Goal: Transaction & Acquisition: Purchase product/service

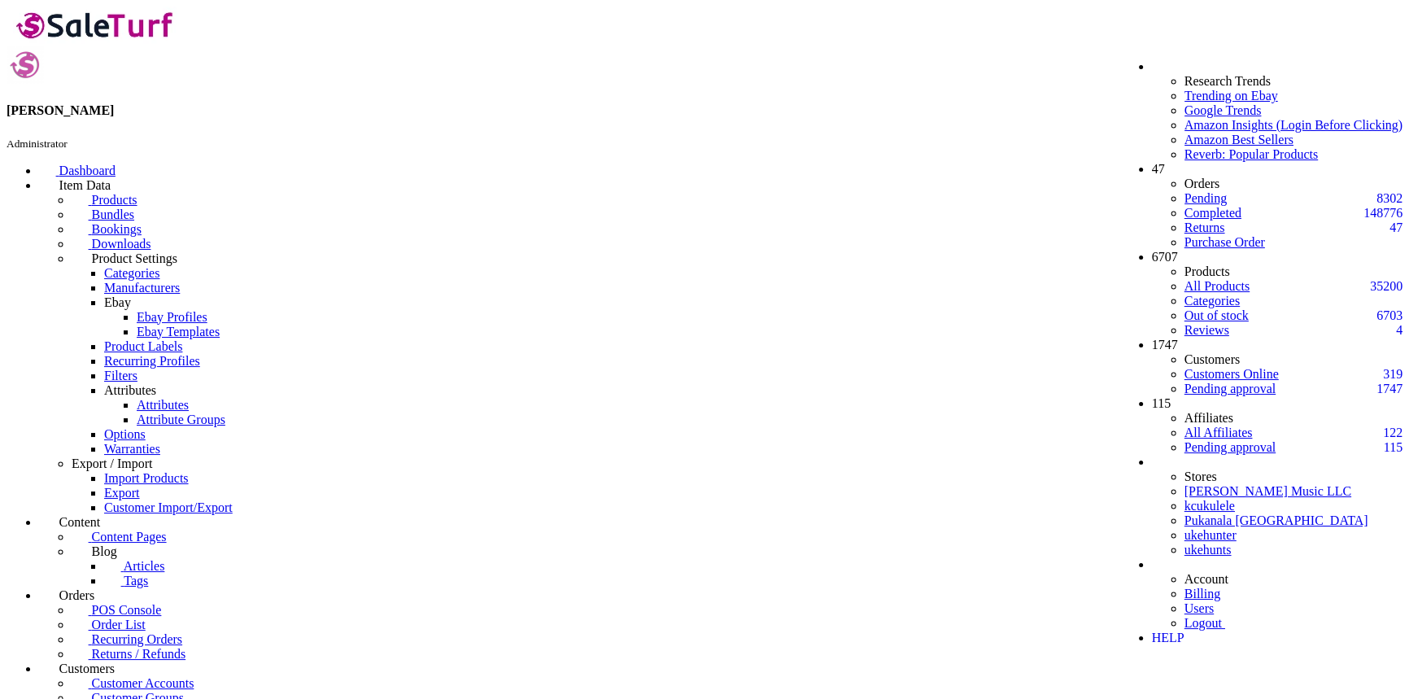
click at [146, 603] on span "POS Console" at bounding box center [127, 610] width 70 height 14
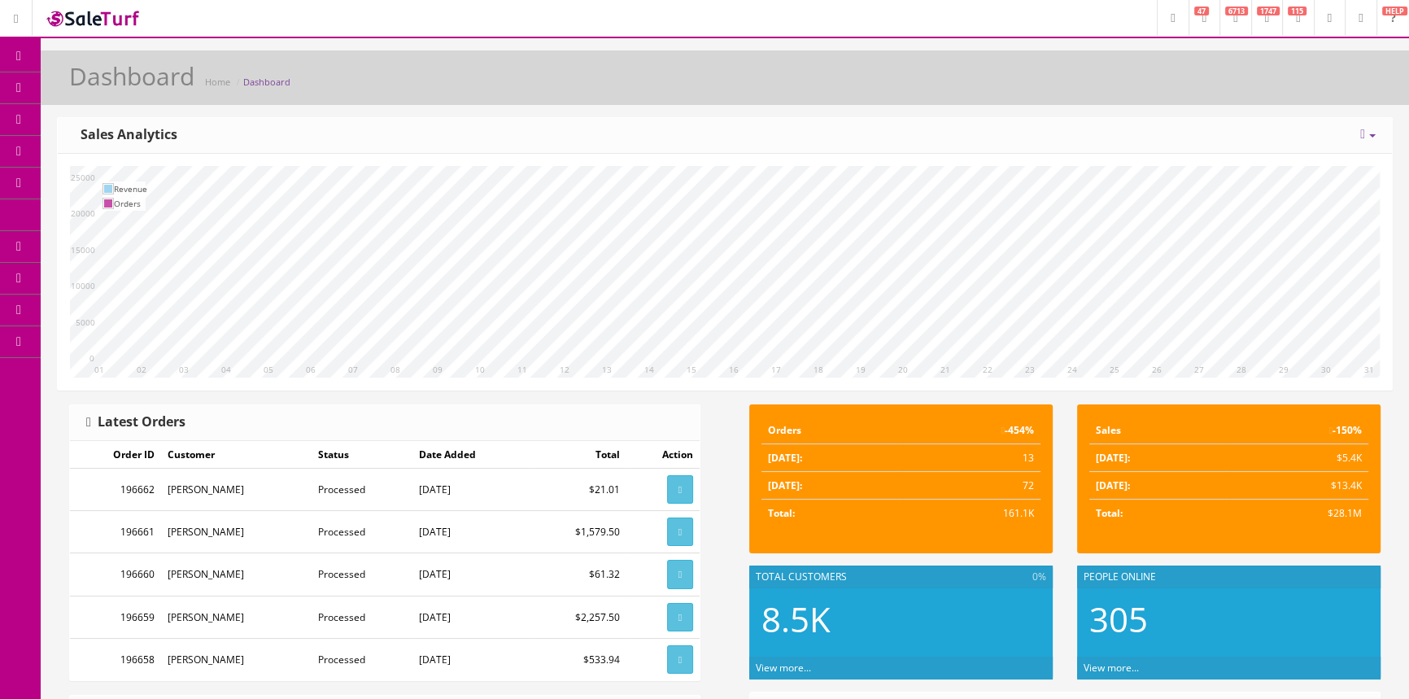
click at [134, 148] on span "POS Console" at bounding box center [125, 151] width 58 height 14
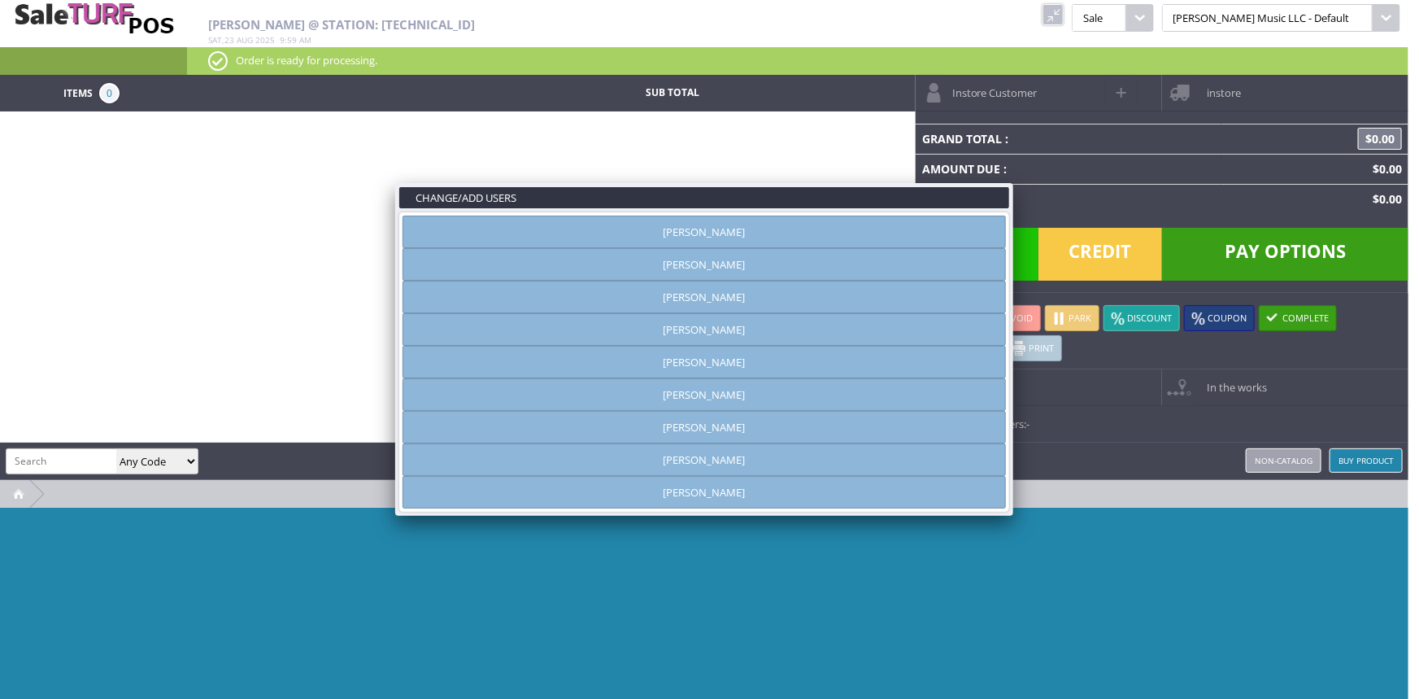
type input "[PERSON_NAME]"
click at [1006, 186] on link at bounding box center [1013, 182] width 29 height 29
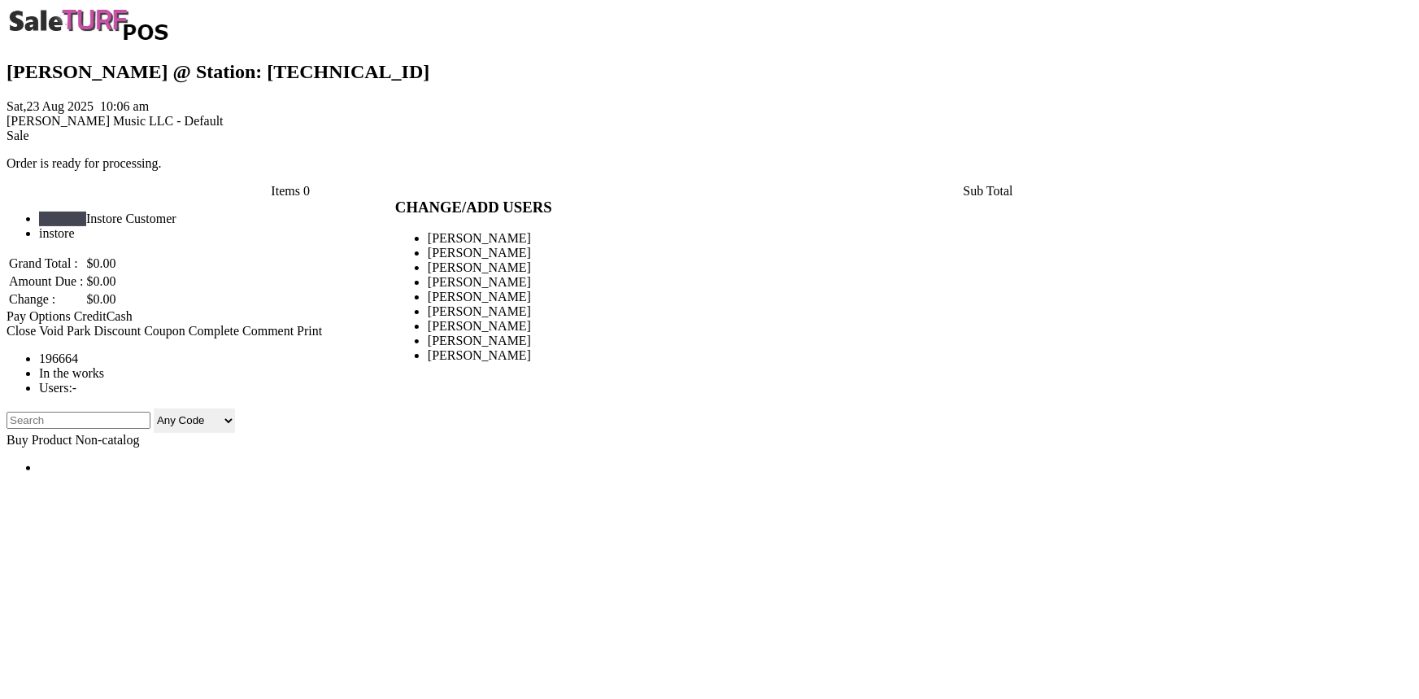
type input "[PERSON_NAME]"
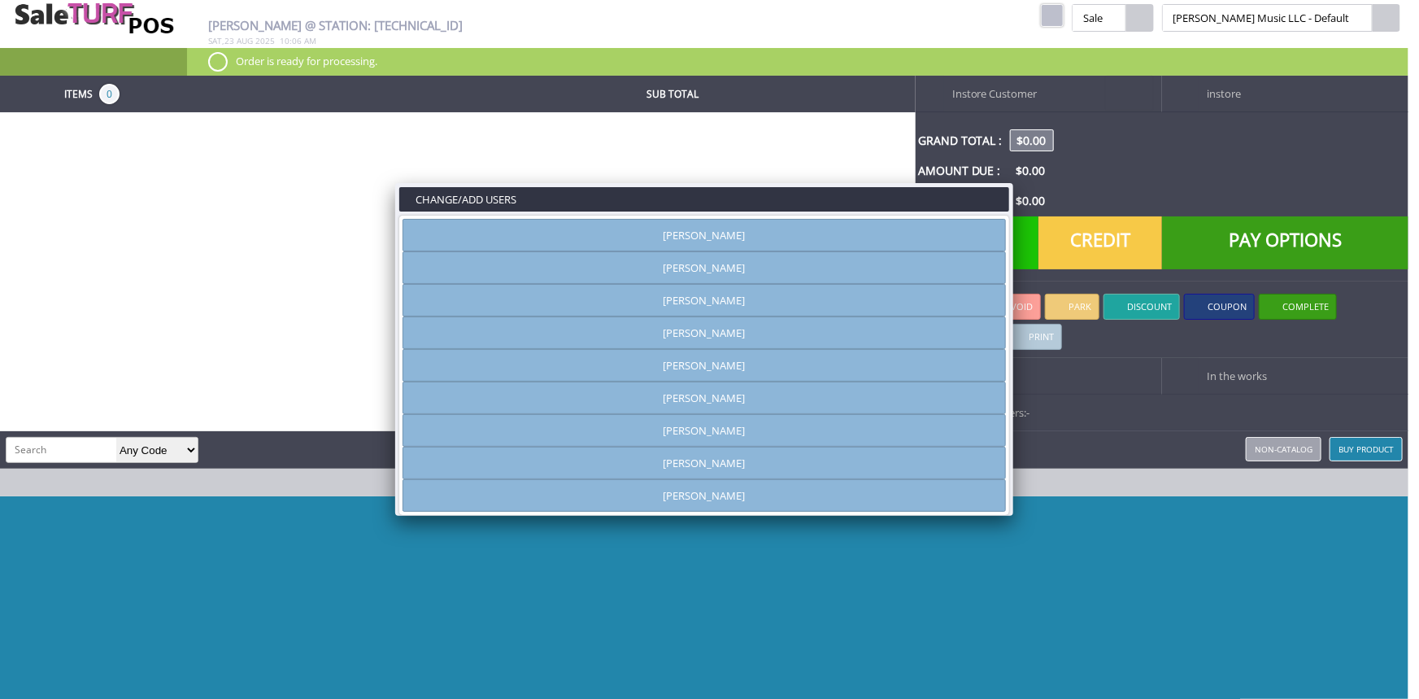
click at [923, 277] on link "[PERSON_NAME]" at bounding box center [705, 267] width 604 height 33
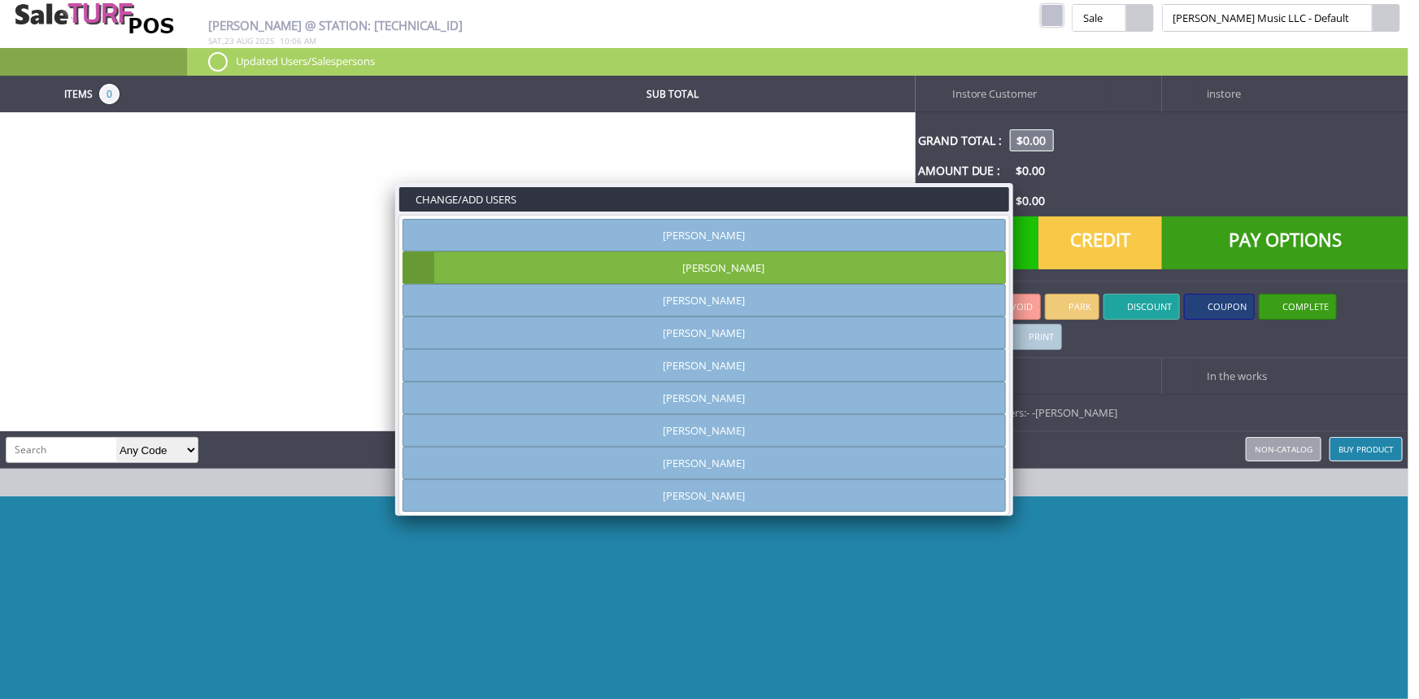
click at [1012, 186] on link at bounding box center [1013, 182] width 29 height 29
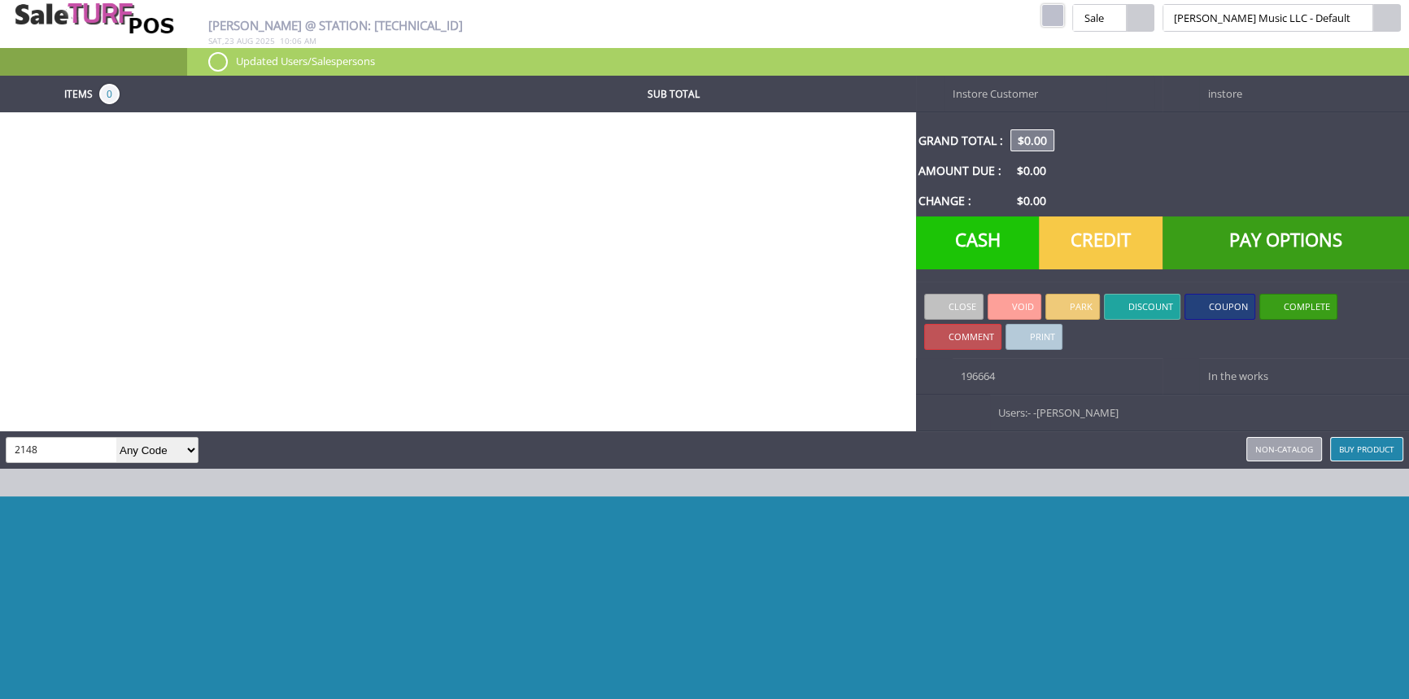
type input "2148"
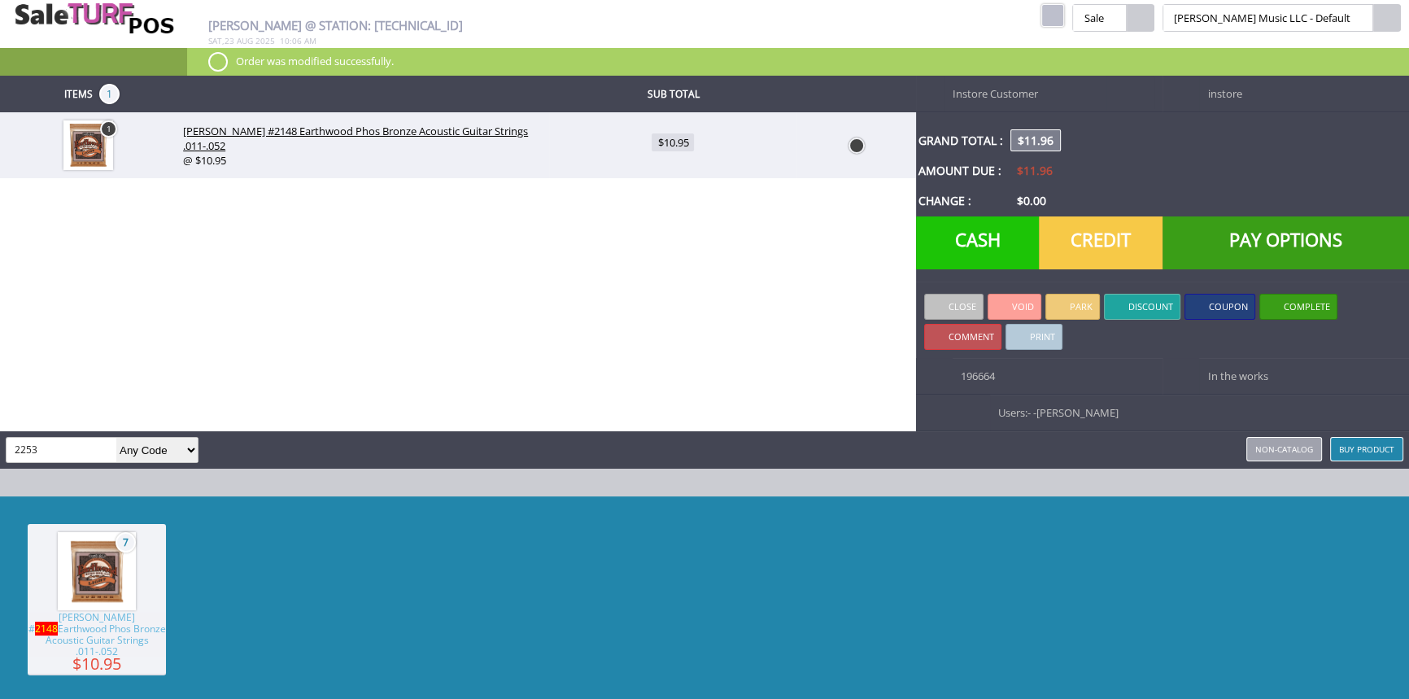
type input "2253"
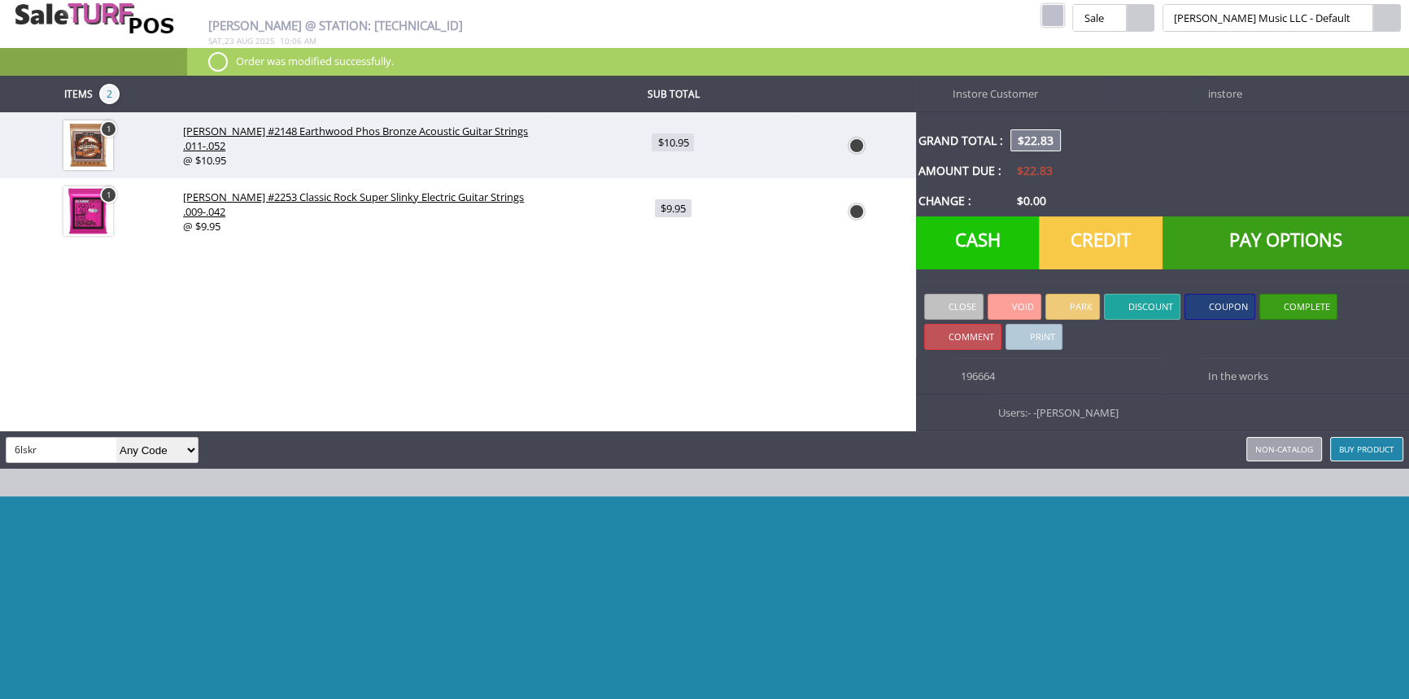
drag, startPoint x: 63, startPoint y: 463, endPoint x: 0, endPoint y: 438, distance: 67.5
click at [0, 438] on div "Items 2 Sub Total 1 Ernie Ball #2148 Earthwood Phos Bronze Acoustic Guitar Stri…" at bounding box center [704, 408] width 1409 height 665
type input "hot picks"
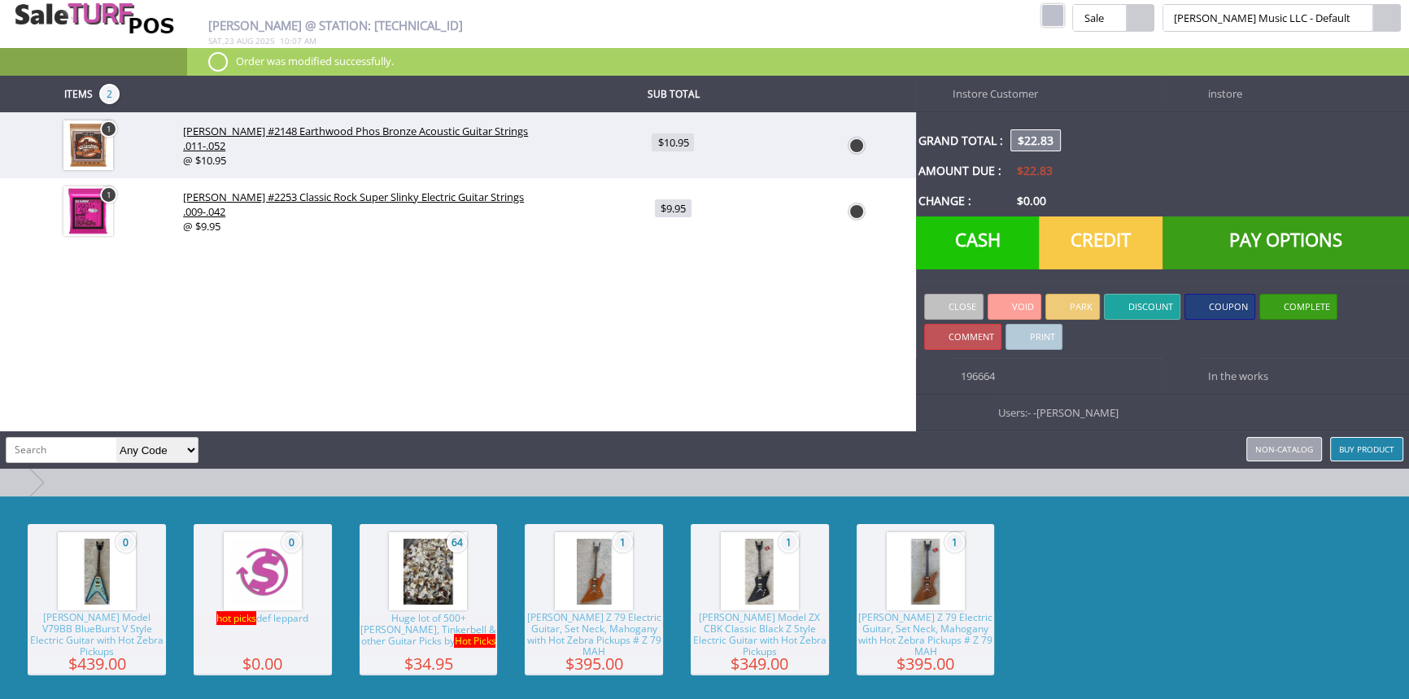
click at [262, 621] on span "hot picks def leppard" at bounding box center [263, 634] width 138 height 45
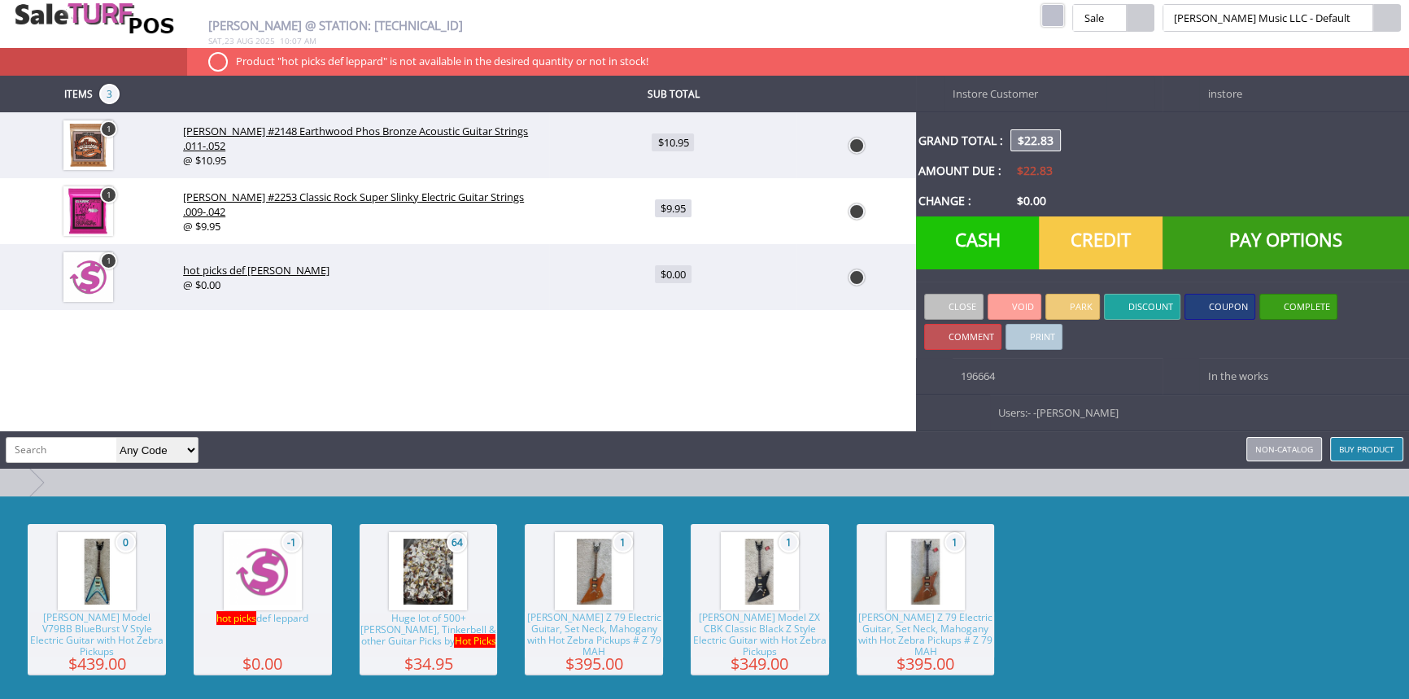
click at [678, 265] on span "$0.00" at bounding box center [673, 274] width 37 height 18
type input "0"
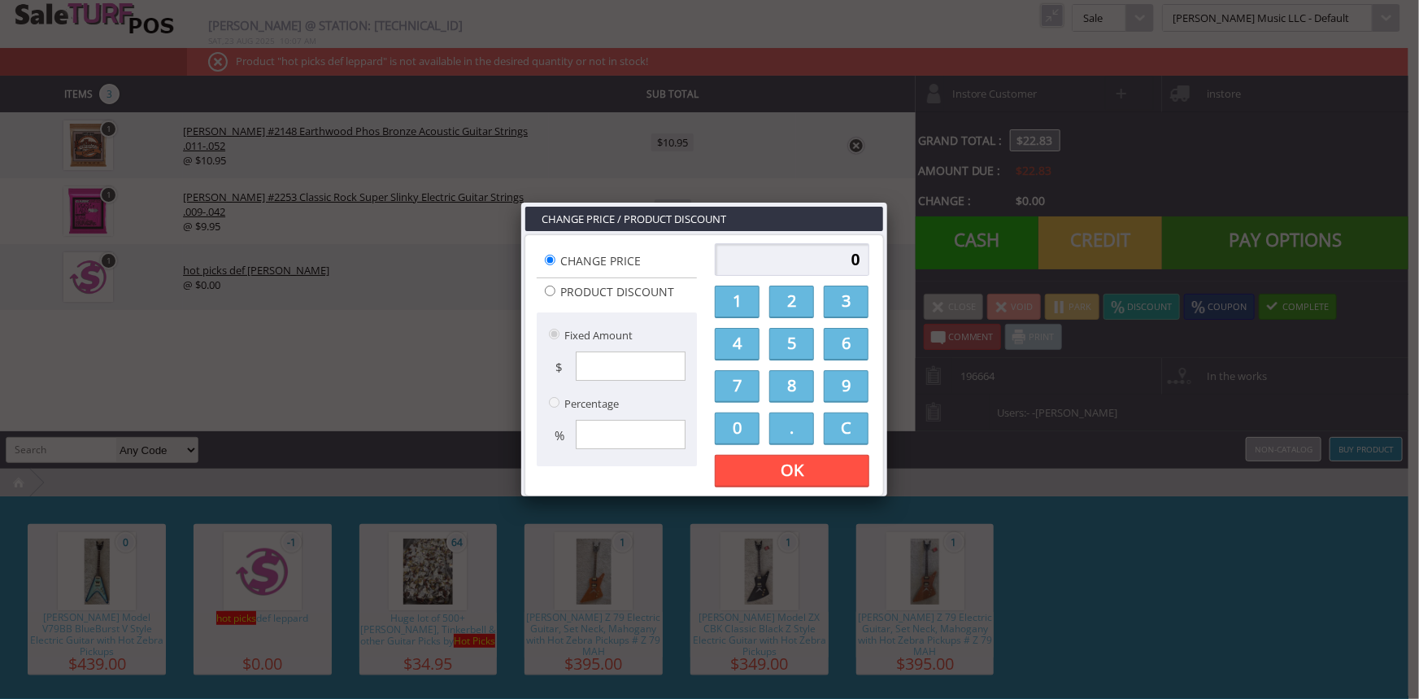
drag, startPoint x: 804, startPoint y: 339, endPoint x: 795, endPoint y: 397, distance: 58.4
click at [795, 397] on div "0 1 2 3 4 5 6 7 8 9 0 . C OK Apply Discount" at bounding box center [792, 365] width 164 height 254
click at [786, 430] on link "." at bounding box center [791, 428] width 45 height 33
click at [834, 423] on link "C" at bounding box center [846, 428] width 45 height 33
click at [797, 341] on link "5" at bounding box center [791, 344] width 45 height 33
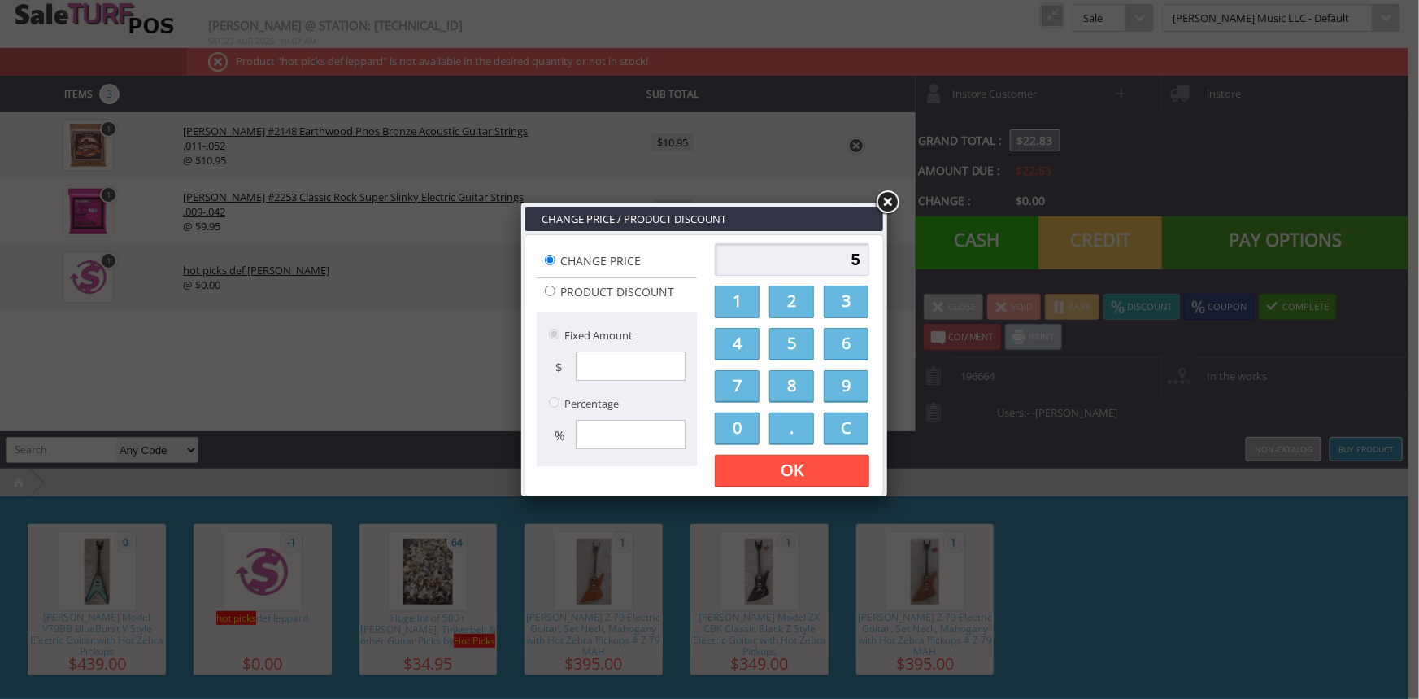
click at [791, 425] on link "." at bounding box center [791, 428] width 45 height 33
click at [834, 381] on link "9" at bounding box center [846, 386] width 45 height 33
click at [795, 328] on link "5" at bounding box center [791, 344] width 45 height 33
type input "5.95"
click at [774, 470] on link "OK" at bounding box center [792, 471] width 155 height 33
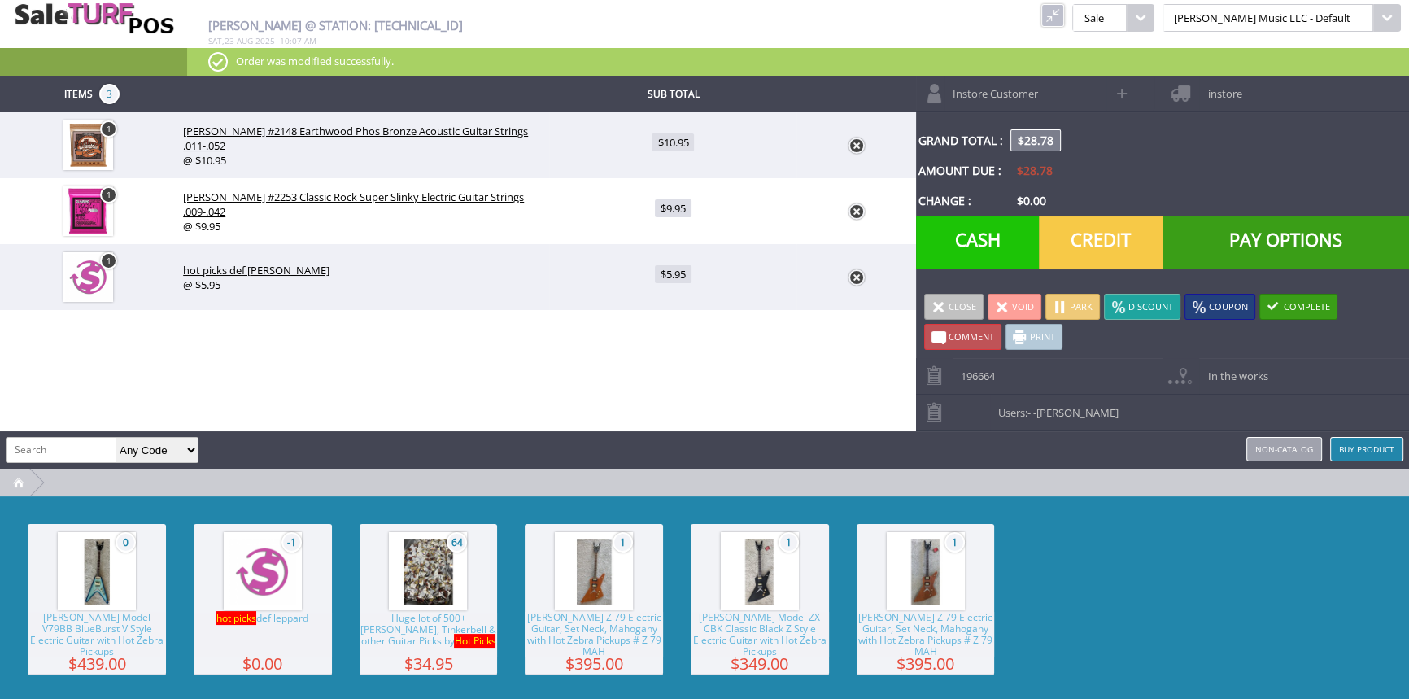
click at [1106, 242] on span "Credit" at bounding box center [1101, 242] width 124 height 53
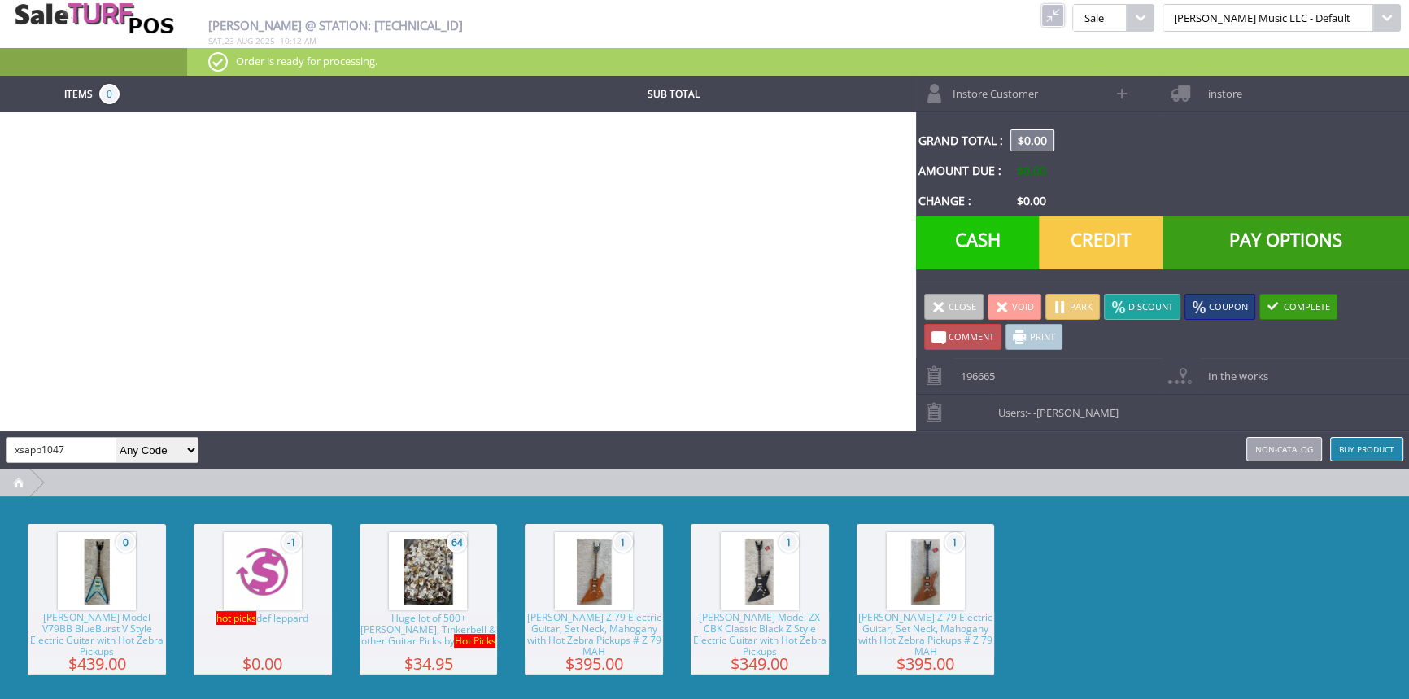
type input "xsapb1047"
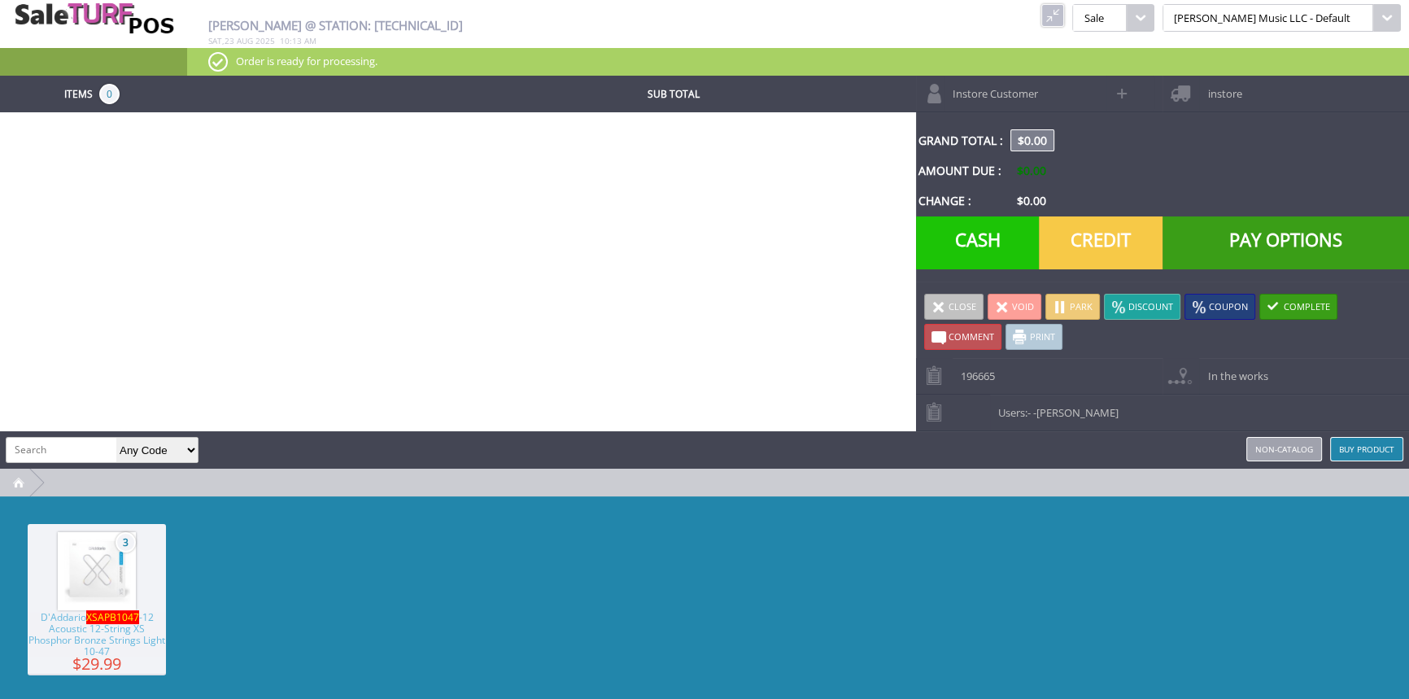
click at [1064, 10] on link at bounding box center [1052, 15] width 23 height 23
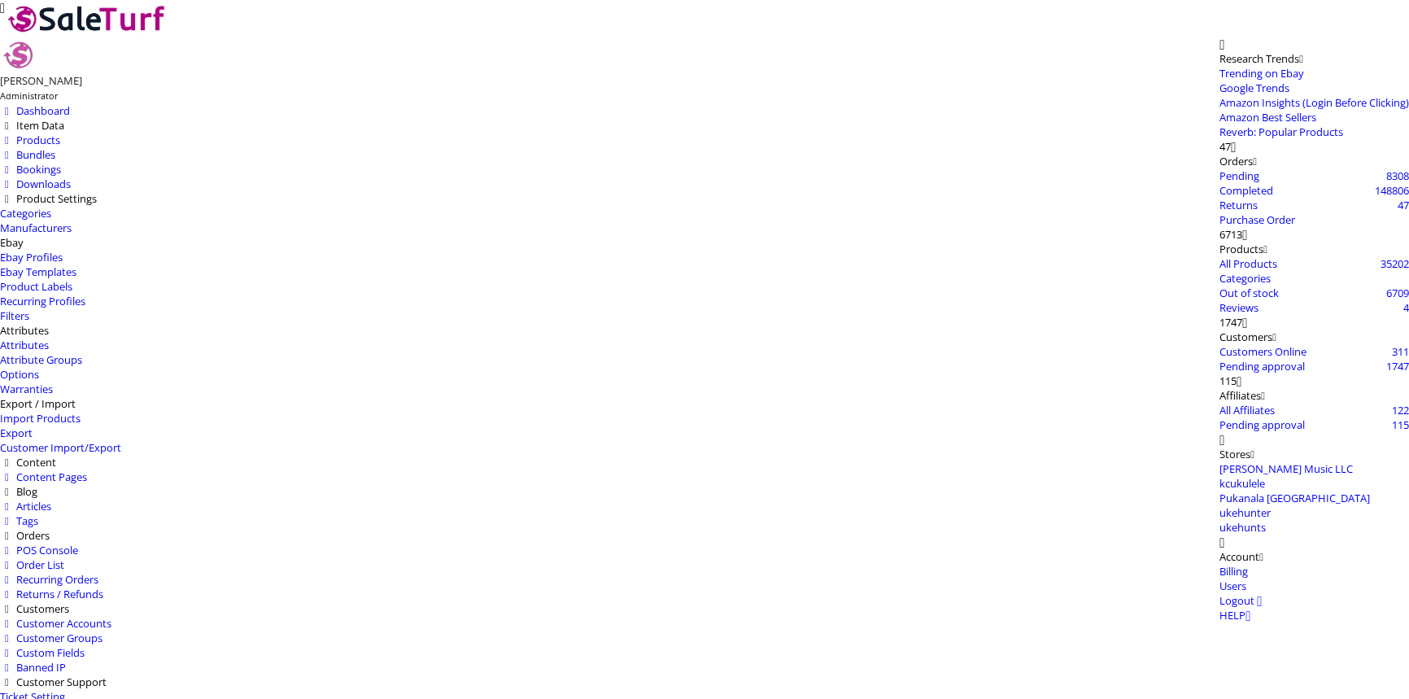
click at [14, 135] on icon at bounding box center [7, 140] width 14 height 11
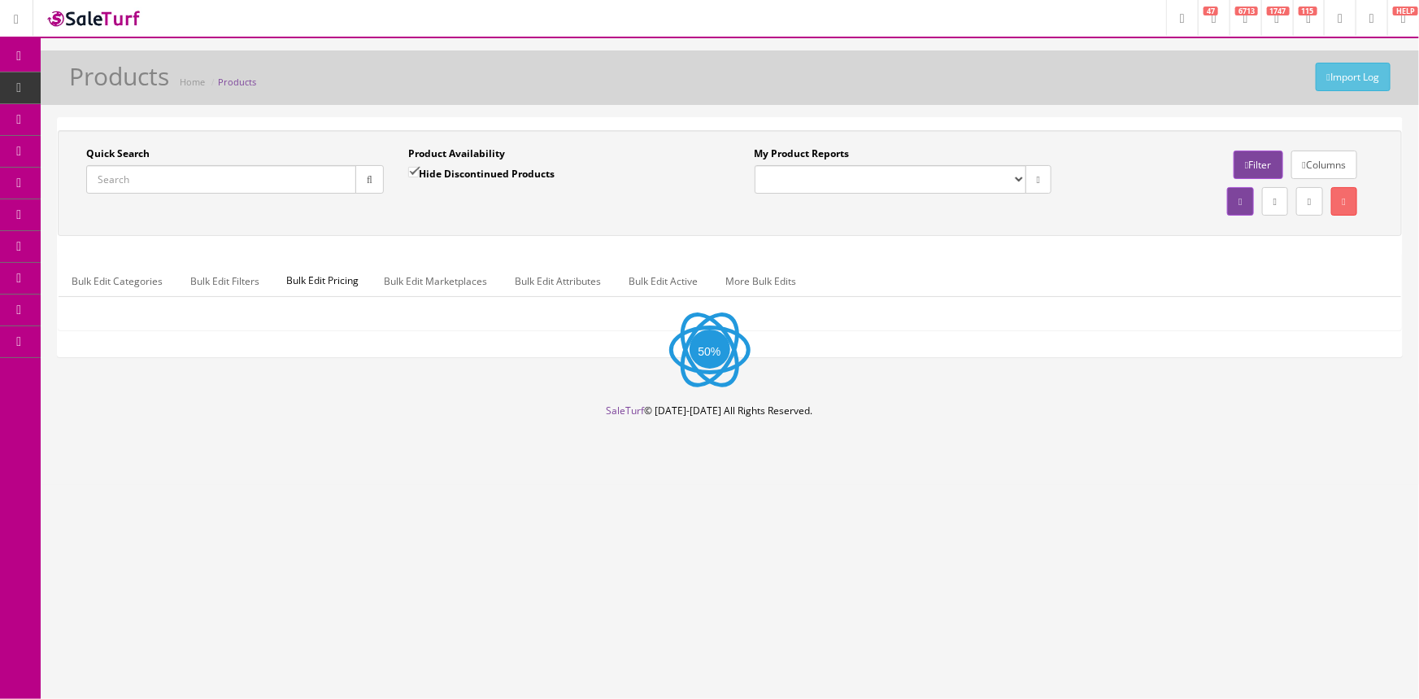
click at [125, 184] on input "Quick Search" at bounding box center [221, 179] width 270 height 28
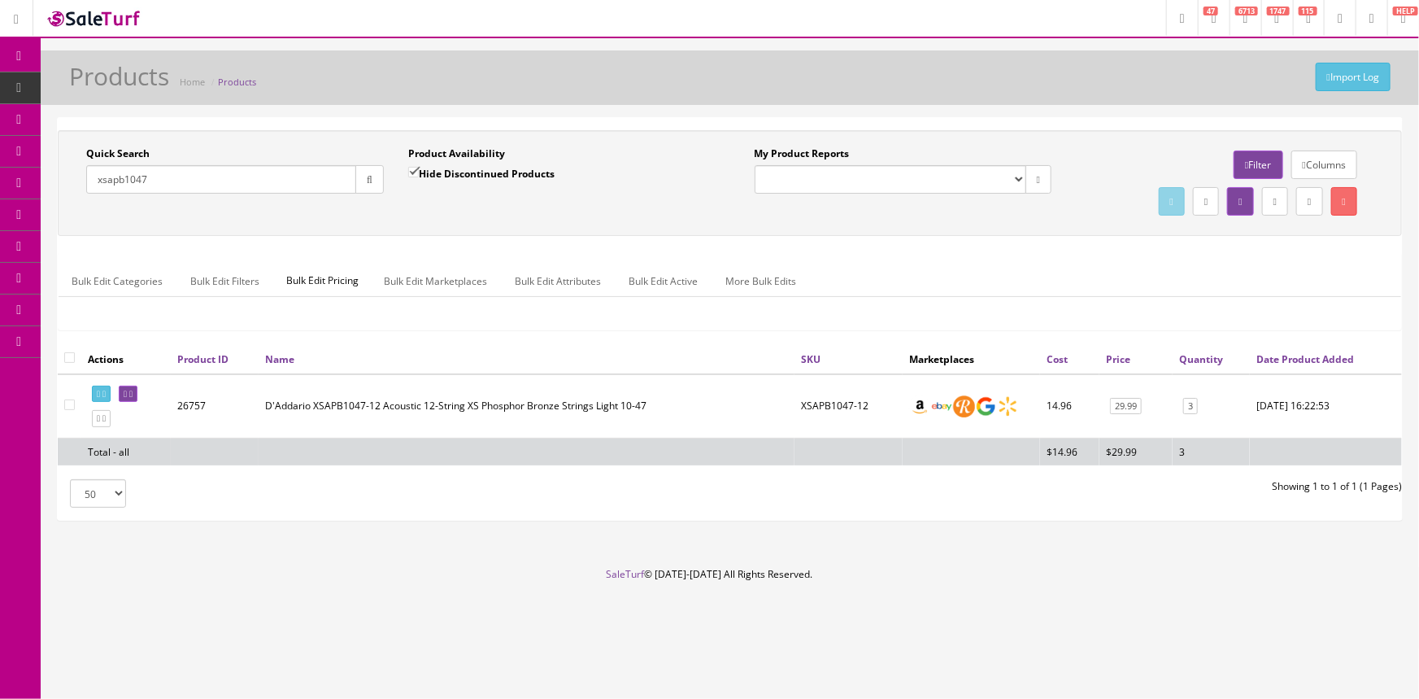
type input "xsapb1047"
click at [455, 167] on label "Hide Discontinued Products" at bounding box center [481, 173] width 146 height 16
click at [419, 167] on input "Hide Discontinued Products" at bounding box center [413, 172] width 11 height 11
checkbox input "false"
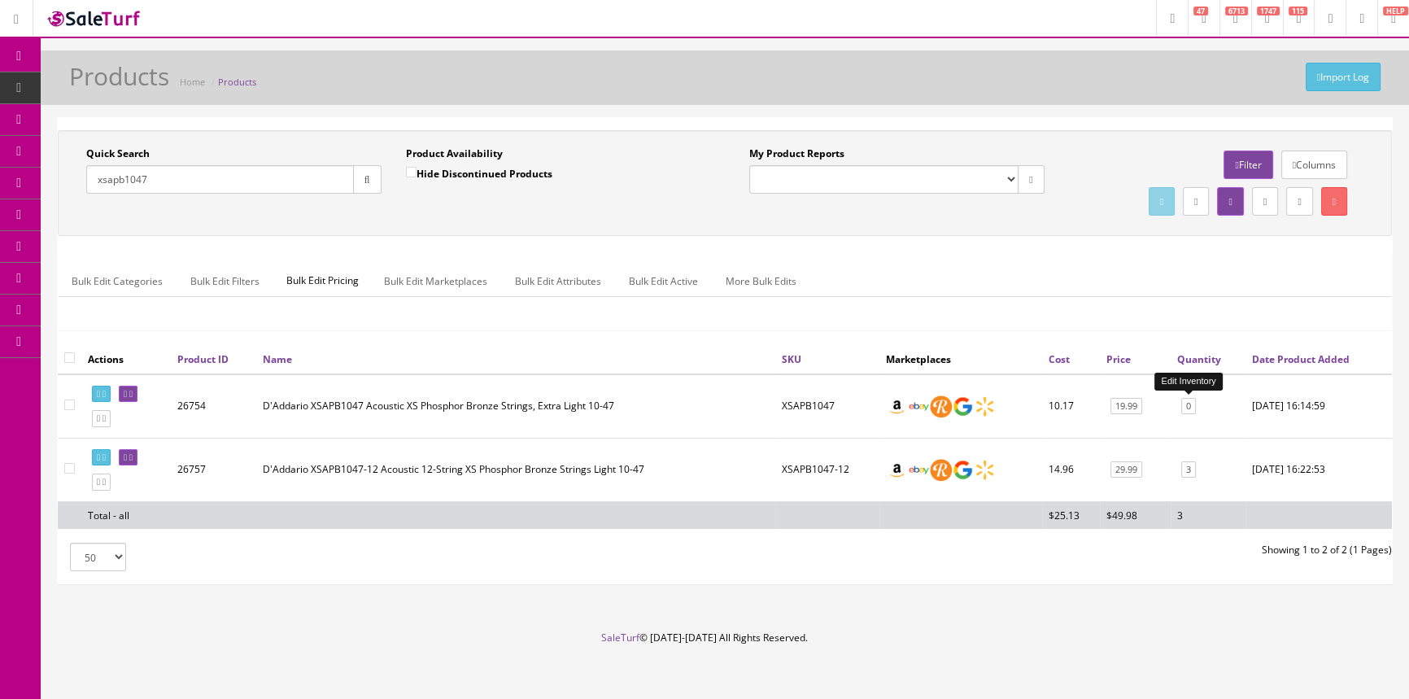
click at [1186, 412] on link "0" at bounding box center [1188, 406] width 15 height 17
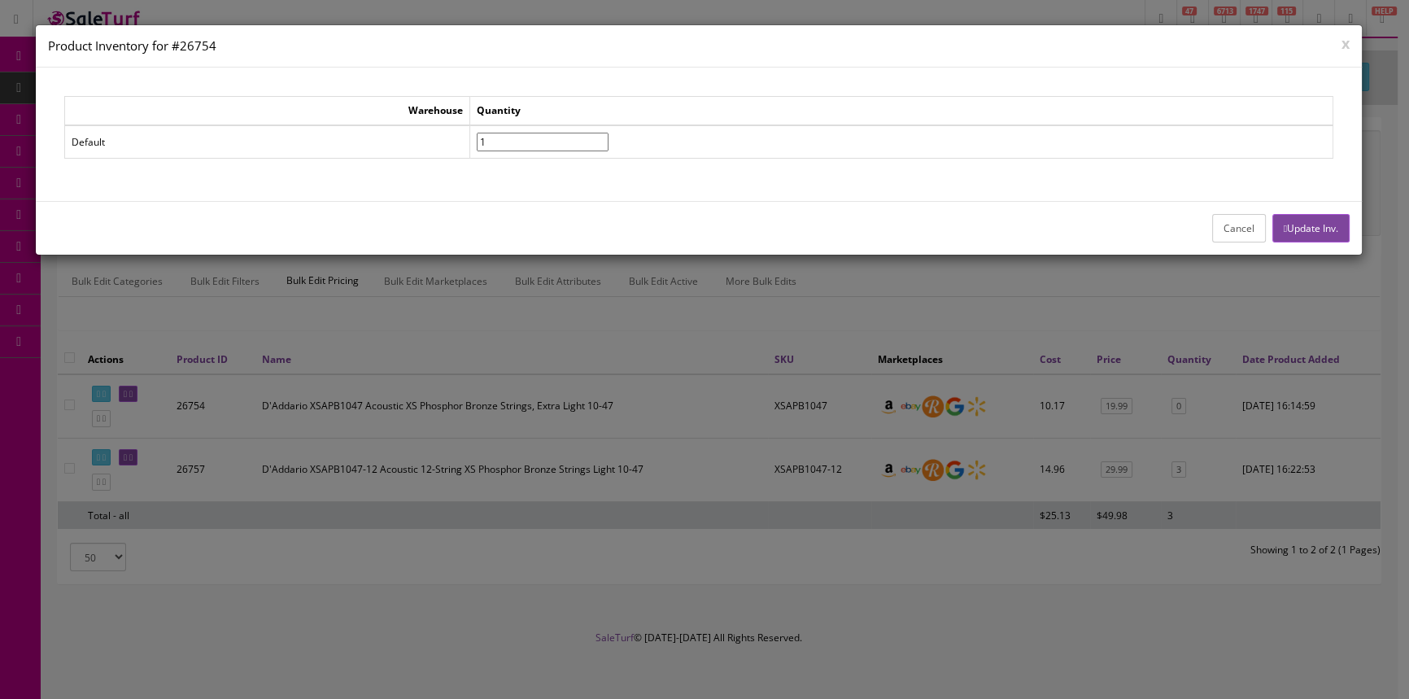
type input"] "1"
click at [608, 136] on input"] "1" at bounding box center [543, 142] width 132 height 19
click at [1323, 236] on button "Update Inv." at bounding box center [1310, 228] width 77 height 28
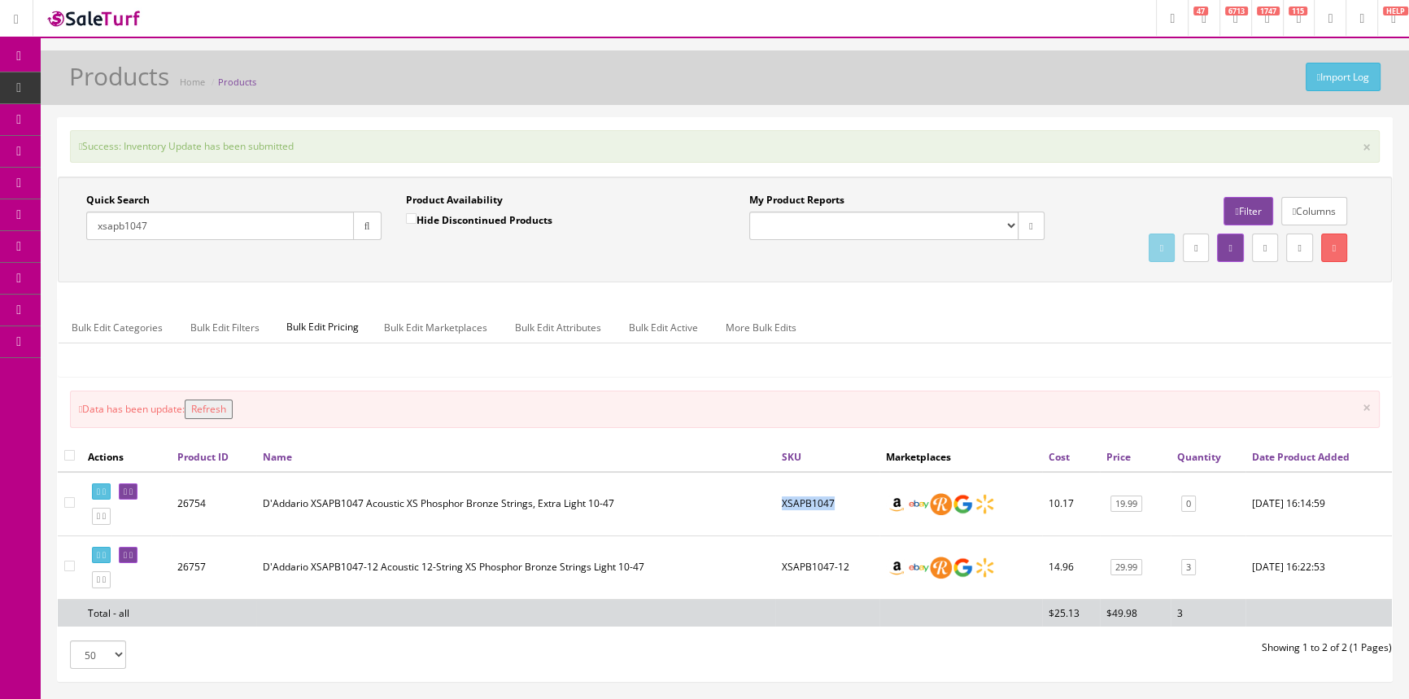
drag, startPoint x: 831, startPoint y: 500, endPoint x: 739, endPoint y: 510, distance: 92.4
click at [739, 510] on tr "26754 D'Addario XSAPB1047 Acoustic XS Phosphor Bronze Strings, Extra Light 10-4…" at bounding box center [725, 504] width 1334 height 64
copy tr "XSAPB1047"
click at [81, 158] on link "POS Console" at bounding box center [126, 152] width 171 height 32
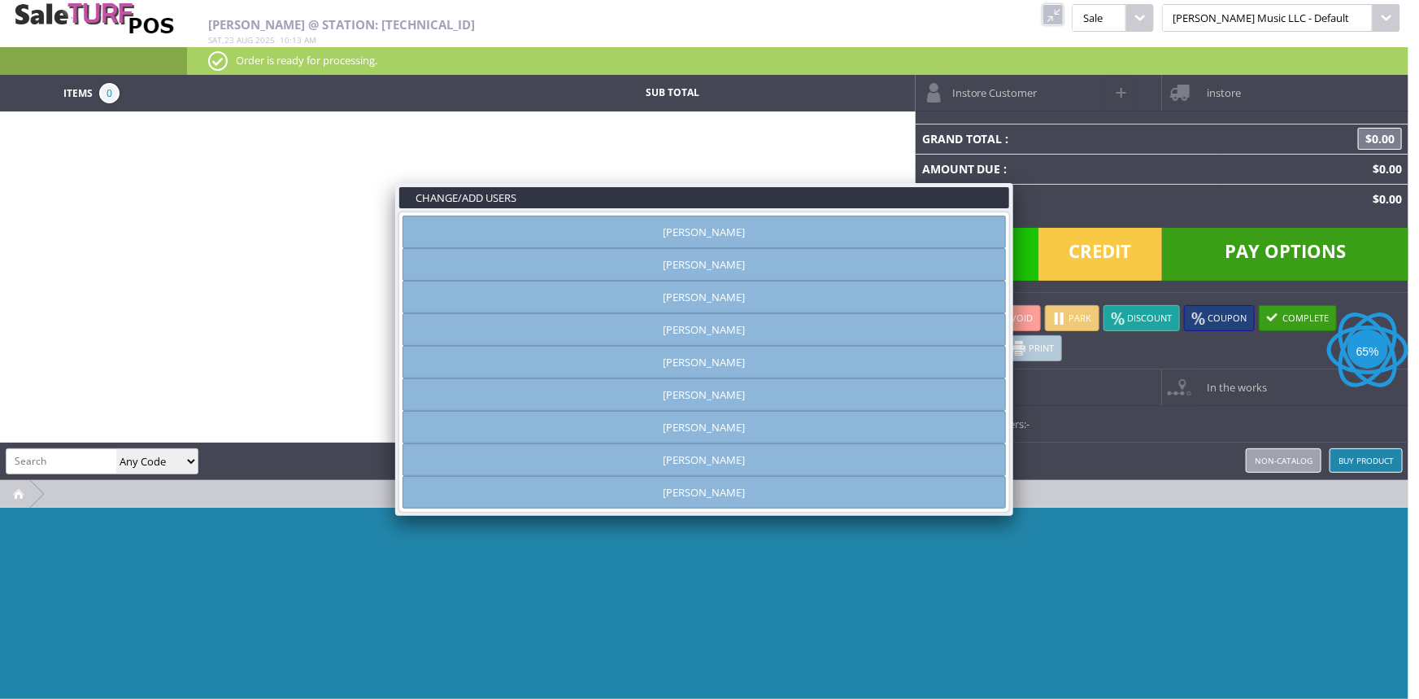
type input "[PERSON_NAME]"
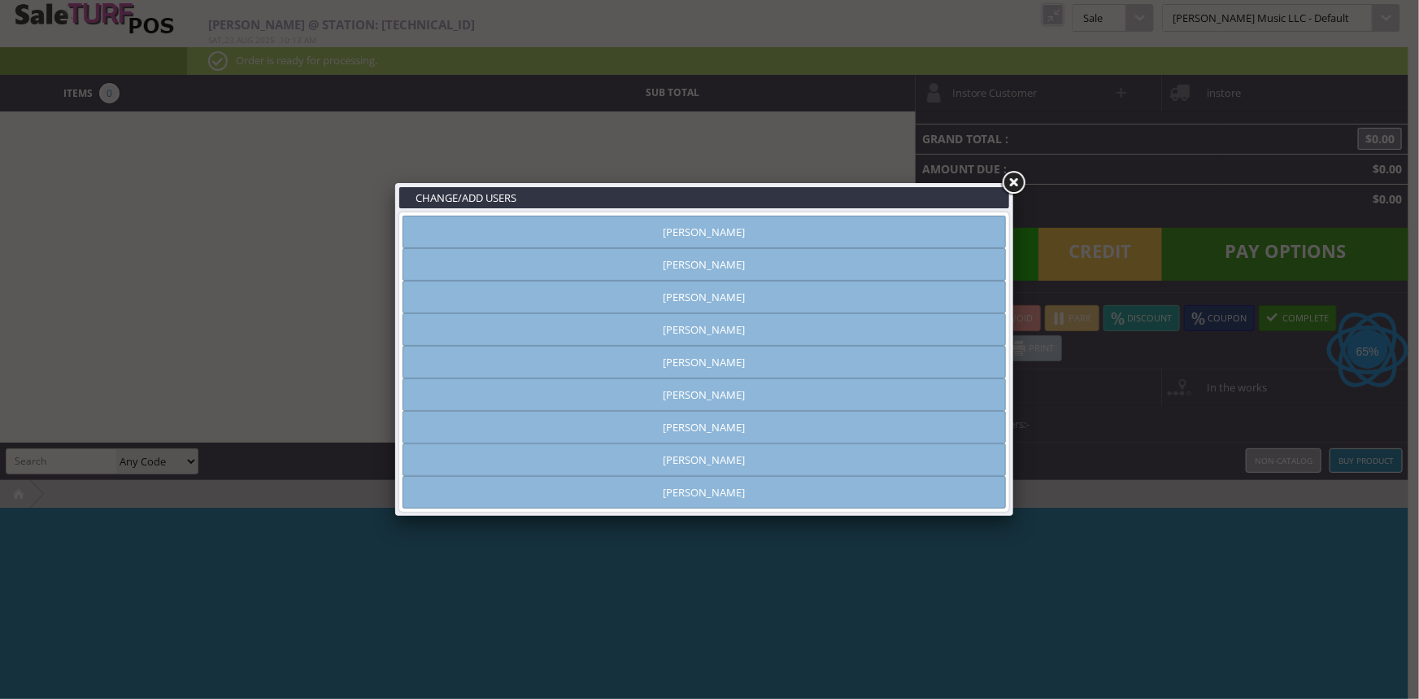
click at [743, 270] on link "[PERSON_NAME]" at bounding box center [705, 264] width 604 height 33
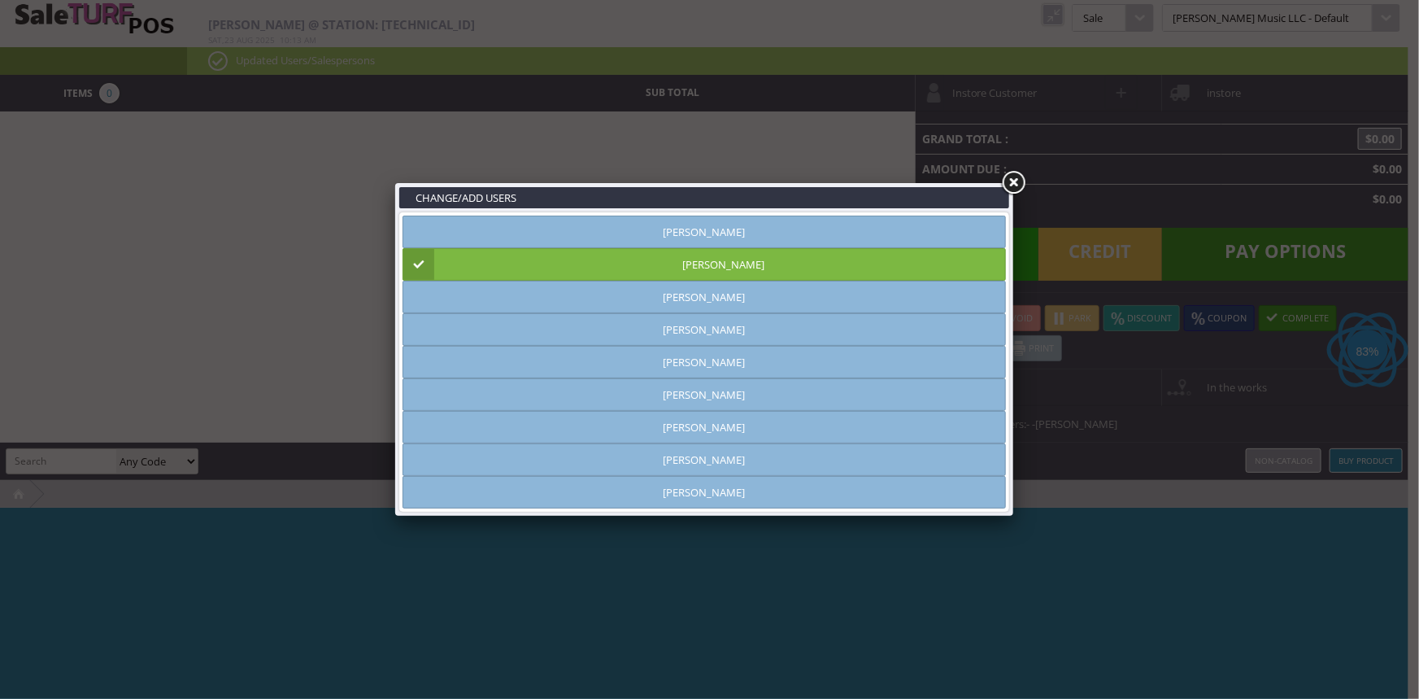
click at [1007, 182] on link at bounding box center [1013, 182] width 29 height 29
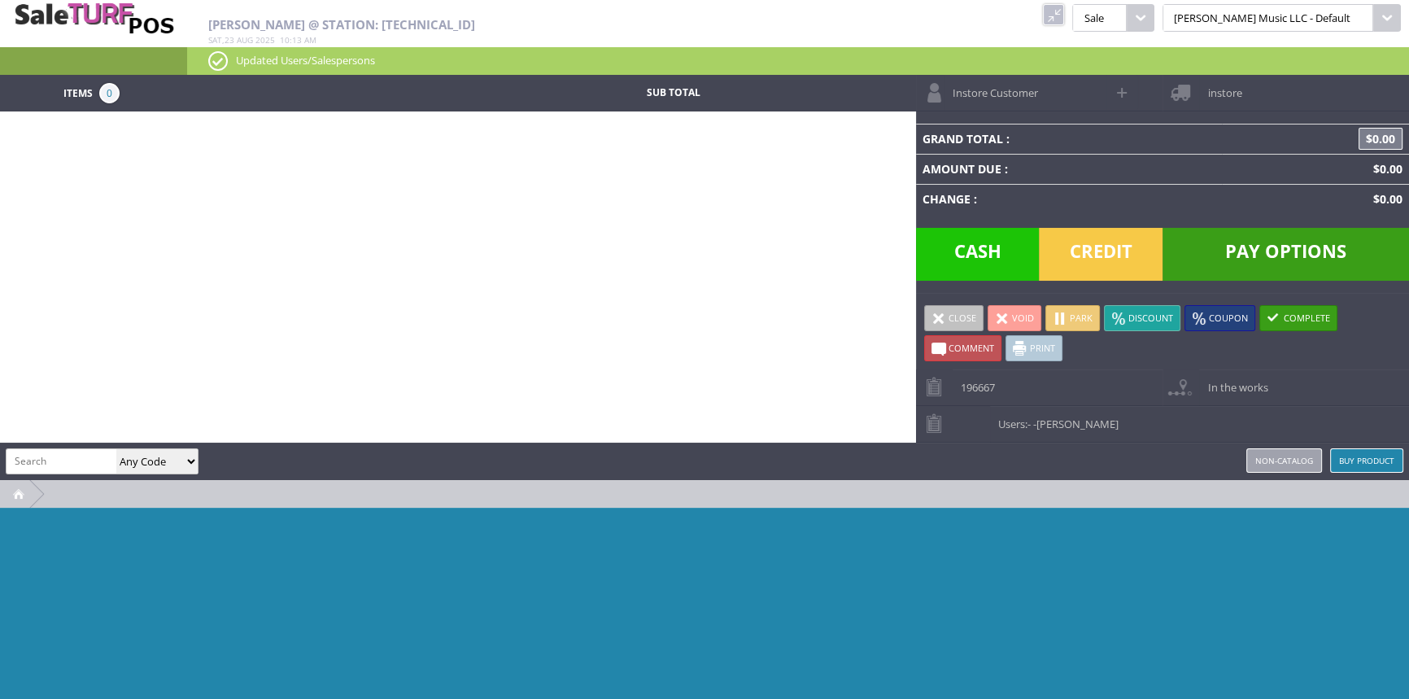
paste input "XSAPB1047"
type input "XSAPB1047"
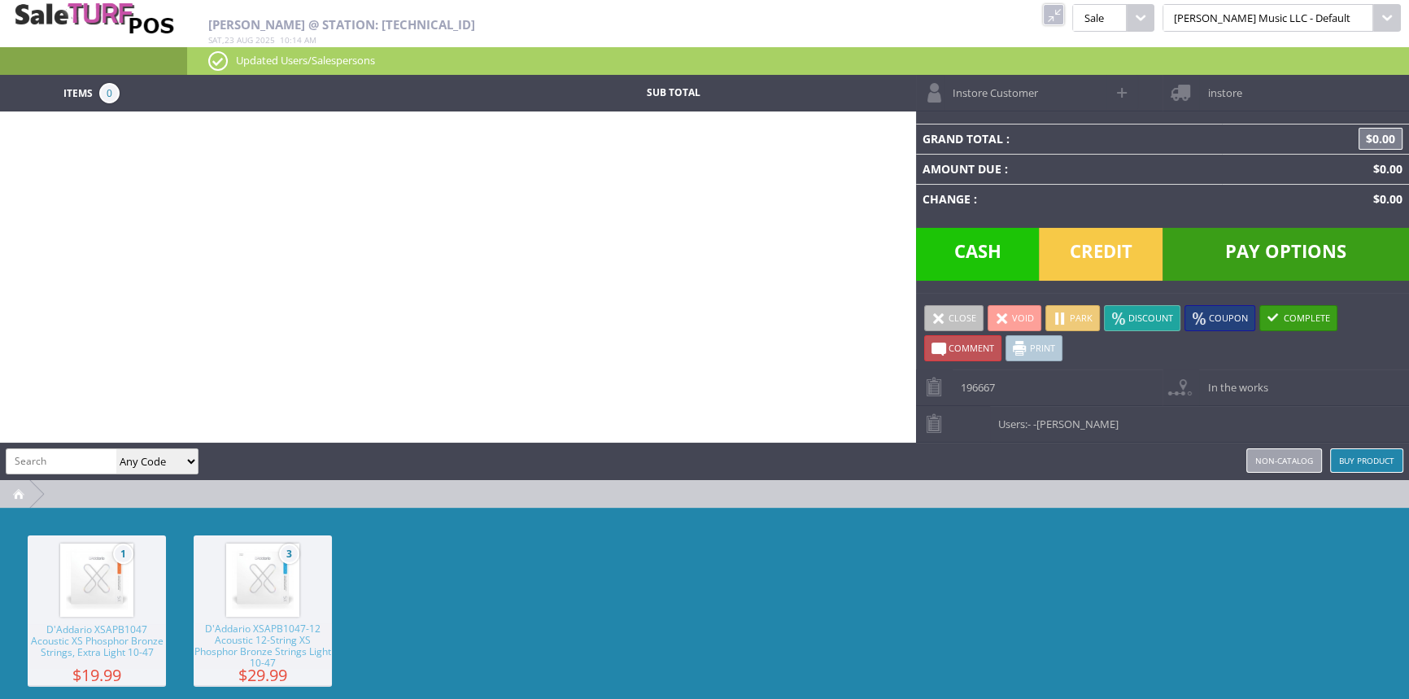
click at [121, 649] on span "D'Addario XSAPB1047 Acoustic XS Phosphor Bronze Strings, Extra Light 10-47" at bounding box center [97, 646] width 138 height 45
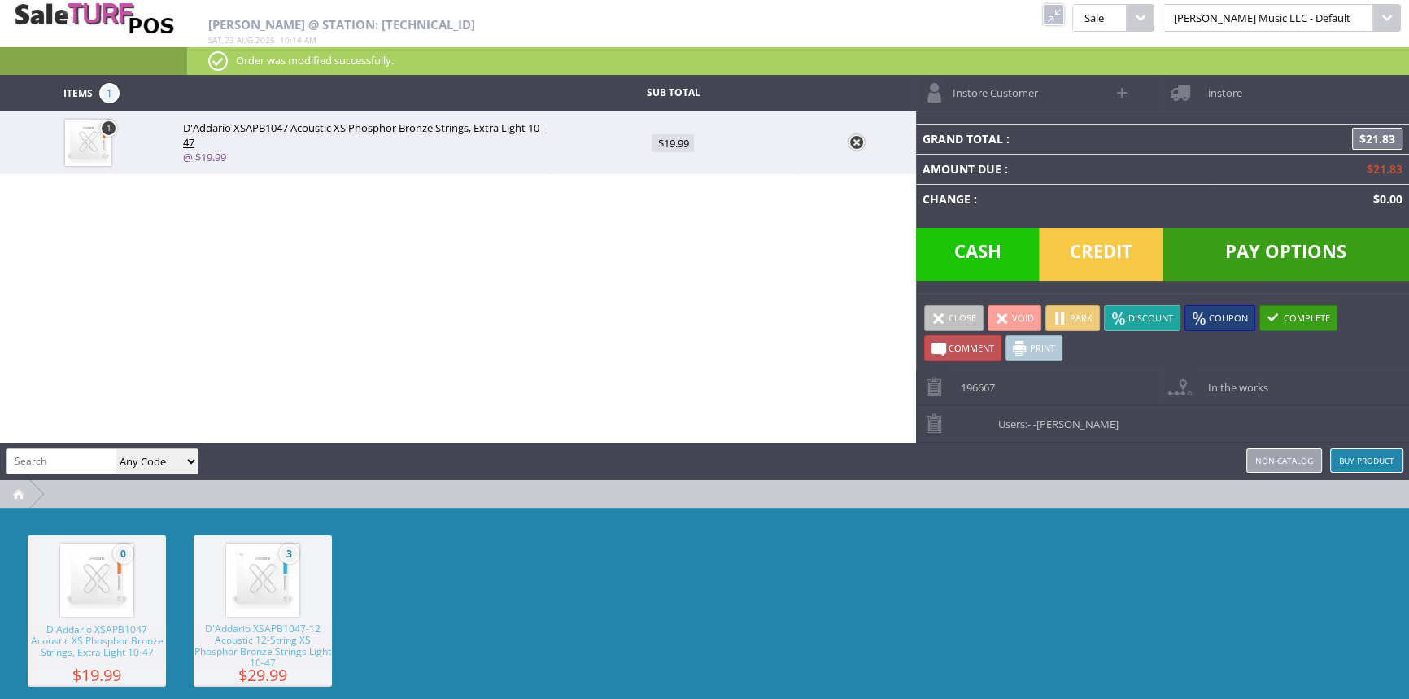
click at [32, 460] on input "search" at bounding box center [62, 461] width 110 height 24
type input "scpx-cu bg"
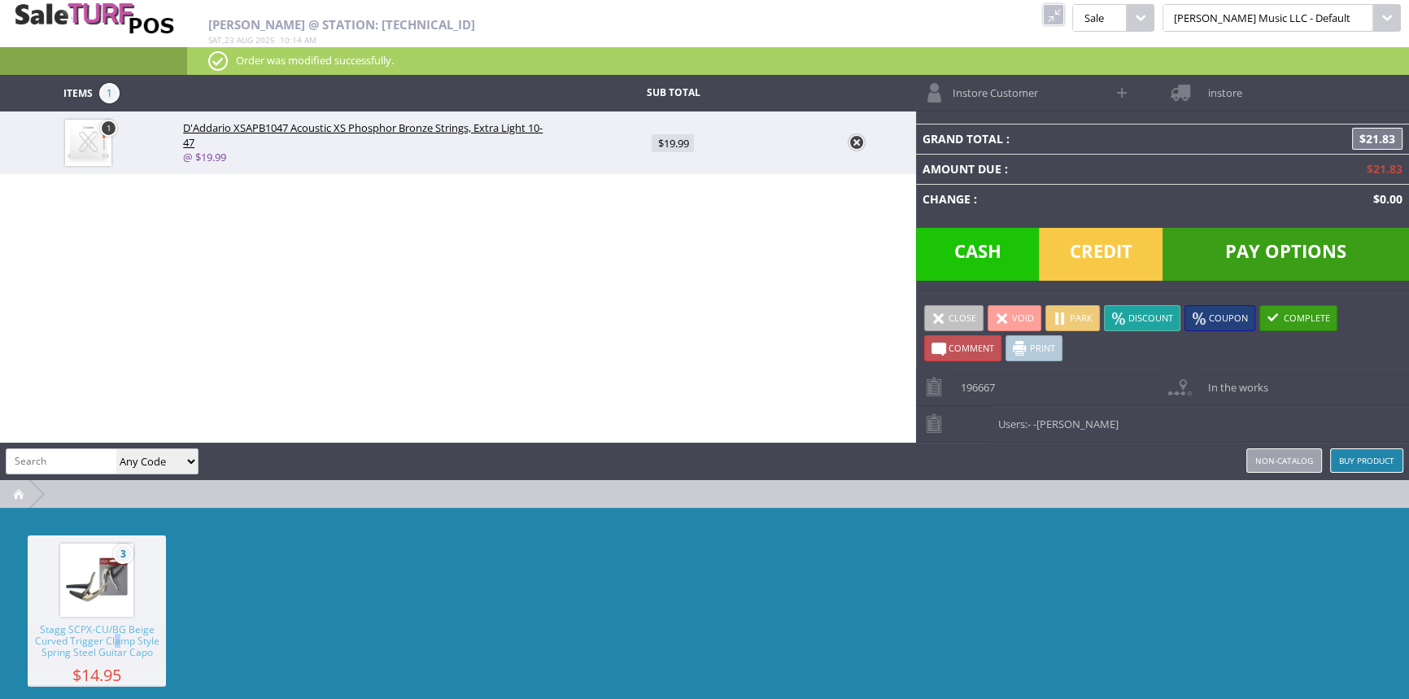
click at [115, 644] on span "Stagg SCPX-CU/BG Beige Curved Trigger Clamp Style Spring Steel Guitar Capo" at bounding box center [97, 646] width 138 height 45
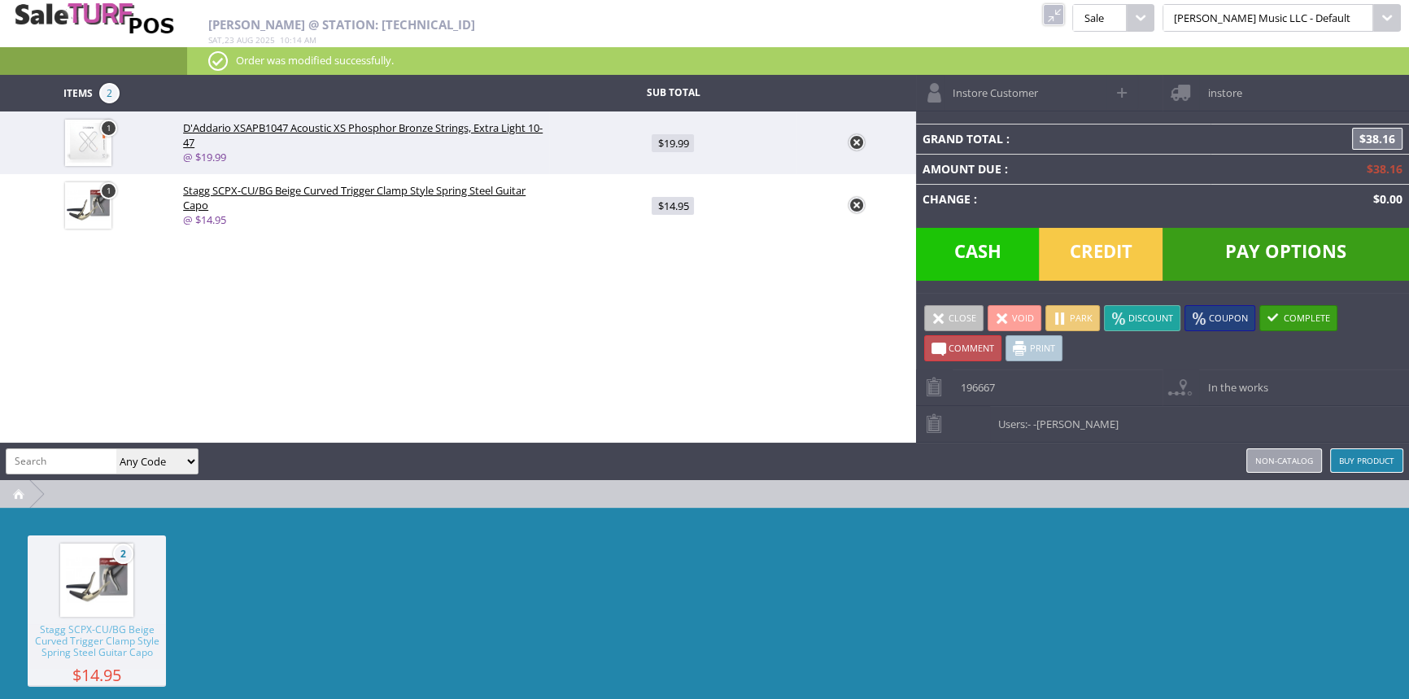
click at [965, 255] on span "Cash" at bounding box center [978, 254] width 124 height 53
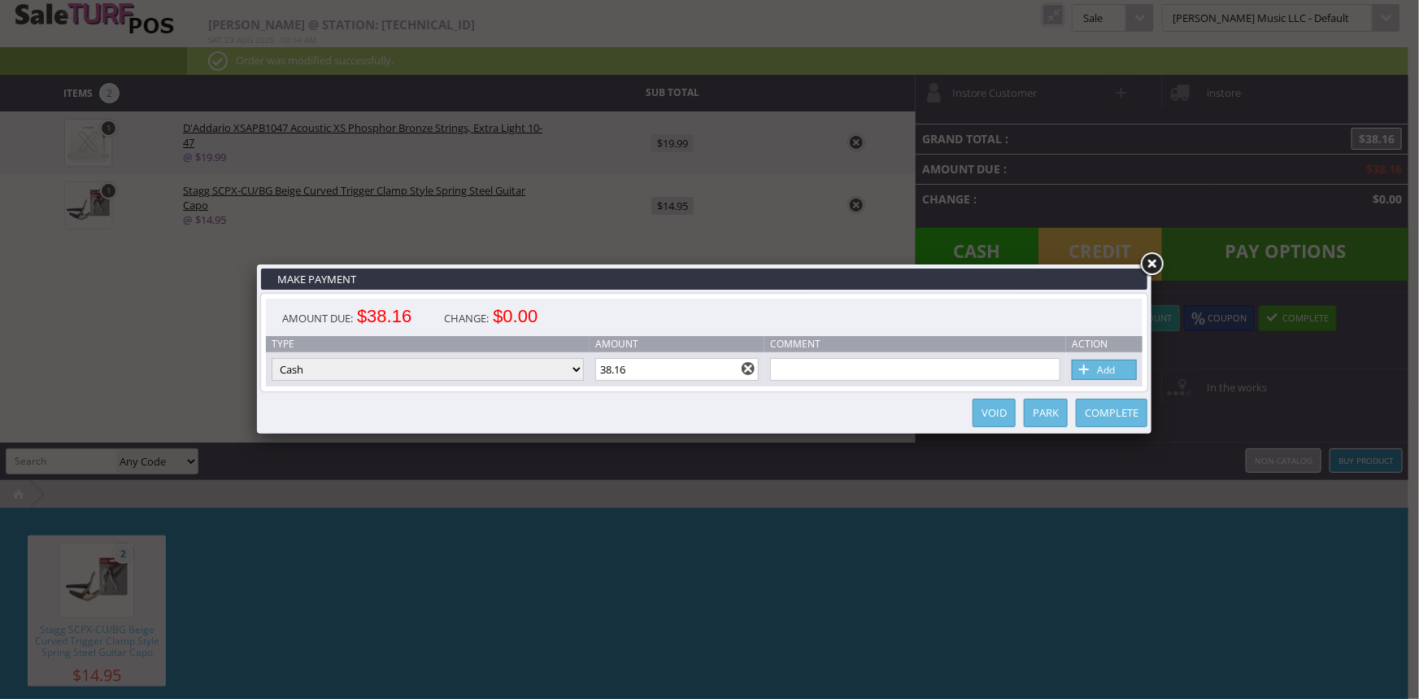
drag, startPoint x: 641, startPoint y: 363, endPoint x: 596, endPoint y: 357, distance: 45.1
click at [596, 357] on td "Amount 38.16" at bounding box center [678, 369] width 176 height 34
drag, startPoint x: 663, startPoint y: 371, endPoint x: 608, endPoint y: 370, distance: 55.3
click at [608, 370] on input "38.16" at bounding box center [677, 369] width 164 height 23
type input "3"
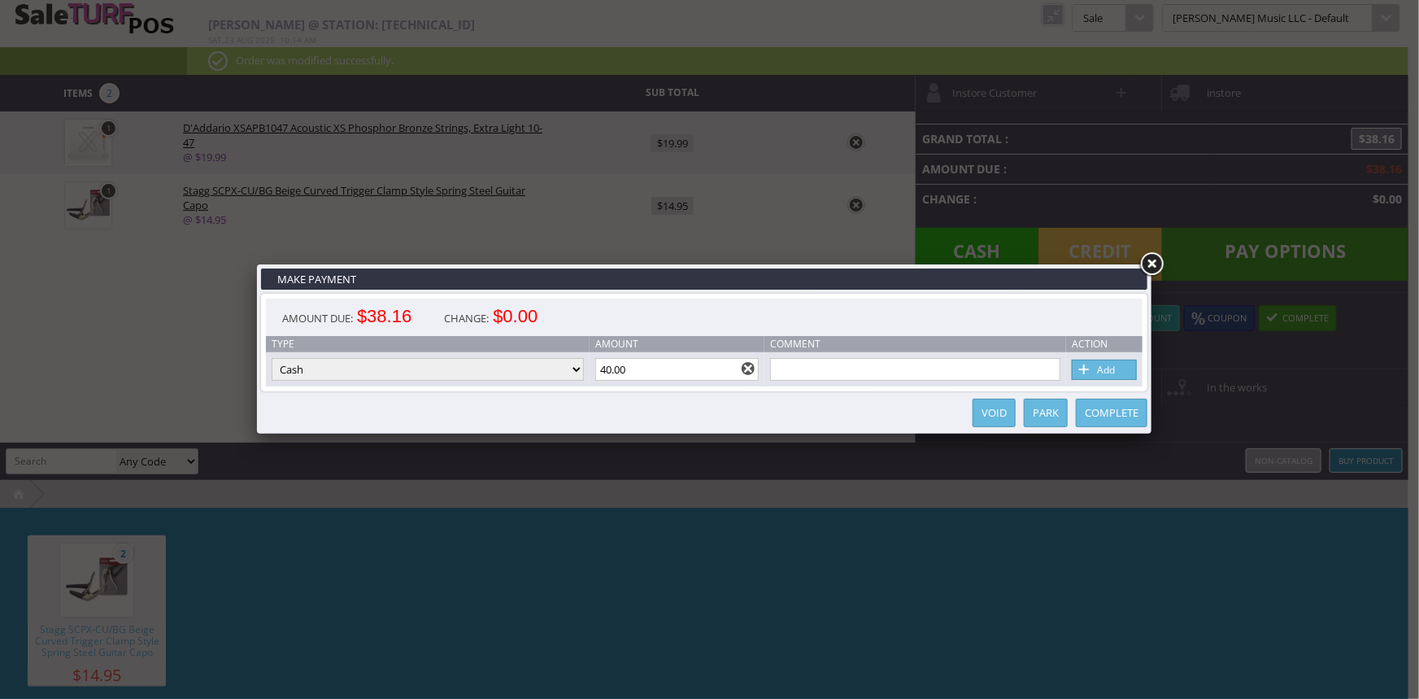
click at [1129, 372] on link "Add" at bounding box center [1104, 370] width 65 height 20
type input "0"
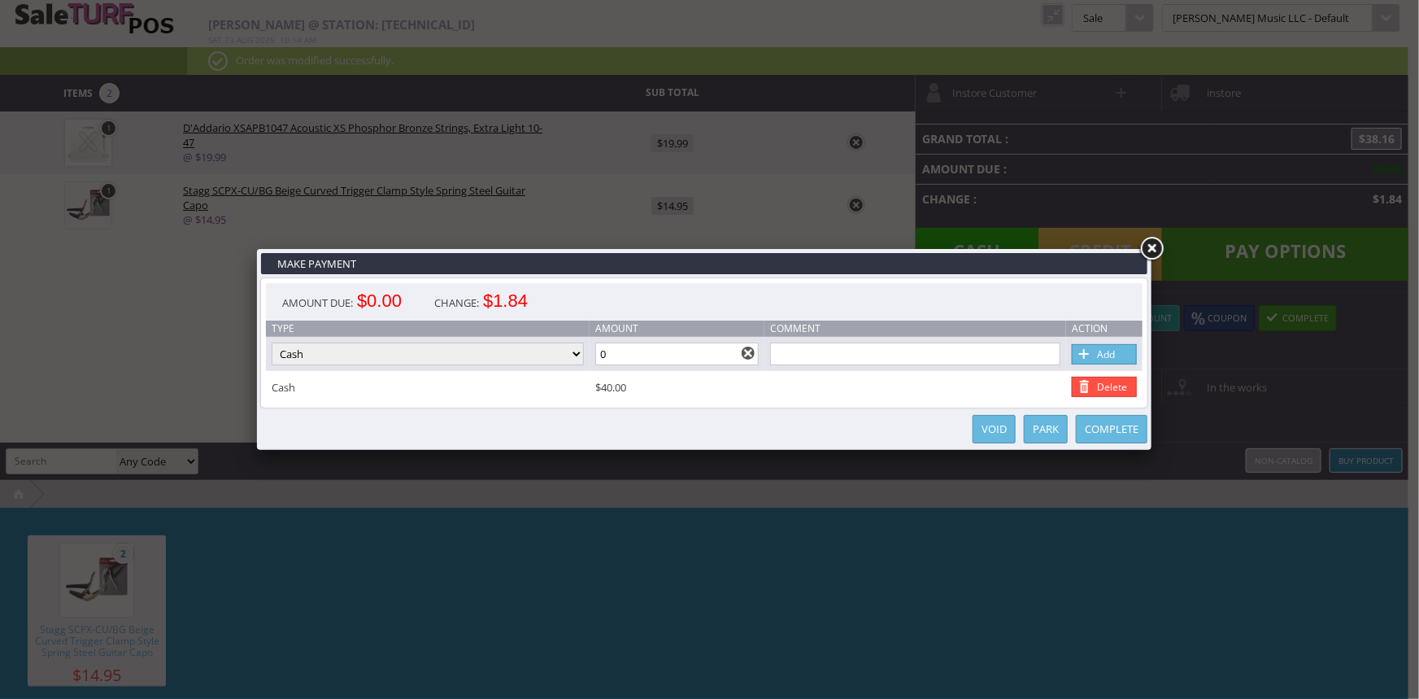
click at [1101, 436] on link "Complete" at bounding box center [1112, 429] width 72 height 28
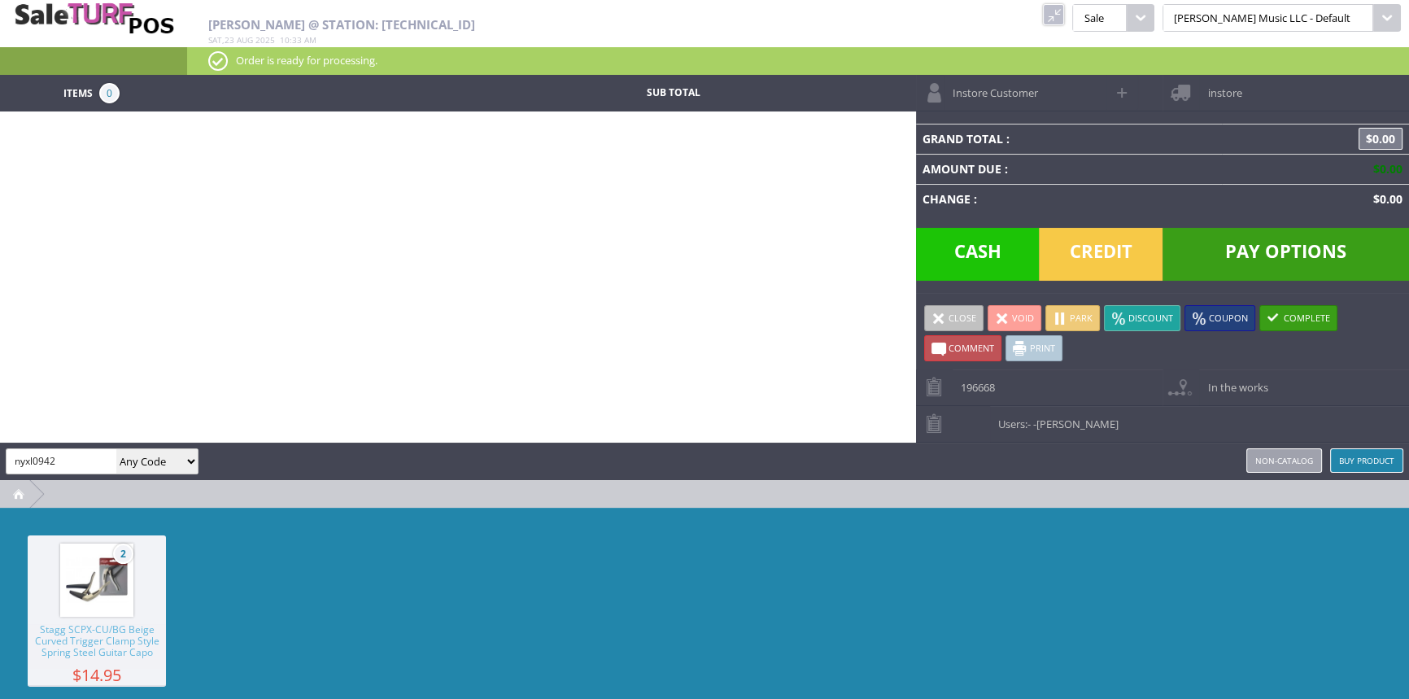
type input "nyxl0942"
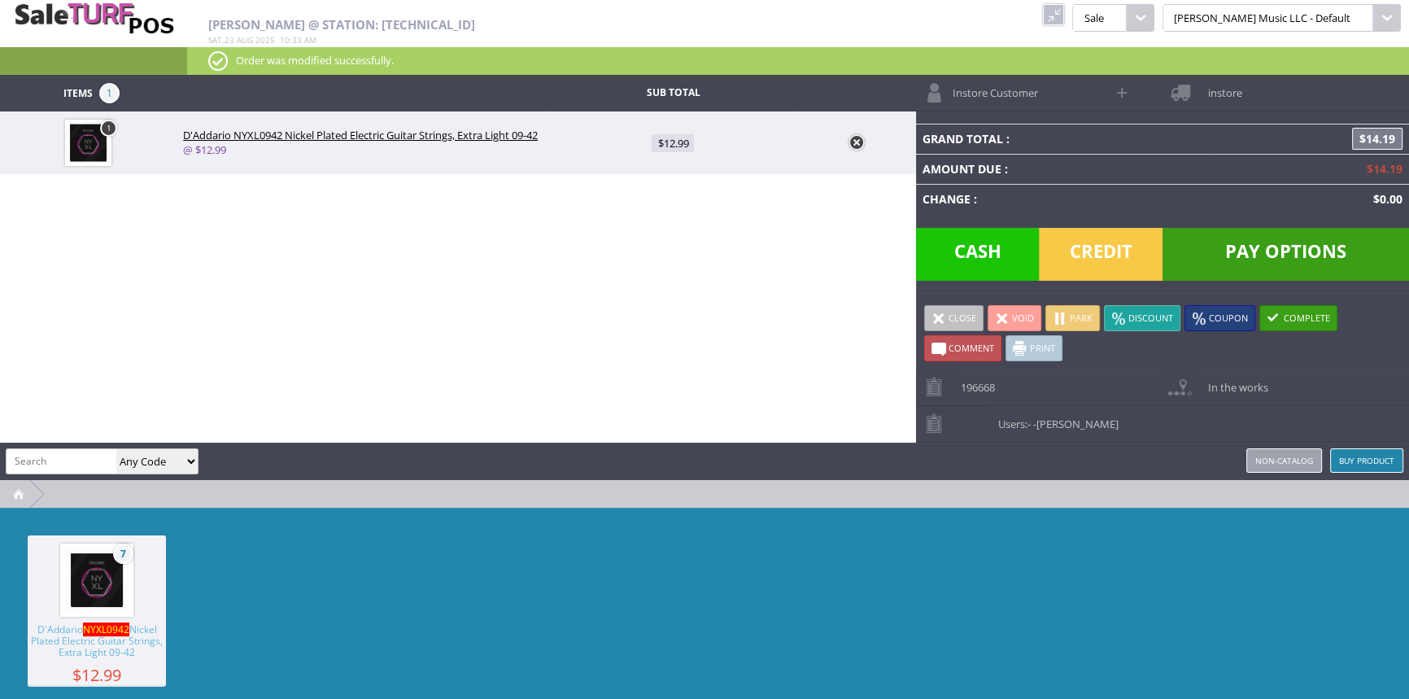
click at [78, 590] on img at bounding box center [97, 580] width 62 height 62
type input "wallhanger2pack"
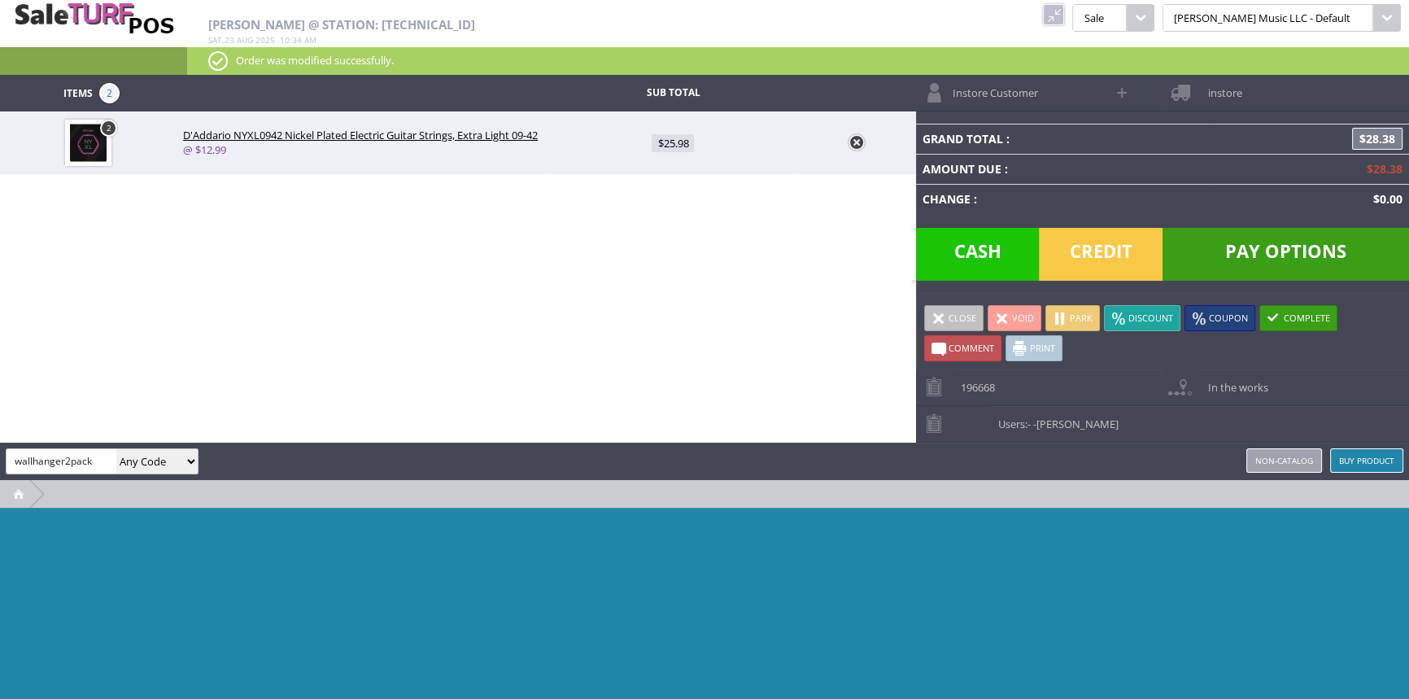
click at [146, 464] on select "Any Code SKU UPC EAN Name Model" at bounding box center [156, 461] width 81 height 24
select select "sku"
click at [116, 449] on select "Any Code SKU UPC EAN Name Model" at bounding box center [156, 461] width 81 height 24
drag, startPoint x: 93, startPoint y: 453, endPoint x: 93, endPoint y: 464, distance: 10.6
click at [93, 456] on input "wallhanger2pack" at bounding box center [62, 461] width 110 height 24
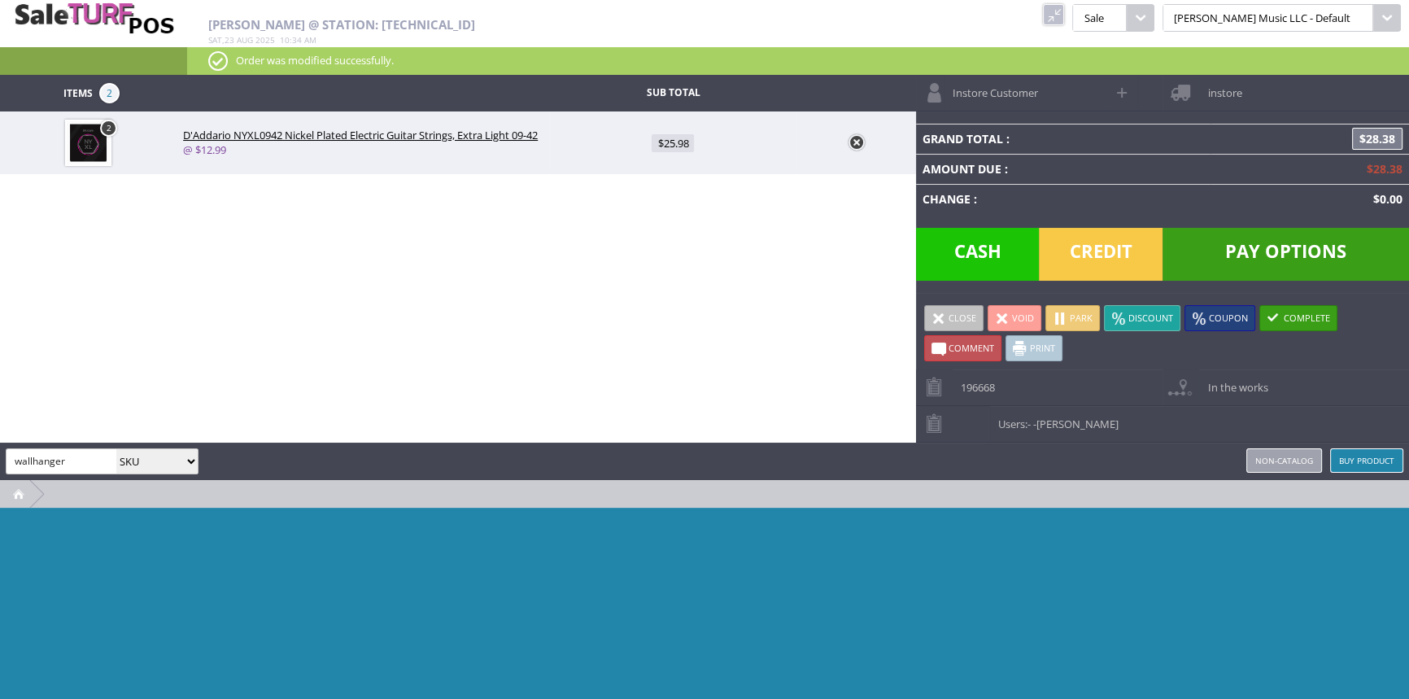
type input "wallhanger"
click at [1292, 459] on link "Non-catalog" at bounding box center [1284, 460] width 76 height 24
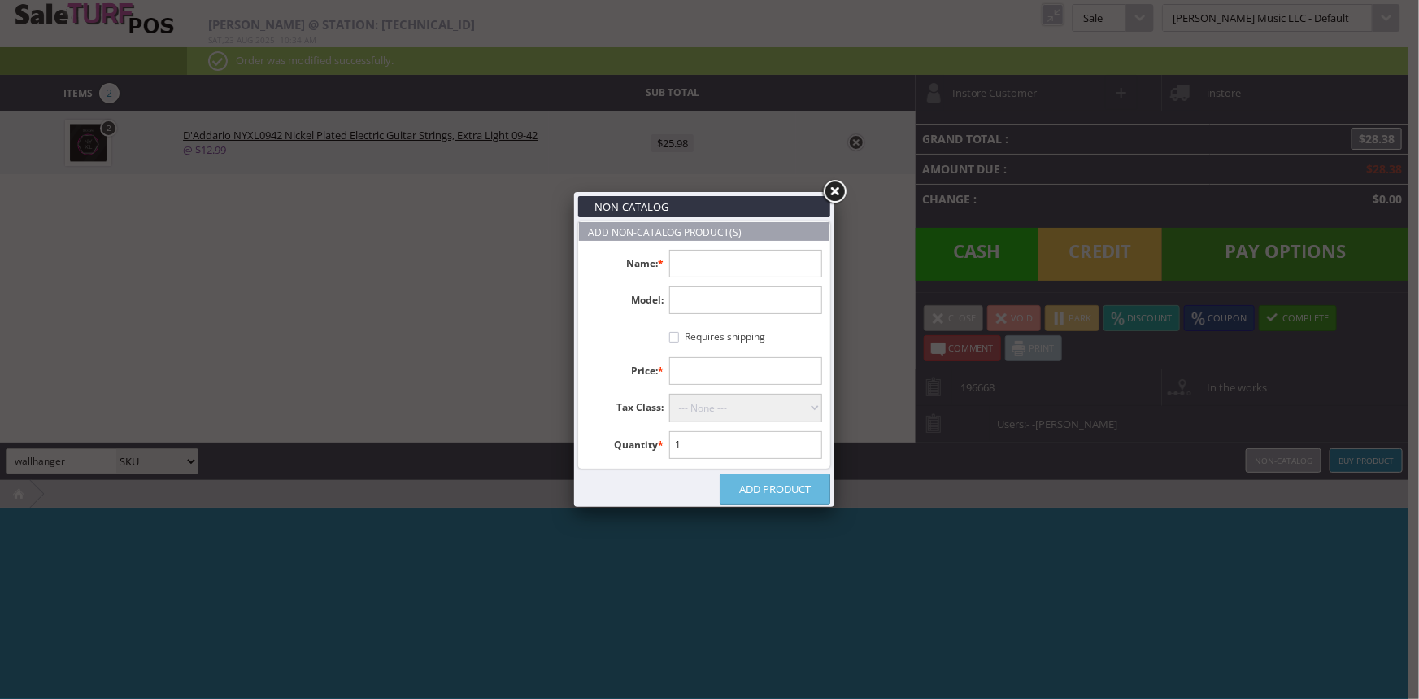
click at [714, 251] on input "text" at bounding box center [746, 264] width 154 height 28
type input "Wall Hanger 2 Pack"
type input "9.95"
click at [779, 420] on select "--- None --- Taxable Goods Downloadable Products" at bounding box center [746, 408] width 154 height 28
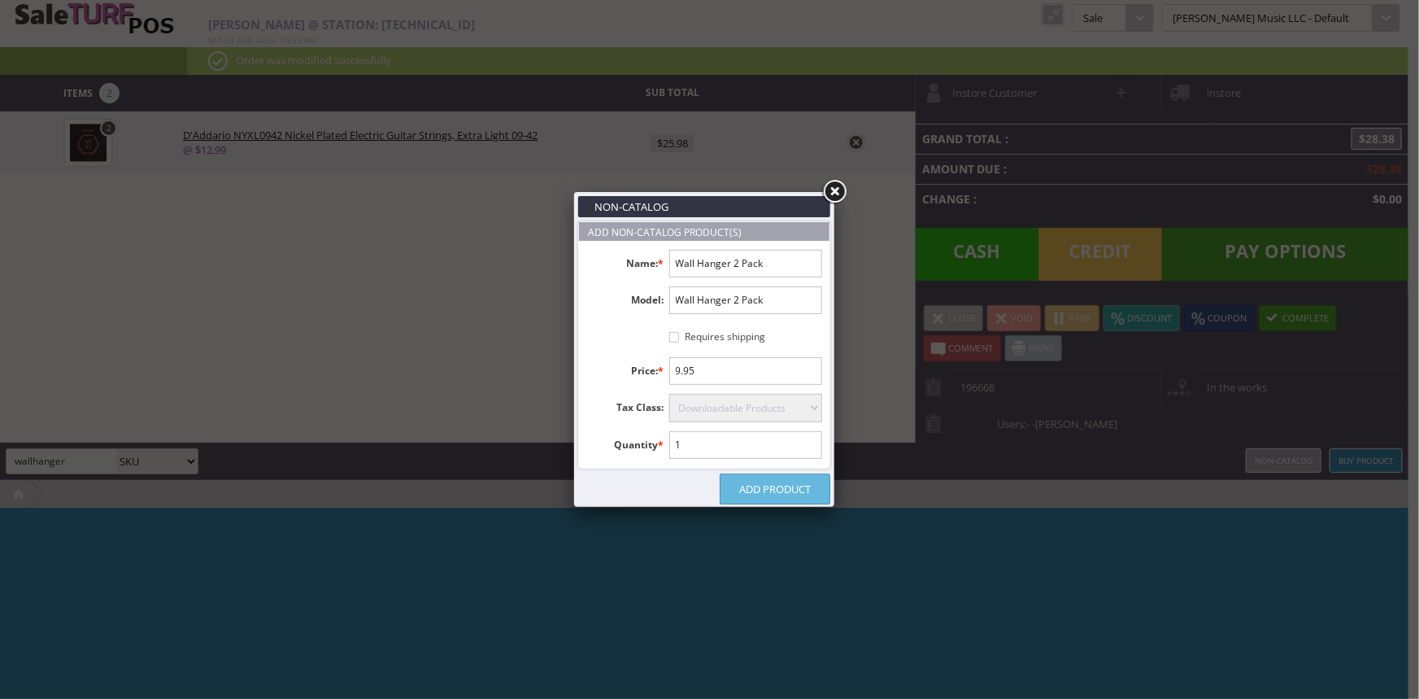
click at [669, 394] on select "--- None --- Taxable Goods Downloadable Products" at bounding box center [746, 408] width 154 height 28
click at [765, 460] on ul "Name: * Wall Hanger 2 Pack Model: Wall Hanger 2 Pack Requires shipping Price: *…" at bounding box center [704, 354] width 251 height 227
click at [778, 418] on select "--- None --- Taxable Goods Downloadable Products" at bounding box center [746, 408] width 154 height 28
select select "9"
click at [669, 394] on select "--- None --- Taxable Goods Downloadable Products" at bounding box center [746, 408] width 154 height 28
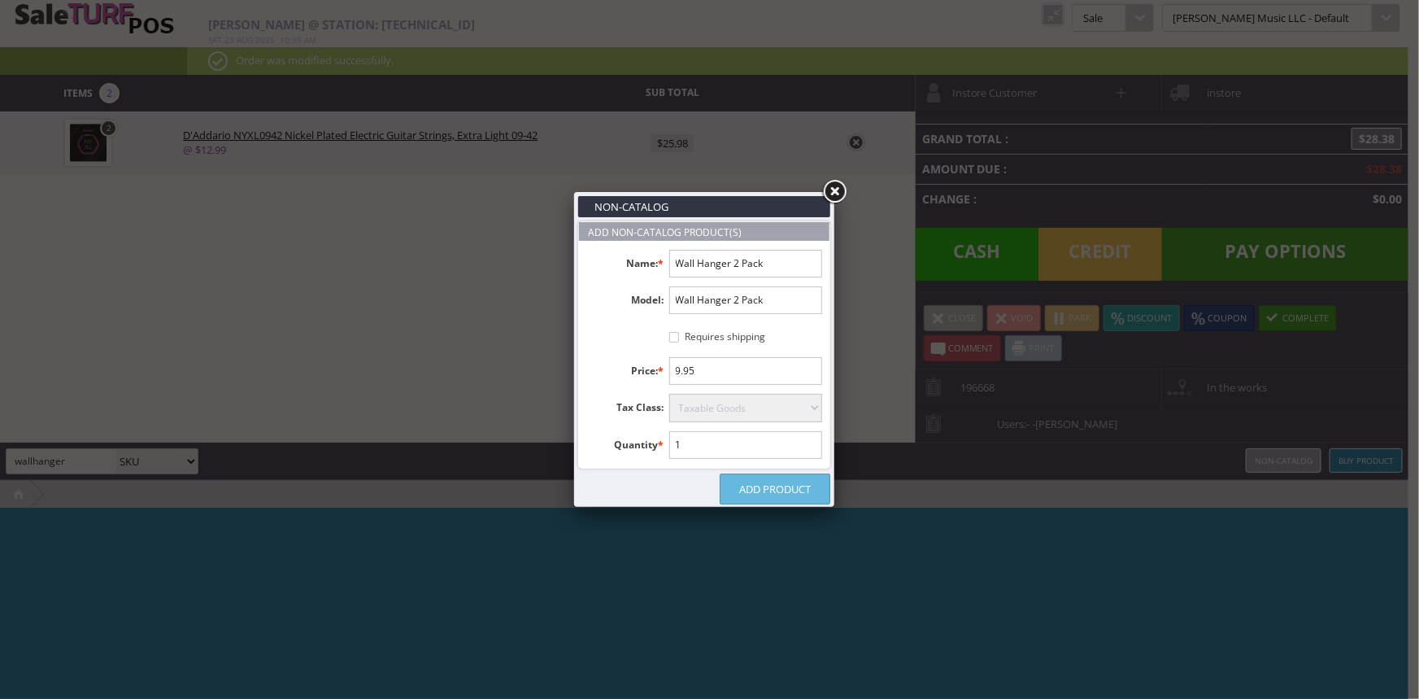
click at [626, 342] on label at bounding box center [627, 333] width 83 height 21
click at [773, 489] on link "Add Product" at bounding box center [775, 488] width 111 height 31
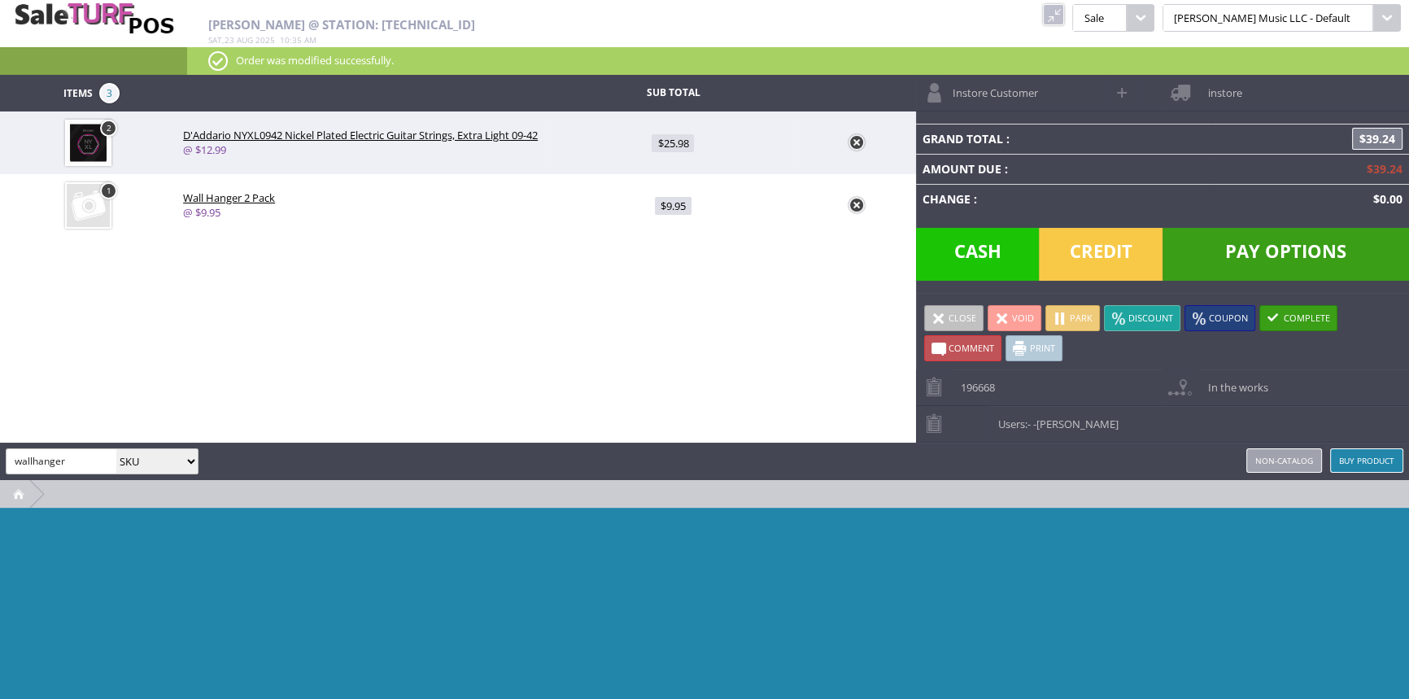
click at [1131, 256] on span "Credit" at bounding box center [1101, 254] width 124 height 53
click at [1279, 249] on span "Pay Options" at bounding box center [1285, 254] width 246 height 53
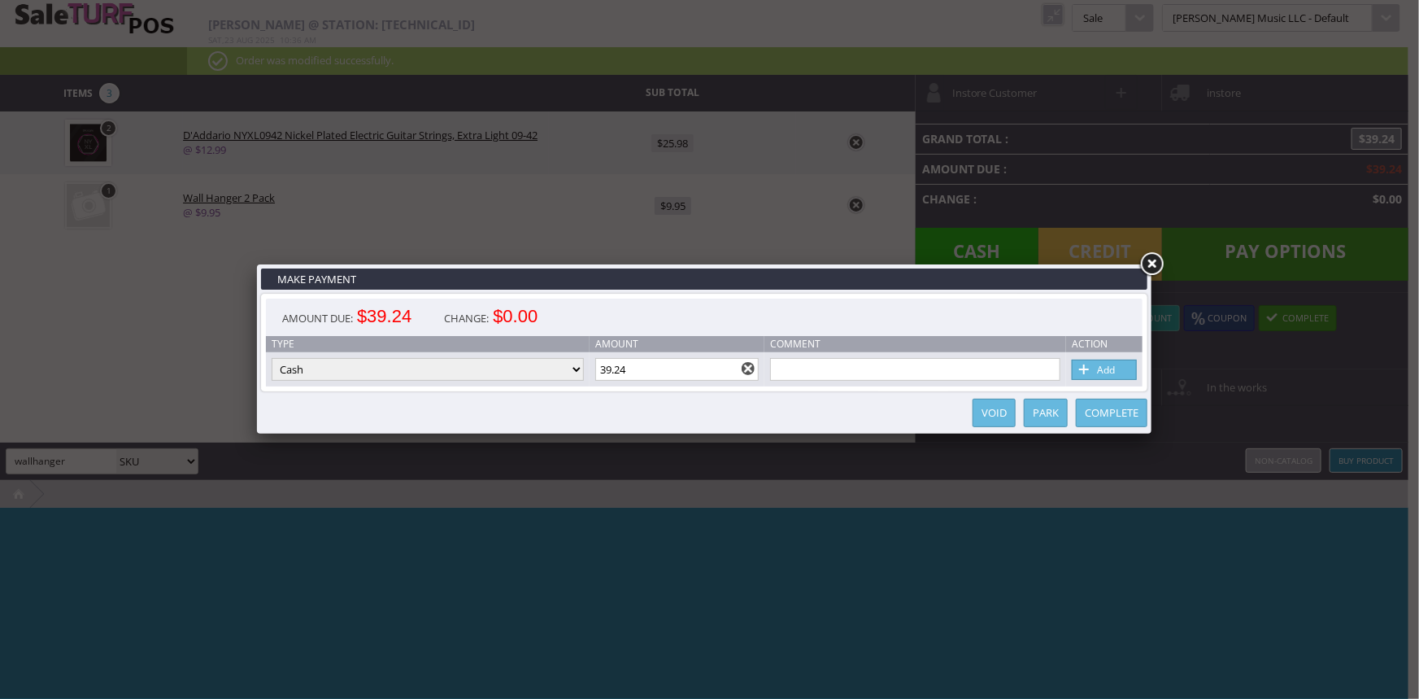
click at [413, 372] on select "Cash Credit Card Cheque or Money Order" at bounding box center [428, 369] width 312 height 23
select select "credit_card"
click at [272, 359] on select "Cash Credit Card Cheque or Money Order" at bounding box center [428, 369] width 312 height 23
click at [1130, 373] on link "Add" at bounding box center [1104, 370] width 65 height 20
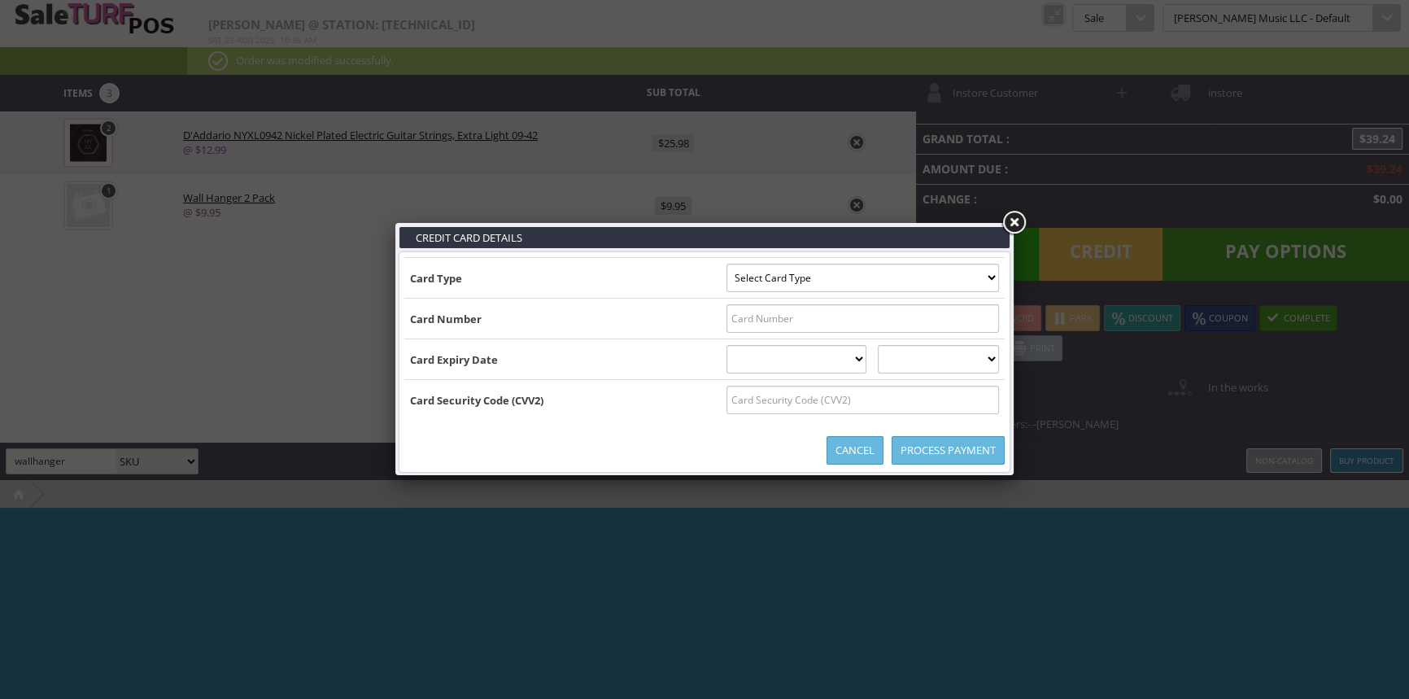
type input "B4734391668365313^FULLER/ JACOB A ^280820107610000000000014200000047"
select select "VISA"
type input "4734391668365313"
select select "08"
select select "2028"
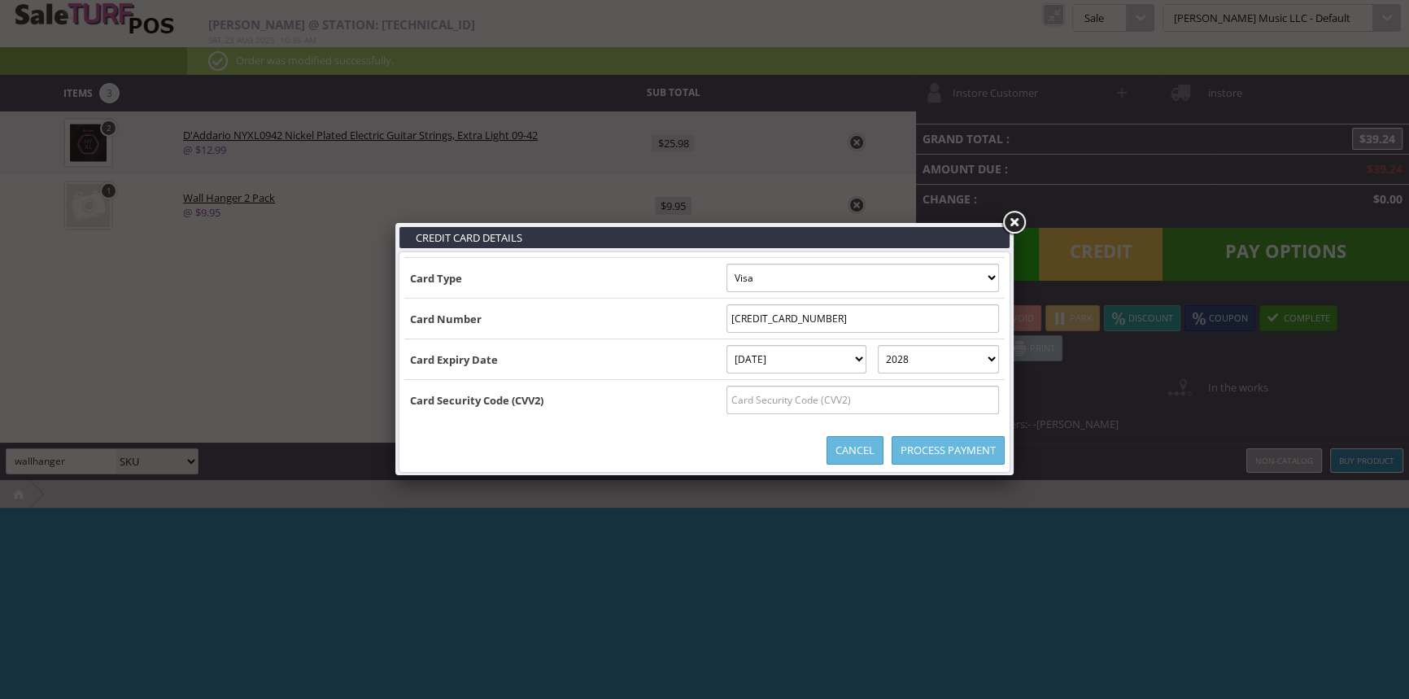
type input "B4734391668365313^FULLER/ JACOB A ^28082010761000000000001420000004734391668365…"
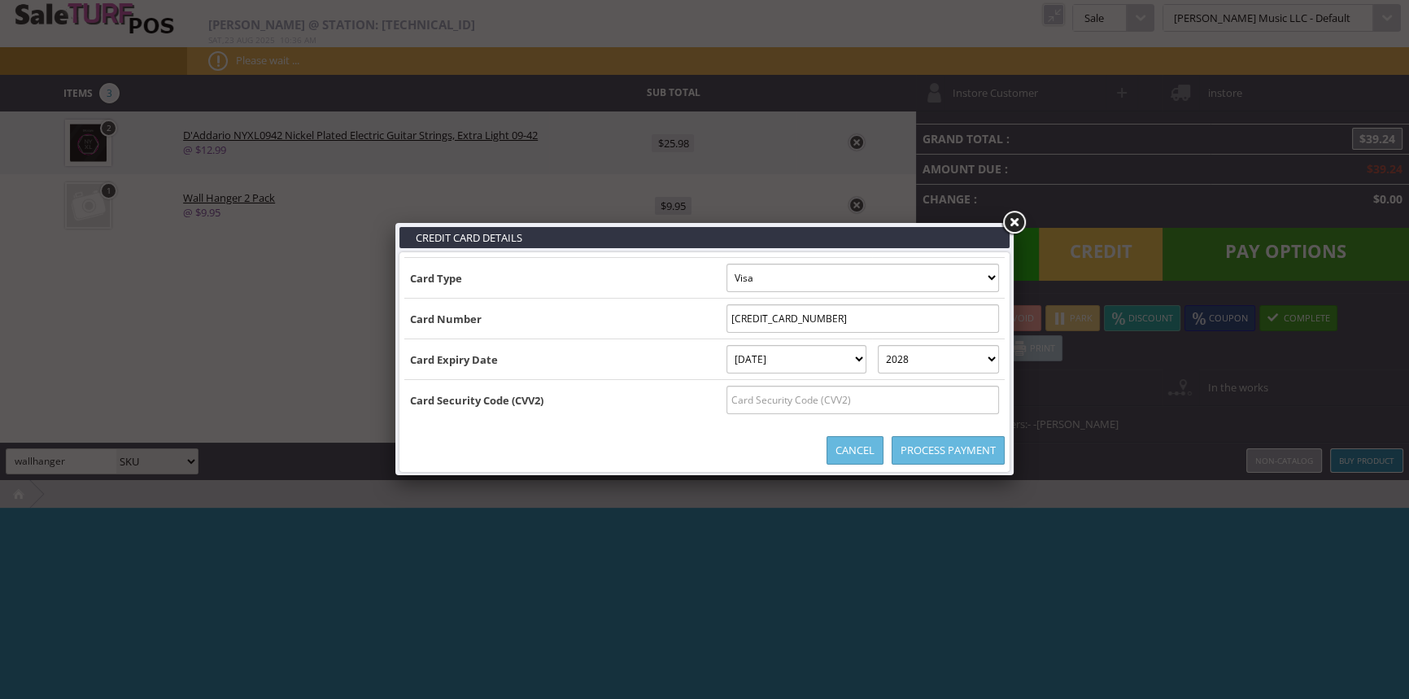
click at [746, 395] on input "text" at bounding box center [862, 400] width 272 height 28
type input "994"
click at [967, 456] on link "Process Payment" at bounding box center [947, 450] width 113 height 28
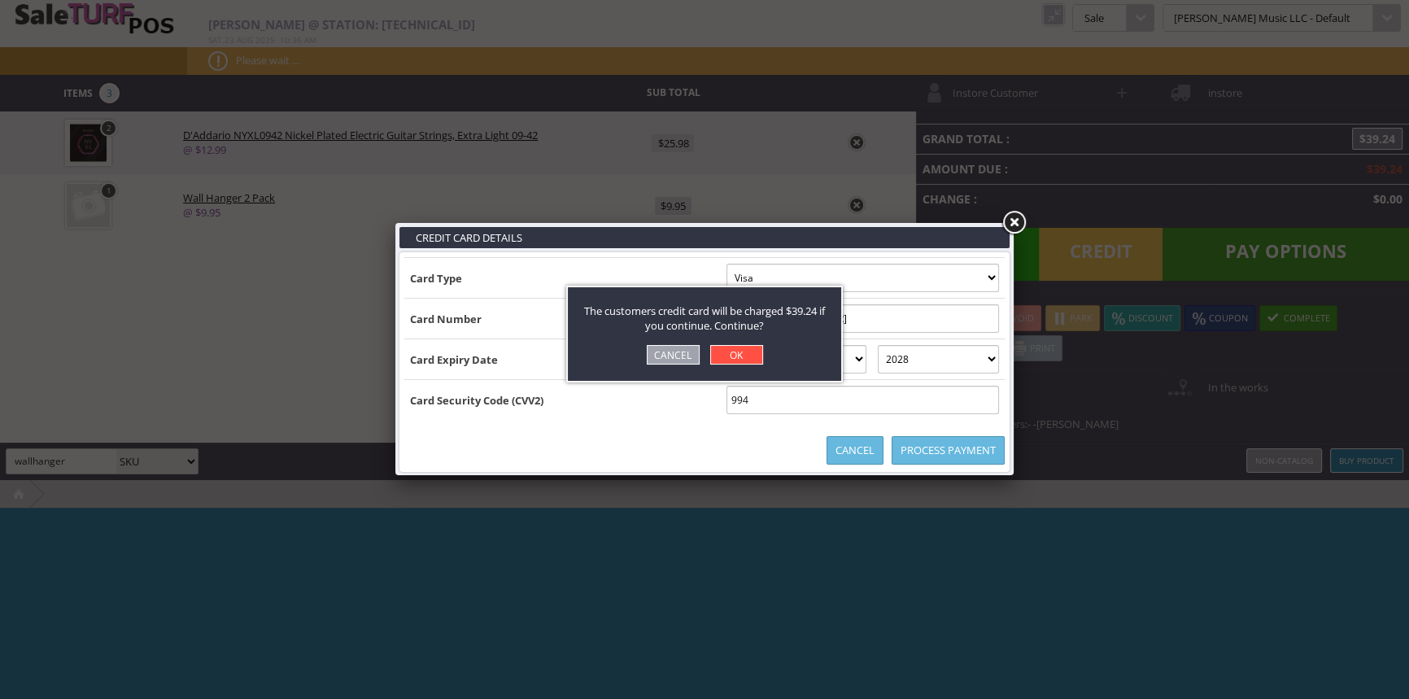
click at [726, 359] on link "OK" at bounding box center [736, 355] width 53 height 20
select select "cash"
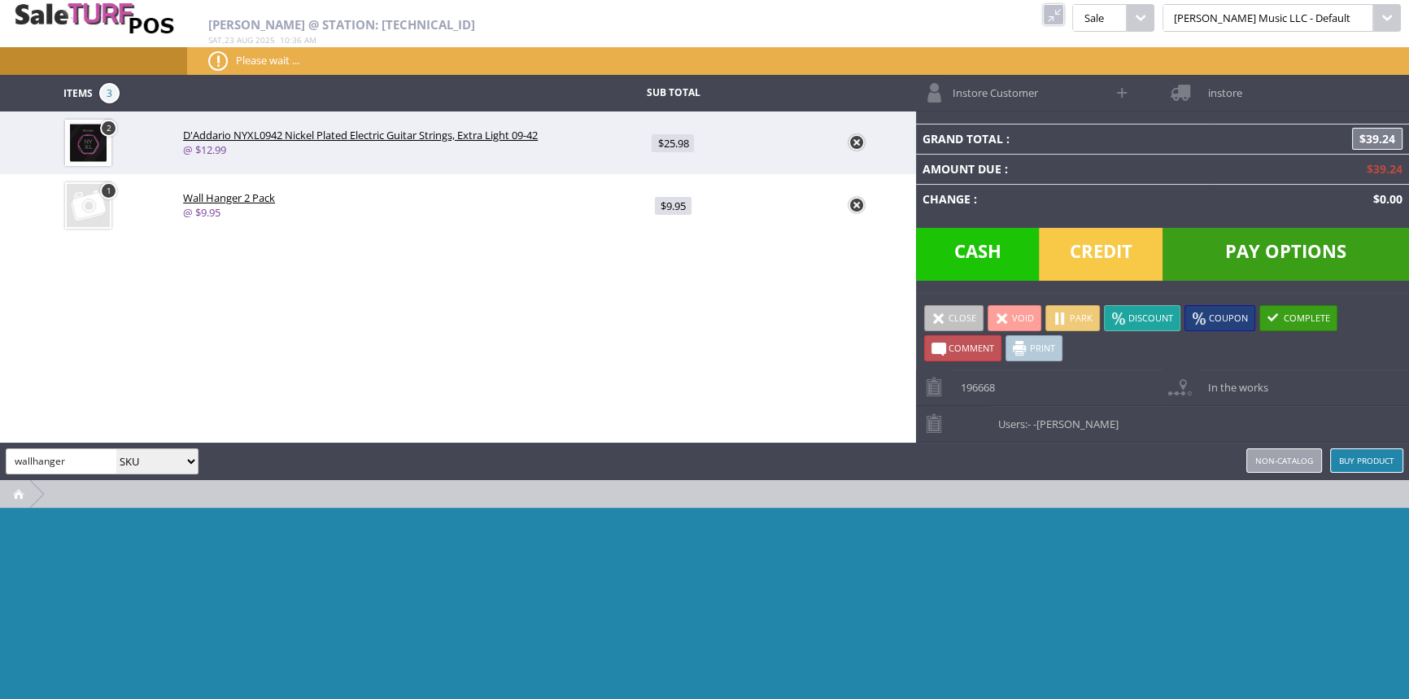
type input "0"
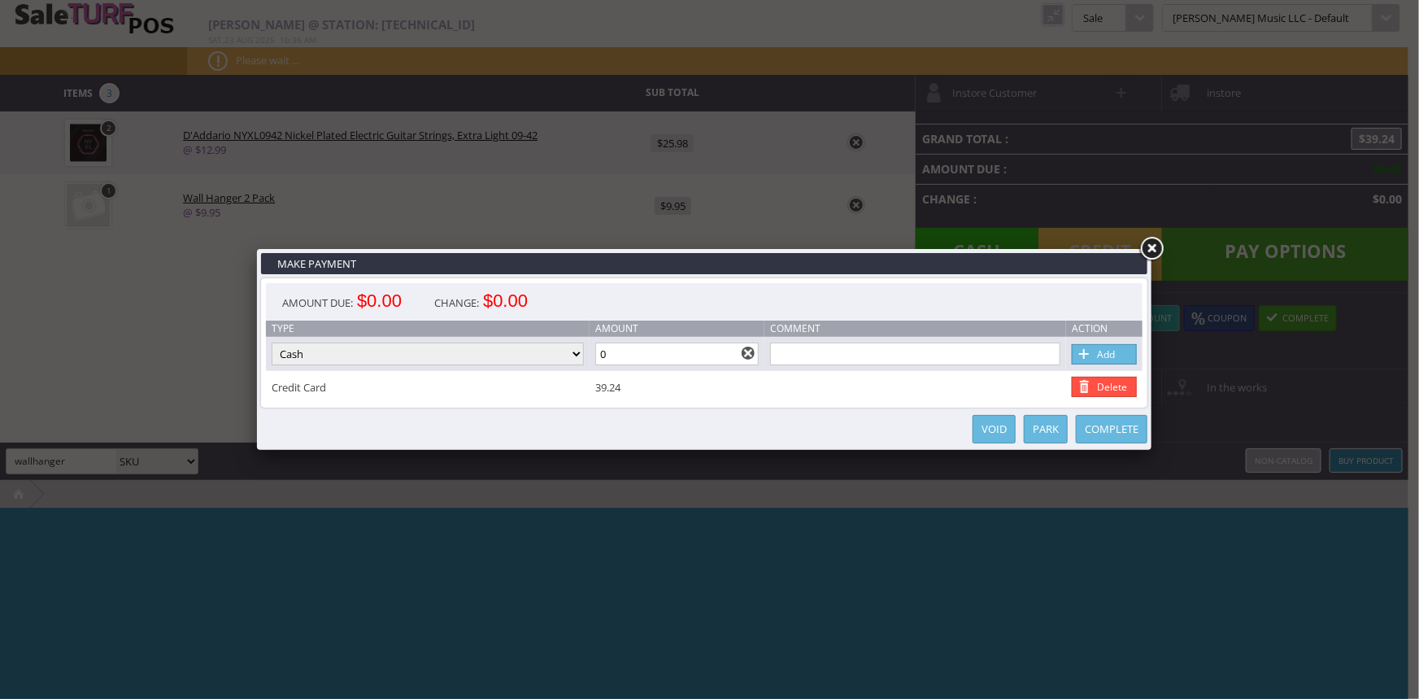
click at [1131, 424] on link "Complete" at bounding box center [1112, 429] width 72 height 28
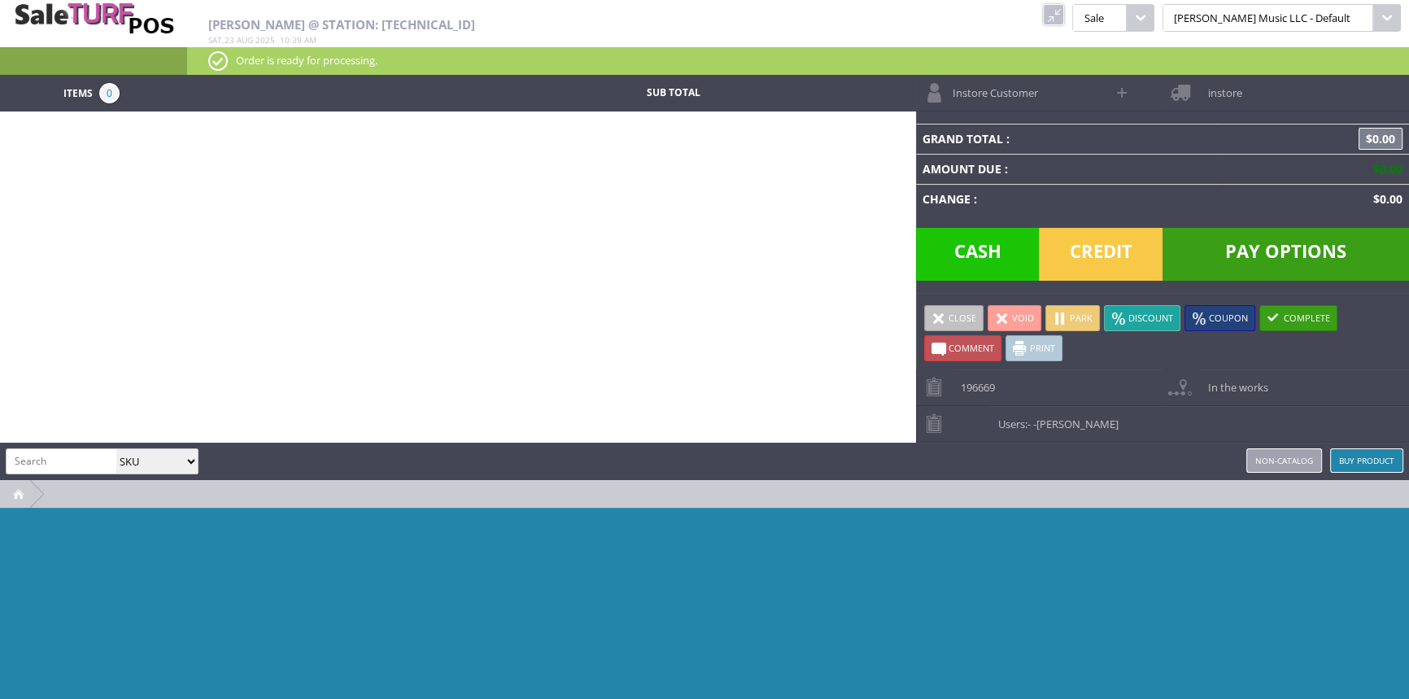
click at [661, 657] on div at bounding box center [704, 630] width 1409 height 244
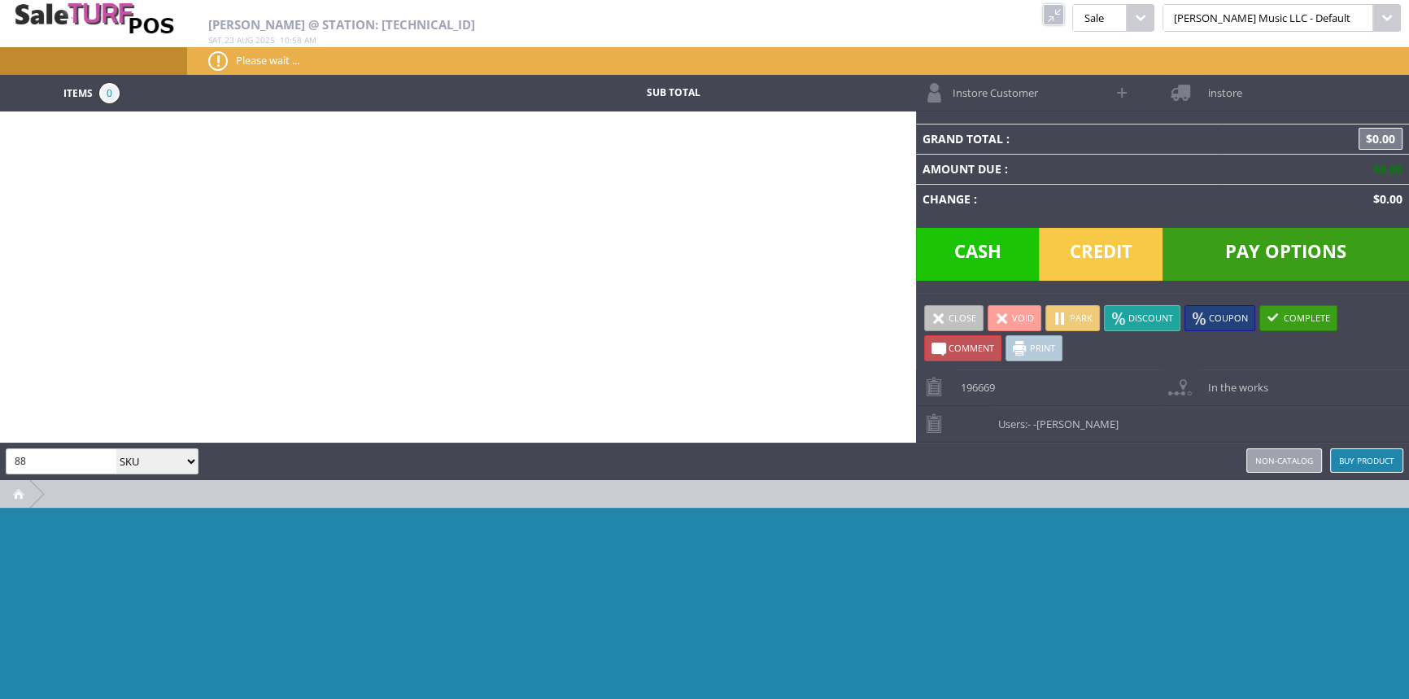
type input "8"
type input "0"
click at [48, 457] on input "search" at bounding box center [62, 461] width 110 height 24
type input "8"
click at [186, 457] on select "Any Code SKU UPC EAN Name Model" at bounding box center [156, 461] width 81 height 24
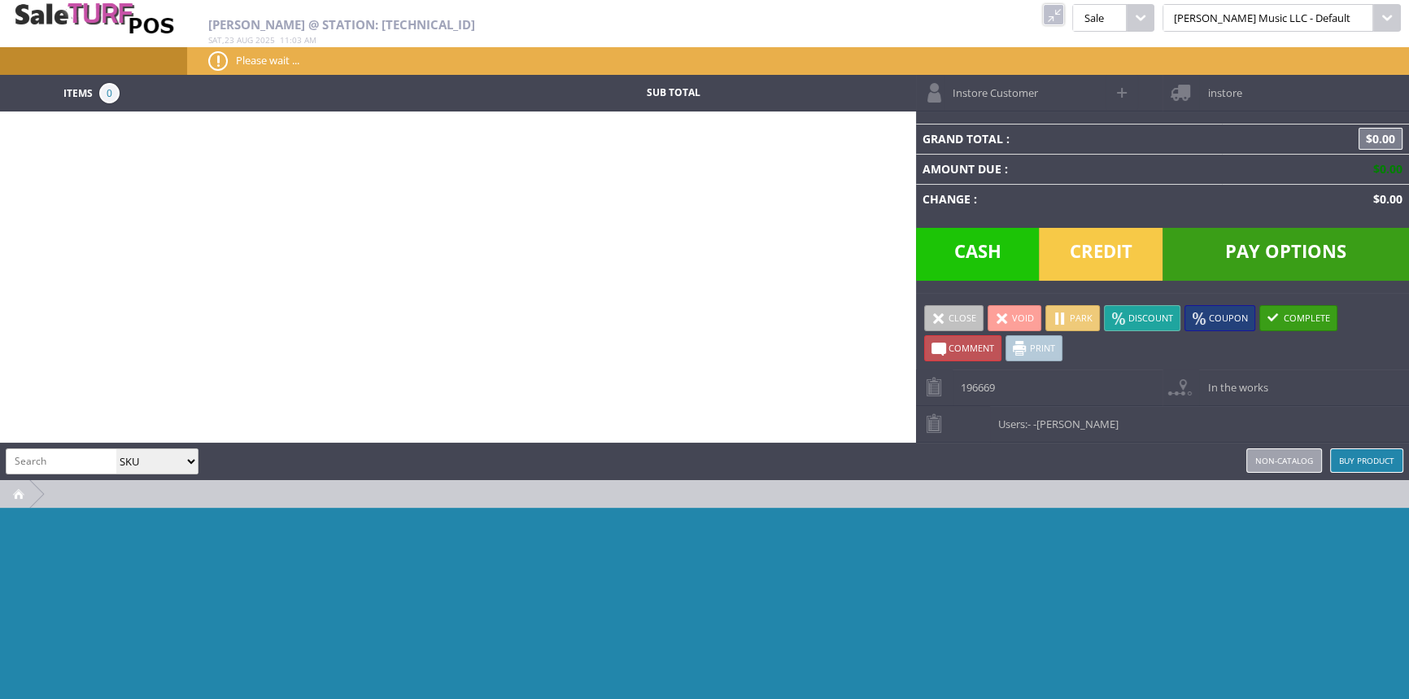
select select "code"
click at [116, 449] on select "Any Code SKU UPC EAN Name Model" at bounding box center [156, 461] width 81 height 24
click at [48, 460] on input "search" at bounding box center [62, 461] width 110 height 24
type input "0990820058"
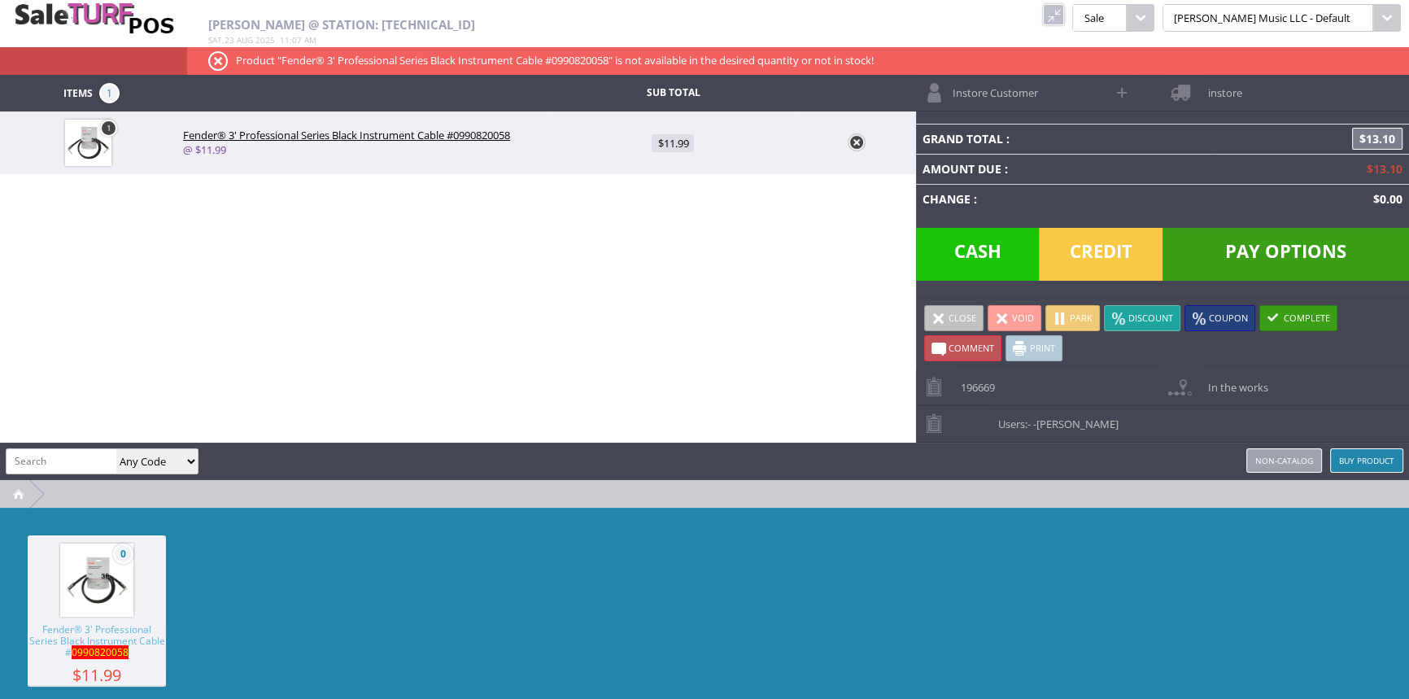
click at [1058, 425] on span "-Andrew Nelson" at bounding box center [1075, 423] width 85 height 15
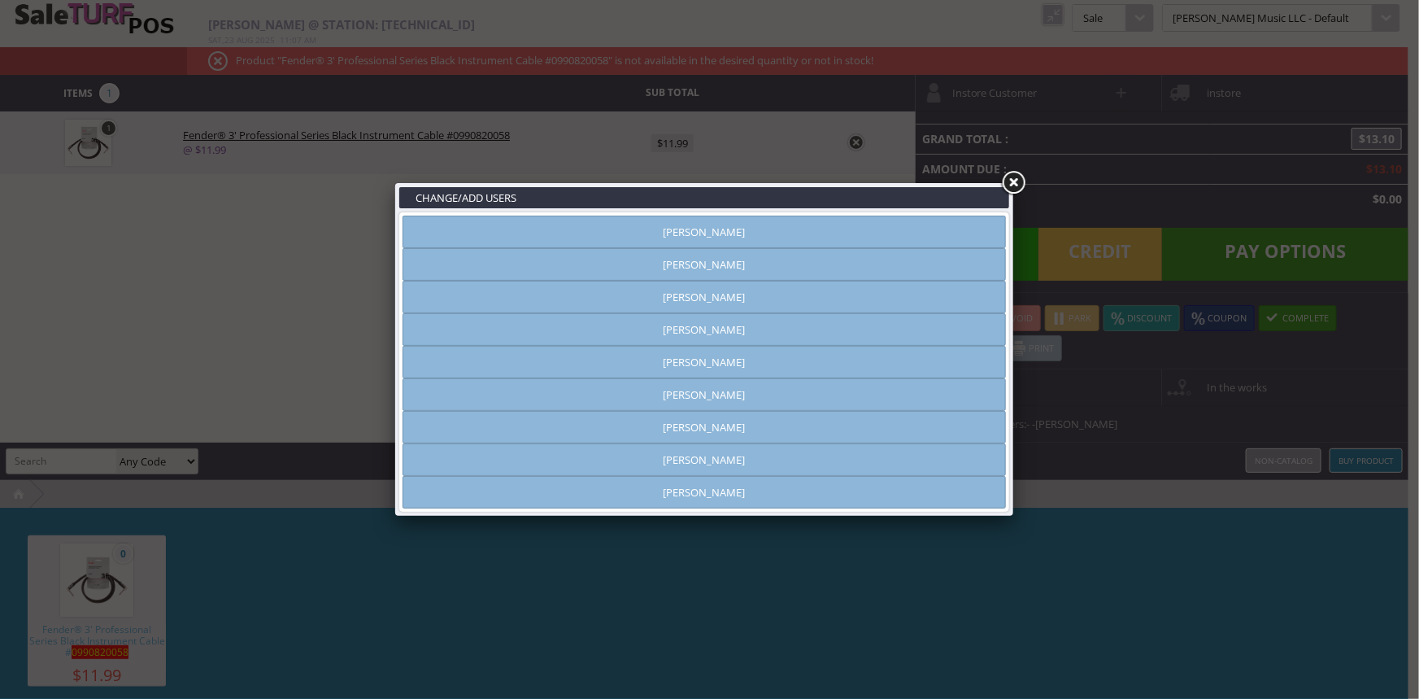
click at [1009, 181] on link at bounding box center [1013, 182] width 29 height 29
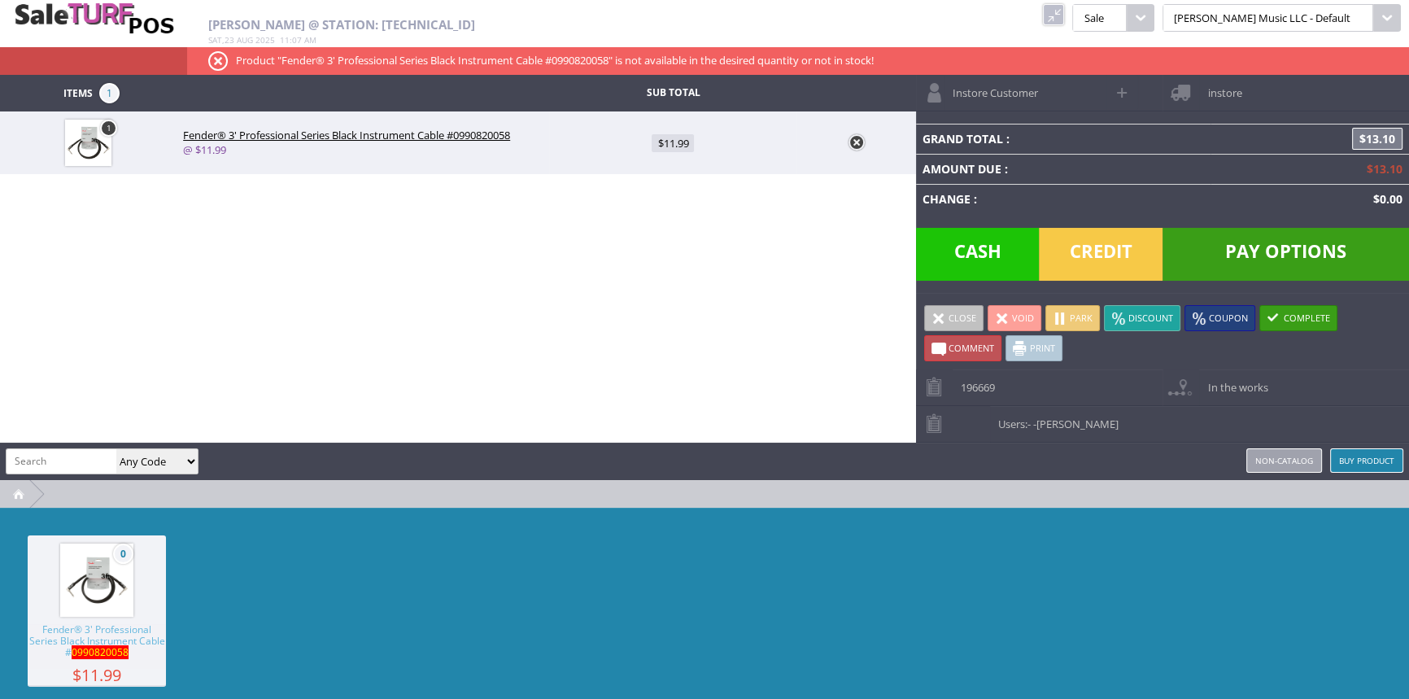
click at [1104, 28] on div "Andrew Nelson @ Station: 24.35.146.166 Sat , 23 Aug 2025 11 : 07 am kcukulele P…" at bounding box center [704, 37] width 1409 height 75
click at [1064, 21] on link at bounding box center [1053, 14] width 21 height 21
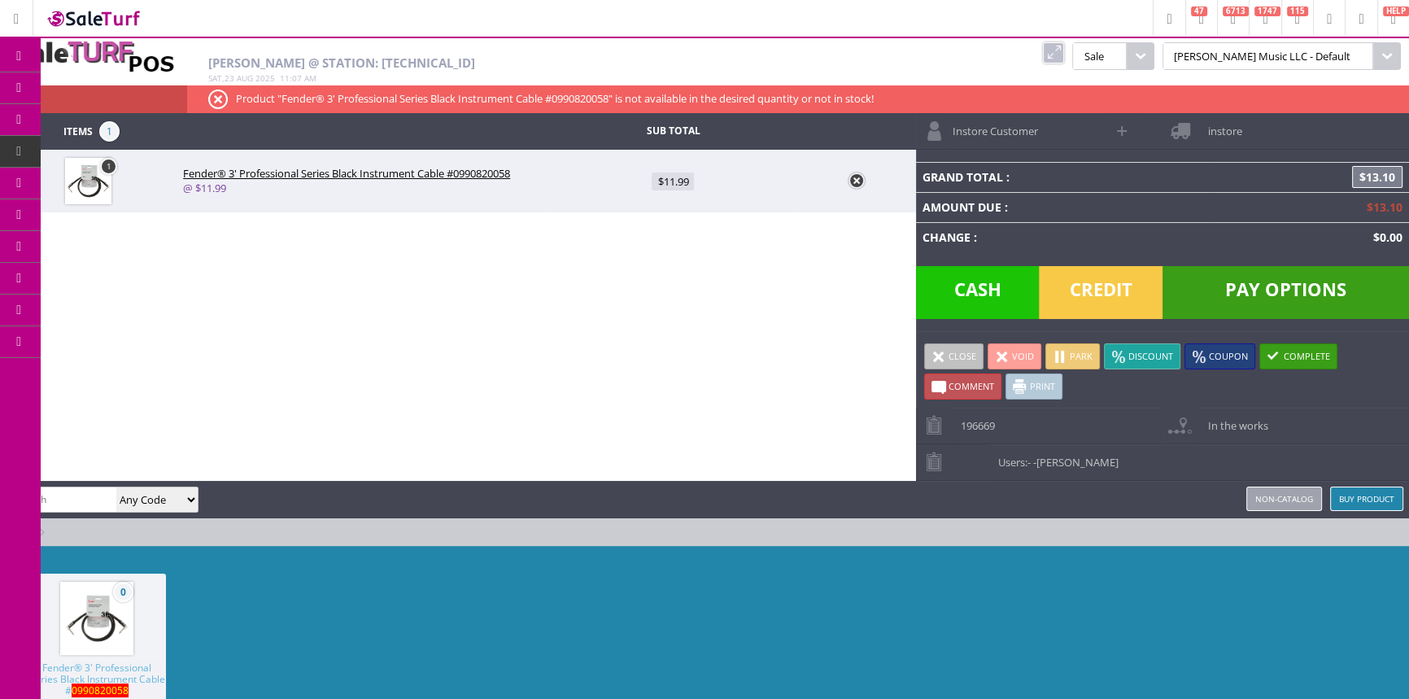
click at [23, 87] on icon at bounding box center [19, 87] width 17 height 13
click at [118, 151] on span "POS Console" at bounding box center [136, 151] width 62 height 15
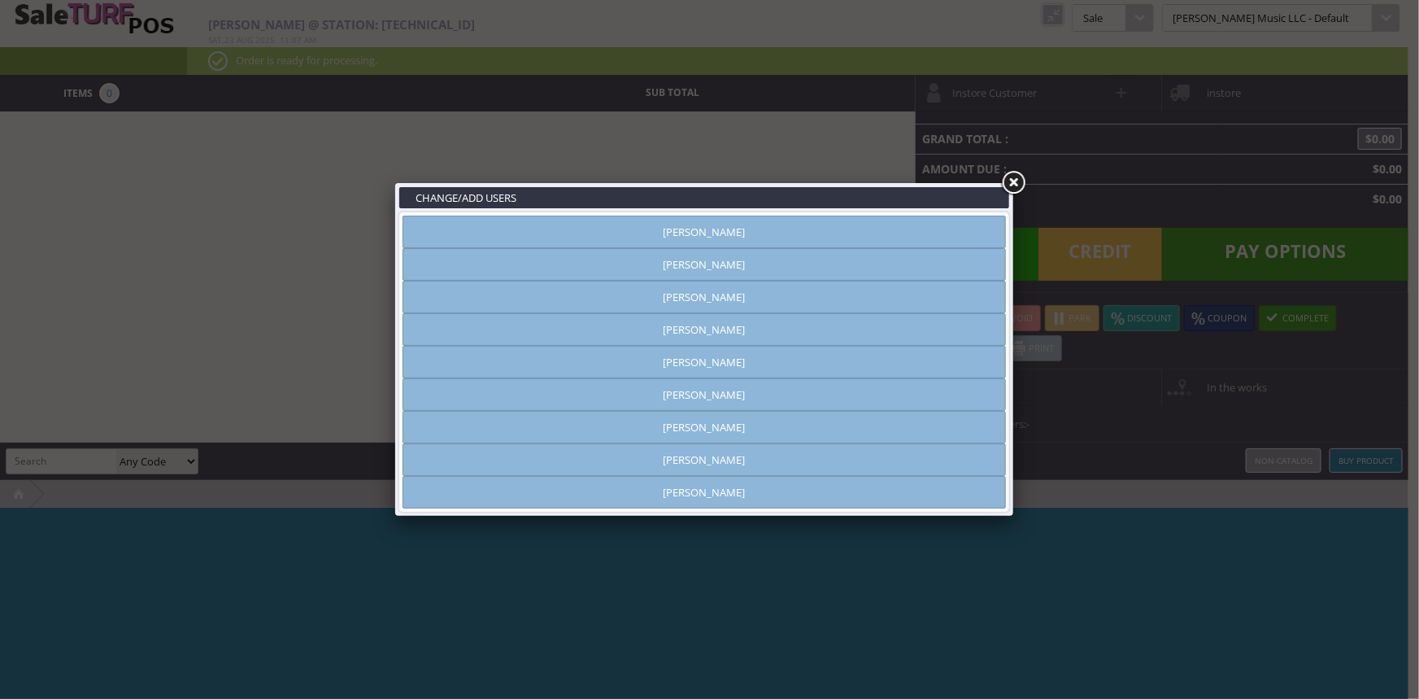
type input "[PERSON_NAME]"
click at [696, 260] on link "[PERSON_NAME]" at bounding box center [705, 264] width 604 height 33
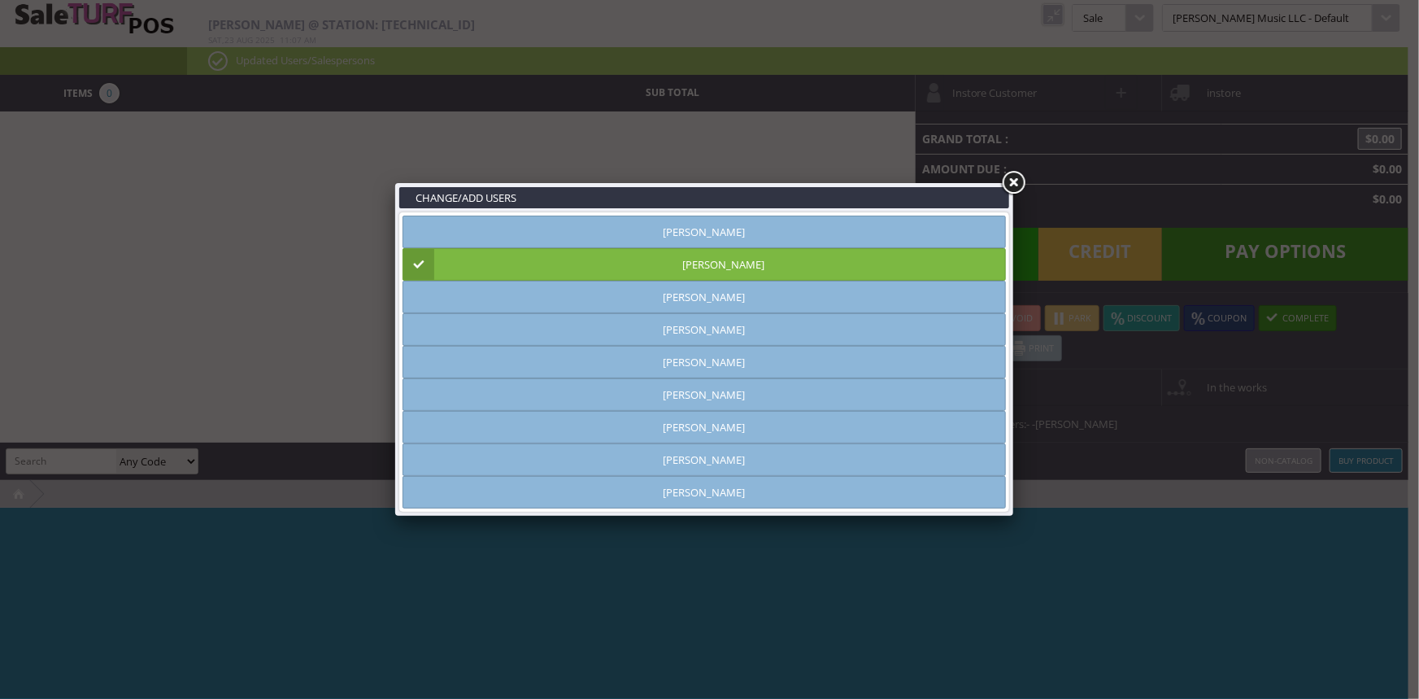
click at [1017, 183] on link at bounding box center [1013, 182] width 29 height 29
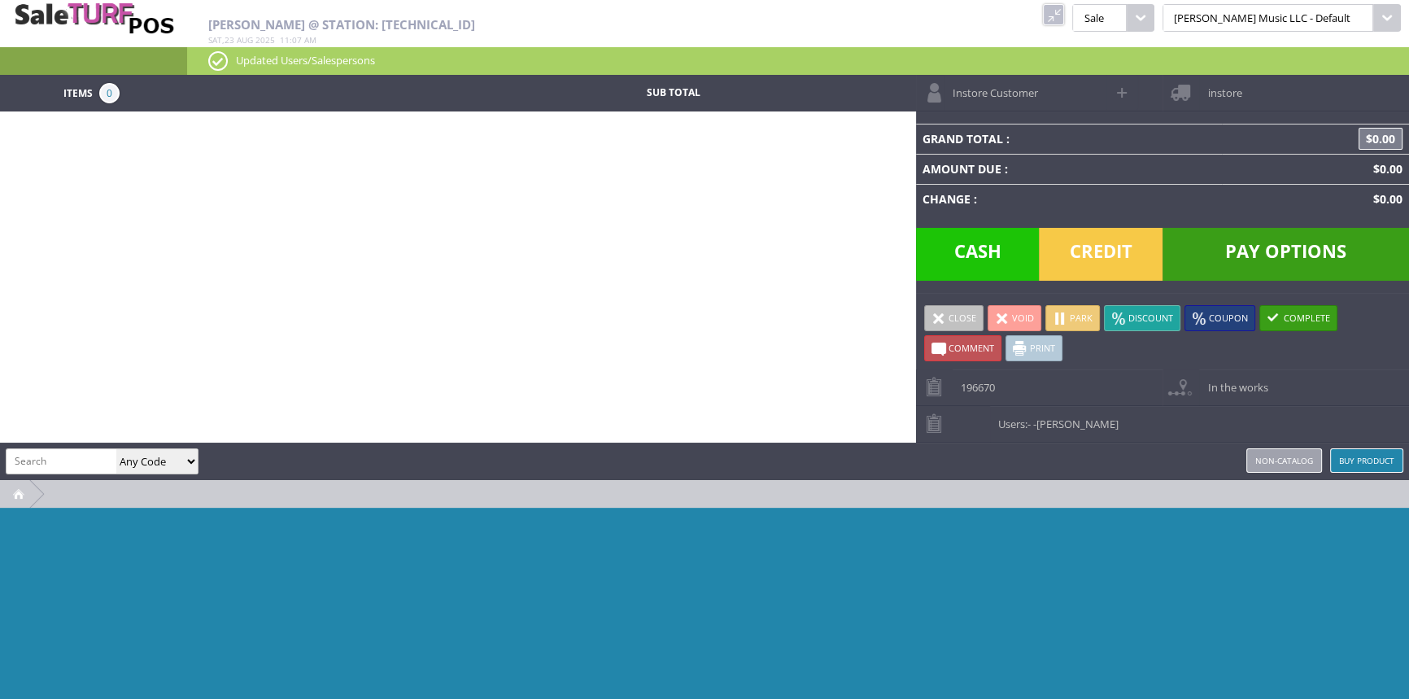
paste input "XSAPB1047"
type input "XSAPB1047"
drag, startPoint x: 83, startPoint y: 454, endPoint x: 0, endPoint y: 370, distance: 117.9
click at [0, 370] on div "Items 0 Sub Total Instore Customer instore Grand Total : $0.00 Amount Due : $0.…" at bounding box center [704, 413] width 1409 height 677
type input "0990820058"
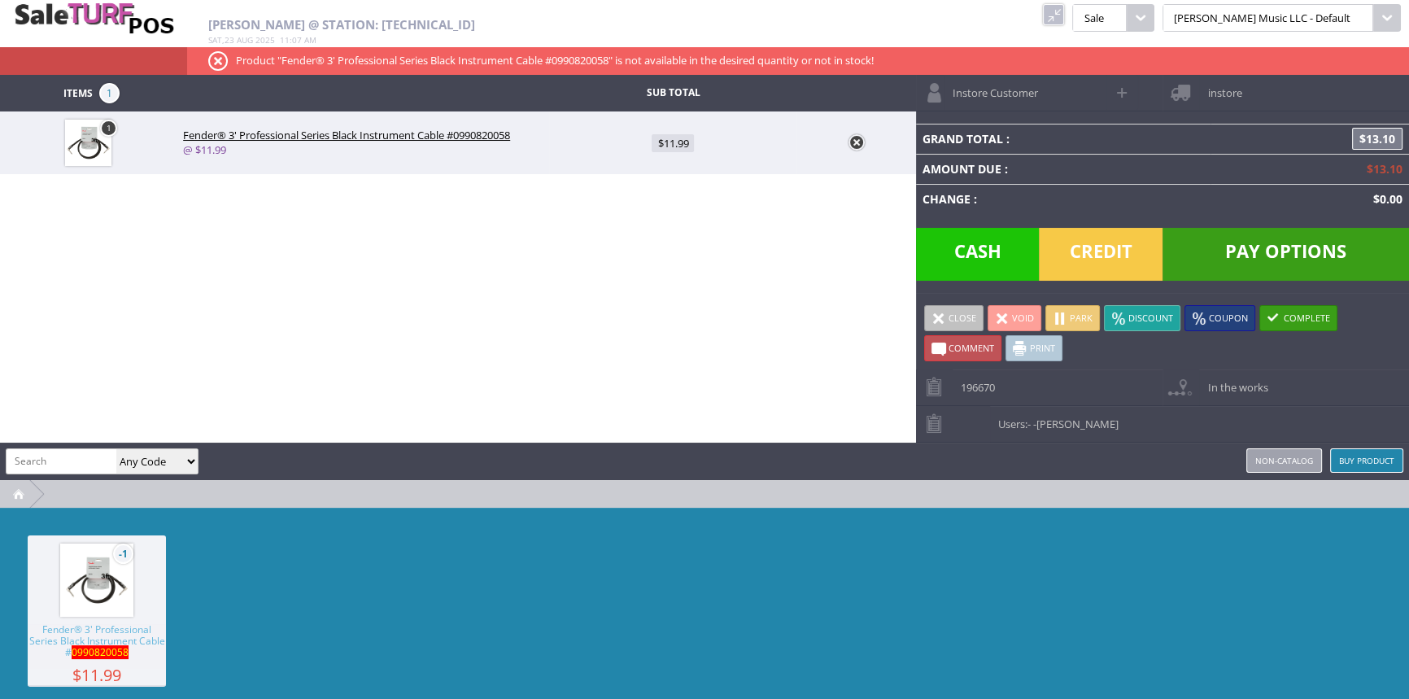
click at [1090, 427] on span "-[PERSON_NAME]" at bounding box center [1075, 423] width 85 height 15
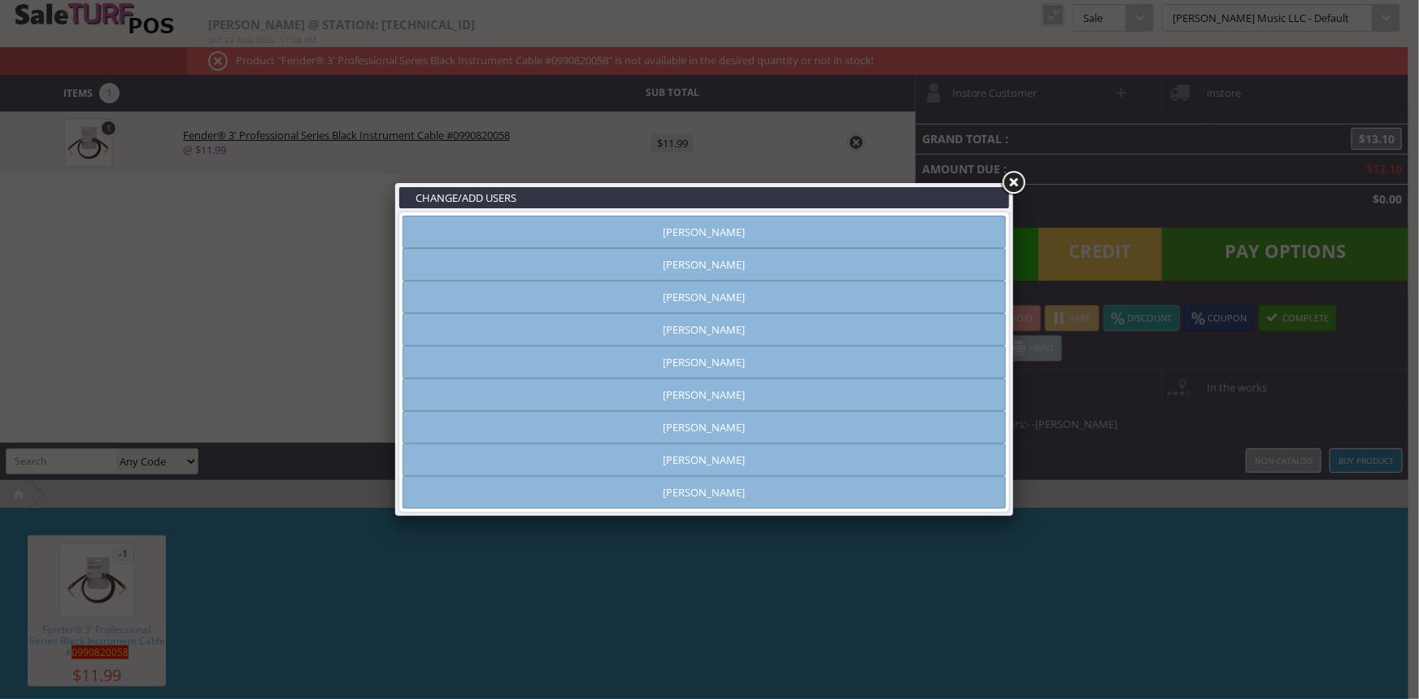
click at [1015, 177] on link at bounding box center [1013, 182] width 29 height 29
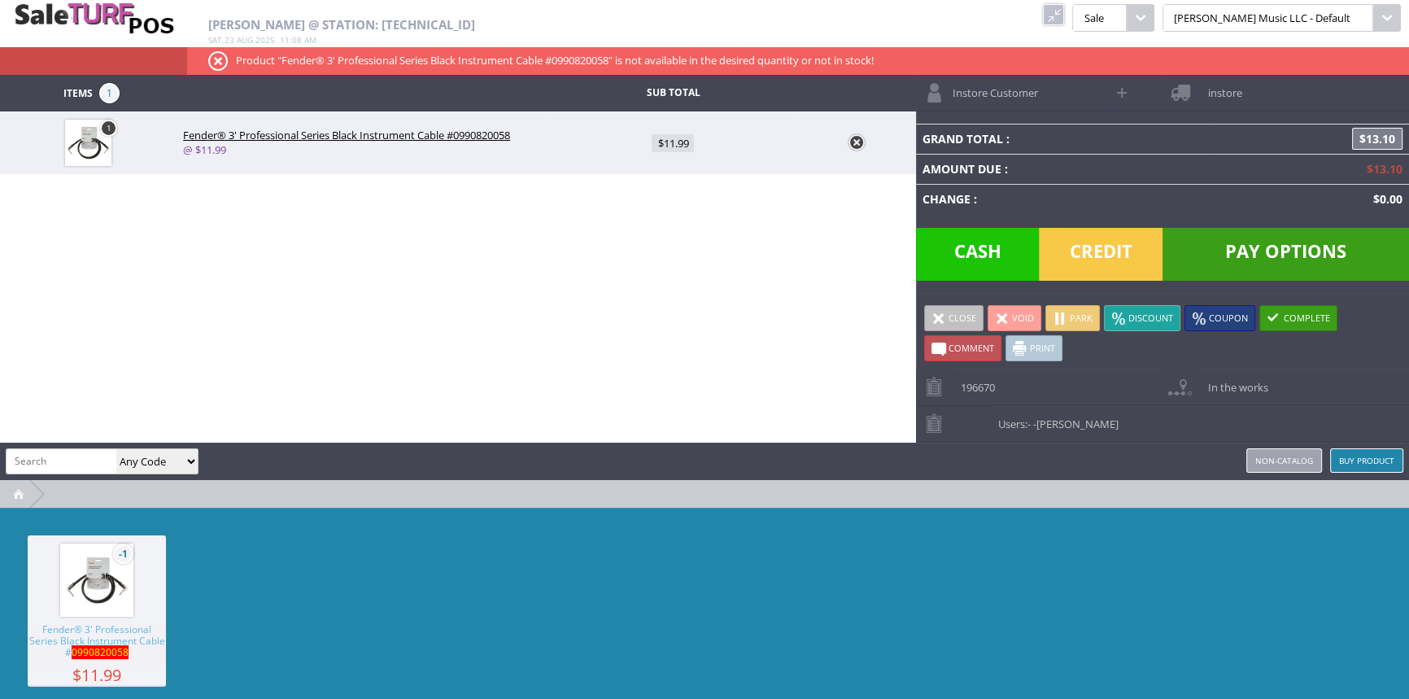
click at [861, 137] on link at bounding box center [856, 142] width 16 height 16
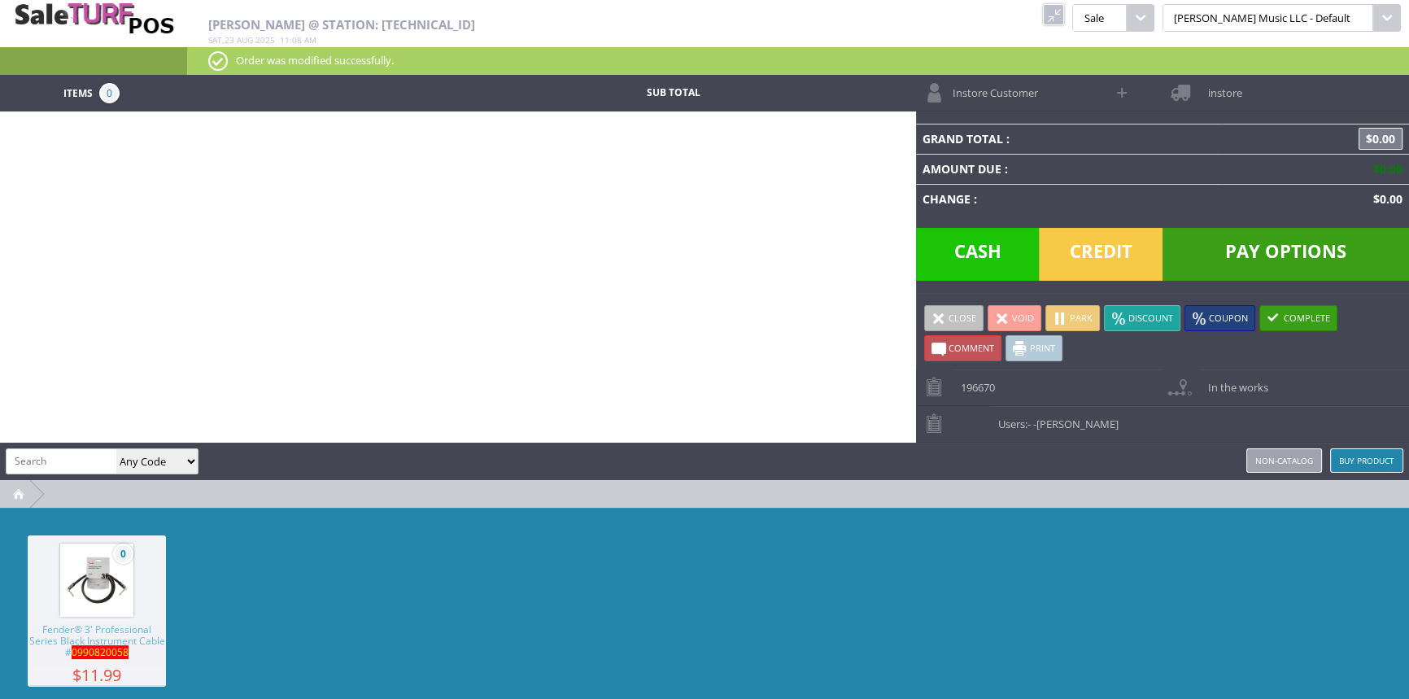
click at [1064, 20] on link at bounding box center [1053, 14] width 21 height 21
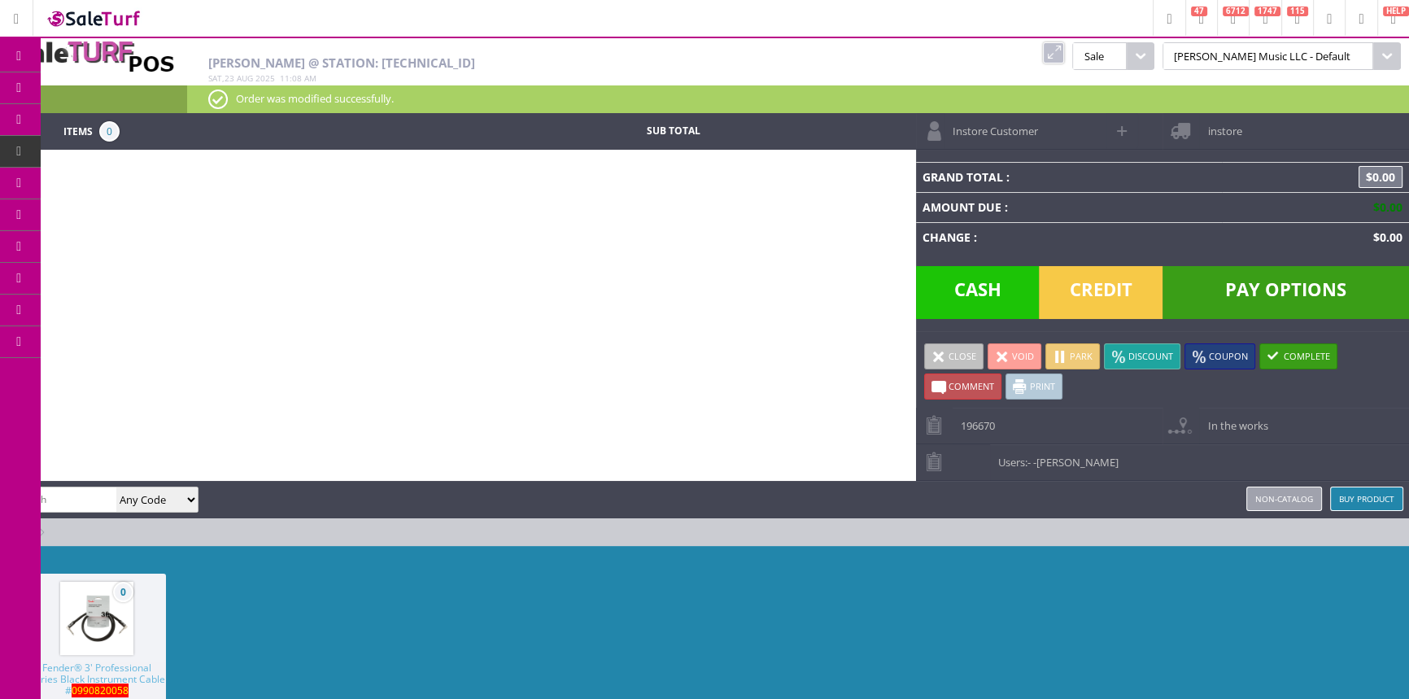
click at [73, 91] on link "Products" at bounding box center [126, 88] width 171 height 33
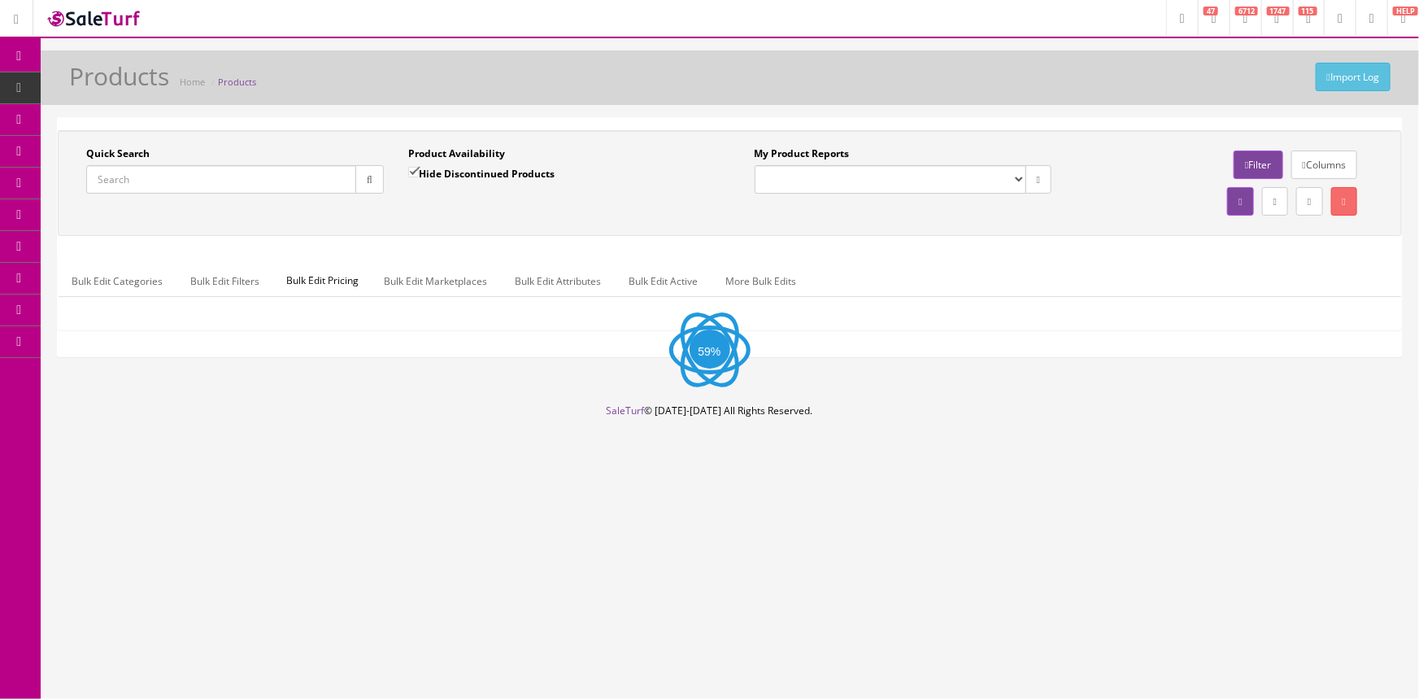
click at [60, 149] on link "POS Console" at bounding box center [126, 152] width 171 height 32
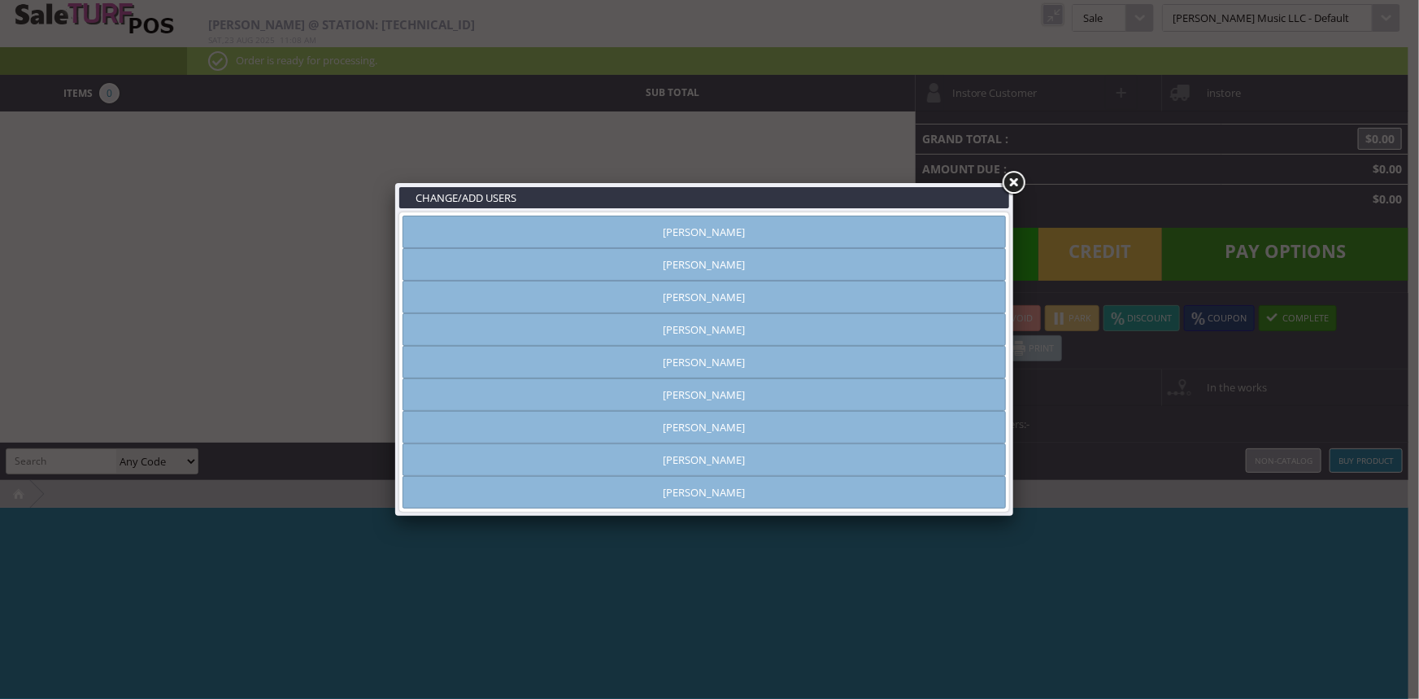
type input "[PERSON_NAME]"
click at [645, 423] on link "[PERSON_NAME]" at bounding box center [705, 427] width 604 height 33
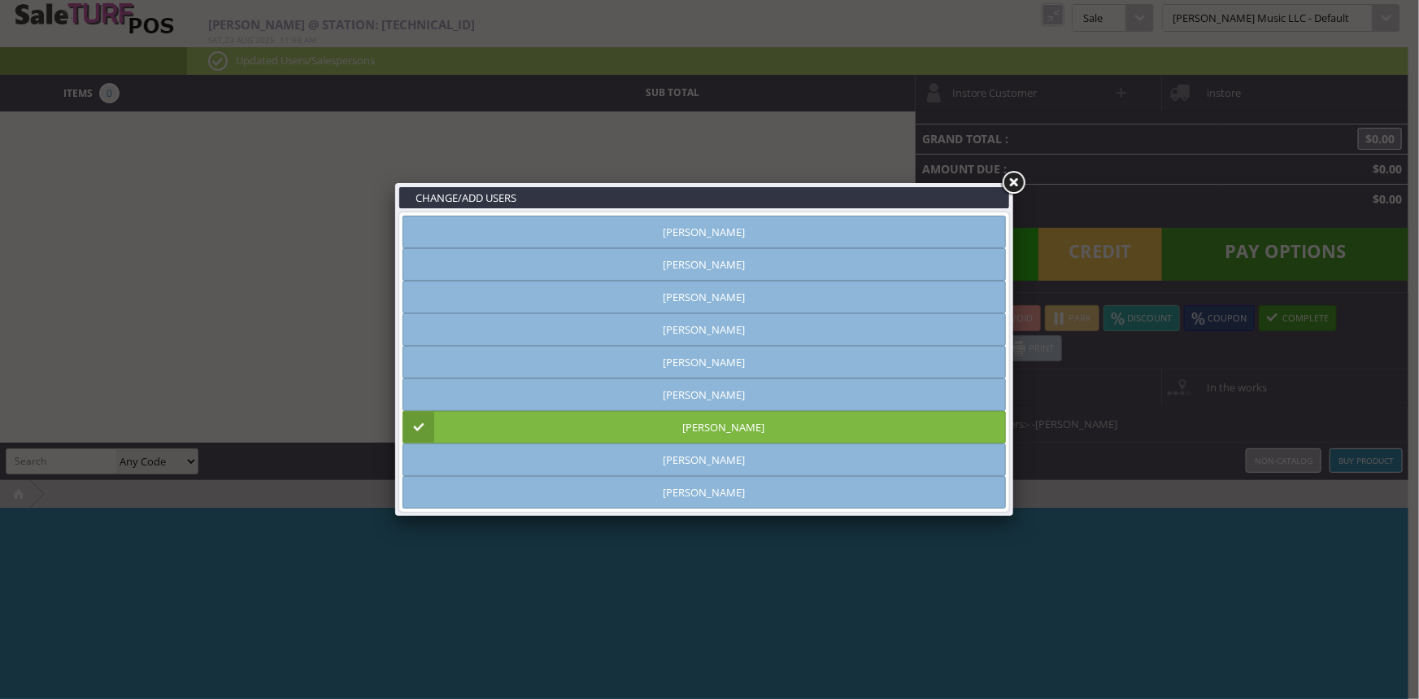
click at [1011, 190] on link at bounding box center [1013, 182] width 29 height 29
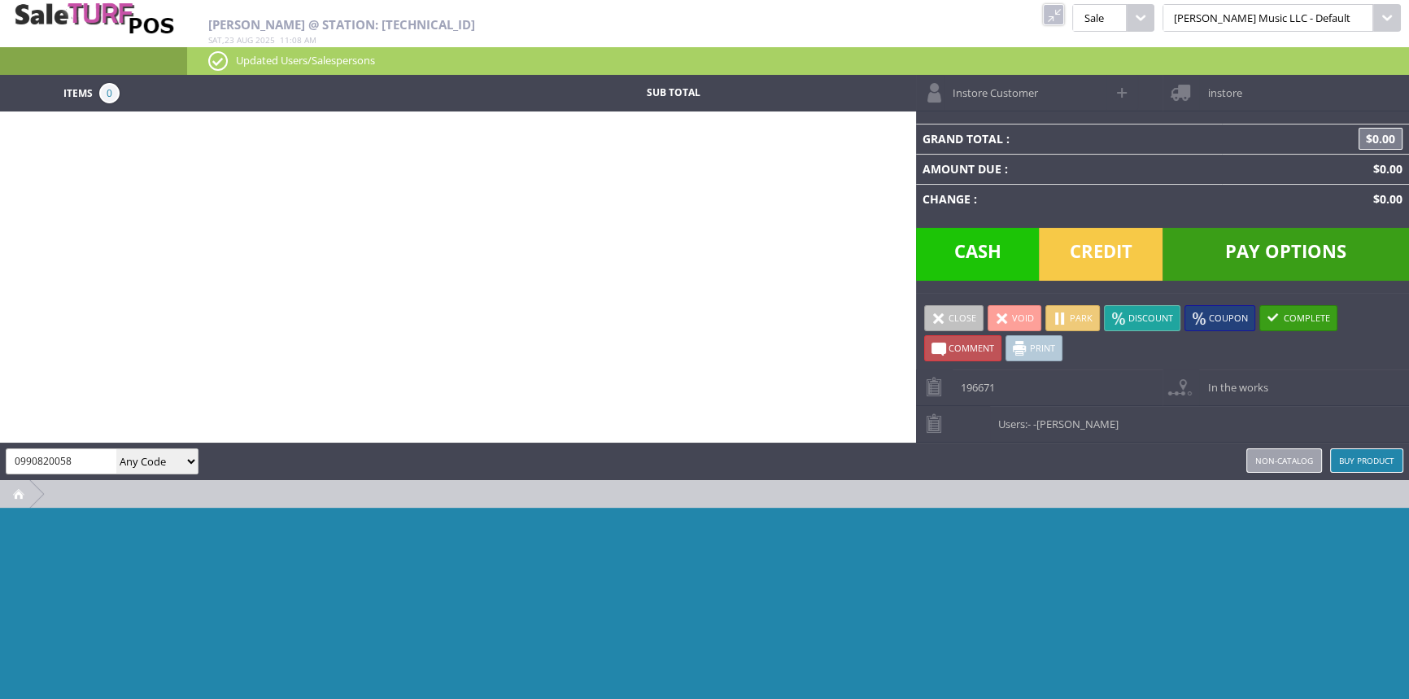
type input "0990820058"
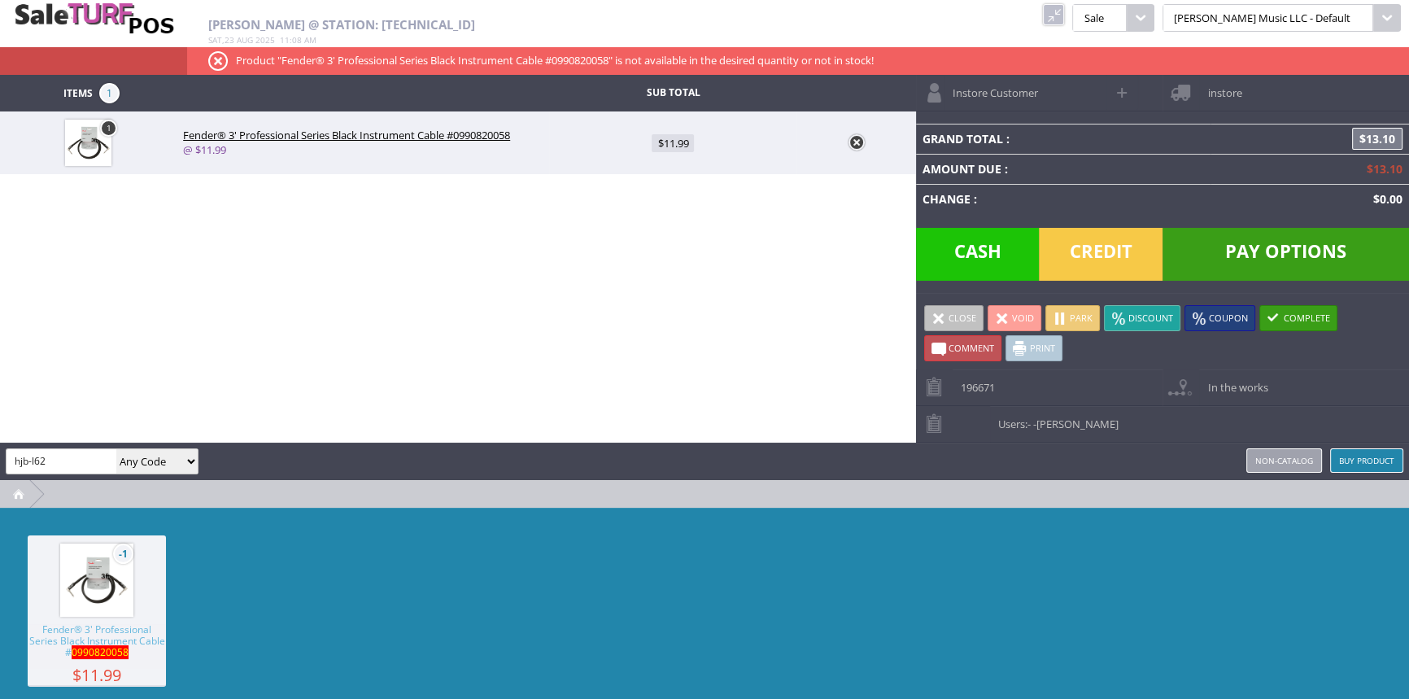
type input "hjb-l62"
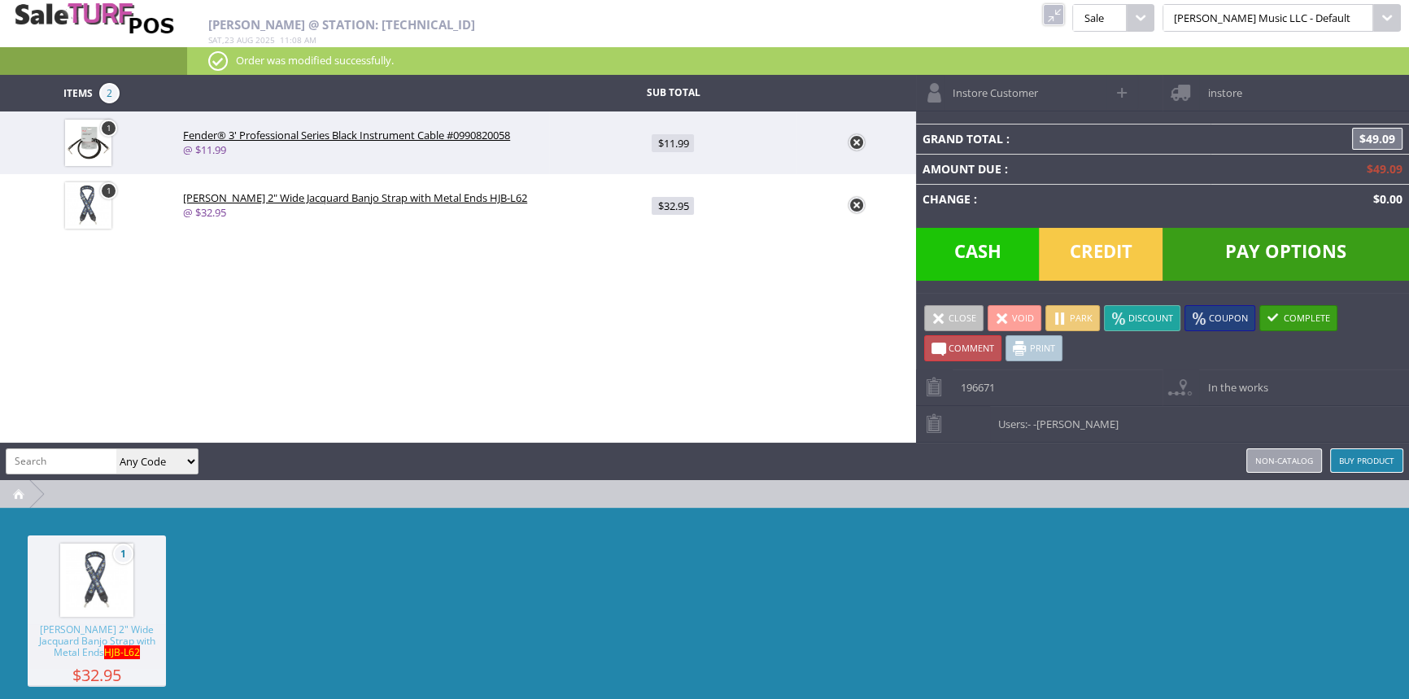
click at [1054, 260] on span "Credit" at bounding box center [1101, 254] width 124 height 53
click at [1090, 244] on span "Credit" at bounding box center [1101, 254] width 124 height 53
click at [1089, 258] on span "Credit" at bounding box center [1101, 254] width 124 height 53
click at [1148, 249] on span "Credit" at bounding box center [1101, 254] width 124 height 53
click at [1141, 248] on span "Credit" at bounding box center [1101, 254] width 124 height 53
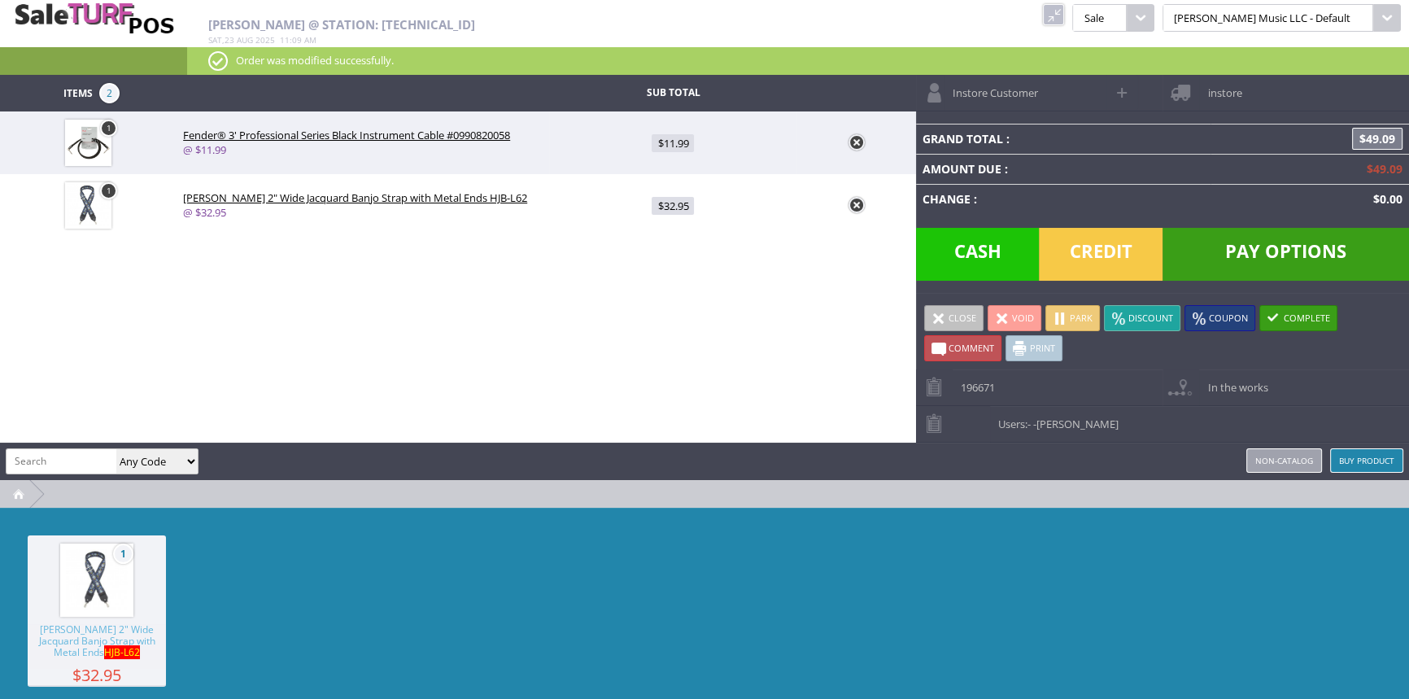
click at [1248, 253] on span "Pay Options" at bounding box center [1285, 254] width 246 height 53
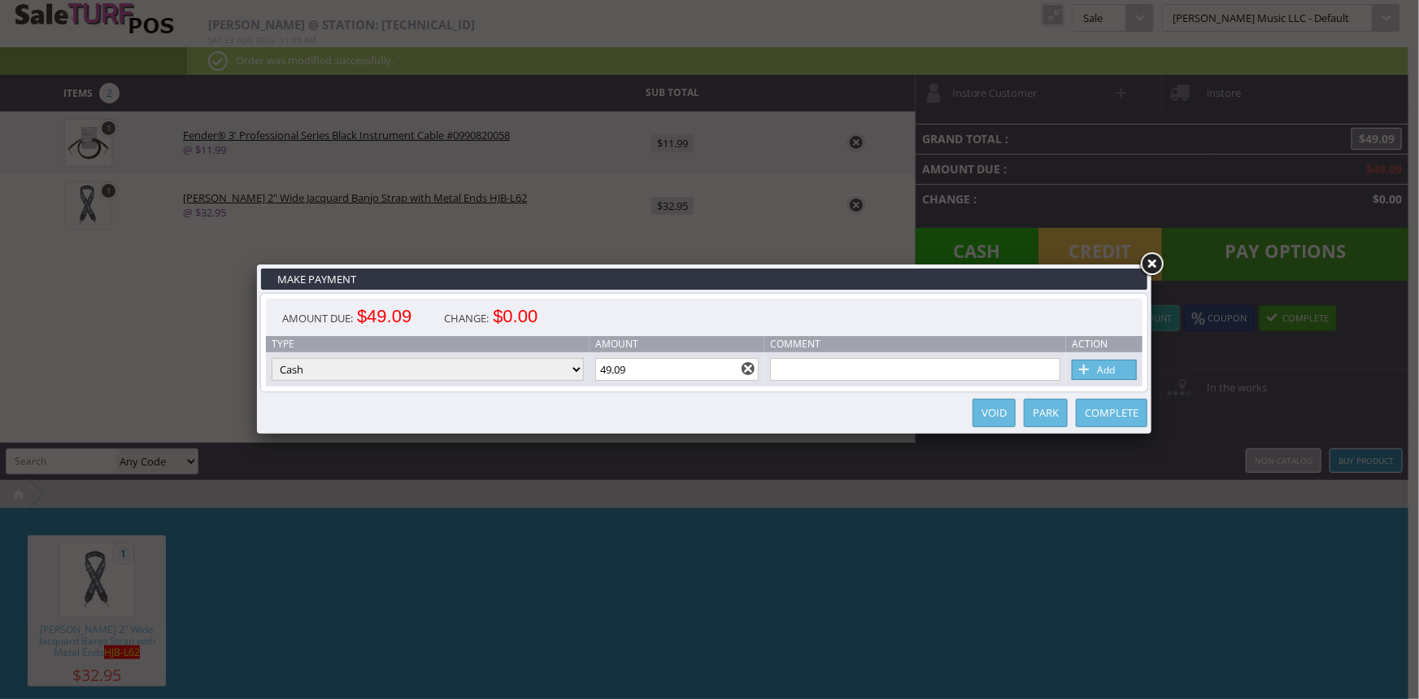
click at [495, 361] on select "Cash Credit Card Cheque or Money Order" at bounding box center [428, 369] width 312 height 23
select select "credit_card"
click at [272, 359] on select "Cash Credit Card Cheque or Money Order" at bounding box center [428, 369] width 312 height 23
click at [1118, 373] on link "Add" at bounding box center [1104, 370] width 65 height 20
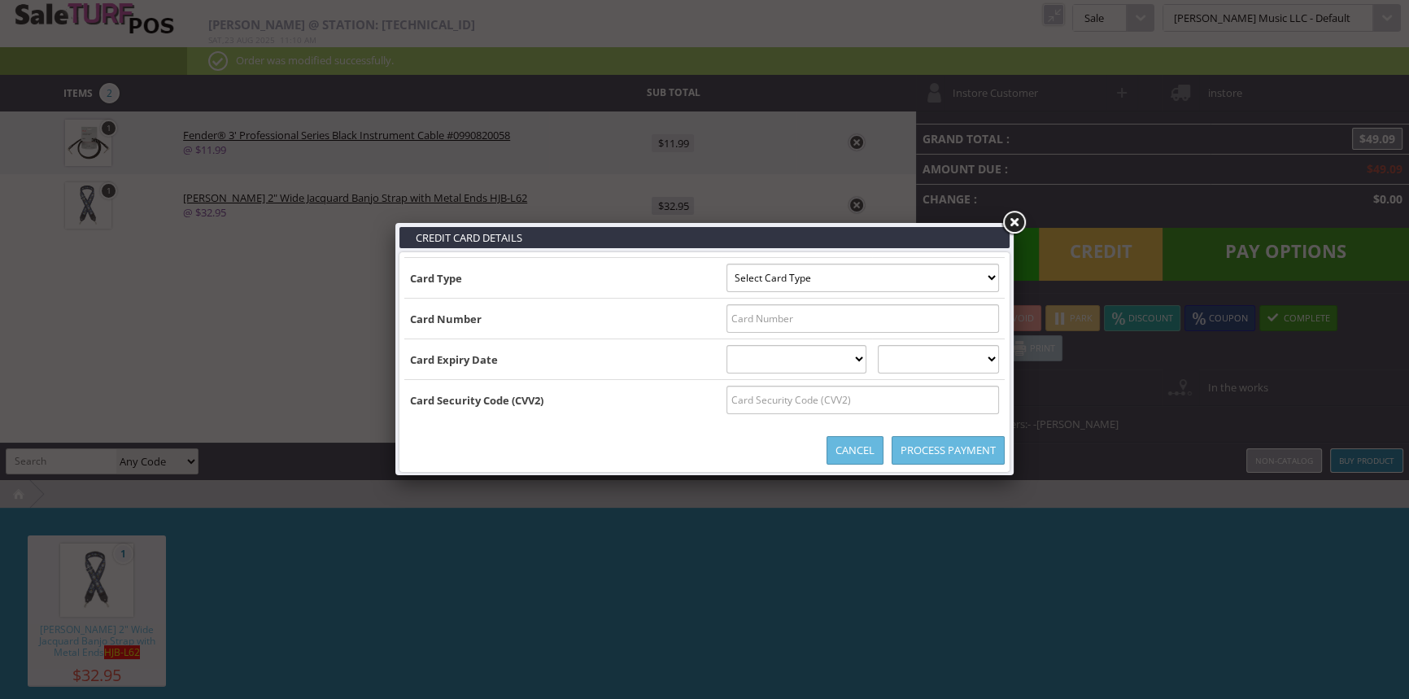
type input "B5424181635218048^DORWARD/WILLIAM R ^2906201000000183010000009740000005424"
select select "MASTERCARD"
type input "5424181635218048"
select select "06"
select select "2029"
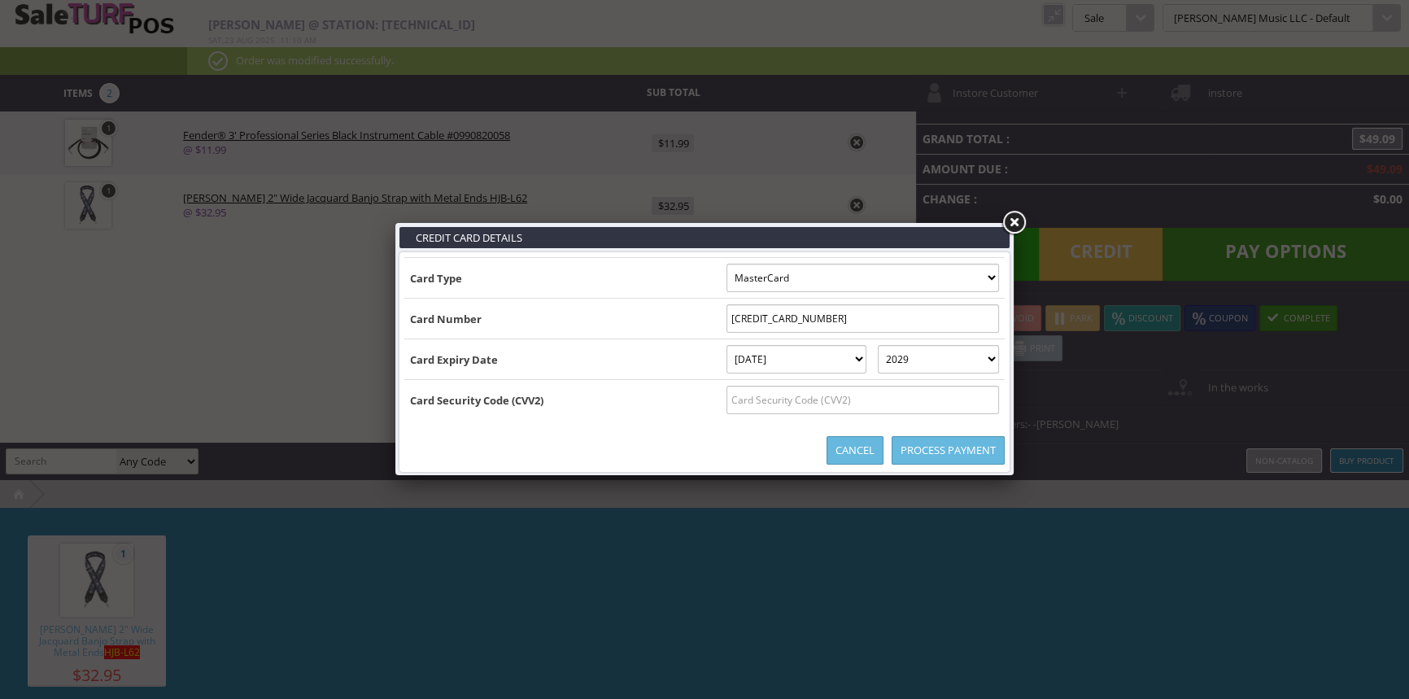
type input "B5424181635218048^DORWARD/WILLIAM R ^290620100000018301000000974000000542418163…"
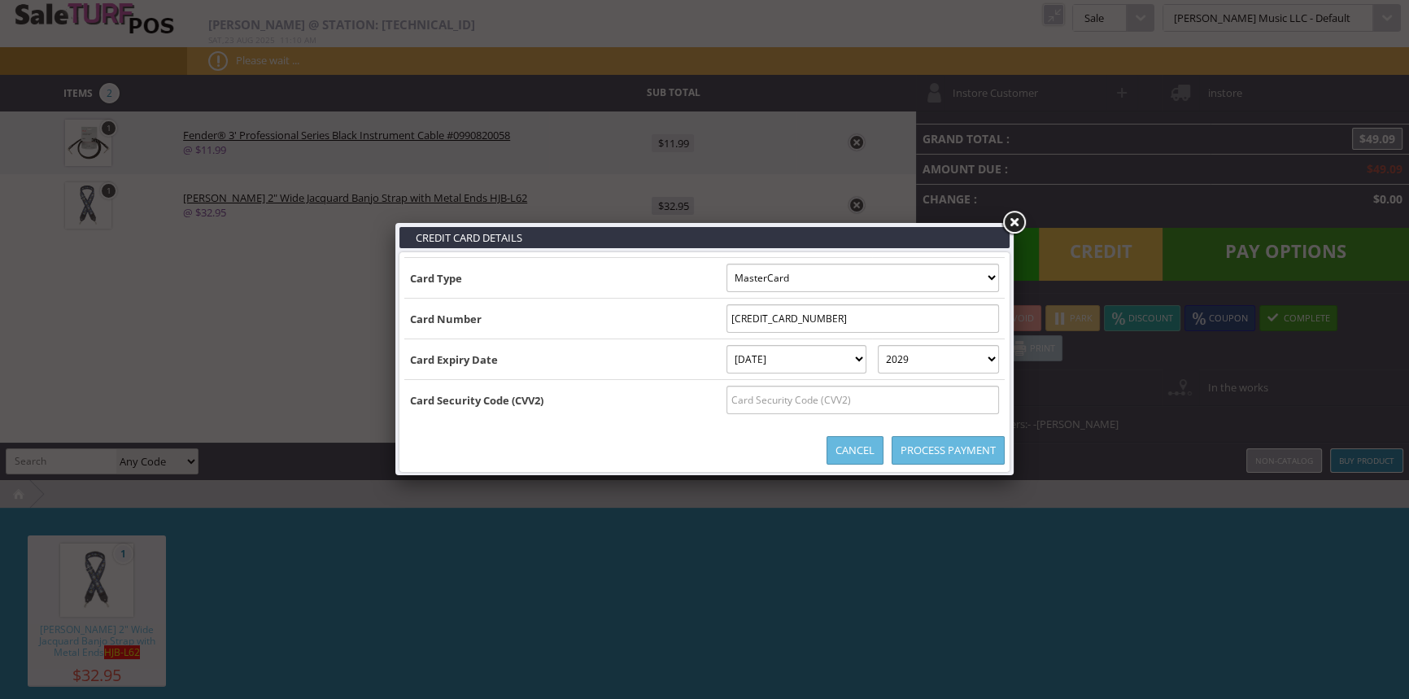
drag, startPoint x: 869, startPoint y: 397, endPoint x: 874, endPoint y: 384, distance: 14.2
click at [874, 384] on td at bounding box center [863, 400] width 284 height 41
type input "580"
click at [763, 405] on input "text" at bounding box center [862, 400] width 272 height 28
type input "580"
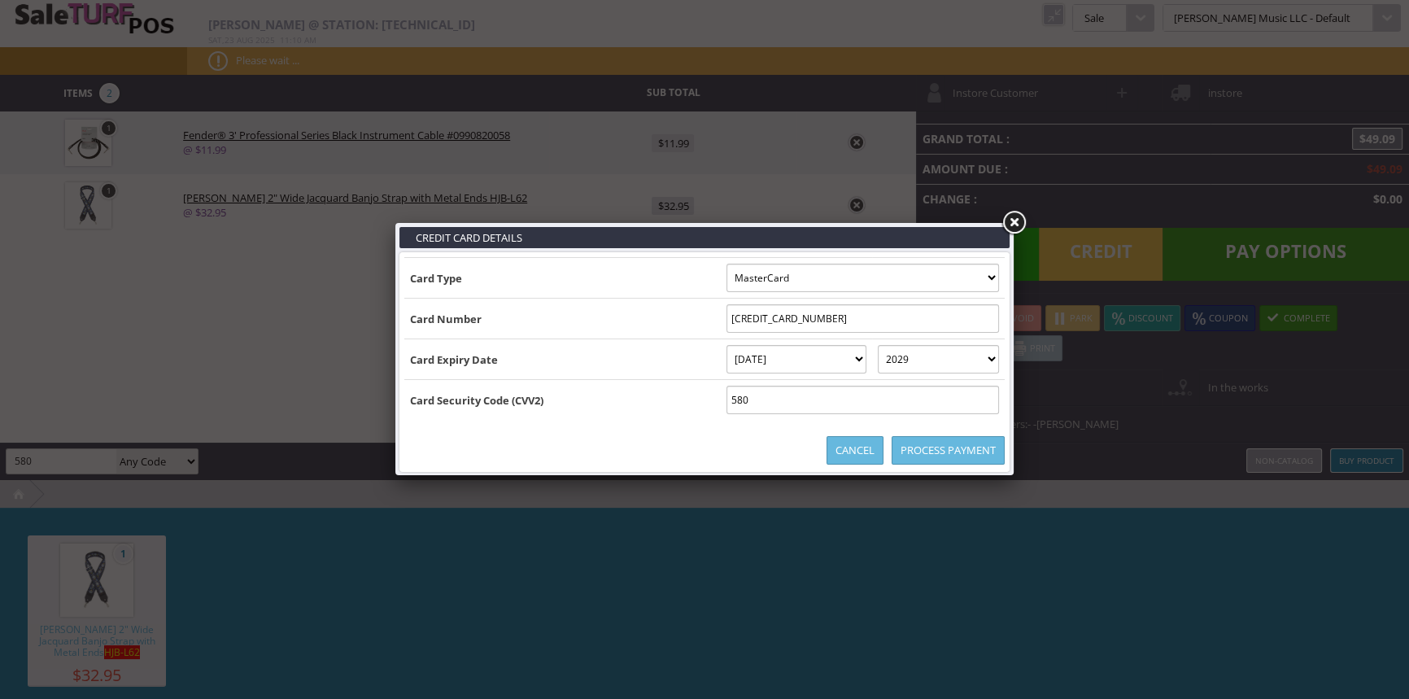
click at [912, 454] on link "Process Payment" at bounding box center [947, 450] width 113 height 28
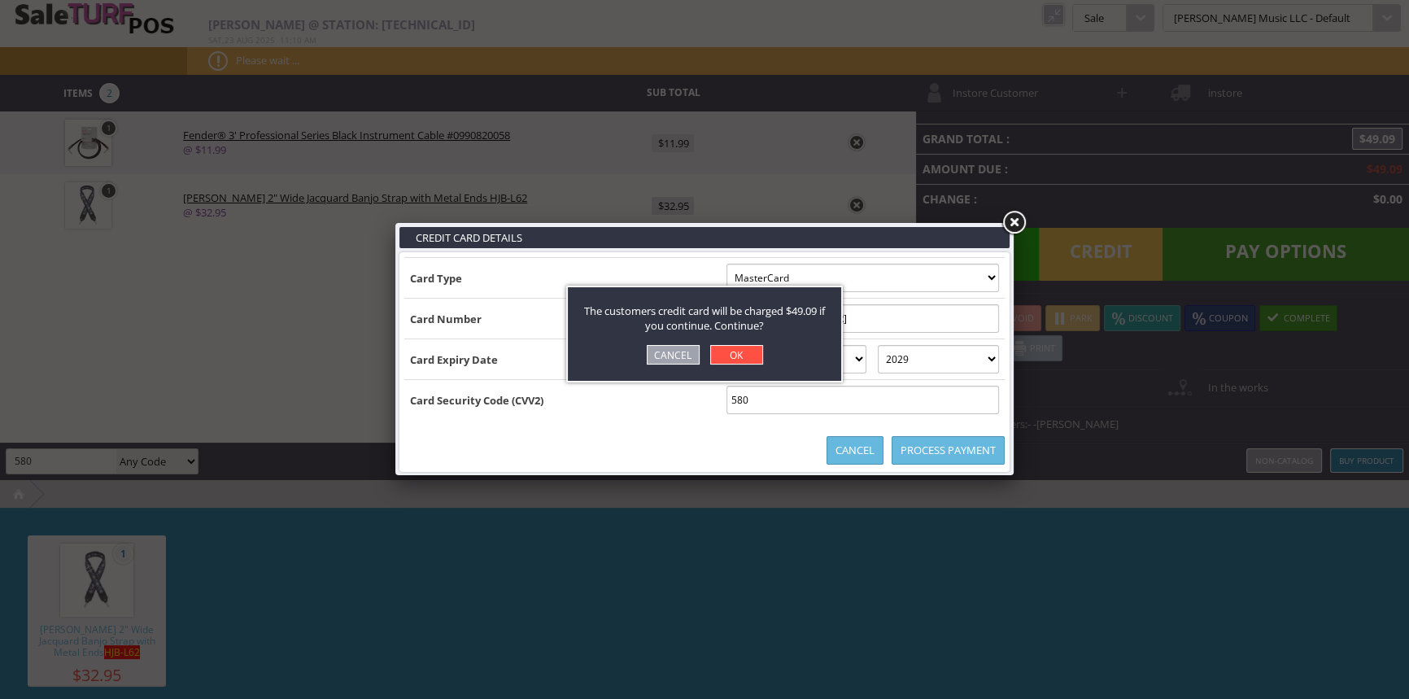
click at [715, 353] on link "OK" at bounding box center [736, 355] width 53 height 20
select select "cash"
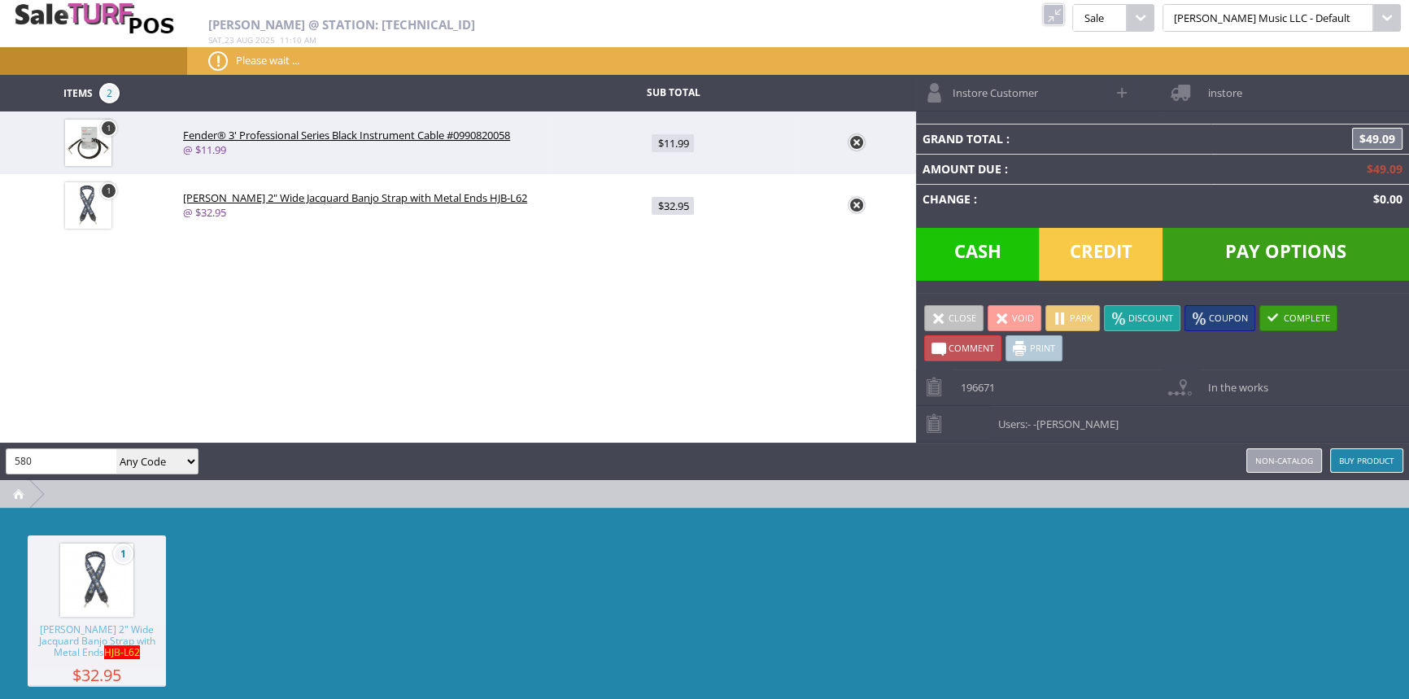
type input "0"
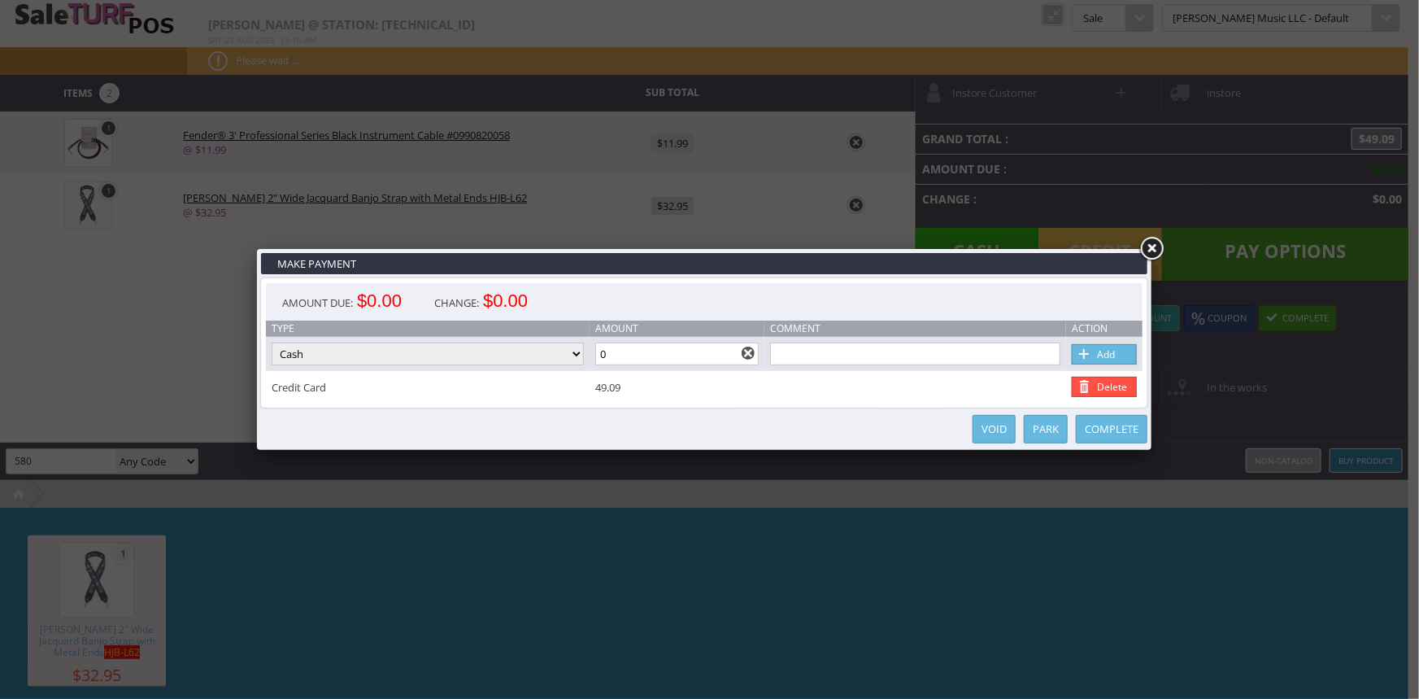
click at [1082, 424] on link "Complete" at bounding box center [1112, 429] width 72 height 28
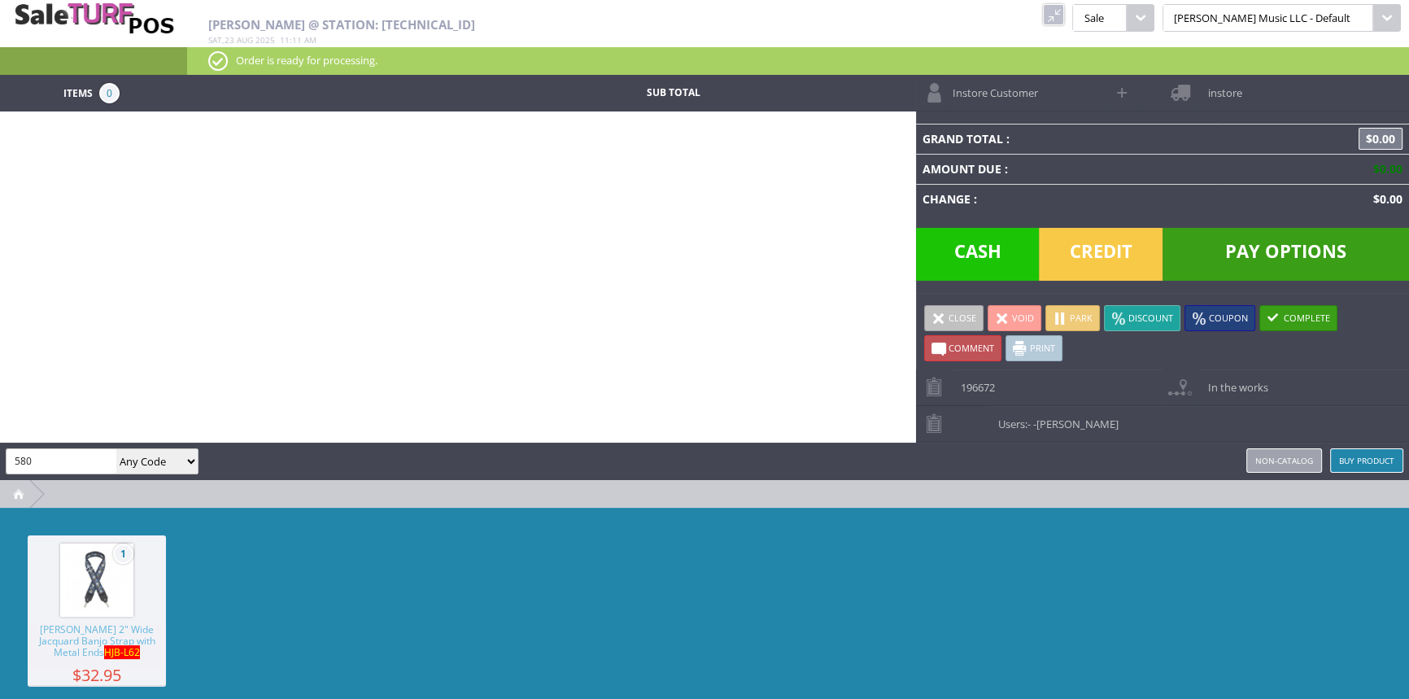
click at [246, 538] on div "1 Henry Heller 2" Wide Jacquard Banjo Strap with Metal Ends HJB-L62 $32.95" at bounding box center [704, 630] width 1409 height 244
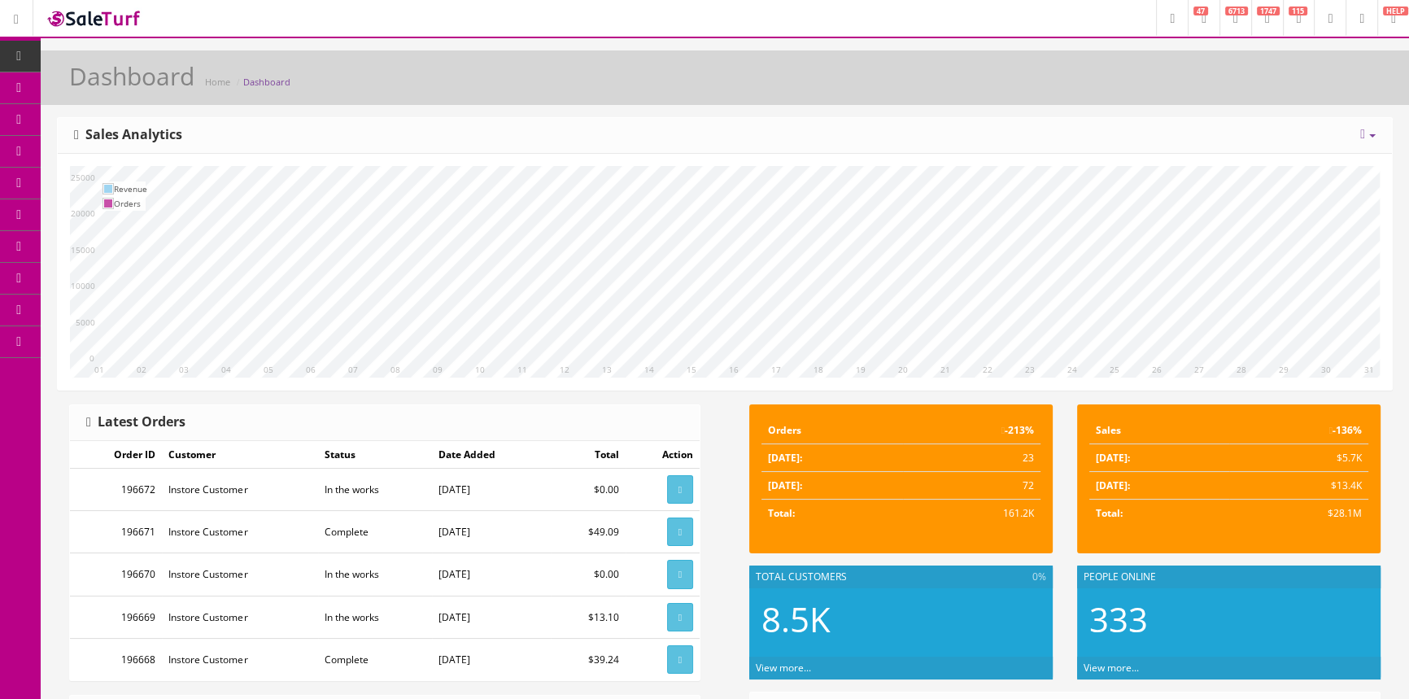
click at [68, 79] on link "Products" at bounding box center [126, 88] width 171 height 32
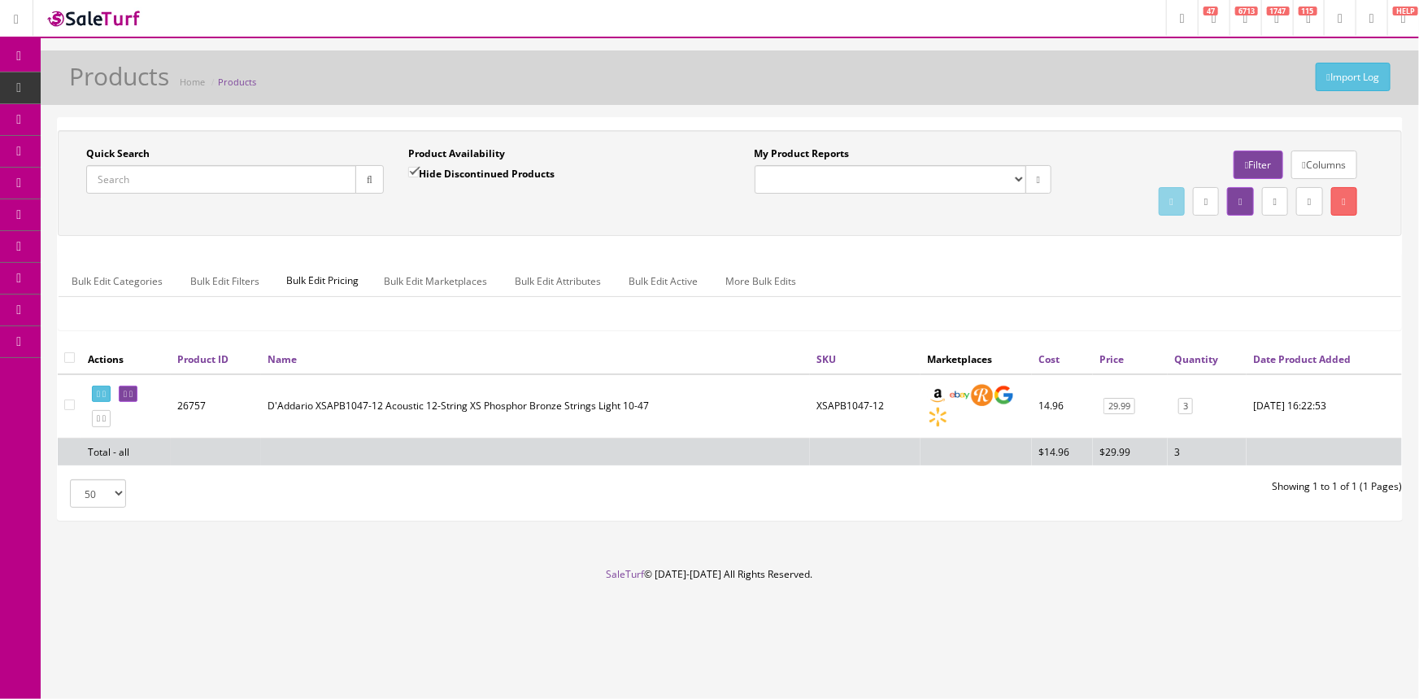
click at [88, 146] on icon at bounding box center [85, 150] width 17 height 13
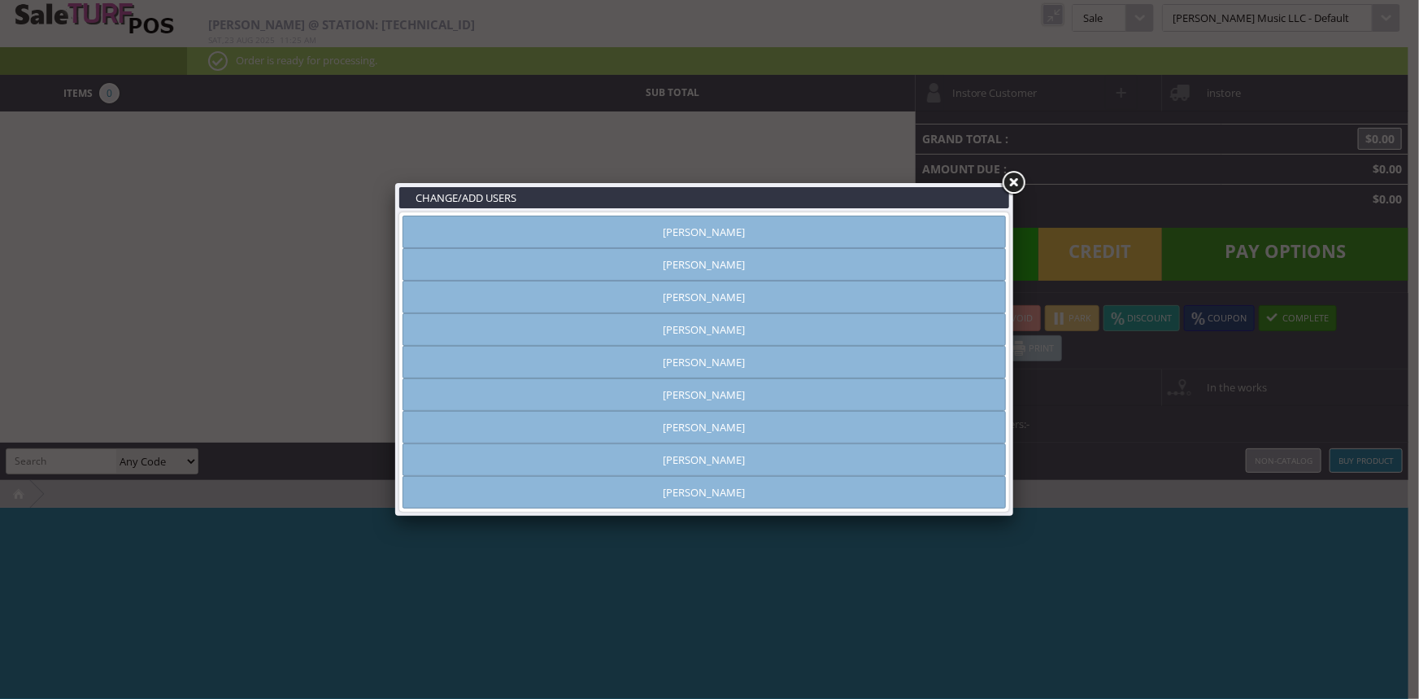
type input "[PERSON_NAME]"
click at [721, 269] on link "[PERSON_NAME]" at bounding box center [705, 264] width 604 height 33
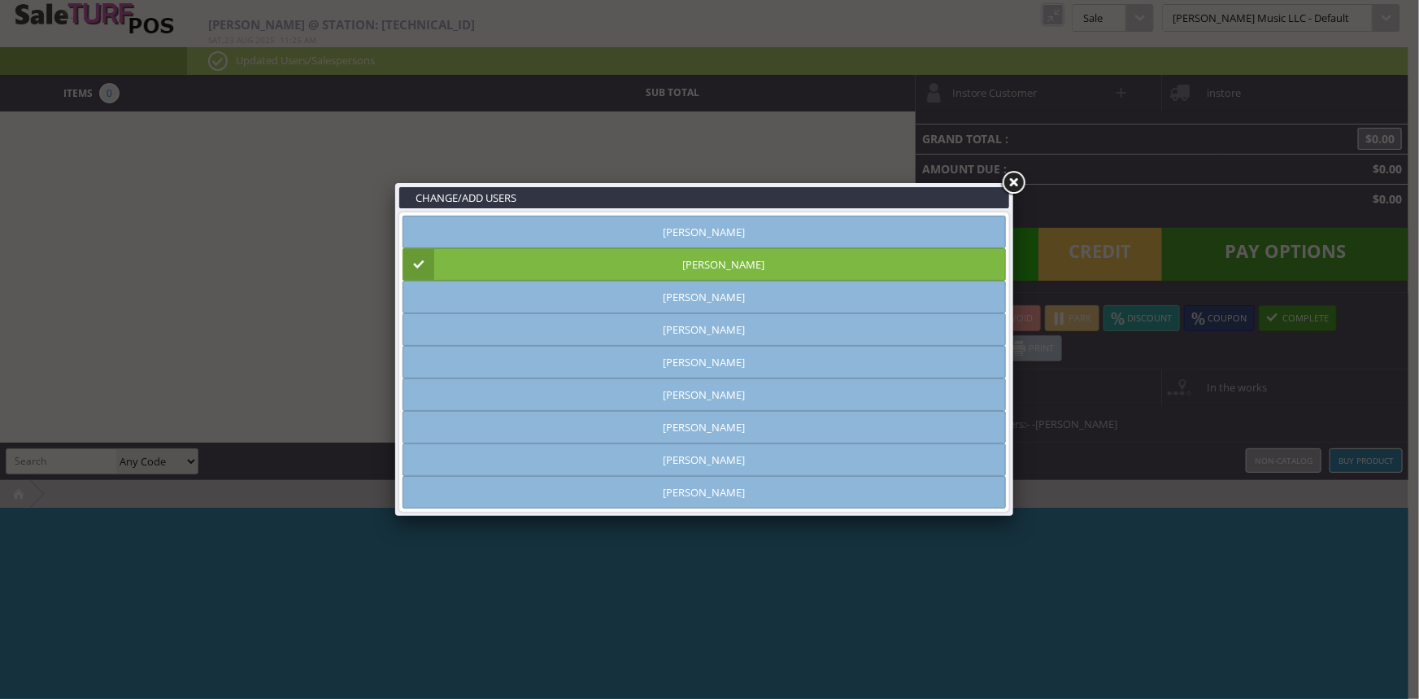
click at [1018, 186] on link at bounding box center [1013, 182] width 29 height 29
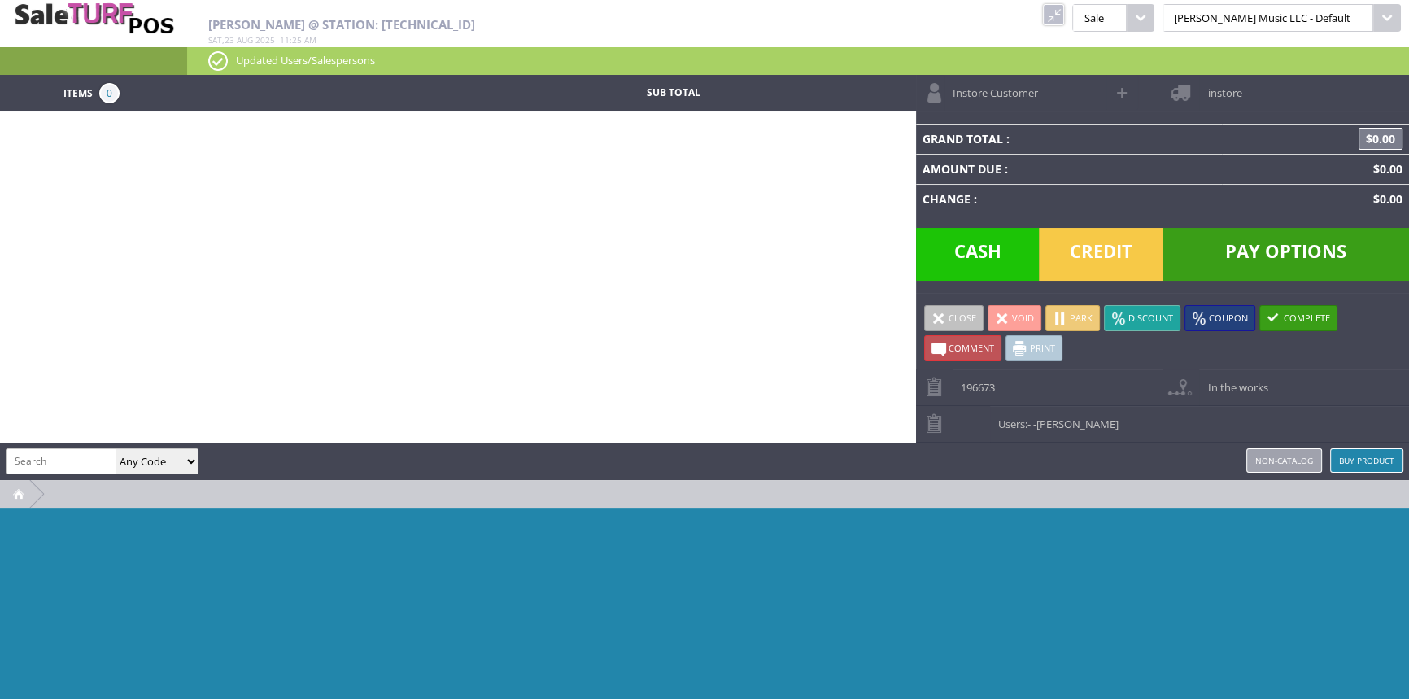
click at [1064, 11] on link at bounding box center [1053, 14] width 21 height 21
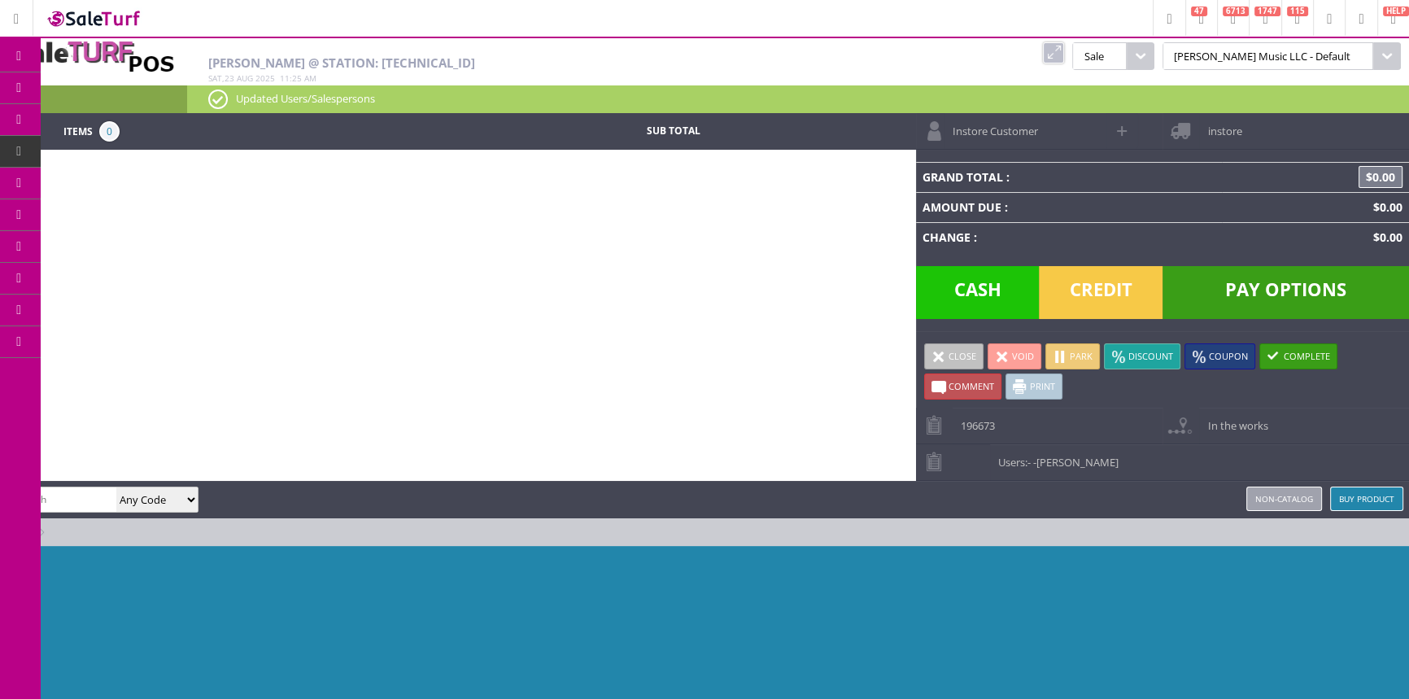
click at [106, 81] on link "Products" at bounding box center [126, 88] width 171 height 33
click at [94, 89] on icon at bounding box center [85, 87] width 17 height 13
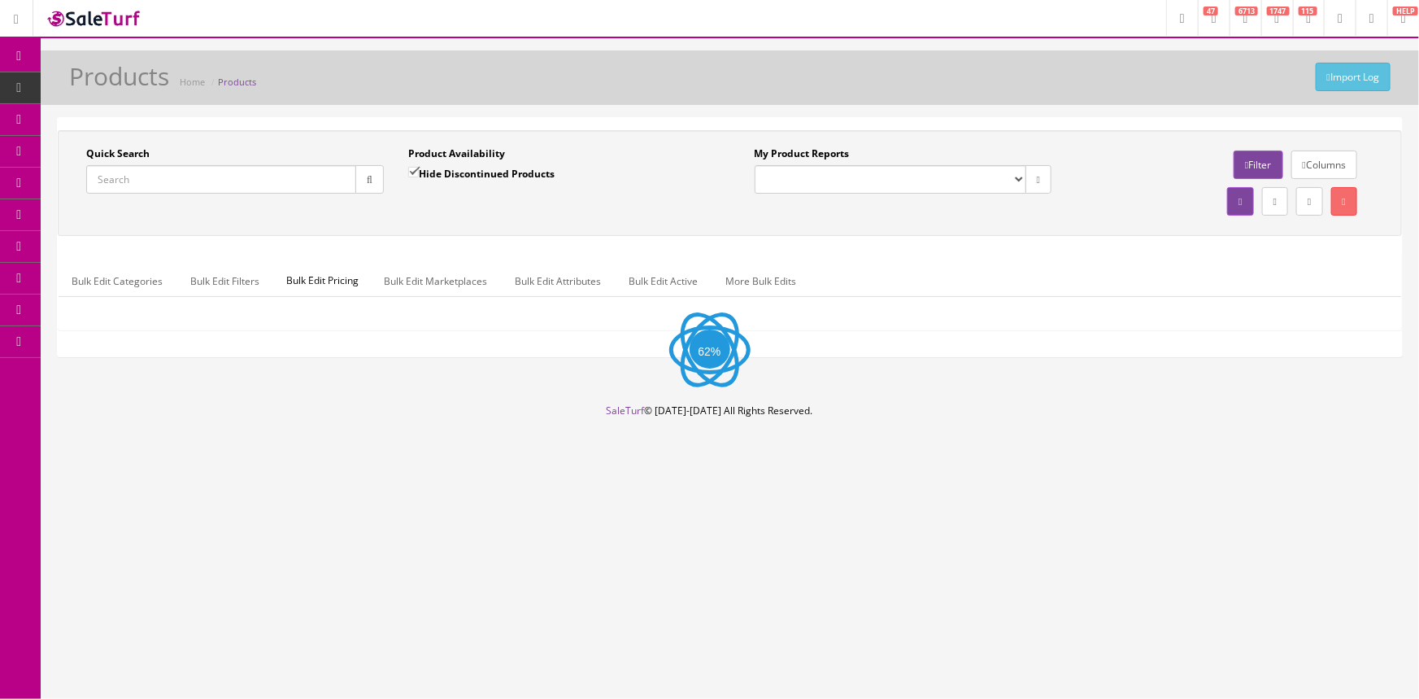
click at [129, 172] on input "Quick Search" at bounding box center [221, 179] width 270 height 28
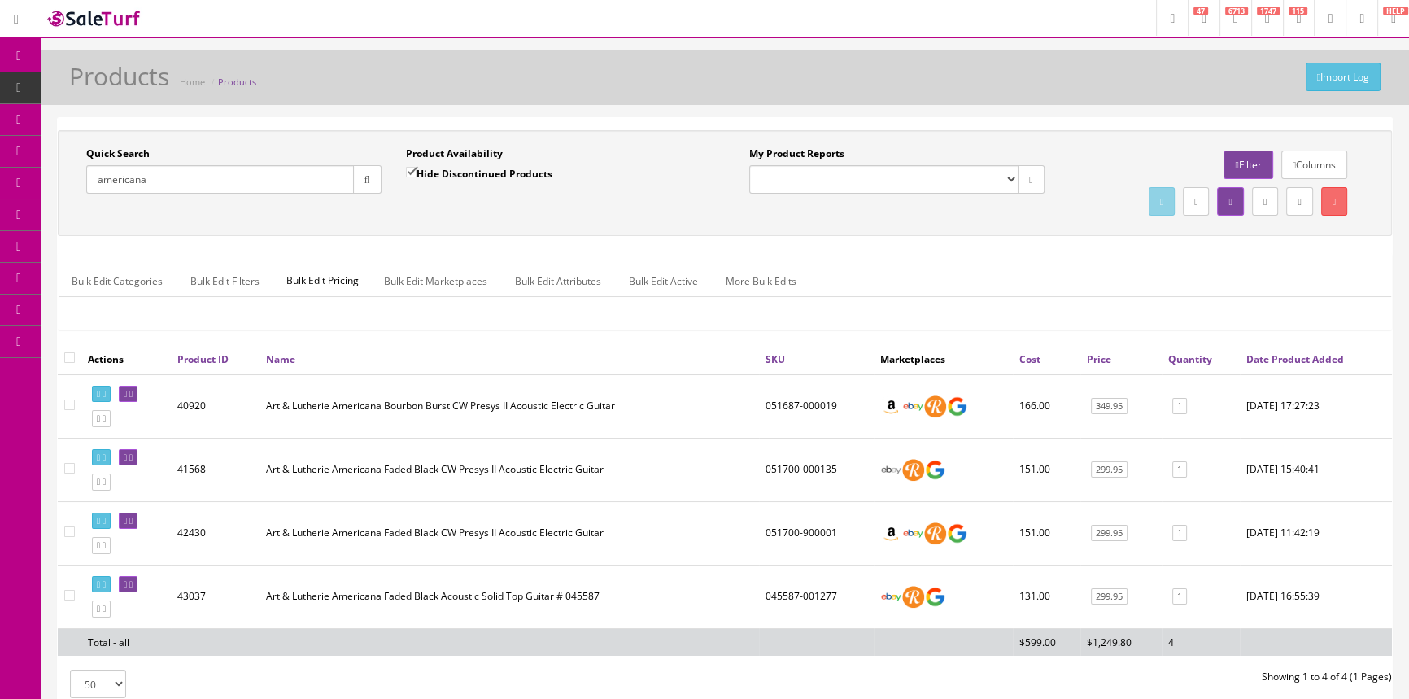
drag, startPoint x: 163, startPoint y: 181, endPoint x: 65, endPoint y: 211, distance: 102.9
click at [65, 211] on div "Quick Search [DEMOGRAPHIC_DATA] Date From Product Availability Hide Discontinue…" at bounding box center [725, 182] width 1326 height 73
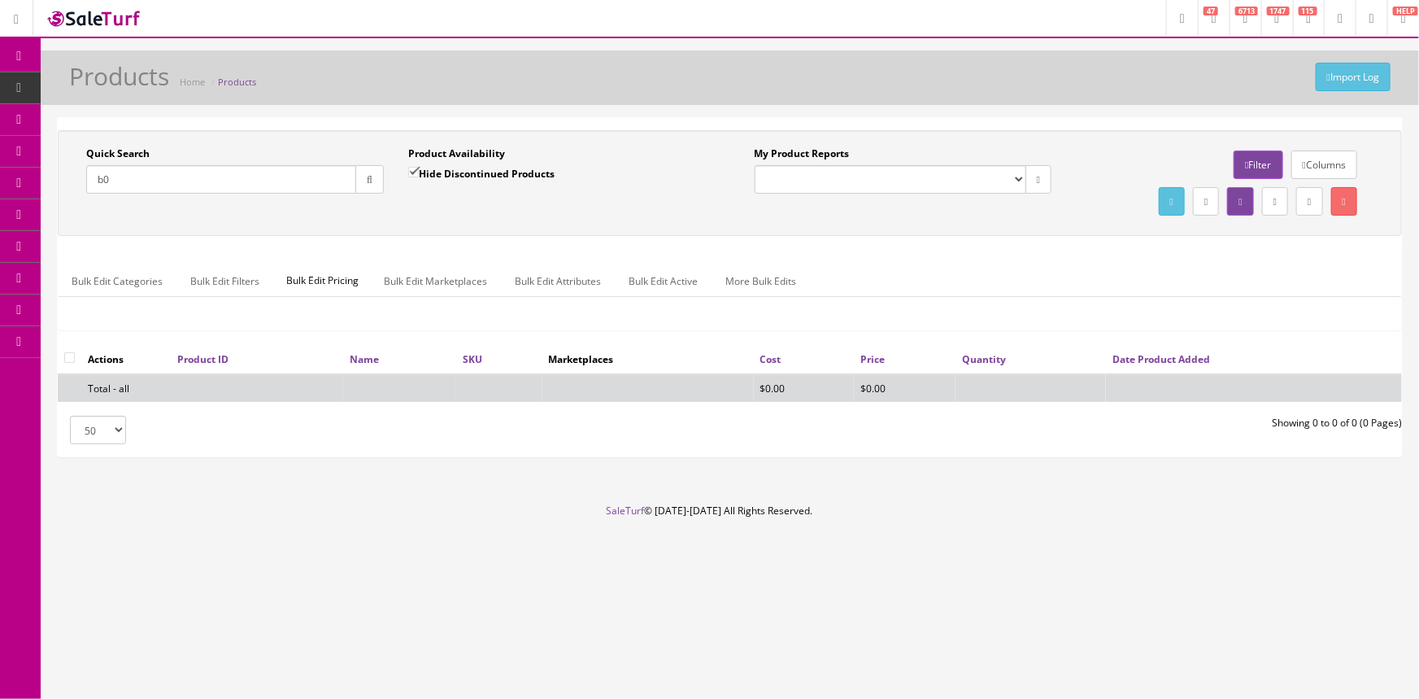
type input "b"
click at [85, 146] on link "POS Console" at bounding box center [126, 152] width 171 height 32
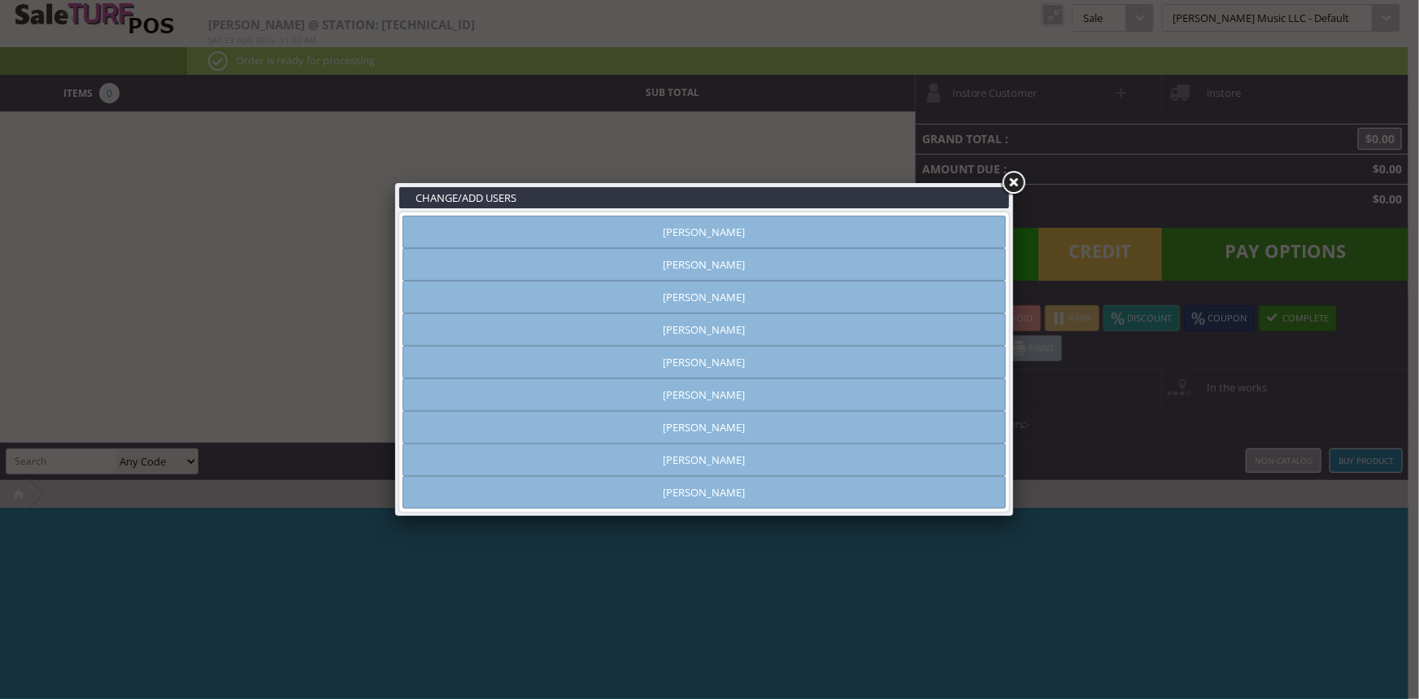
type input "[PERSON_NAME]"
click at [756, 276] on link "[PERSON_NAME]" at bounding box center [705, 264] width 604 height 33
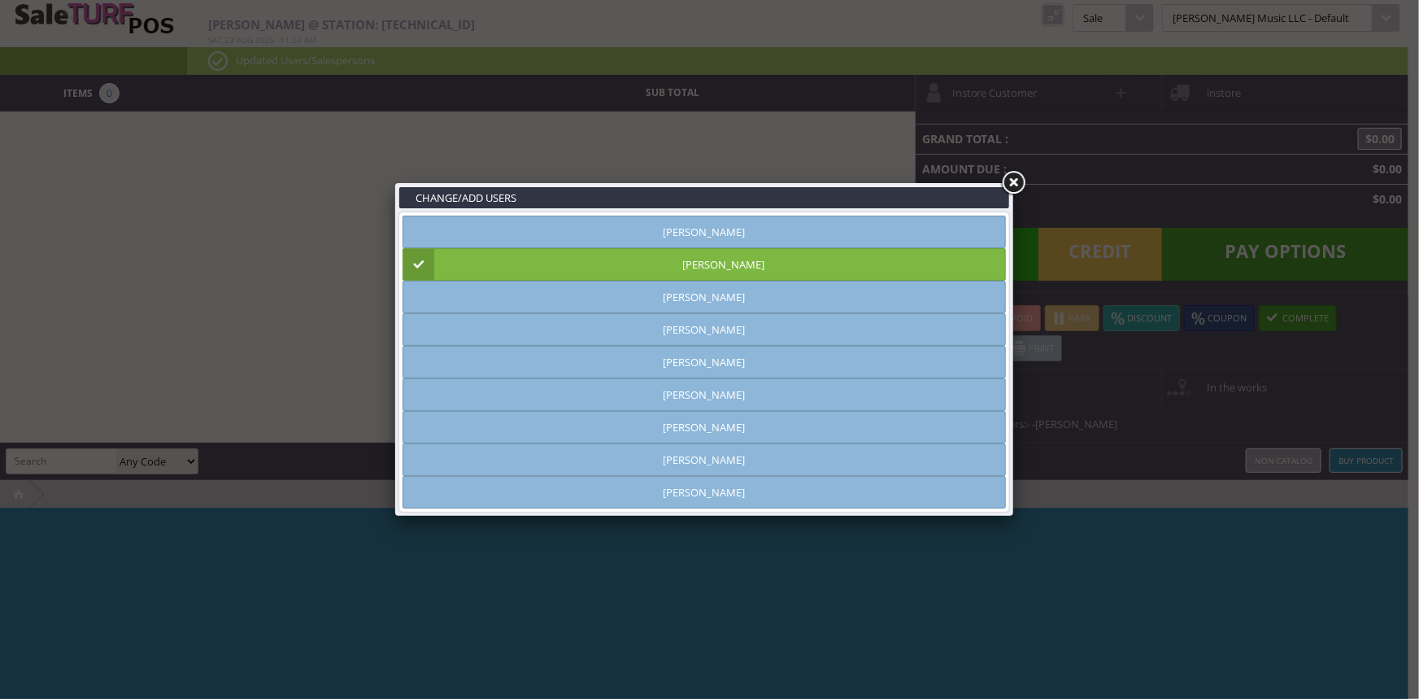
click at [1017, 184] on link at bounding box center [1013, 182] width 29 height 29
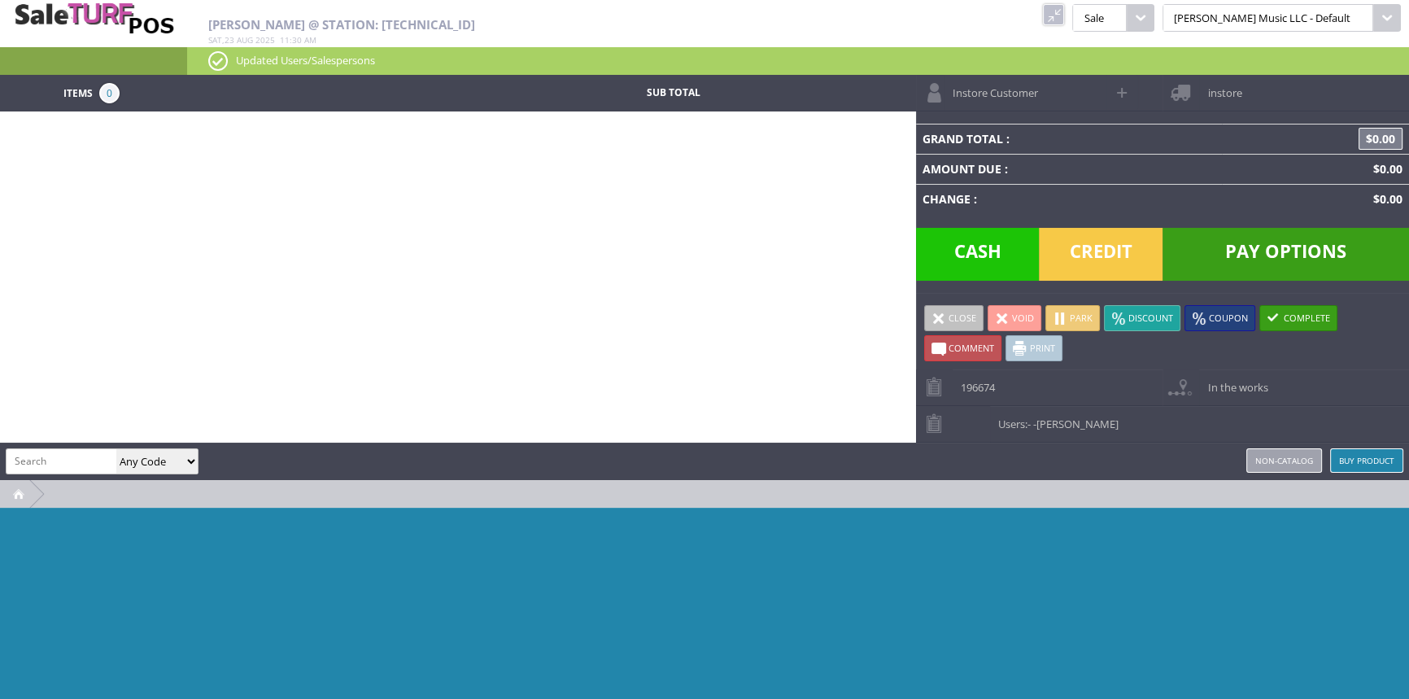
click at [1064, 16] on link at bounding box center [1053, 14] width 21 height 21
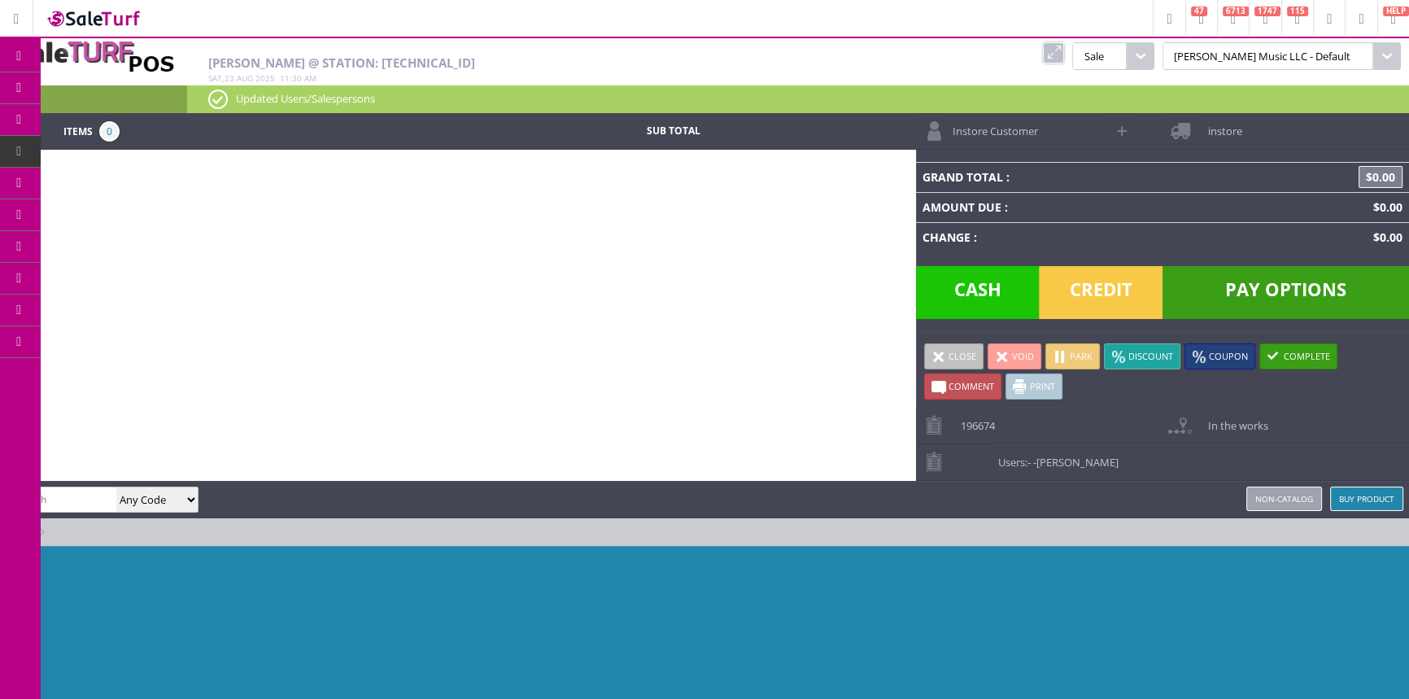
click at [94, 85] on icon at bounding box center [85, 87] width 17 height 13
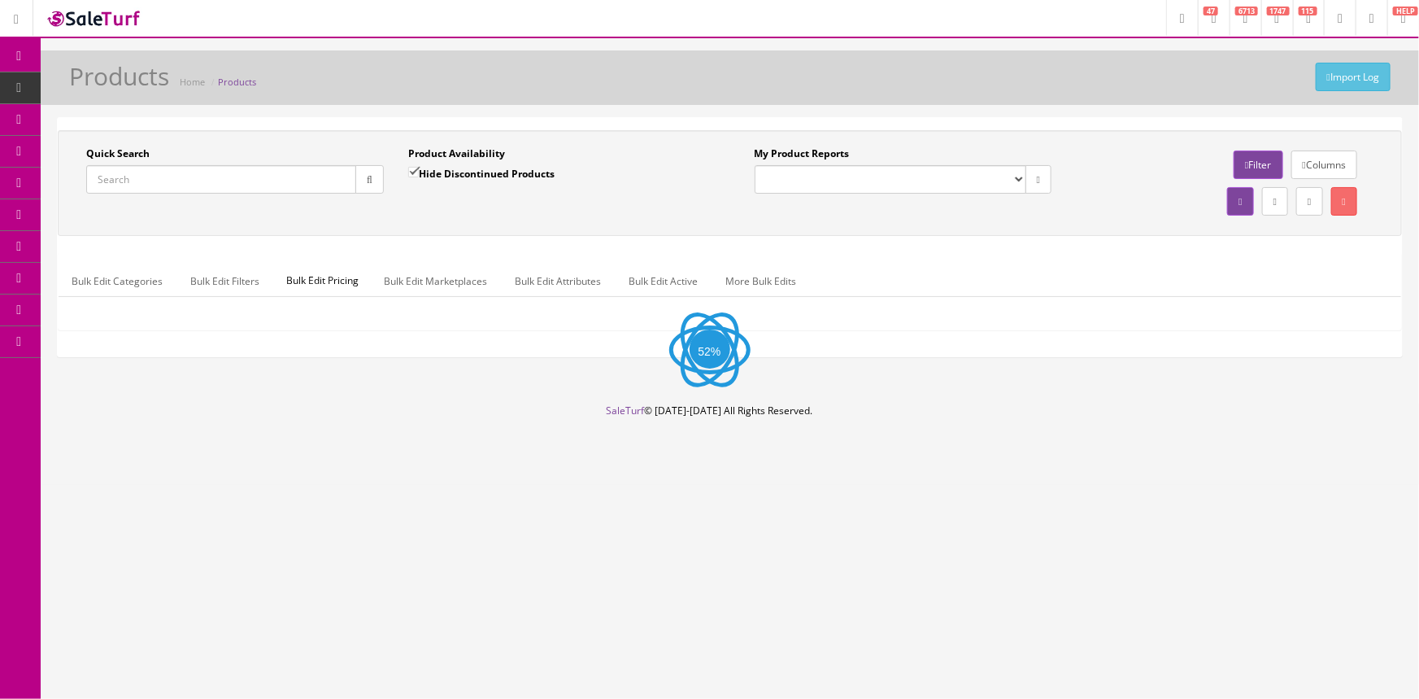
click at [126, 179] on input "Quick Search" at bounding box center [221, 179] width 270 height 28
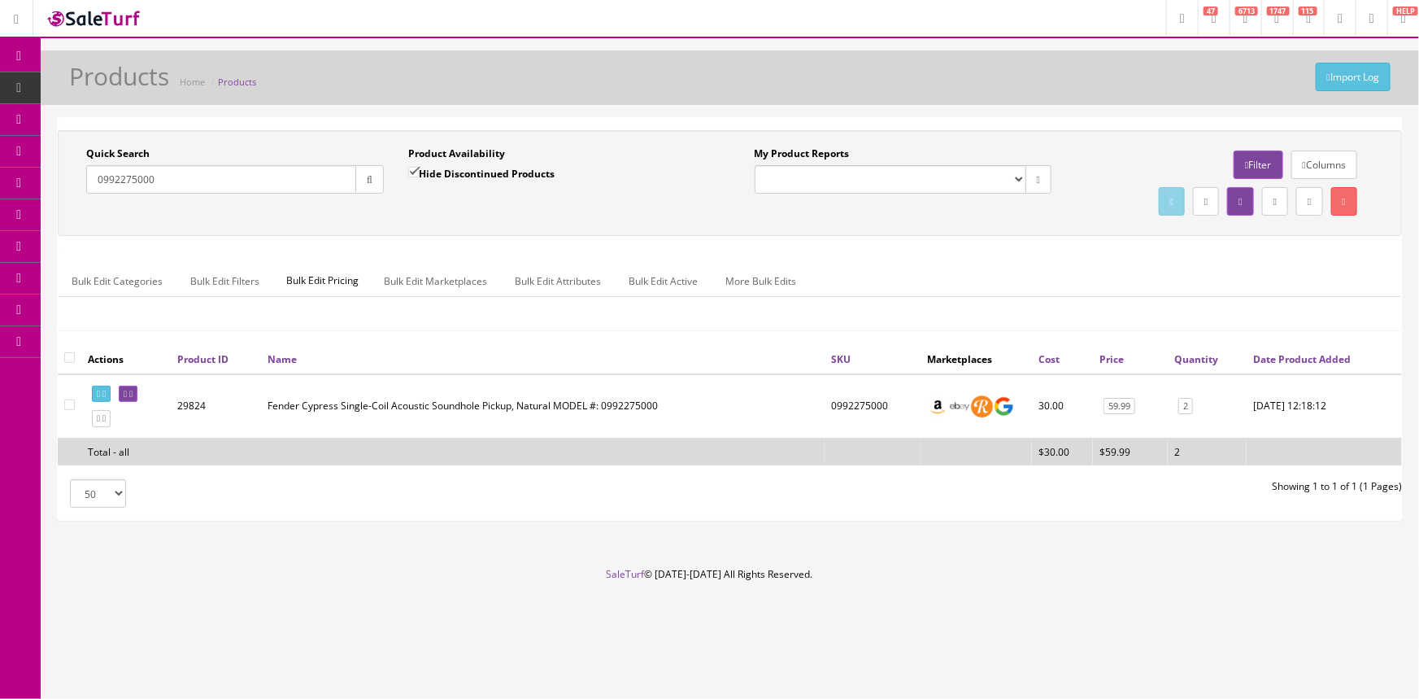
type input "0992275000"
drag, startPoint x: 887, startPoint y: 404, endPoint x: 799, endPoint y: 414, distance: 89.2
click at [797, 414] on tr "29824 Fender Cypress Single-Coil Acoustic Soundhole Pickup, Natural MODEL #: 09…" at bounding box center [730, 406] width 1344 height 64
copy tr "0992275000"
click at [82, 154] on link "POS Console" at bounding box center [126, 152] width 171 height 32
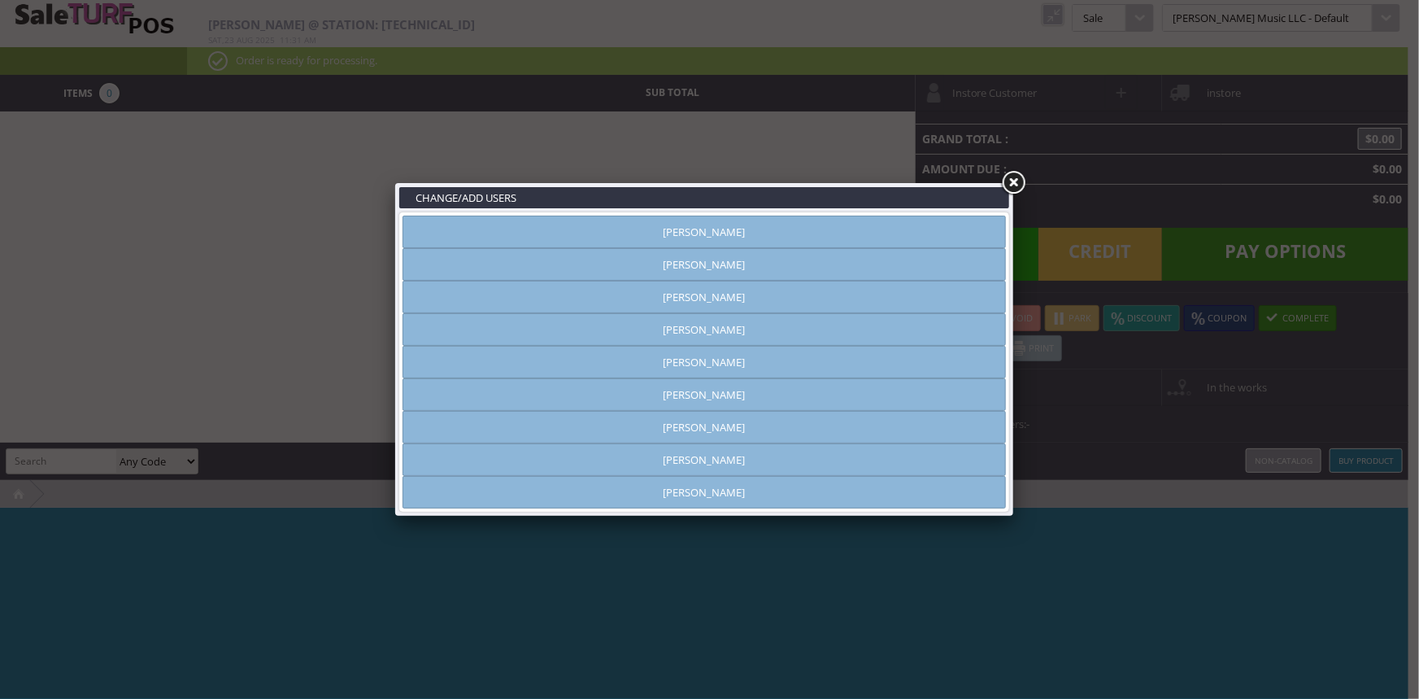
type input "[PERSON_NAME]"
click at [586, 266] on link "[PERSON_NAME]" at bounding box center [705, 264] width 604 height 33
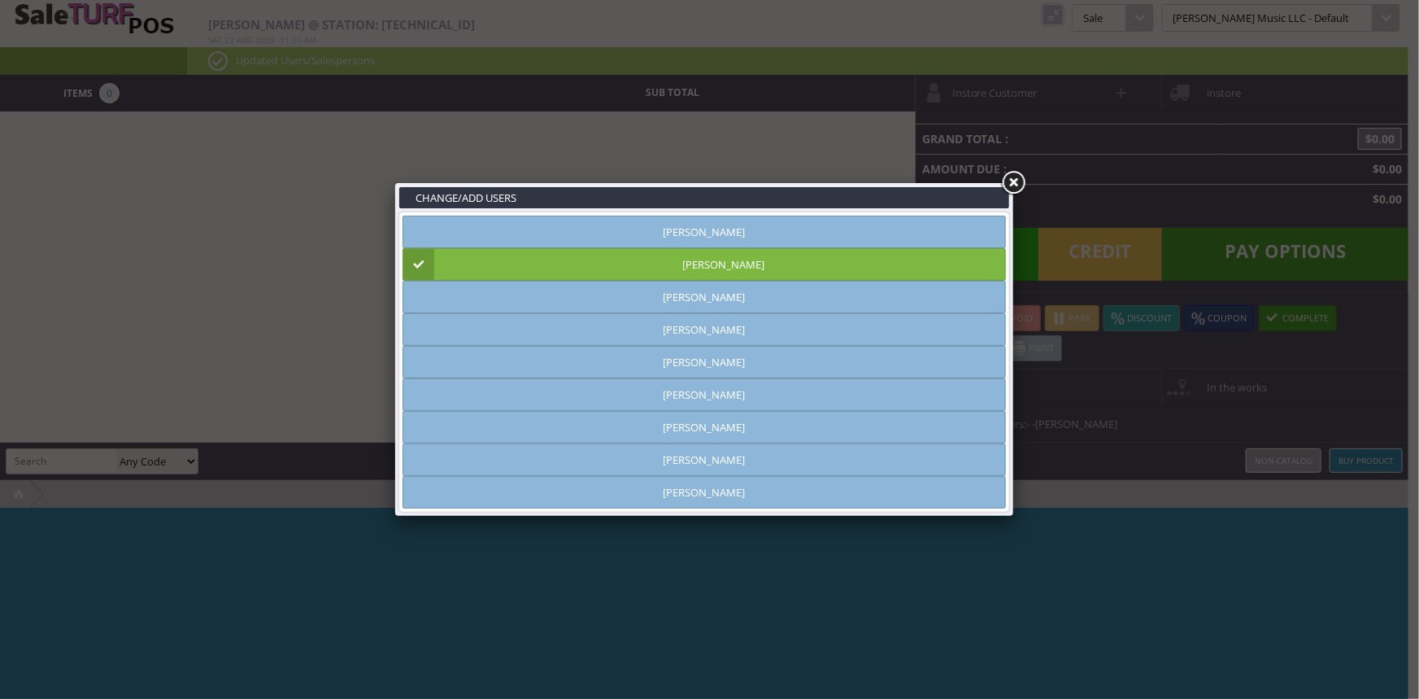
click at [1012, 183] on link at bounding box center [1013, 182] width 29 height 29
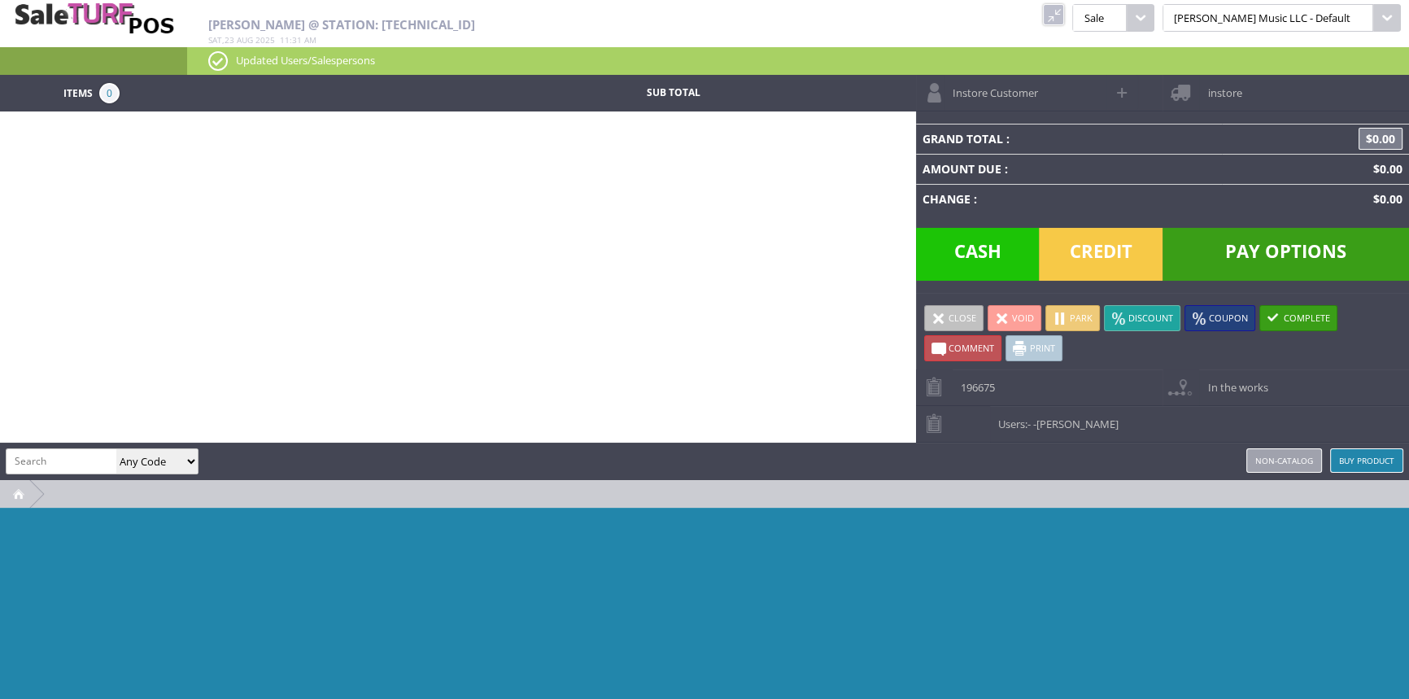
paste input "0992275000"
type input "0992275000"
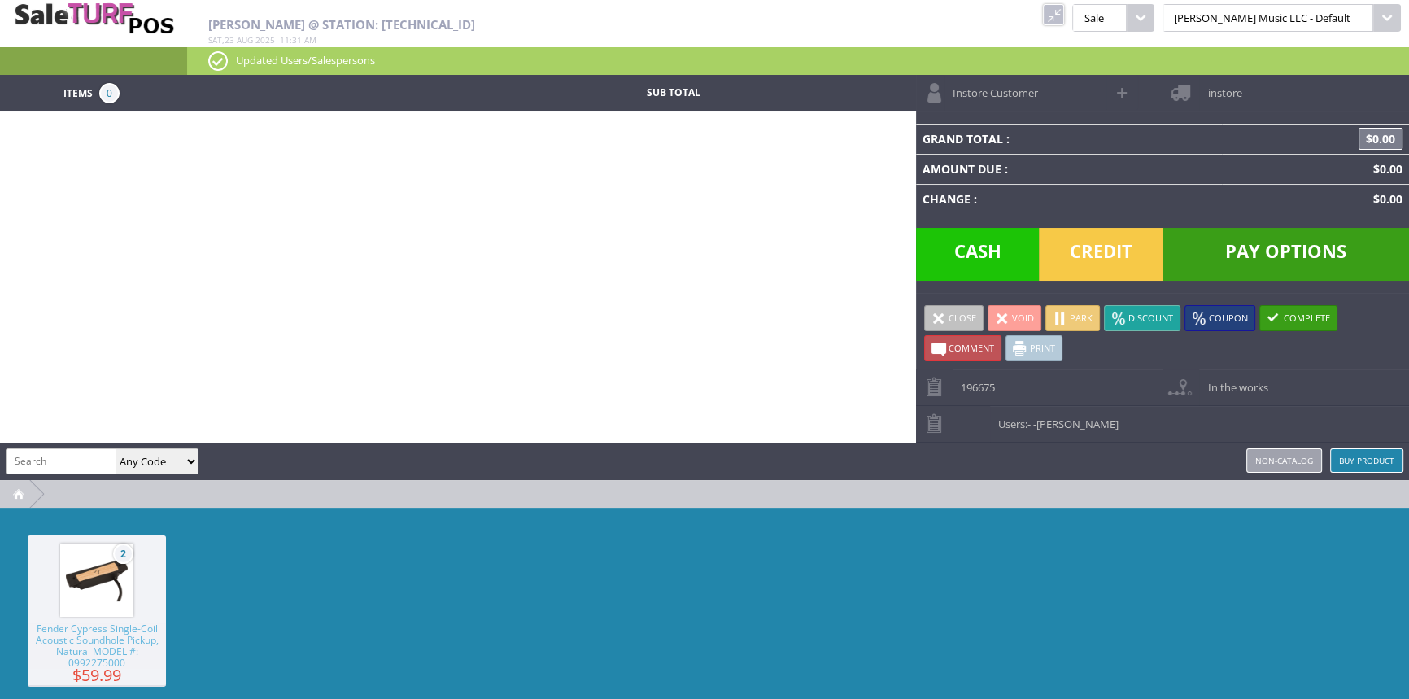
click at [137, 651] on span "Fender Cypress Single-Coil Acoustic Soundhole Pickup, Natural MODEL #: 09922750…" at bounding box center [97, 646] width 138 height 46
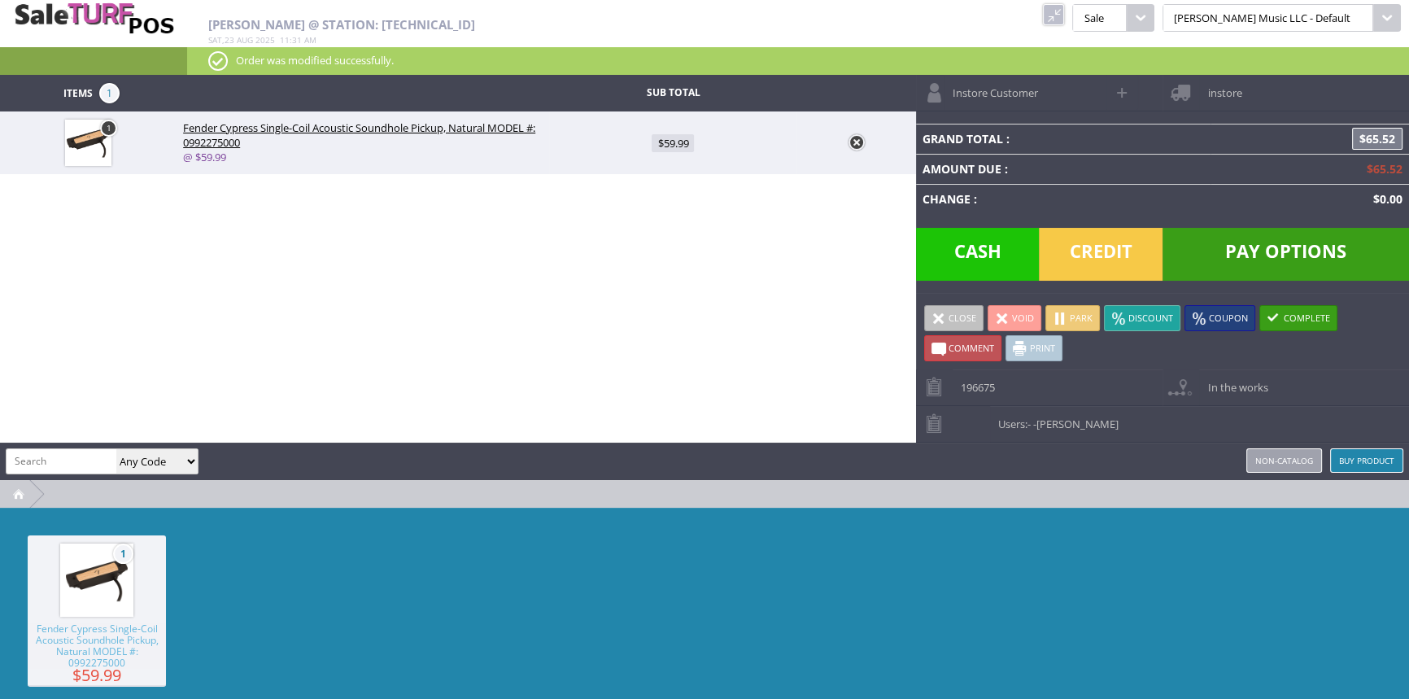
click at [57, 455] on input "search" at bounding box center [62, 461] width 110 height 24
type input "ej16"
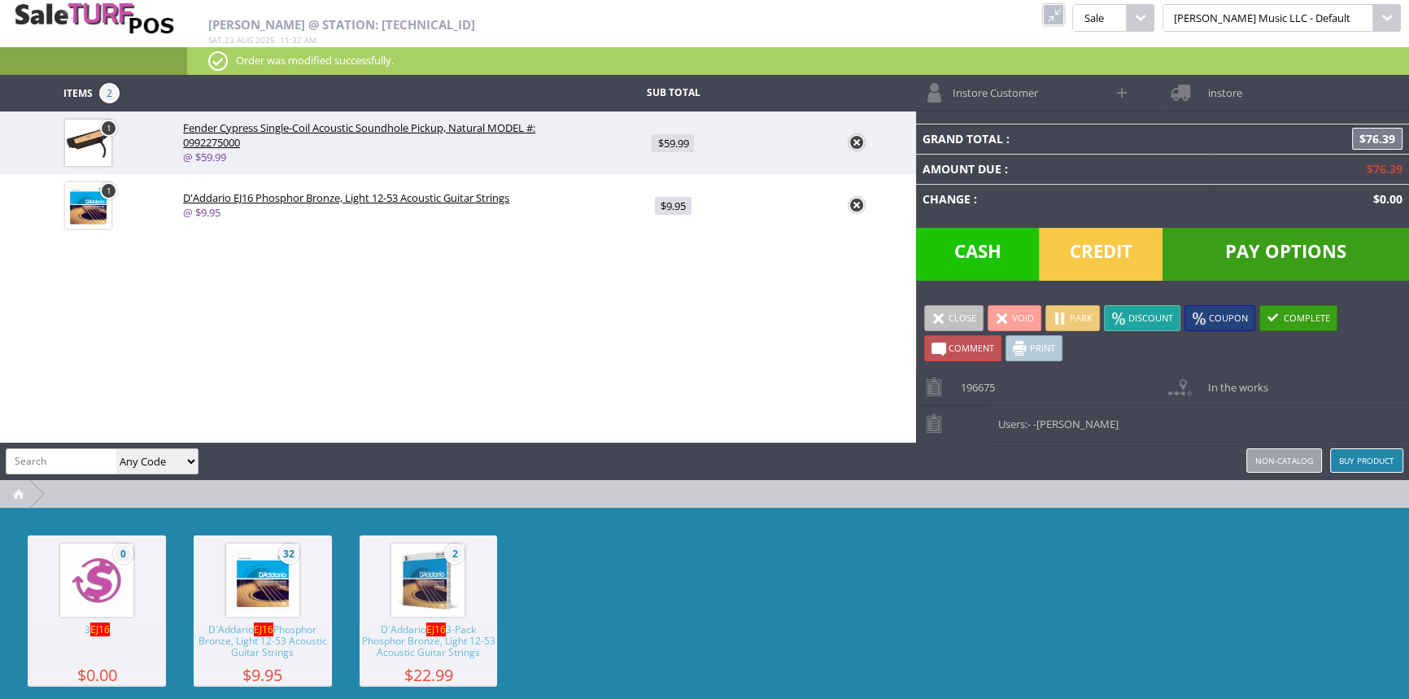
click at [1095, 257] on span "Credit" at bounding box center [1101, 254] width 124 height 53
click at [1074, 249] on span "Credit" at bounding box center [1101, 254] width 124 height 53
click at [1065, 245] on span "Credit" at bounding box center [1101, 254] width 124 height 53
click at [1080, 164] on td "Amount Due :" at bounding box center [1063, 169] width 294 height 30
click at [1201, 246] on span "Pay Options" at bounding box center [1285, 254] width 246 height 53
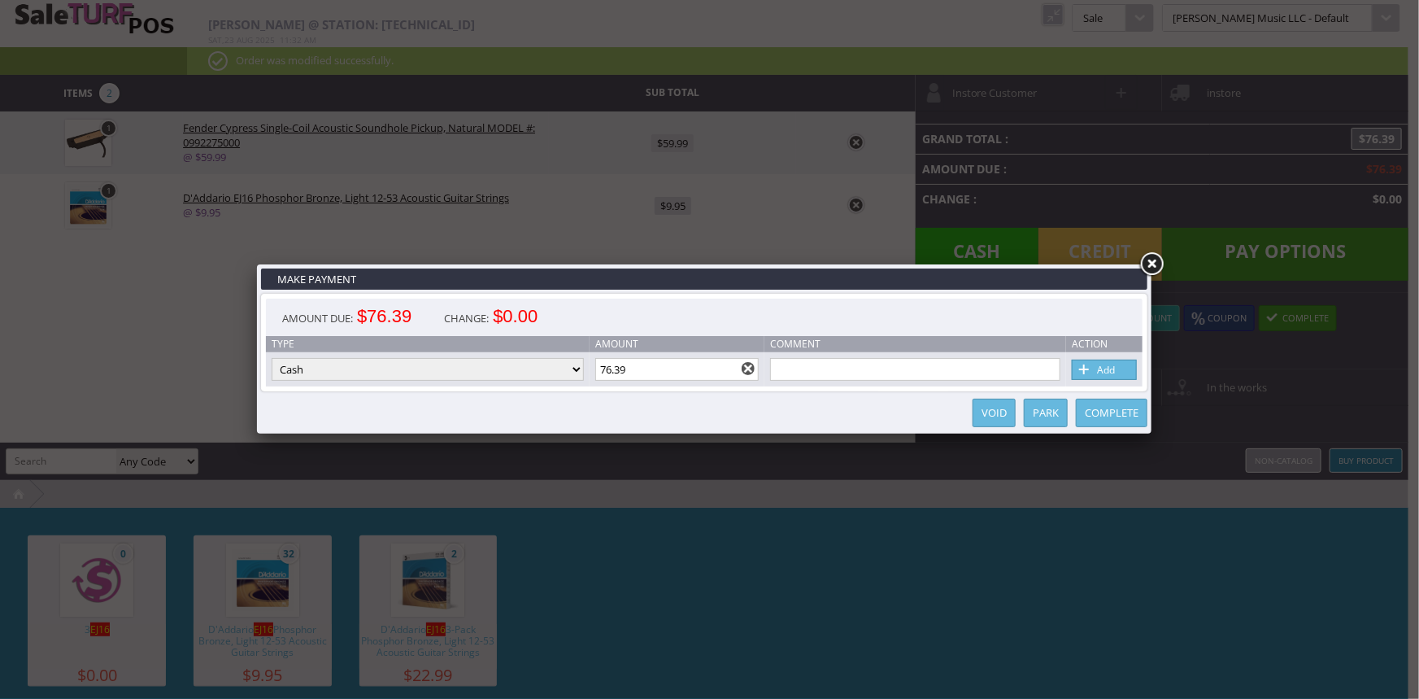
click at [460, 369] on select "Cash Credit Card Cheque or Money Order" at bounding box center [428, 369] width 312 height 23
click at [344, 373] on select "Cash Credit Card Cheque or Money Order" at bounding box center [428, 369] width 312 height 23
select select "credit_card"
click at [272, 359] on select "Cash Credit Card Cheque or Money Order" at bounding box center [428, 369] width 312 height 23
click at [1107, 373] on link "Add" at bounding box center [1104, 370] width 65 height 20
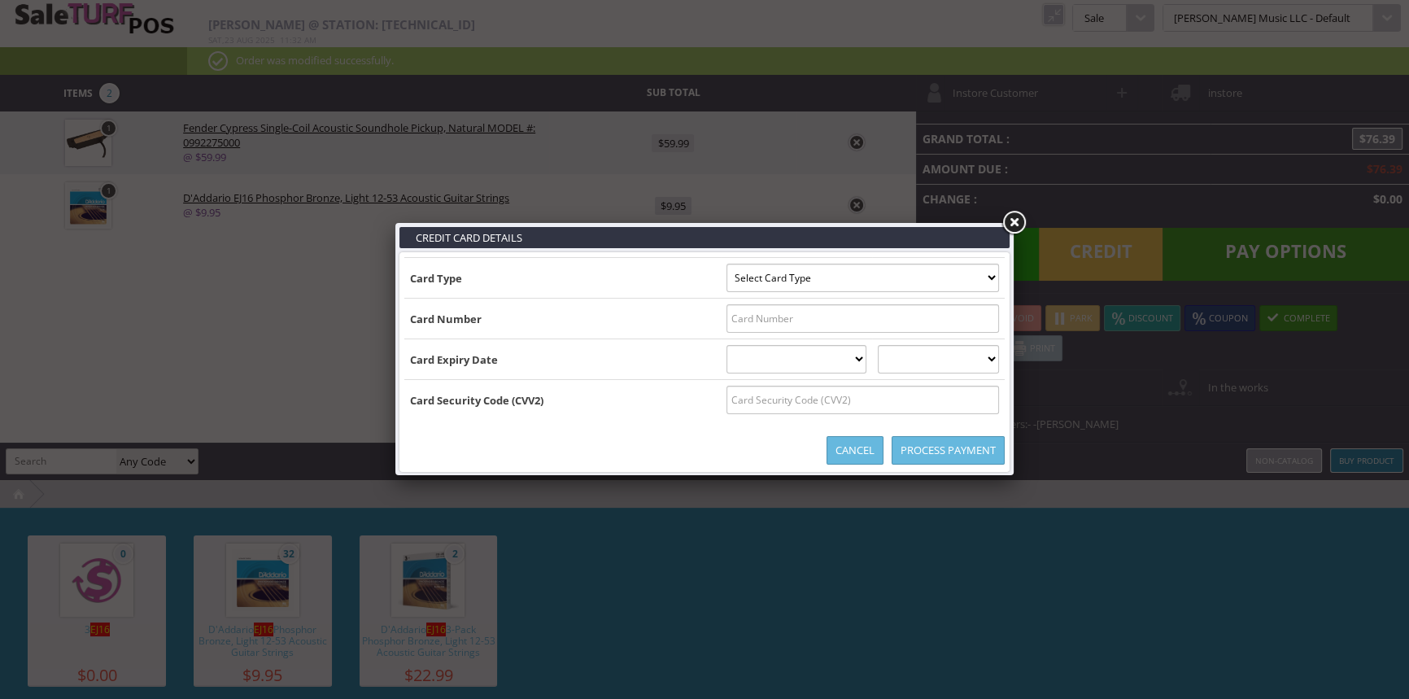
type input "B5322290107029297^FLANNER/DYLAN^2510201308022153"
select select "MASTERCARD"
type input "5322290107029297"
select select "10"
select select "2025"
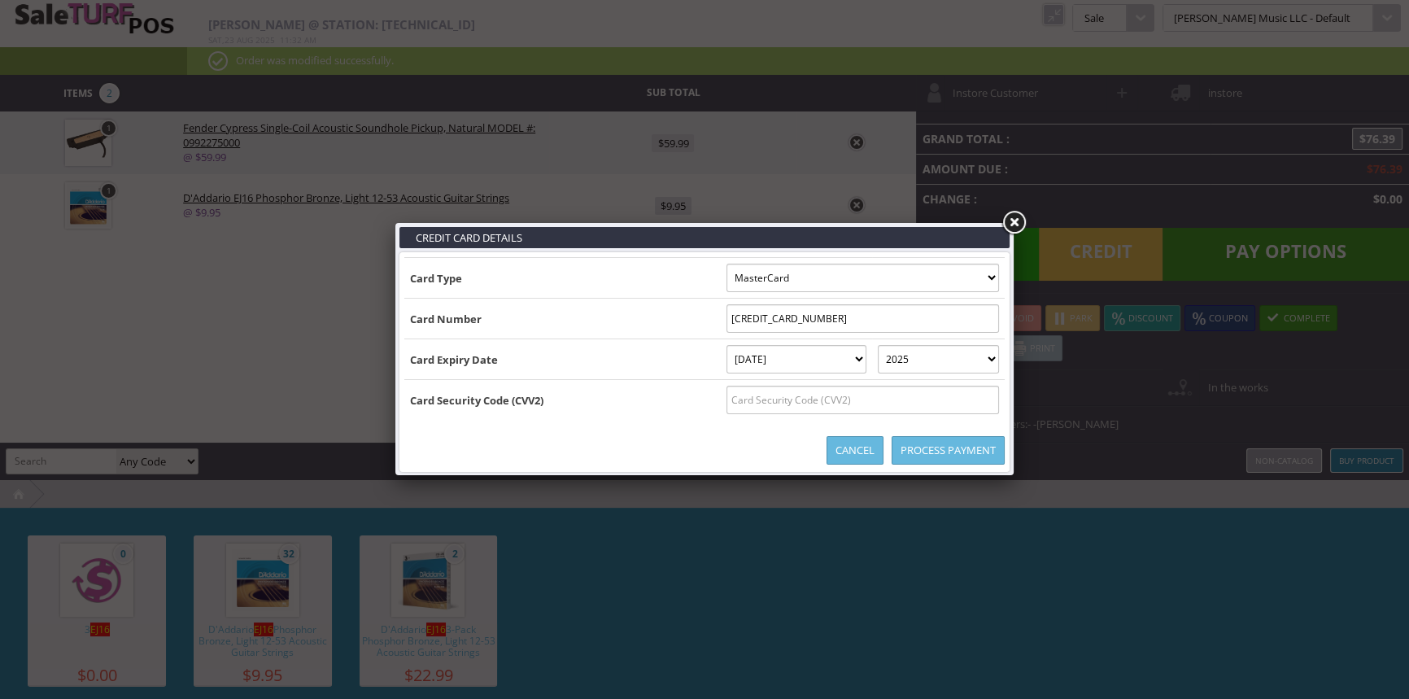
type input "B5322290107029297^FLANNER/DYLAN^251020130802215322290107029297=25102013080221"
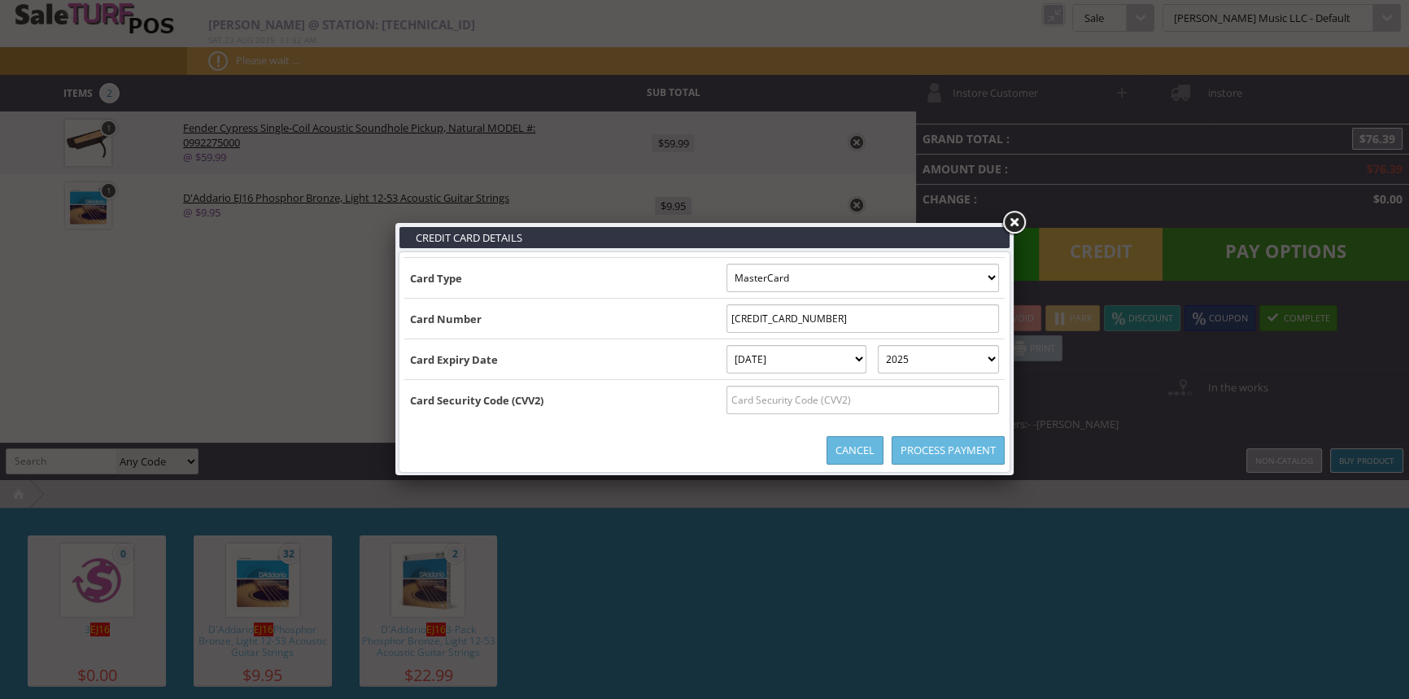
click at [785, 400] on input "text" at bounding box center [862, 400] width 272 height 28
type input "198"
click at [968, 451] on link "Process Payment" at bounding box center [947, 450] width 113 height 28
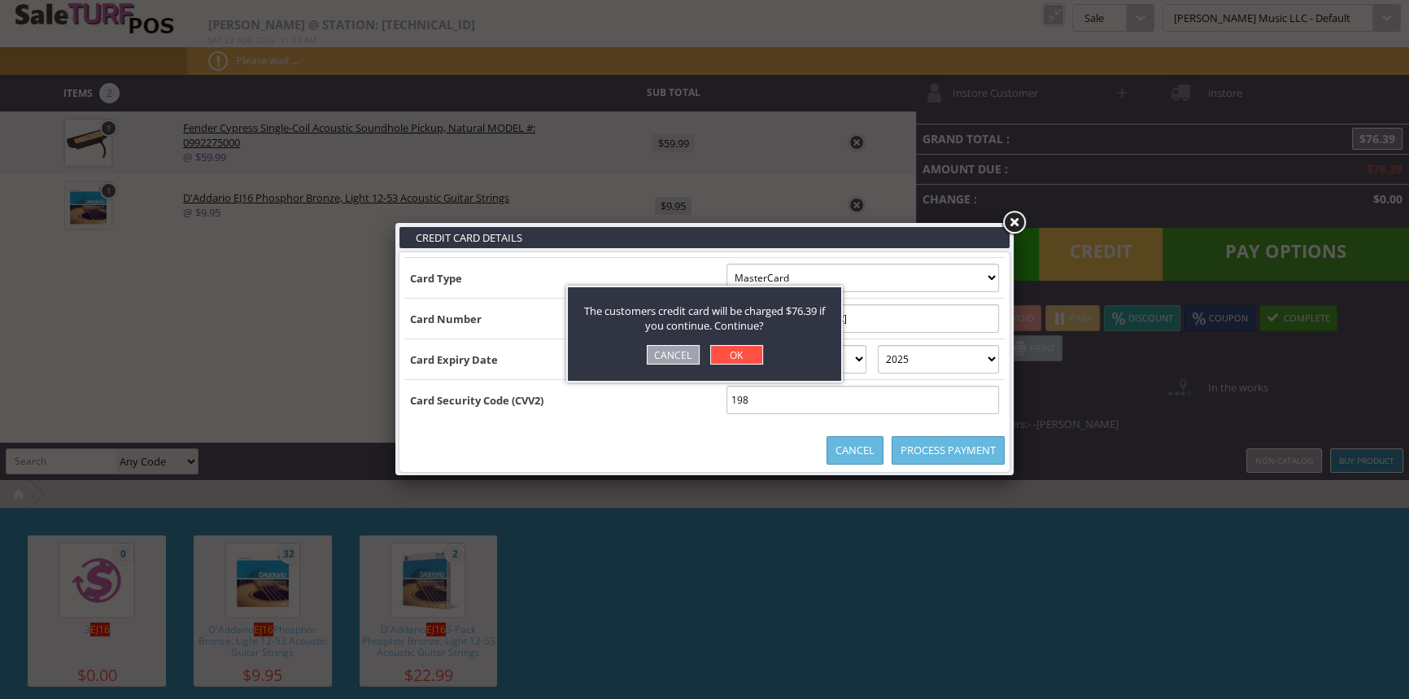
click at [742, 355] on link "OK" at bounding box center [736, 355] width 53 height 20
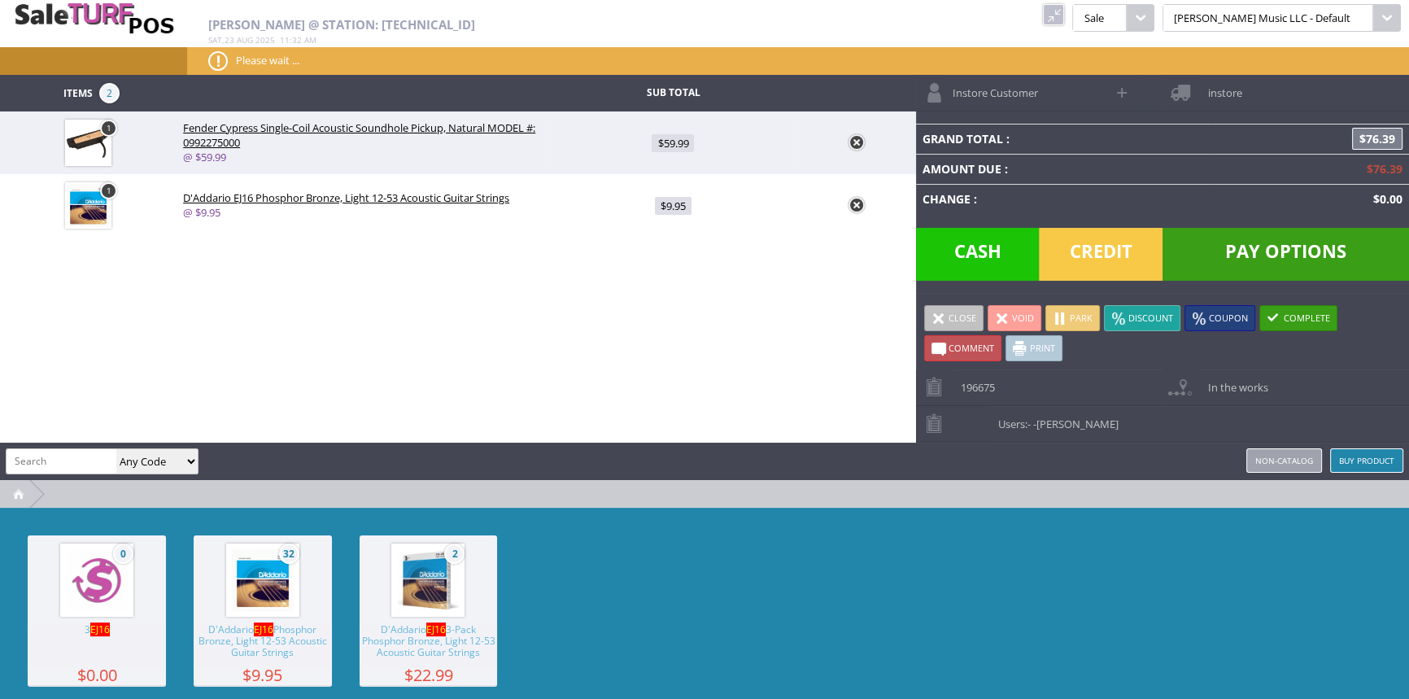
type input "0"
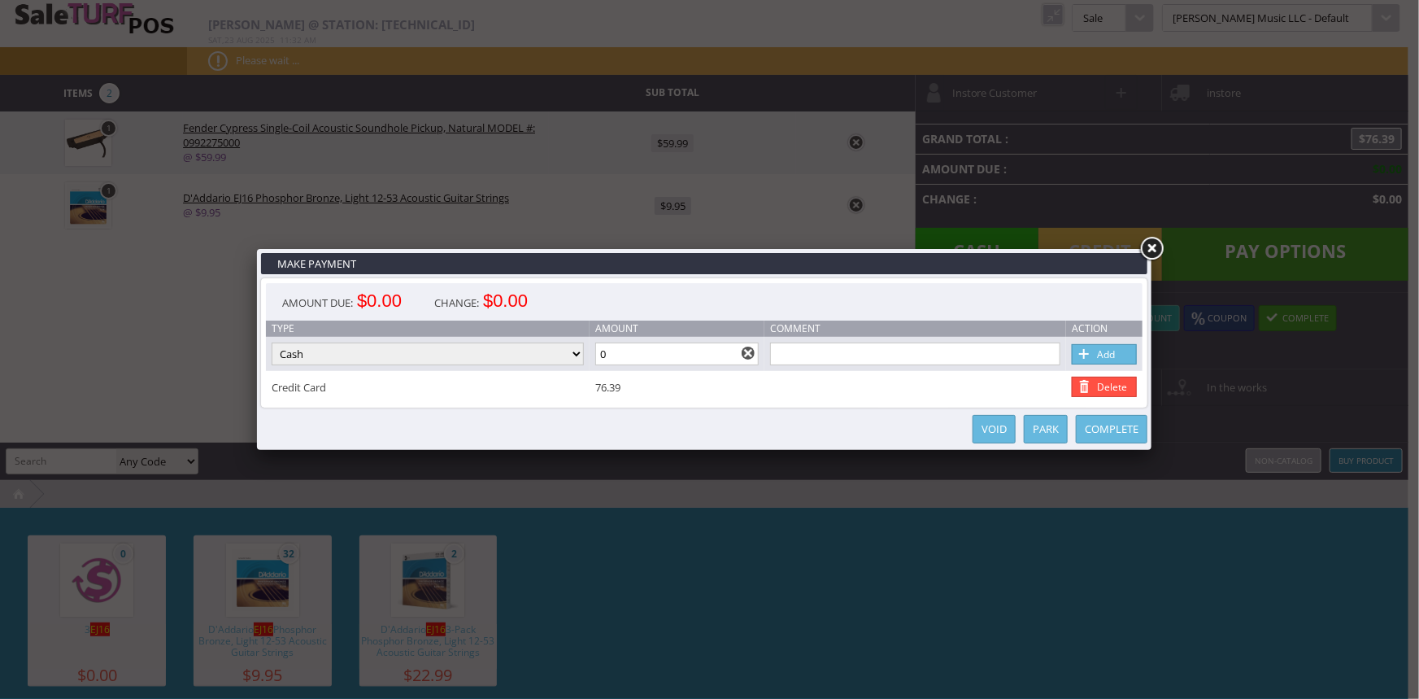
click at [1112, 445] on div "Complete Park Void" at bounding box center [704, 428] width 887 height 33
click at [1117, 427] on link "Complete" at bounding box center [1112, 429] width 72 height 28
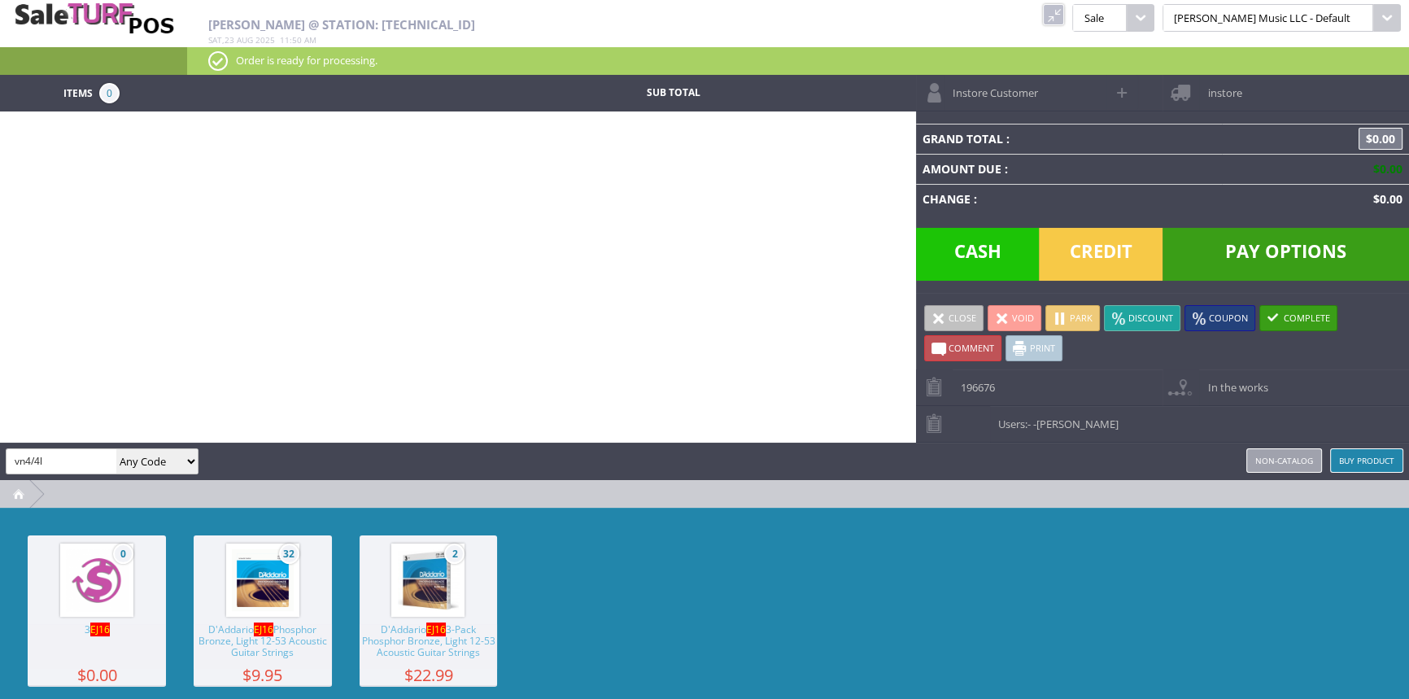
type input "vn4/4l"
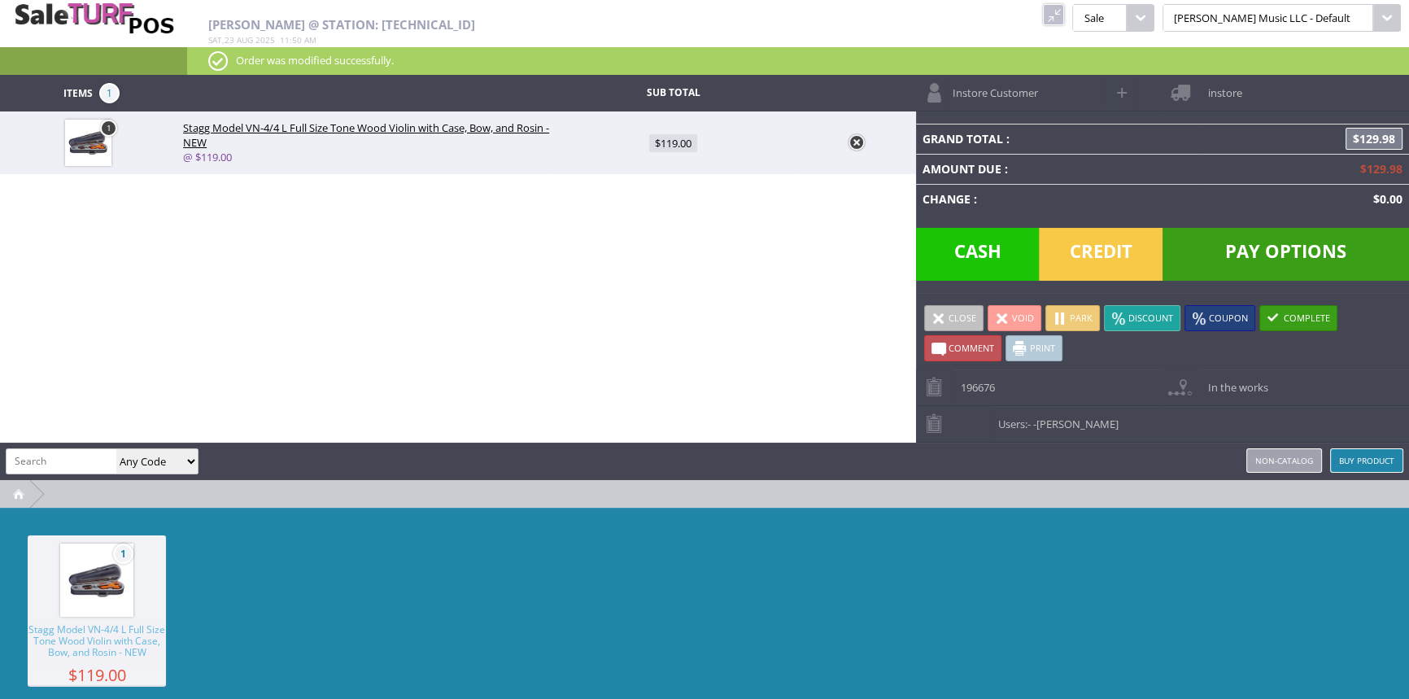
click at [1095, 258] on span "Credit" at bounding box center [1101, 254] width 124 height 53
click at [1252, 248] on span "Pay Options" at bounding box center [1285, 254] width 246 height 53
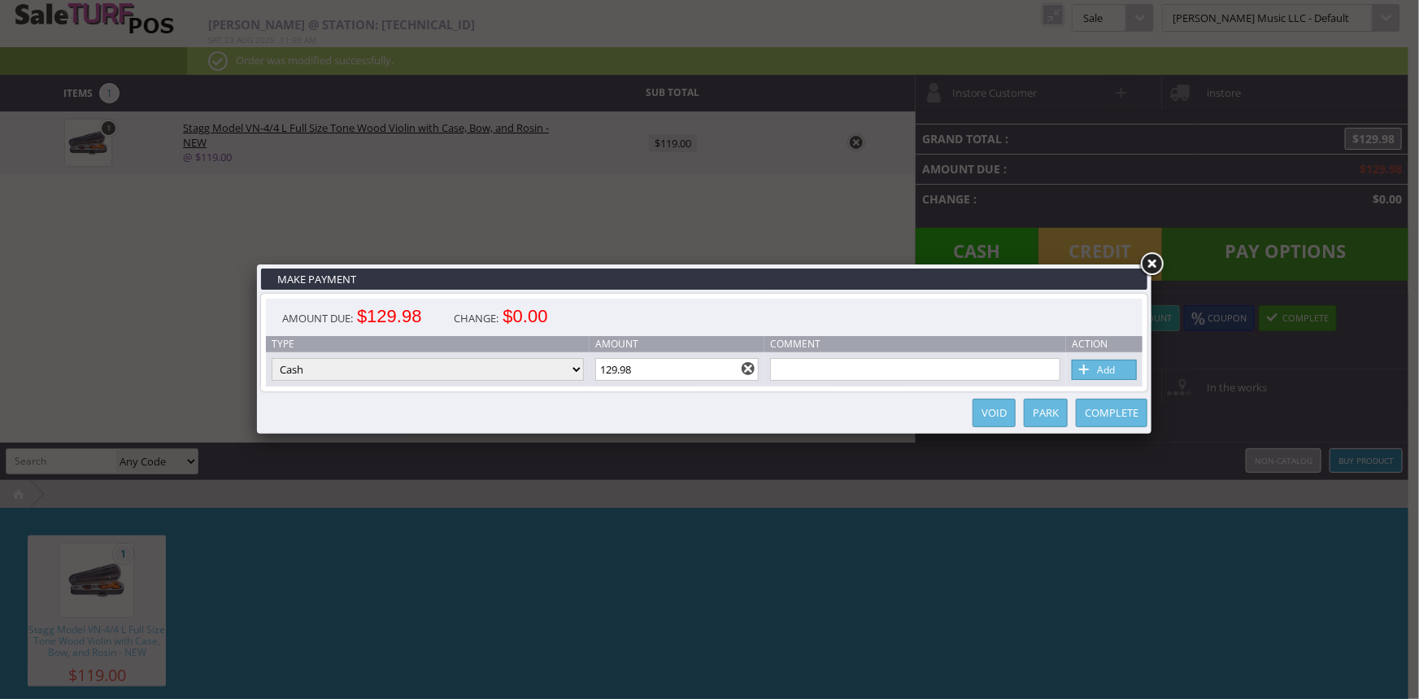
drag, startPoint x: 468, startPoint y: 353, endPoint x: 460, endPoint y: 360, distance: 10.9
click at [465, 355] on td "Type Cash Credit Card Cheque or Money Order" at bounding box center [428, 369] width 324 height 34
click at [450, 367] on select "Cash Credit Card Cheque or Money Order" at bounding box center [428, 369] width 312 height 23
select select "credit_card"
click at [272, 359] on select "Cash Credit Card Cheque or Money Order" at bounding box center [428, 369] width 312 height 23
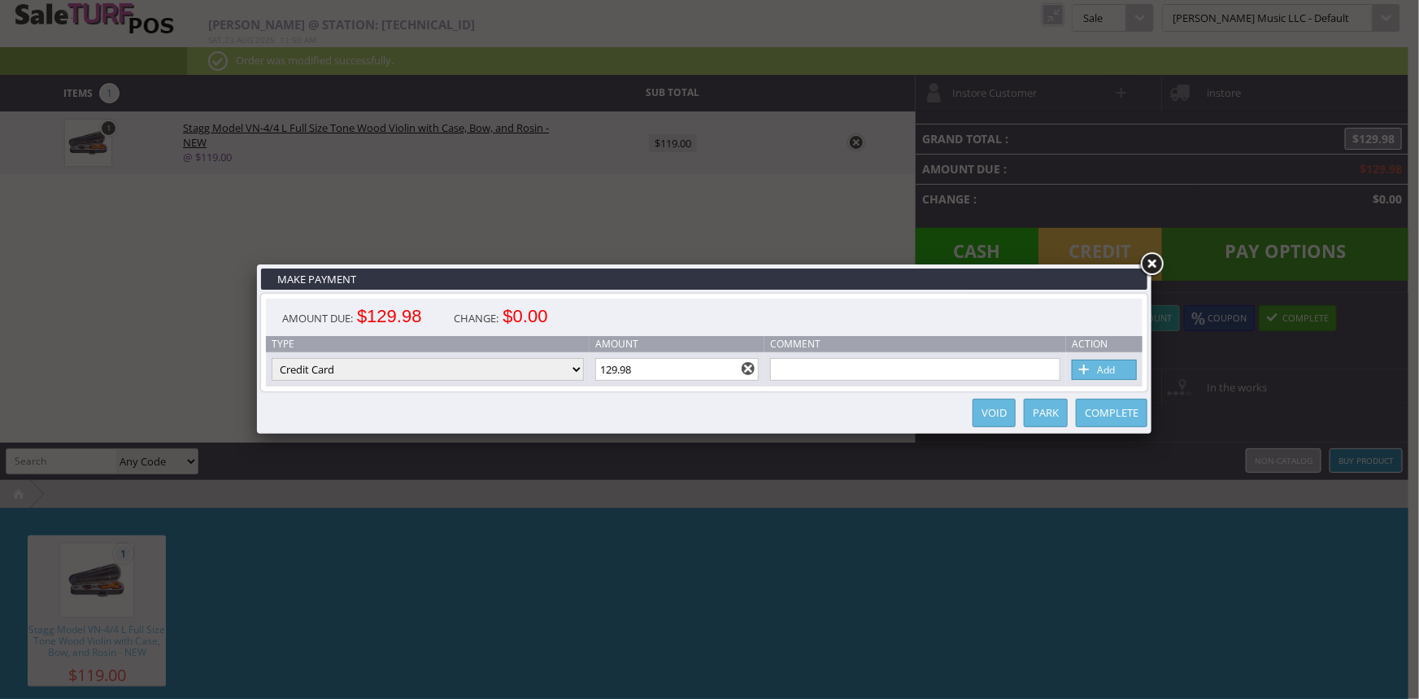
click at [664, 317] on div "Amount Due: $129.98 Change: $0.00" at bounding box center [704, 316] width 877 height 37
type input "B4296724302556071^LUKENBILL/JOHN^2903201000000000000000623000000429672430255607…"
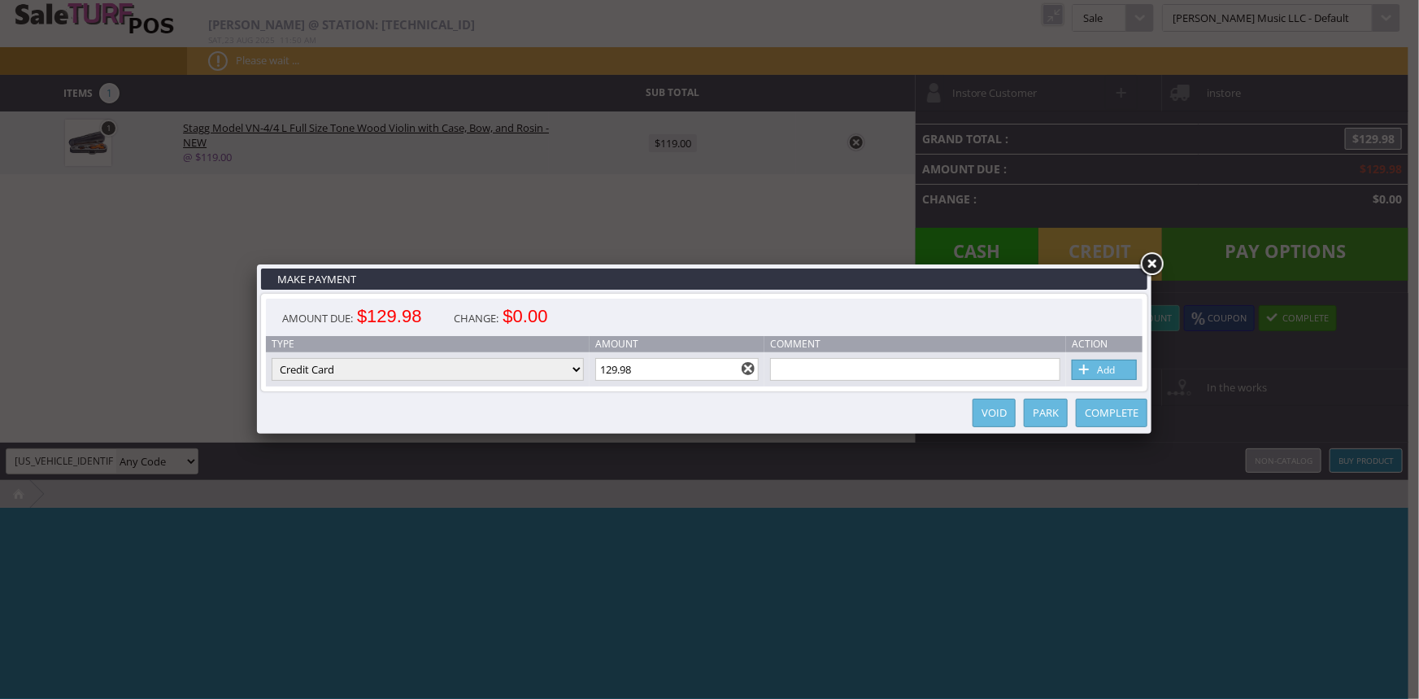
click at [1083, 373] on span at bounding box center [1085, 370] width 16 height 18
select select
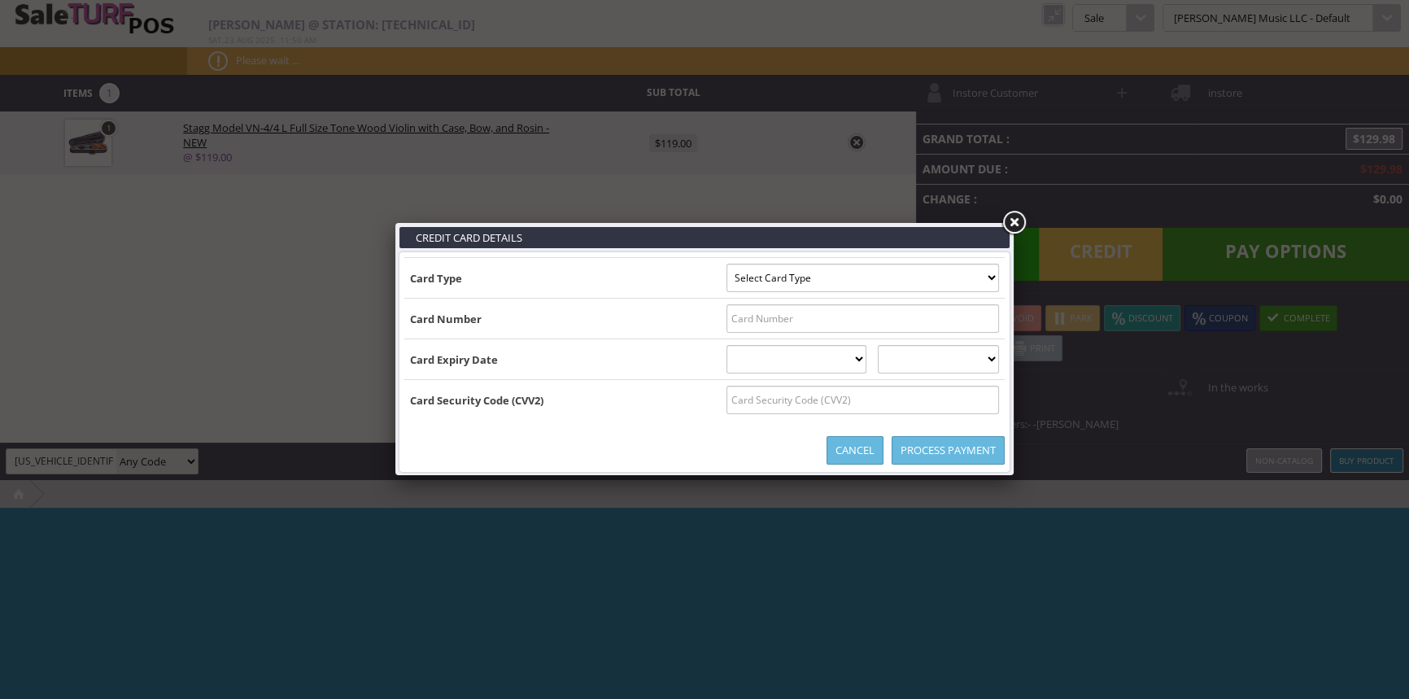
type input "B4296724302556071^LUKENBILL/JOHN^2903201000000000000000623000000"
select select "VISA"
type input "4296724302556071"
select select "03"
select select "2029"
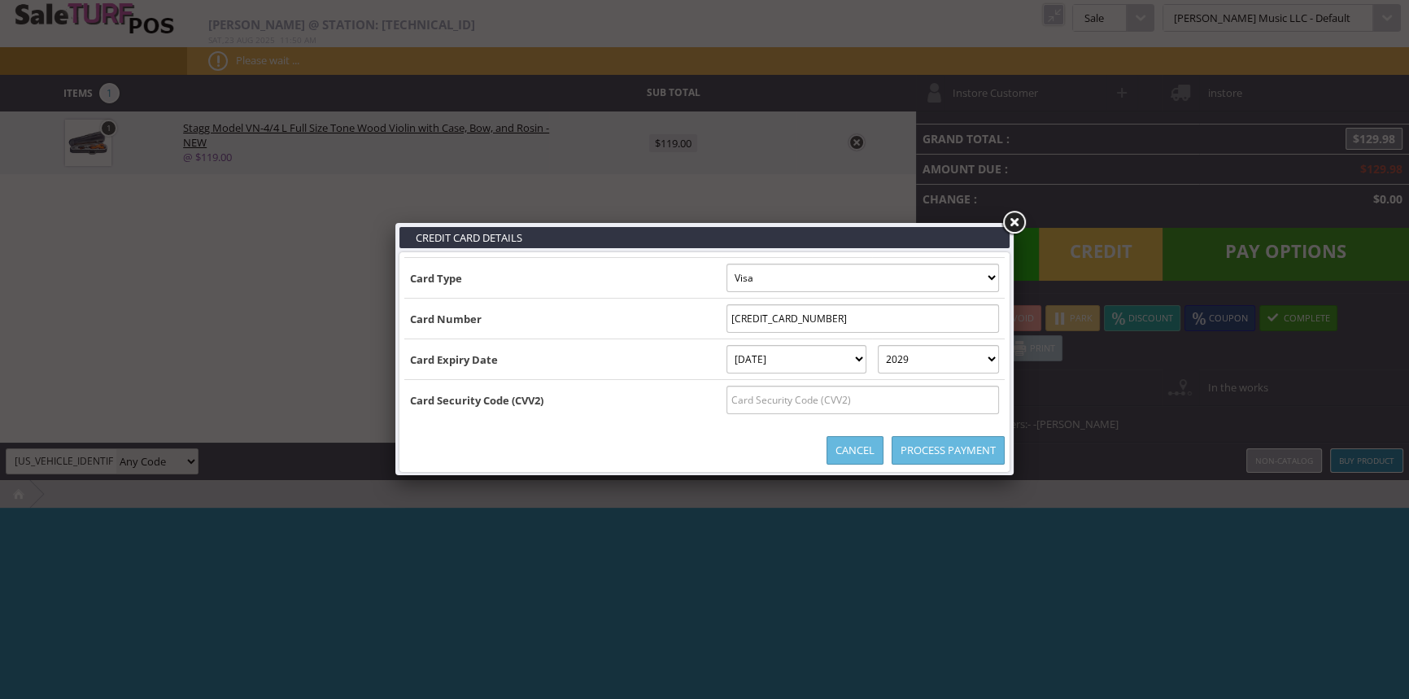
type input "B4296724302556071^LUKENBILL/JOHN^2903201000000000000000623000000429672430255607…"
click at [734, 399] on input "text" at bounding box center [862, 400] width 272 height 28
type input "868"
click at [910, 460] on link "Process Payment" at bounding box center [947, 450] width 113 height 28
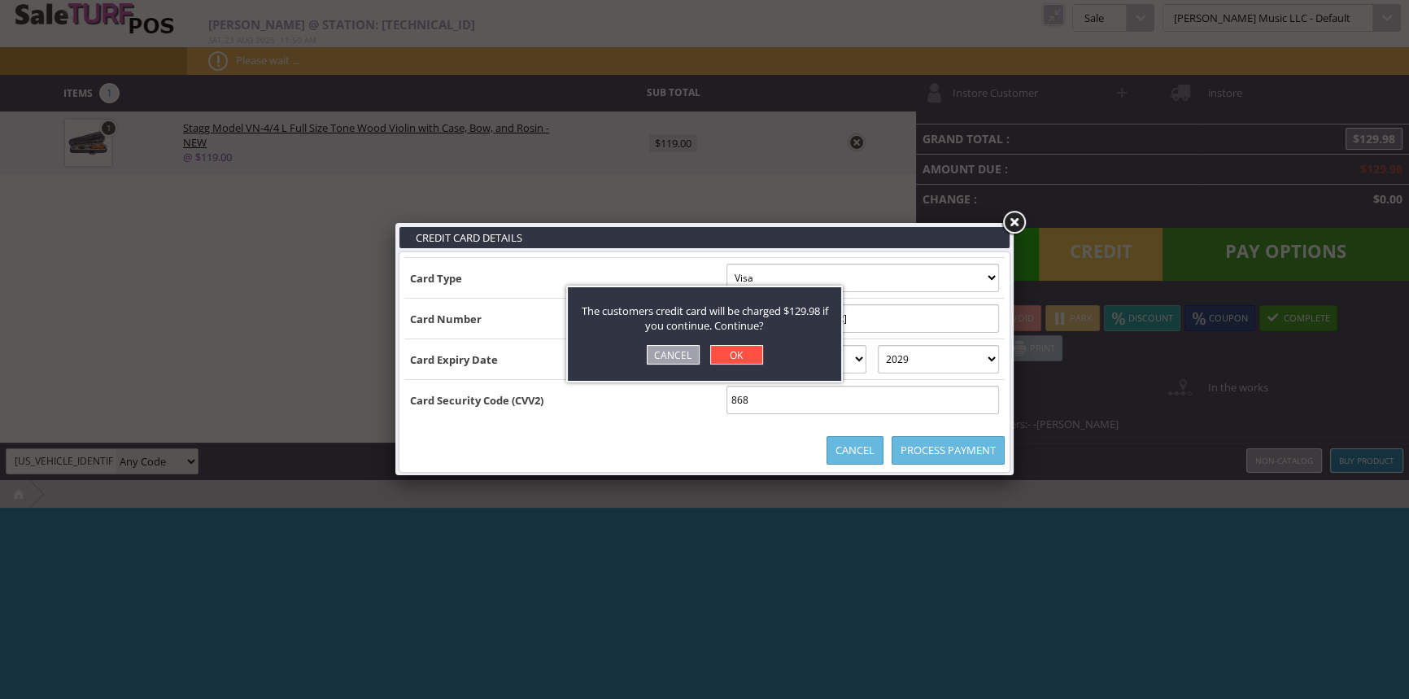
click at [748, 354] on link "OK" at bounding box center [736, 355] width 53 height 20
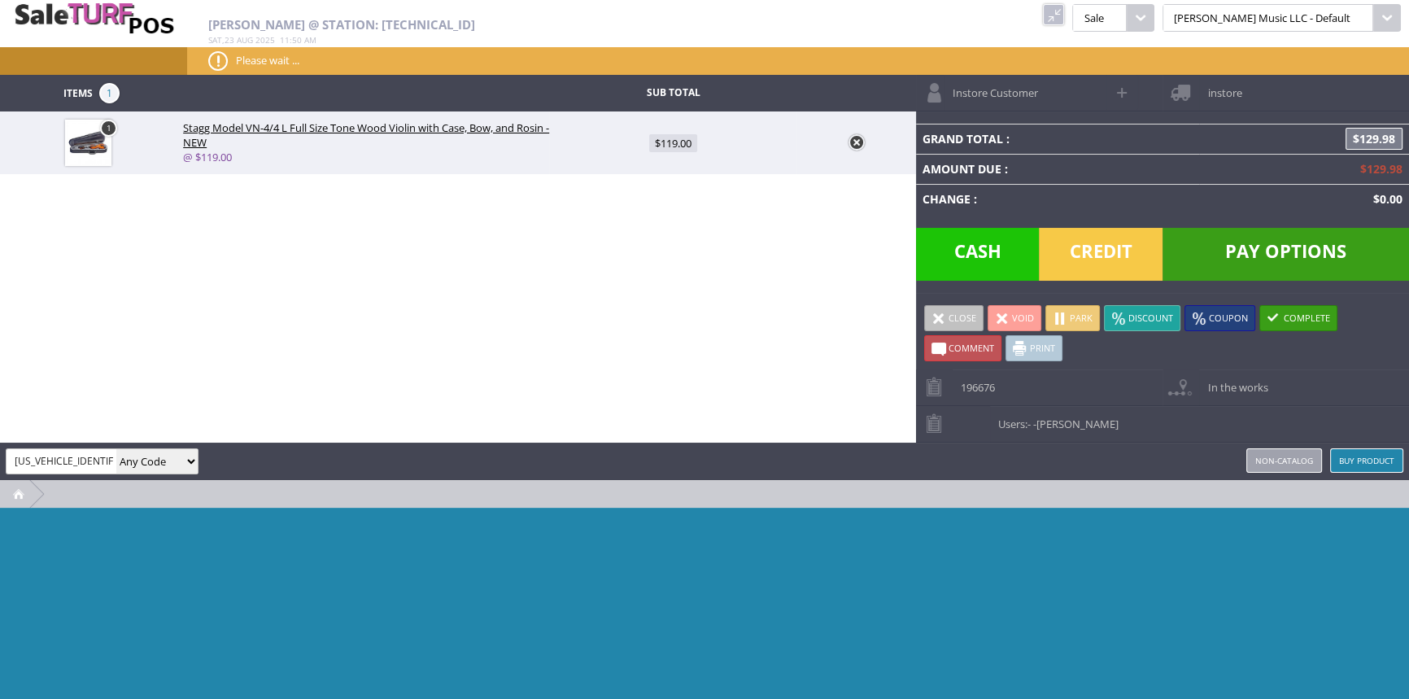
type input "0"
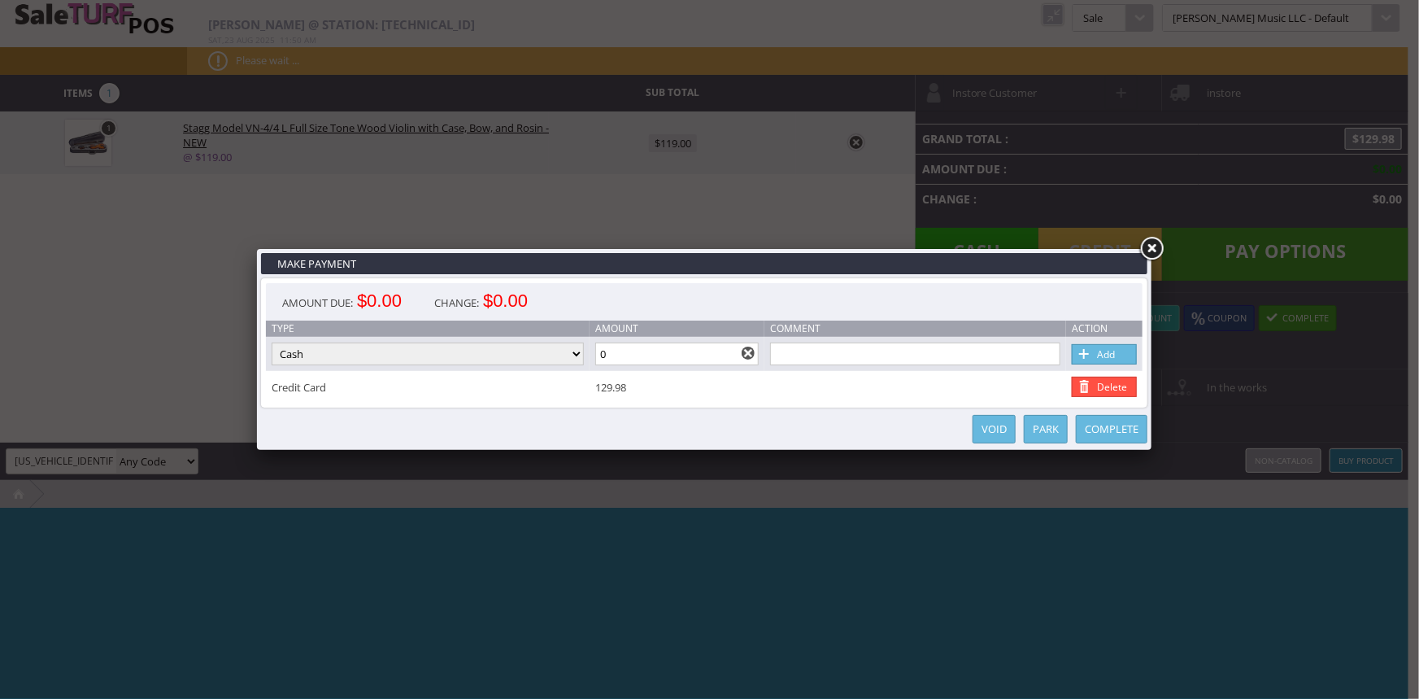
click at [1126, 443] on div "Complete Park Void" at bounding box center [704, 428] width 887 height 33
click at [1127, 433] on link "Complete" at bounding box center [1112, 429] width 72 height 28
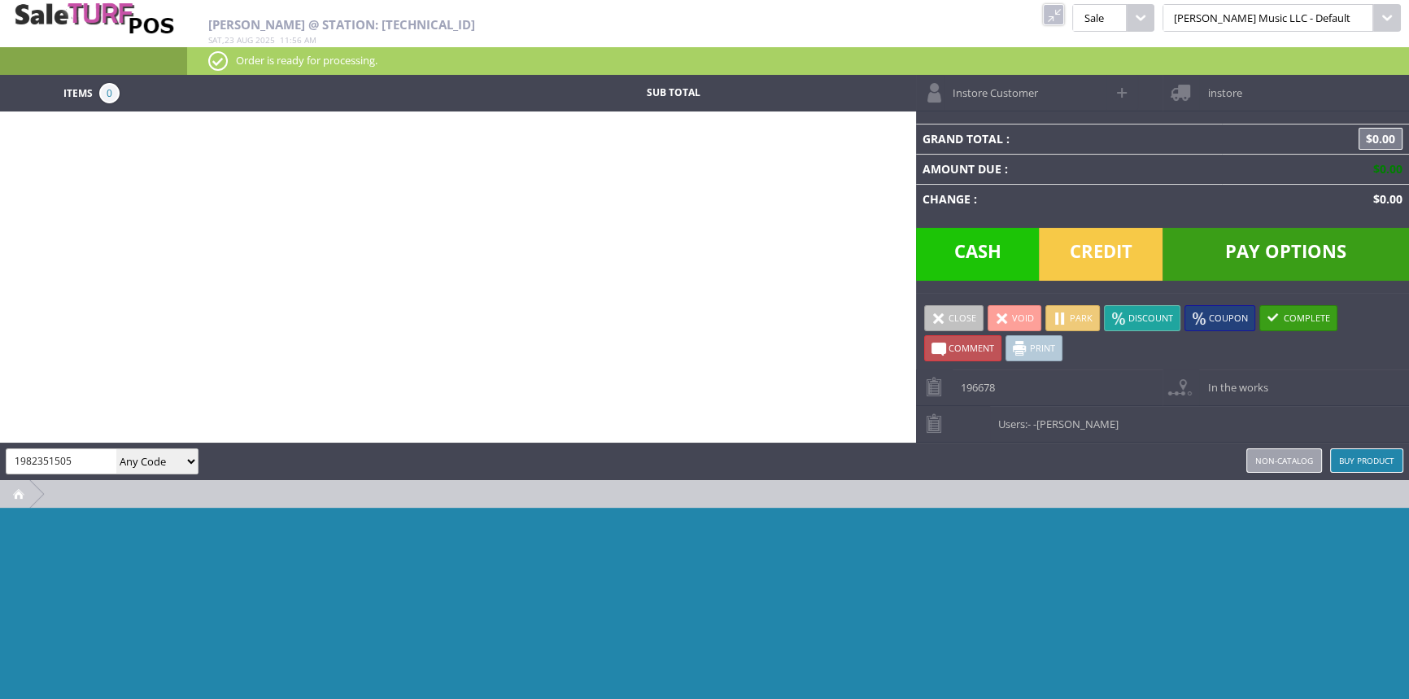
type input "1982351505"
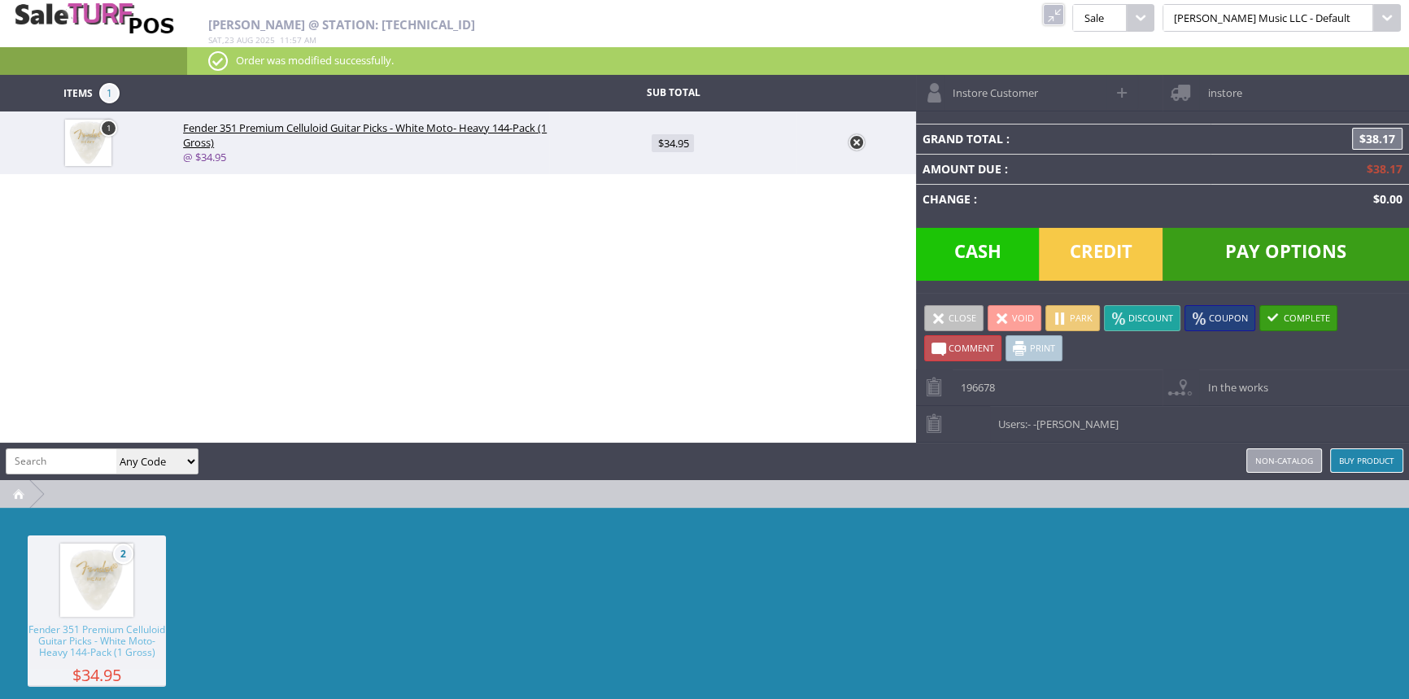
click at [1064, 18] on link at bounding box center [1053, 14] width 21 height 21
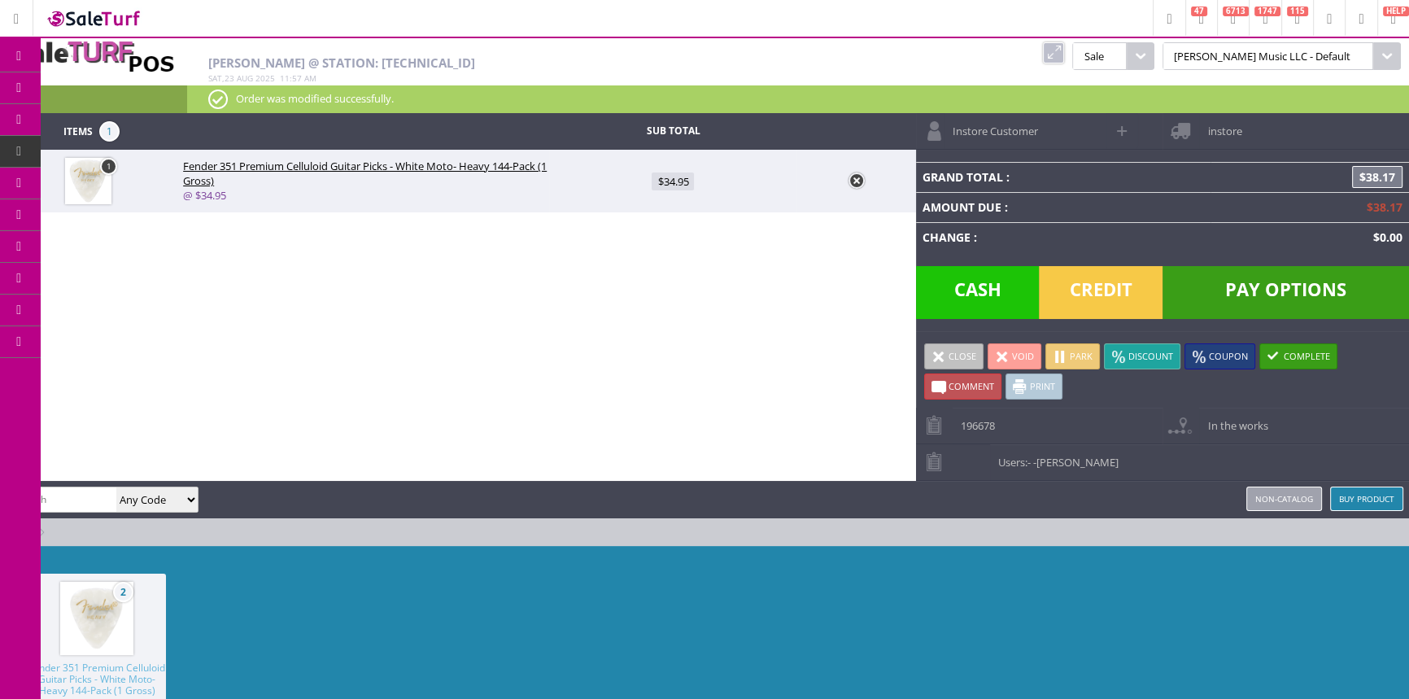
click at [127, 82] on span "Products" at bounding box center [119, 88] width 44 height 15
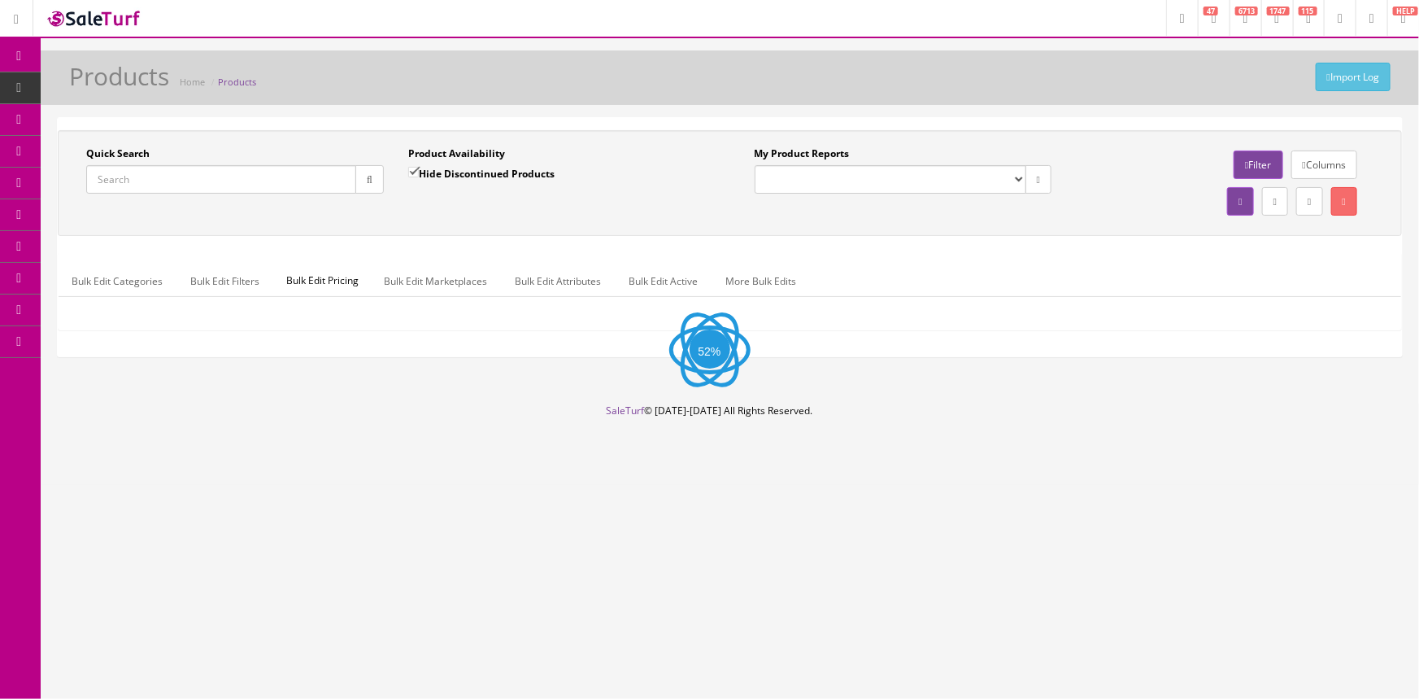
click at [130, 185] on input "Quick Search" at bounding box center [221, 179] width 270 height 28
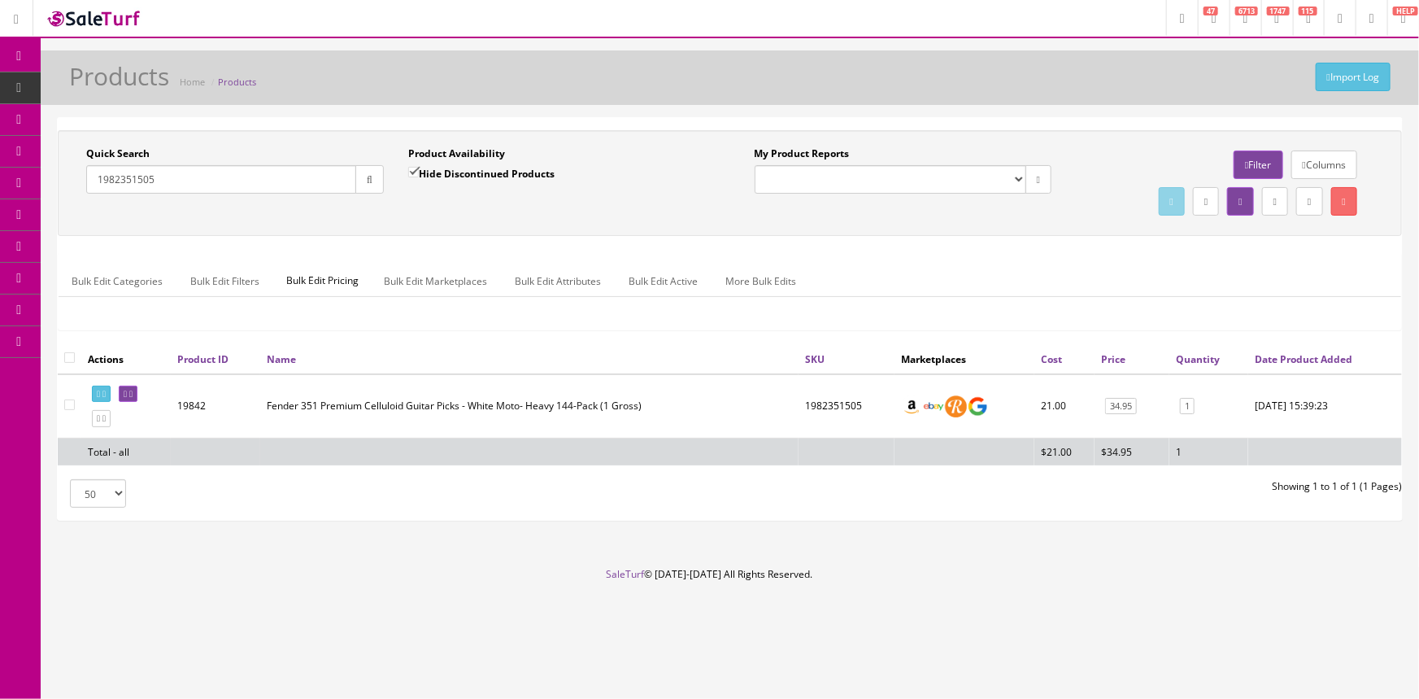
type input "1982351505"
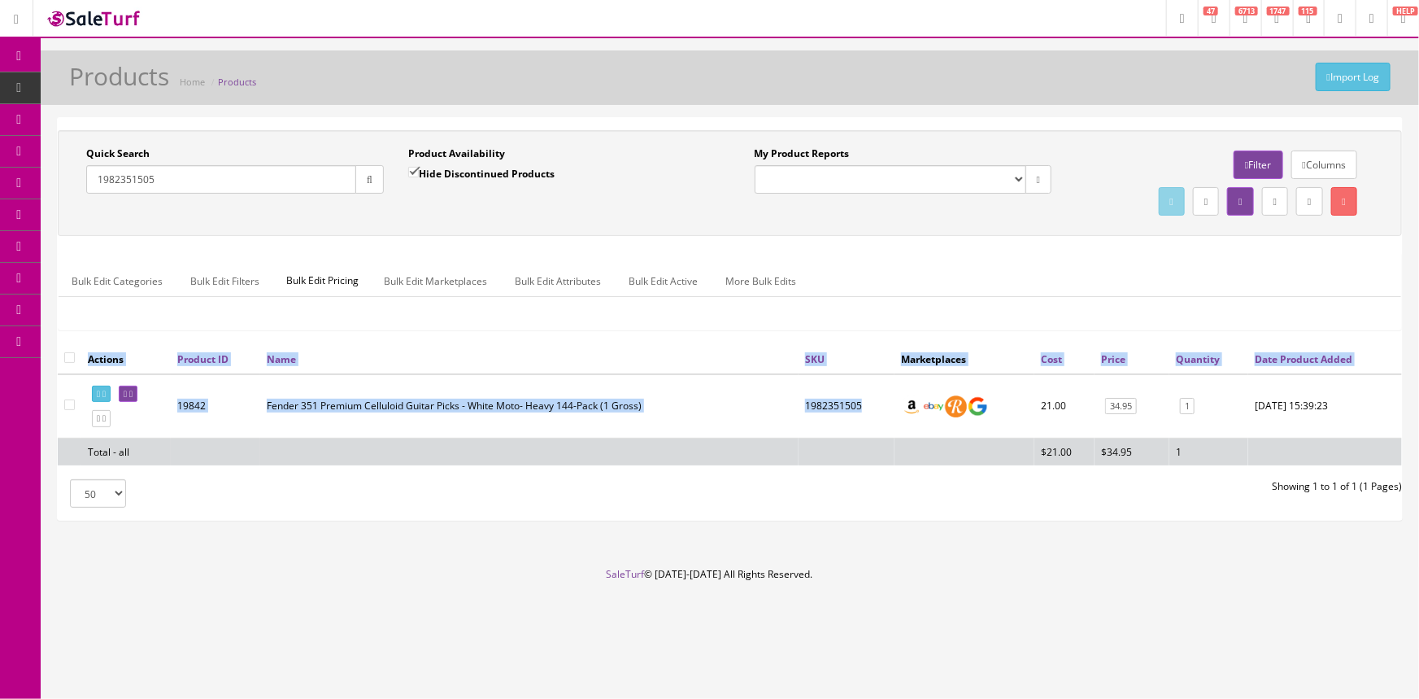
drag, startPoint x: 862, startPoint y: 405, endPoint x: 788, endPoint y: 431, distance: 78.5
click at [788, 431] on div "Actions Product ID Name SKU Marketplaces Cost Price Quantity Date Product Added…" at bounding box center [730, 411] width 1344 height 134
click at [826, 398] on td "1982351505" at bounding box center [847, 406] width 96 height 64
click at [852, 407] on td "1982351505" at bounding box center [847, 406] width 96 height 64
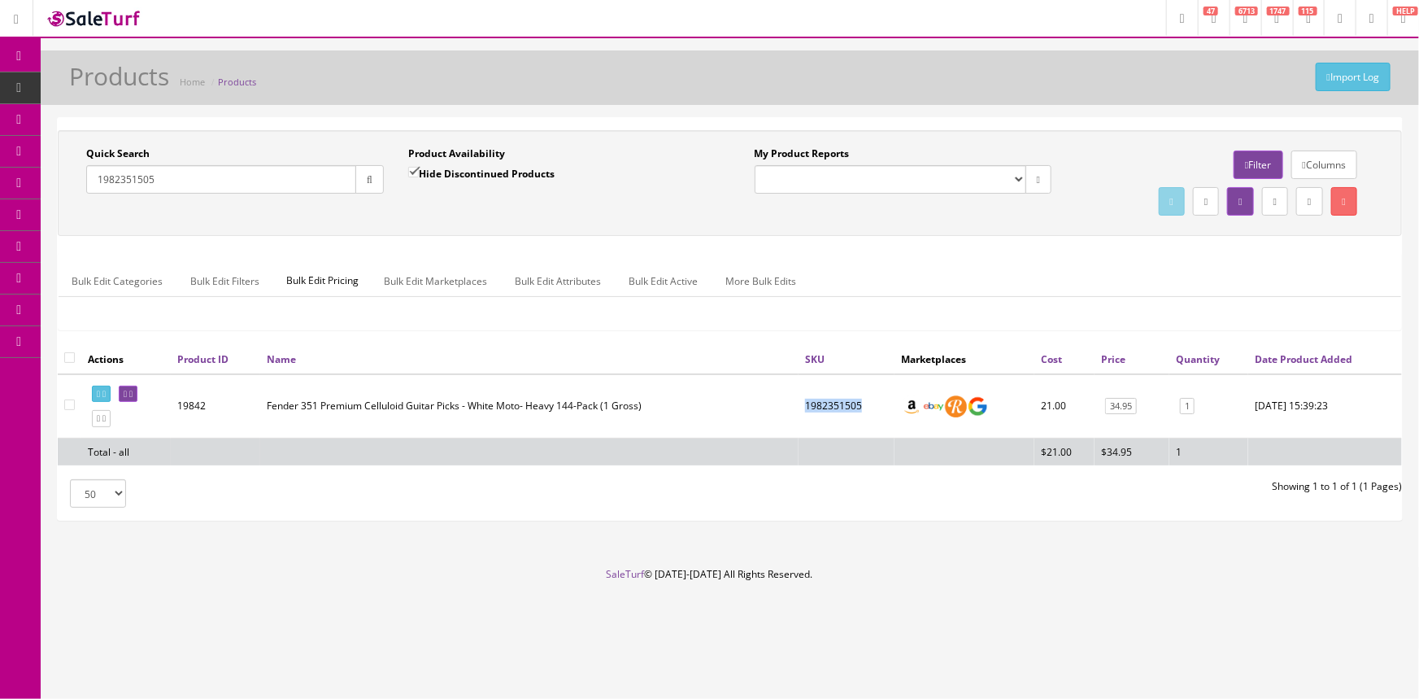
drag, startPoint x: 860, startPoint y: 401, endPoint x: 802, endPoint y: 408, distance: 58.2
click at [799, 414] on td "1982351505" at bounding box center [847, 406] width 96 height 64
copy td "1982351505"
click at [94, 152] on icon at bounding box center [85, 150] width 17 height 13
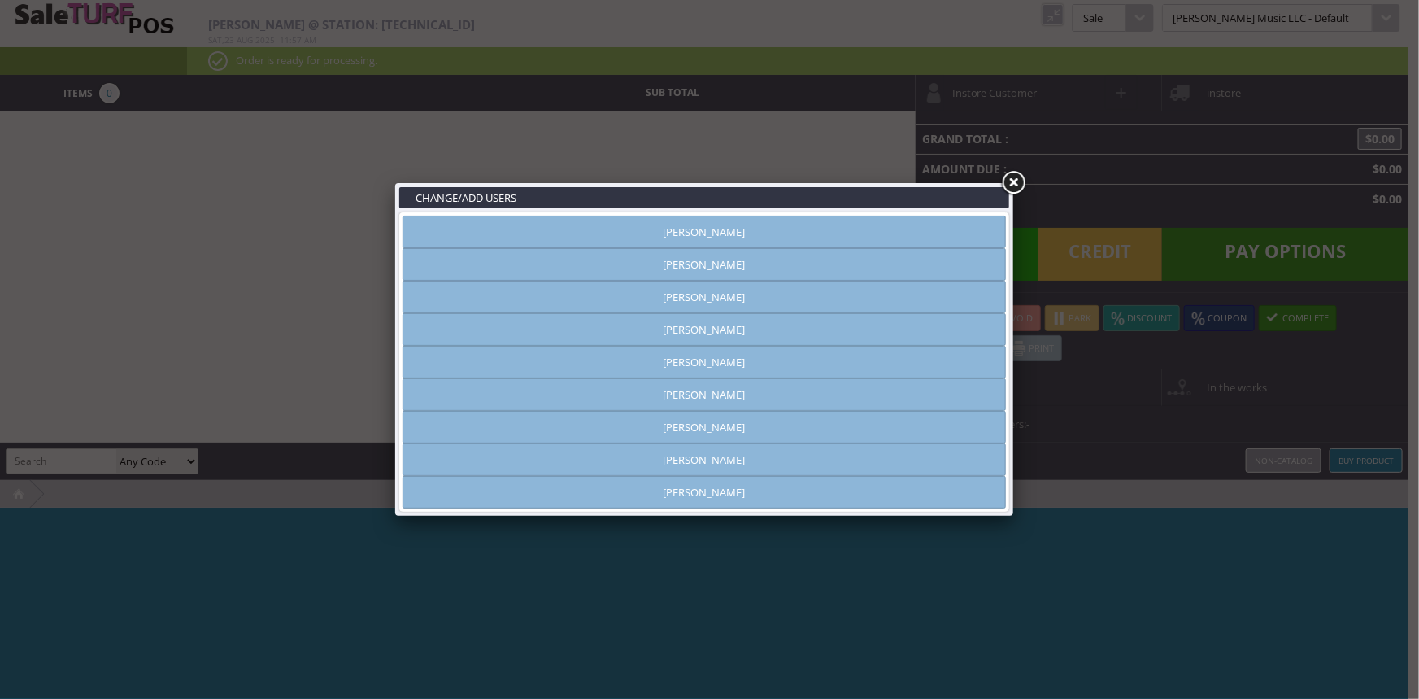
type input "[PERSON_NAME]"
click at [707, 433] on link "Rich Newberry" at bounding box center [705, 427] width 604 height 33
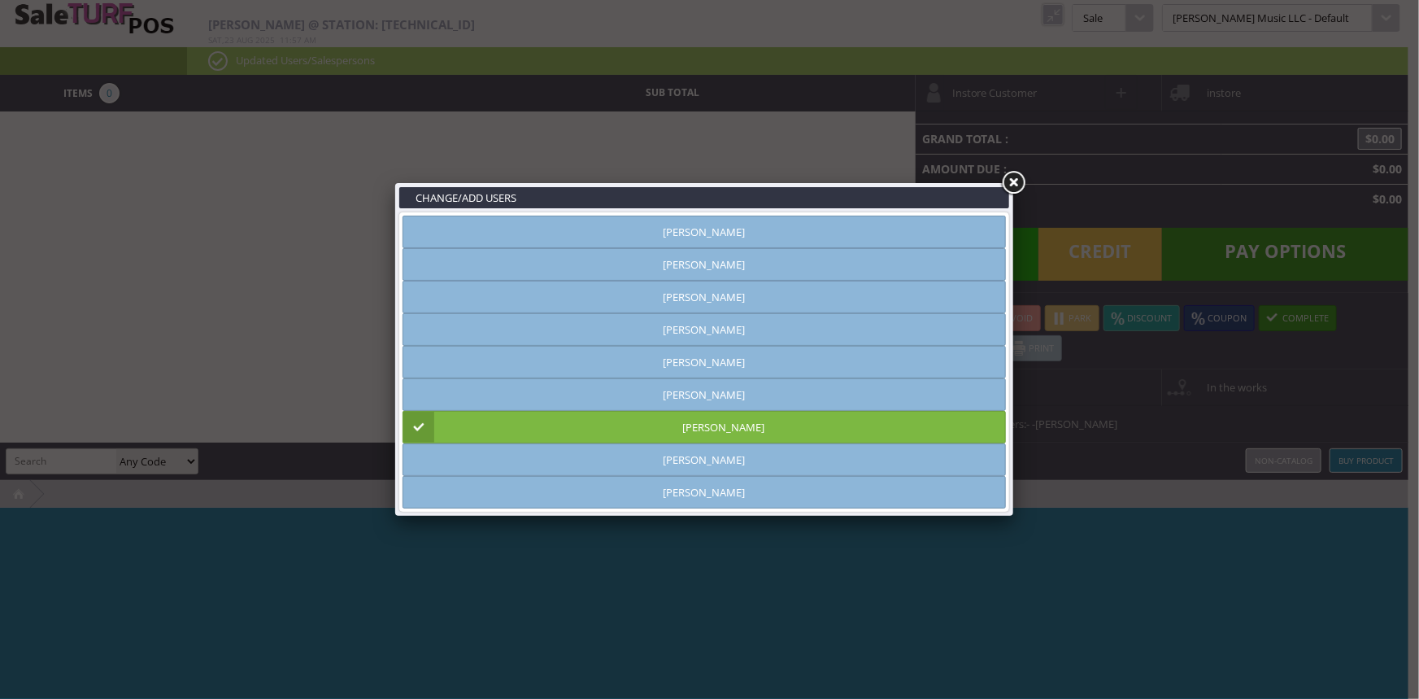
click at [1012, 183] on link at bounding box center [1013, 182] width 29 height 29
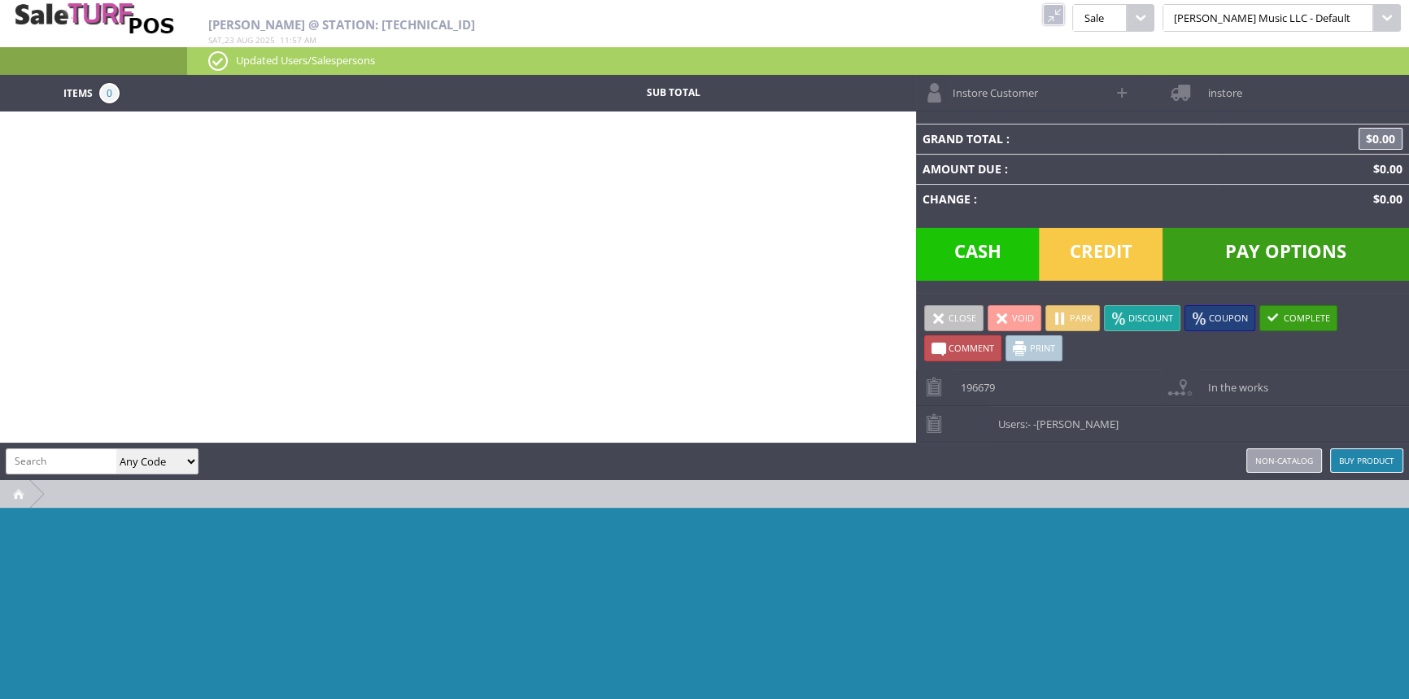
paste input "1982351505"
type input "1982351505"
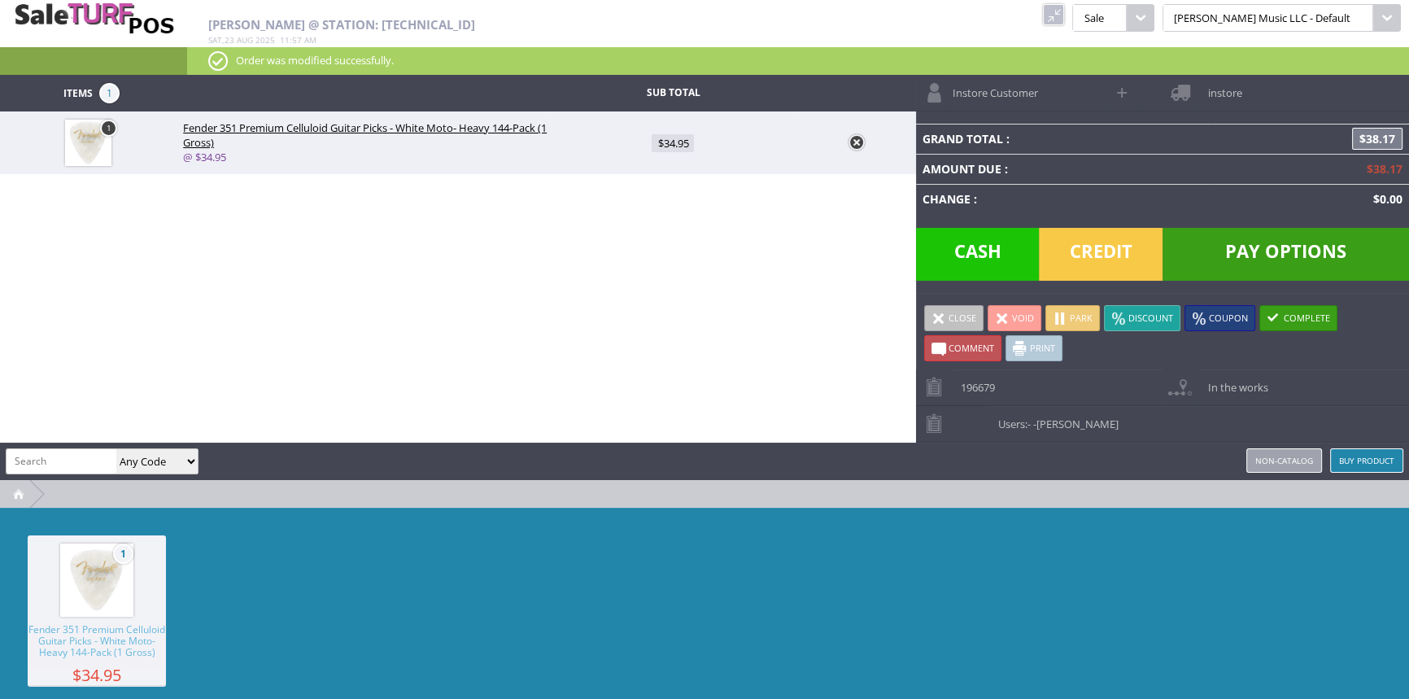
click at [650, 133] on link "$34.95" at bounding box center [672, 143] width 247 height 30
type input "34.95"
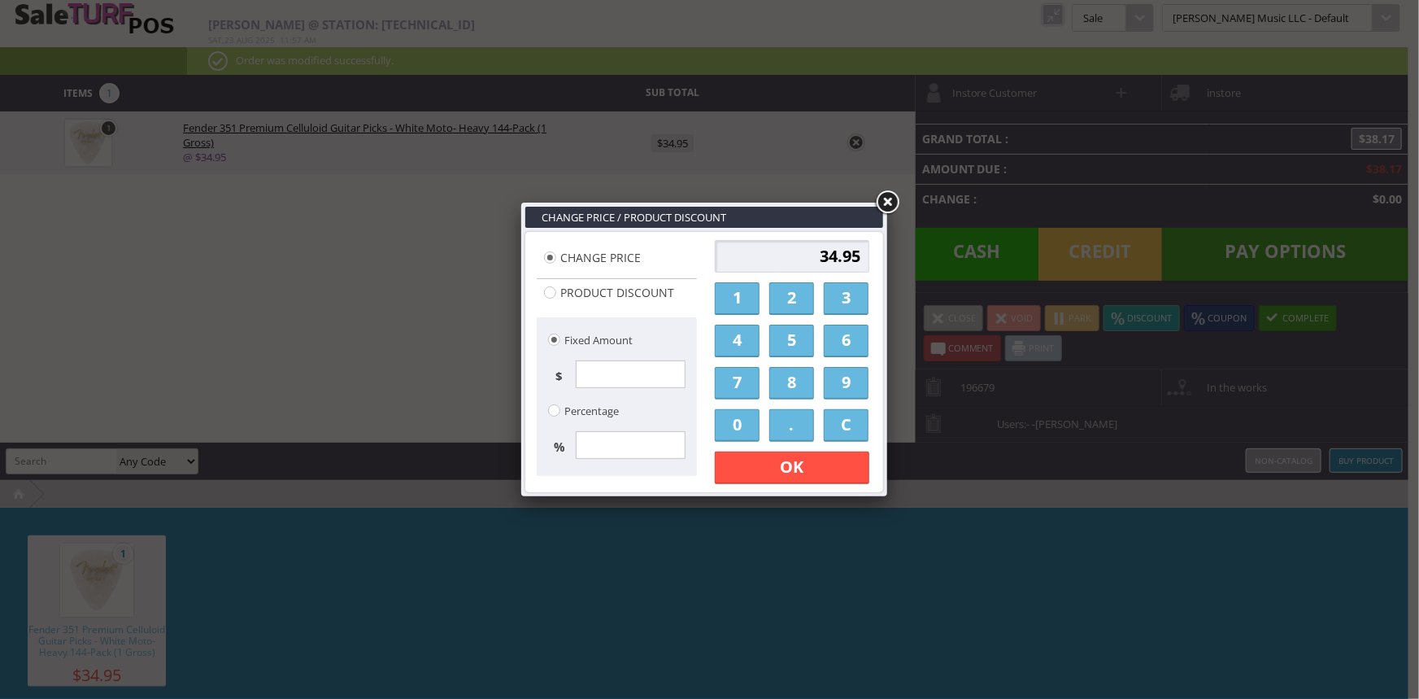
drag, startPoint x: 786, startPoint y: 285, endPoint x: 808, endPoint y: 283, distance: 22.8
click at [787, 285] on link "2" at bounding box center [791, 298] width 45 height 33
click at [843, 285] on link "3" at bounding box center [846, 298] width 45 height 33
click at [796, 424] on link "." at bounding box center [791, 425] width 45 height 33
click at [731, 437] on link "0" at bounding box center [737, 425] width 45 height 33
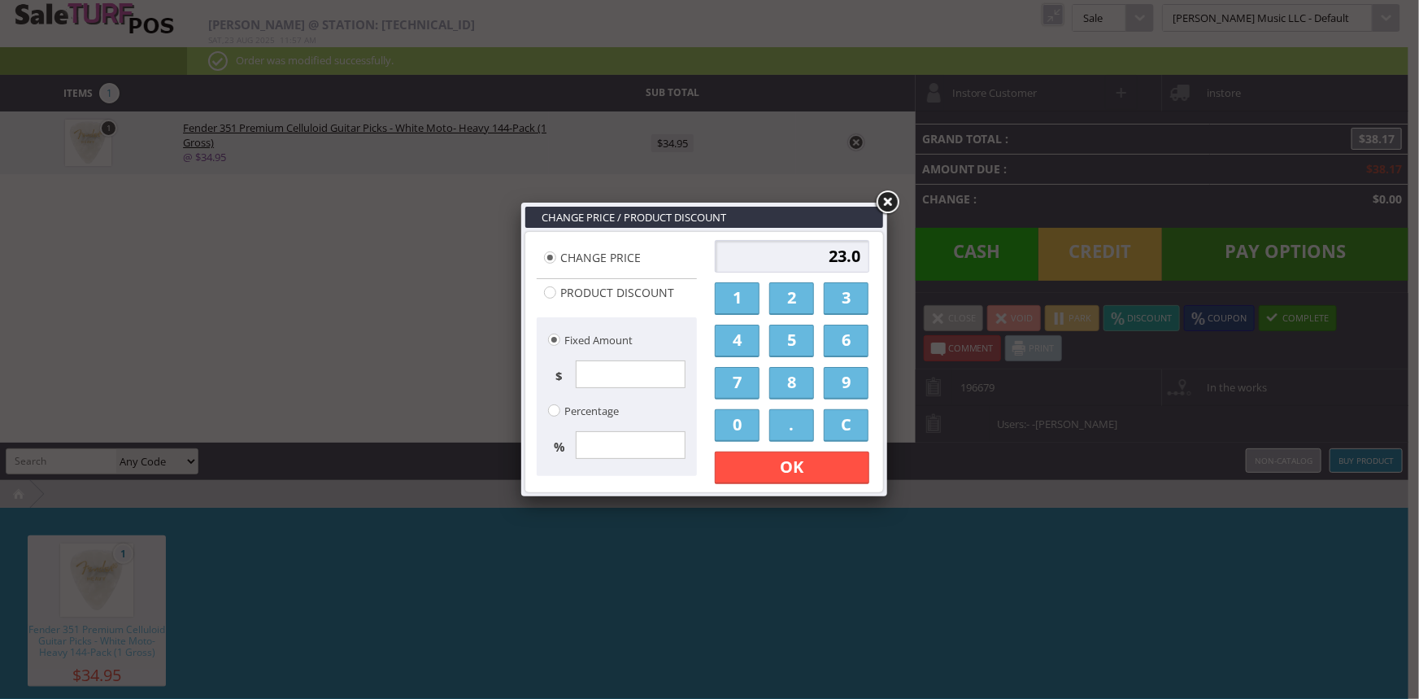
click at [731, 436] on link "0" at bounding box center [737, 425] width 45 height 33
type input "23.00"
click at [756, 464] on link "OK" at bounding box center [792, 467] width 155 height 33
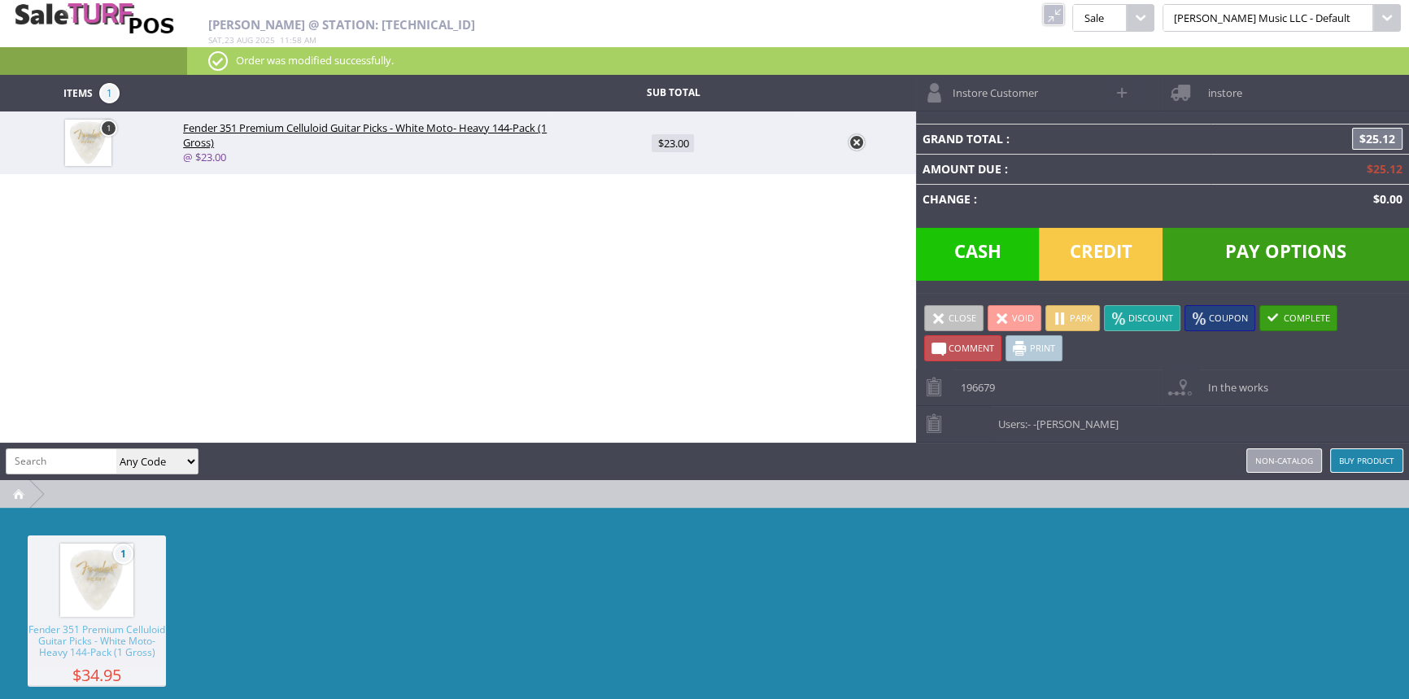
click at [1204, 248] on span "Pay Options" at bounding box center [1285, 254] width 246 height 53
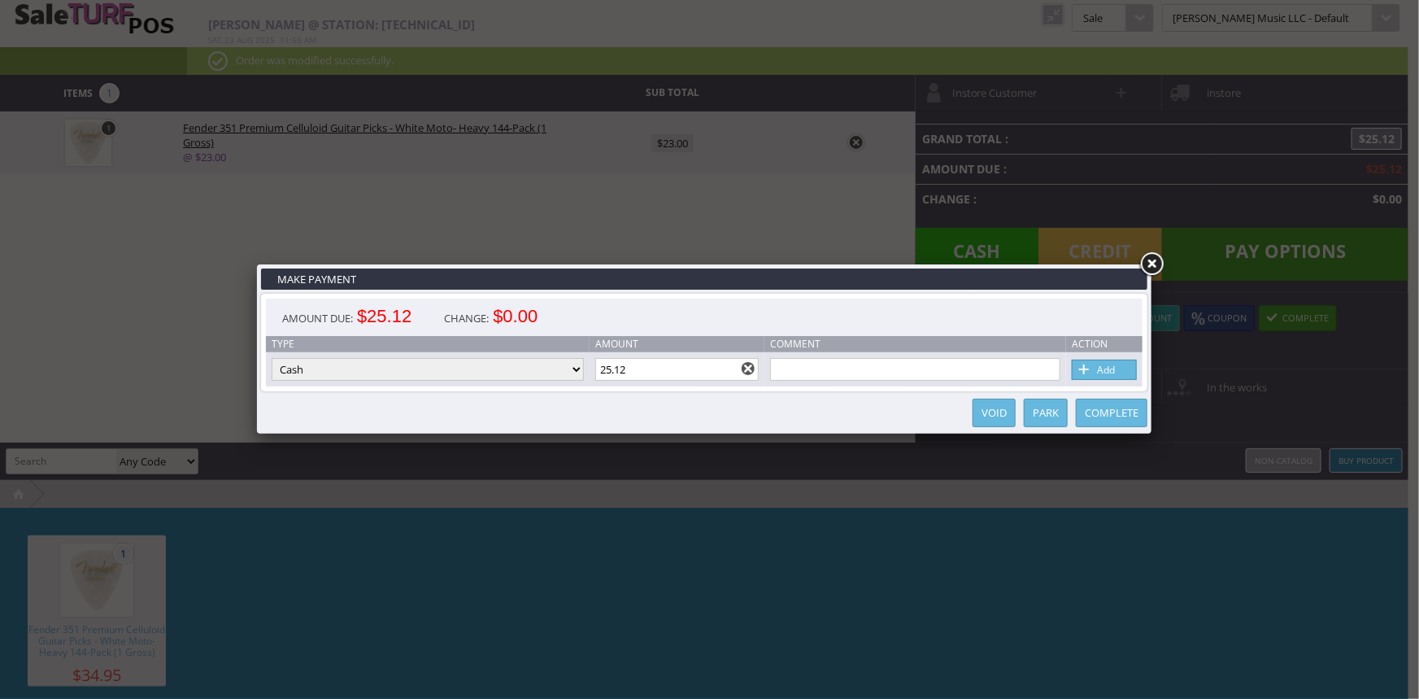
click at [410, 377] on select "Cash Credit Card Cheque or Money Order" at bounding box center [428, 369] width 312 height 23
select select "credit_card"
click at [272, 359] on select "Cash Credit Card Cheque or Money Order" at bounding box center [428, 369] width 312 height 23
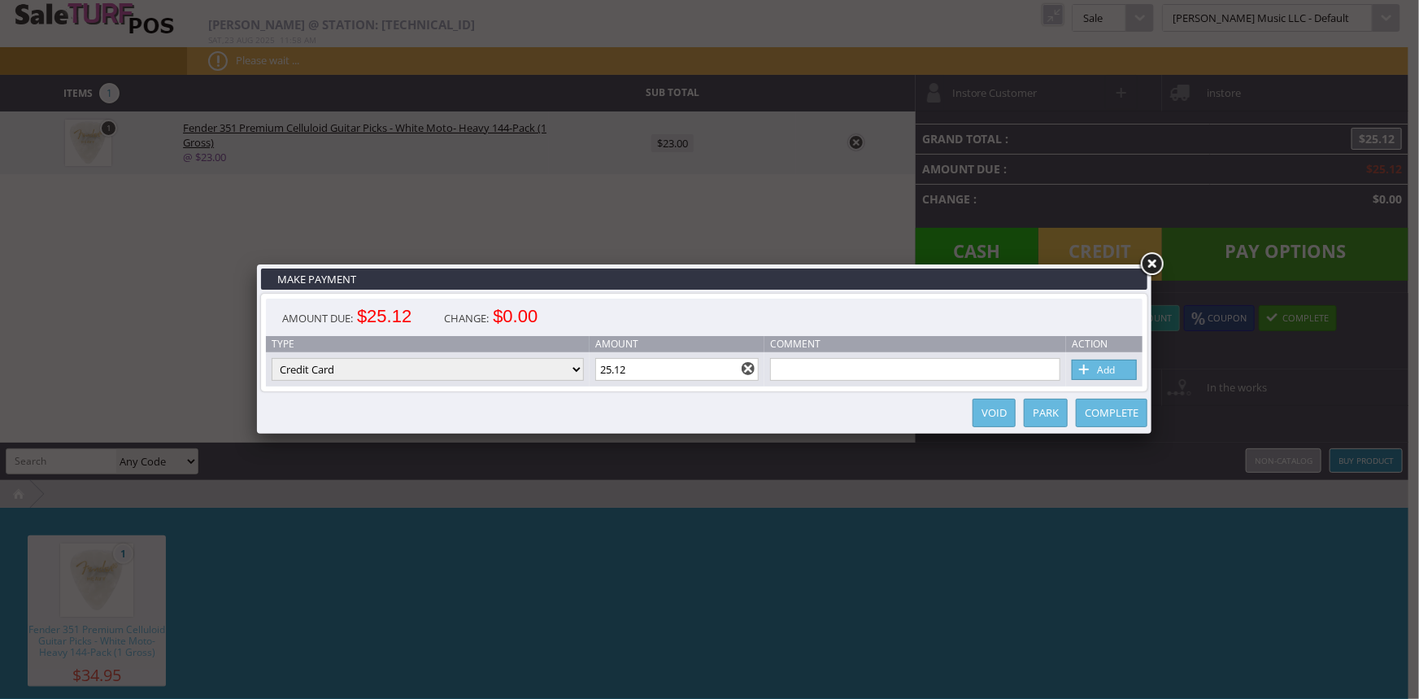
click at [1097, 373] on link "Add" at bounding box center [1104, 370] width 65 height 20
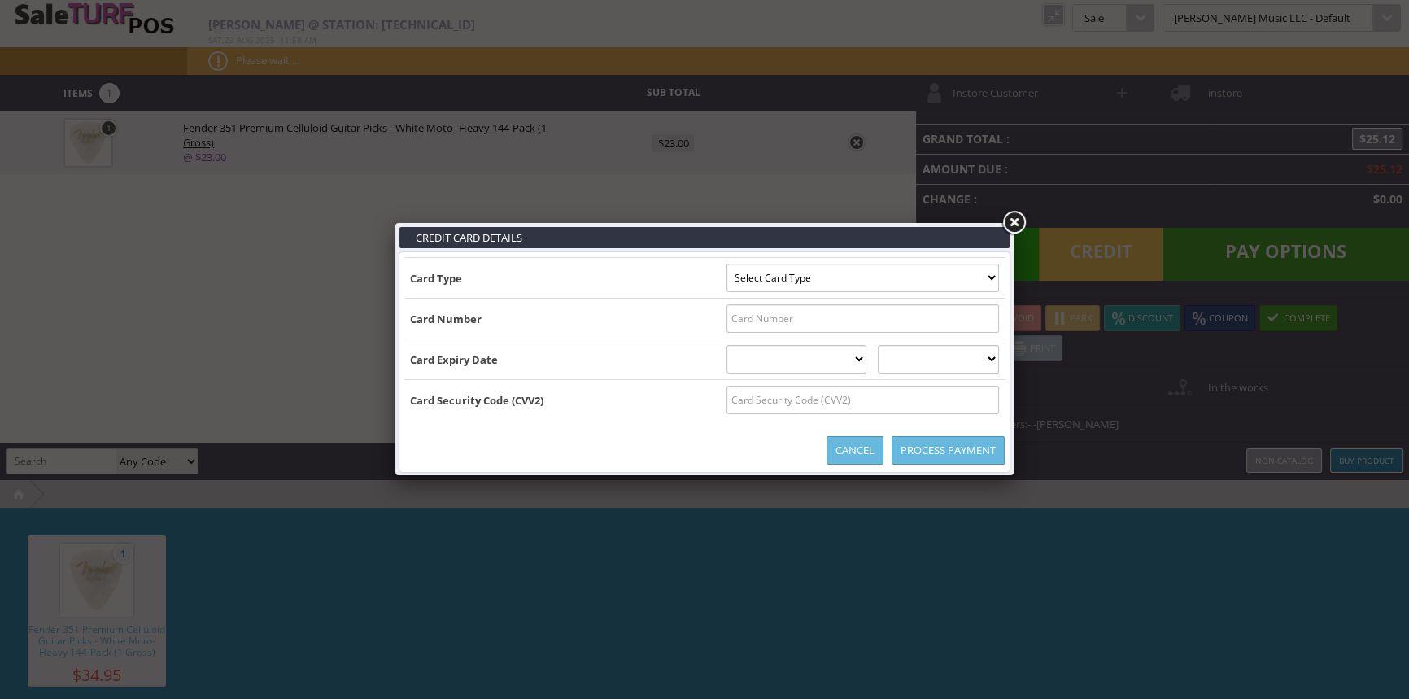
type input "B5516830022450502^LEACH/EMILY L ^25092015775167551"
select select "MASTERCARD"
type input "5516830022450502"
select select "09"
select select "2025"
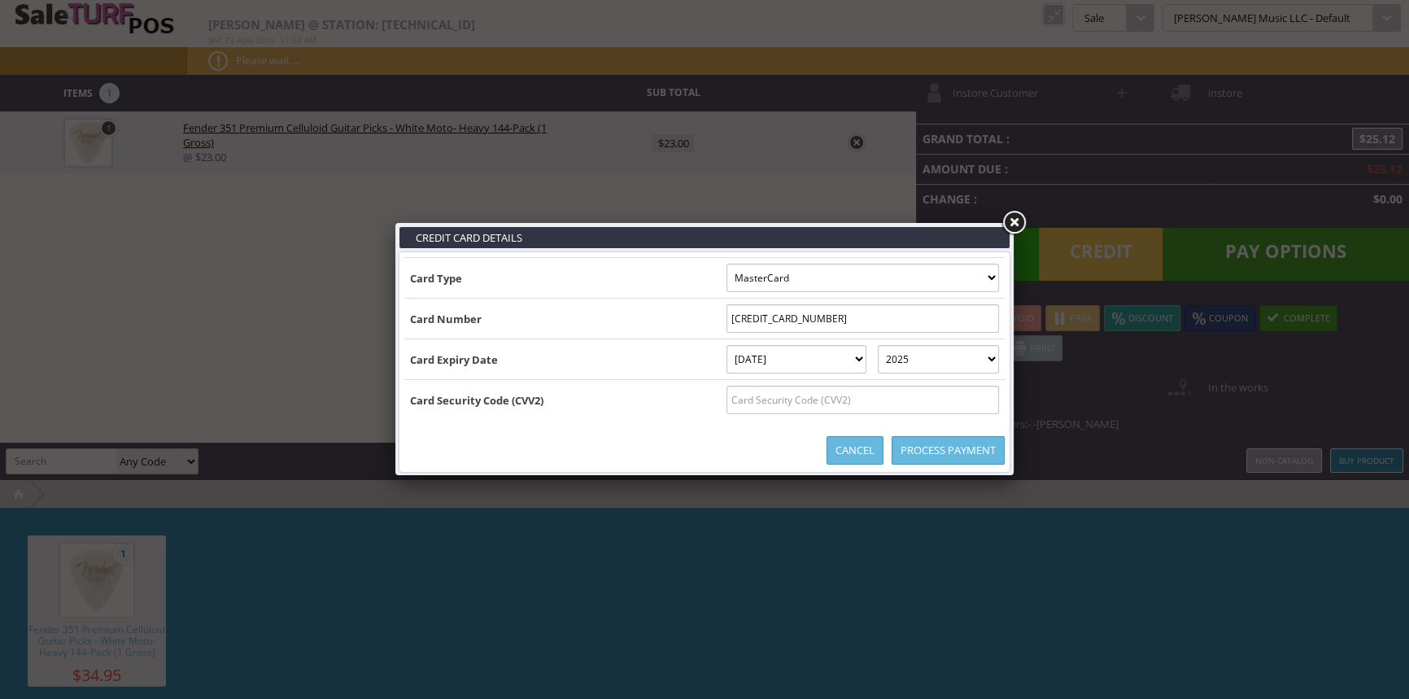
type input "B5516830022450502^LEACH/EMILY L ^250920157751675516830022450502=25092015775167"
click at [760, 411] on input "text" at bounding box center [862, 400] width 272 height 28
type input "555"
click at [966, 445] on link "Process Payment" at bounding box center [947, 450] width 113 height 28
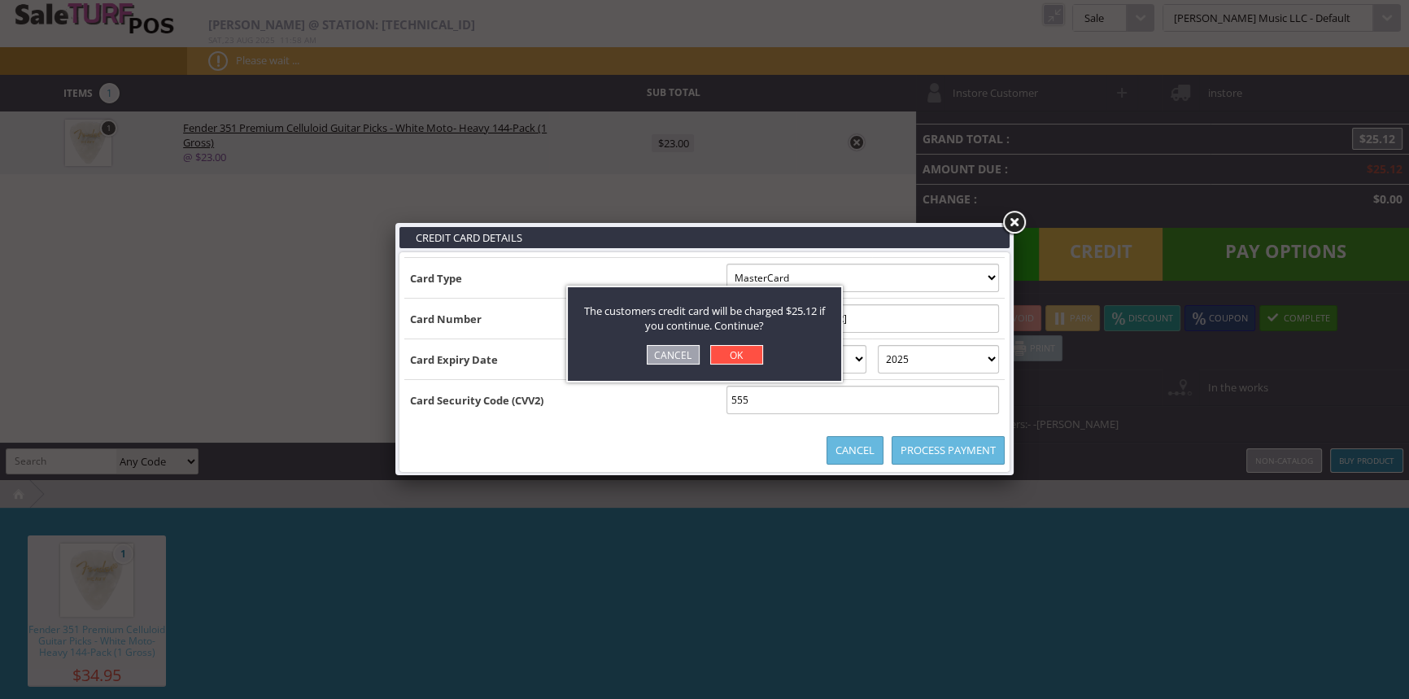
click at [738, 352] on link "OK" at bounding box center [736, 355] width 53 height 20
select select "cash"
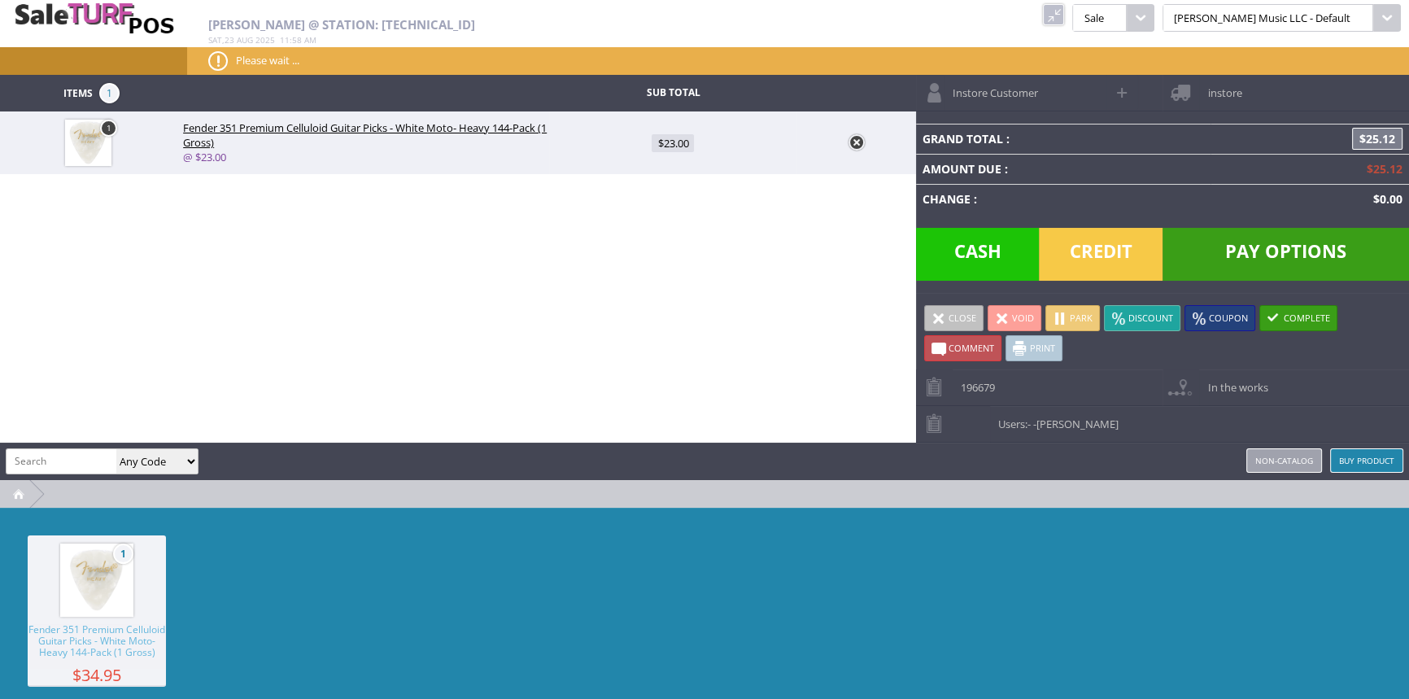
type input "0"
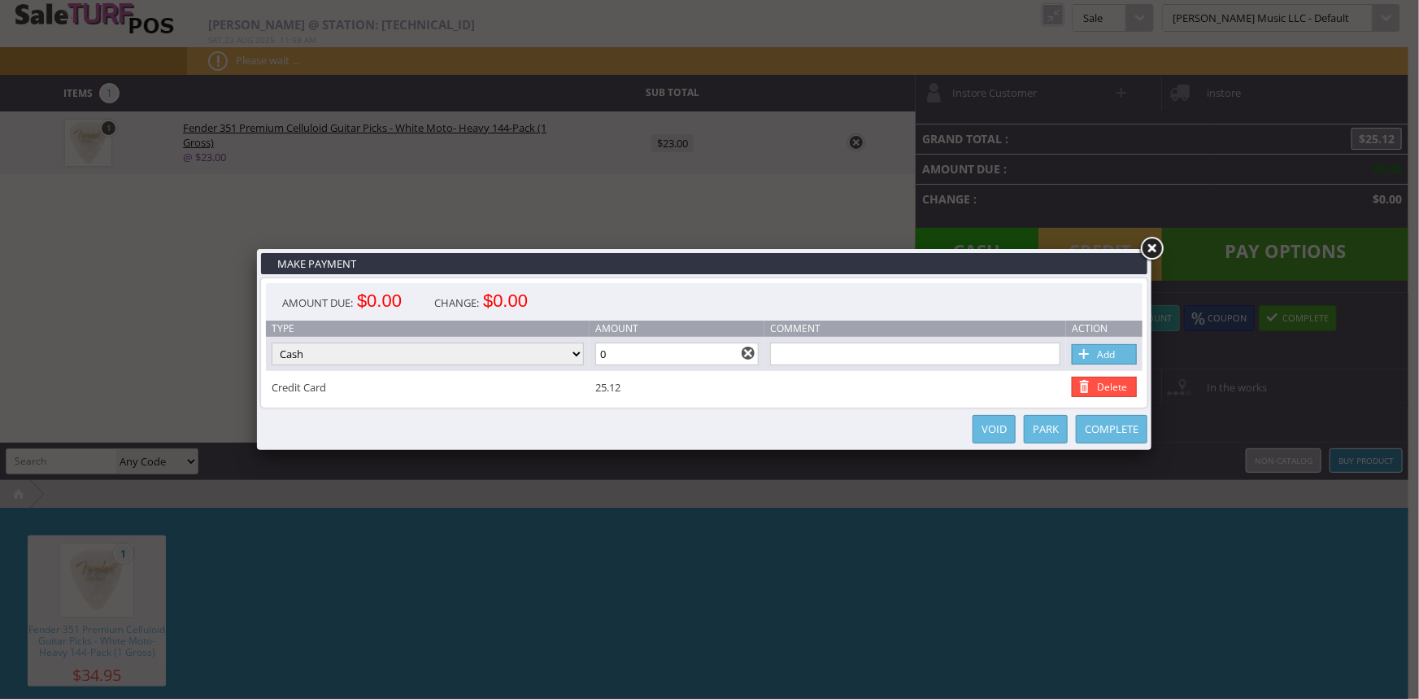
click at [1109, 432] on link "Complete" at bounding box center [1112, 429] width 72 height 28
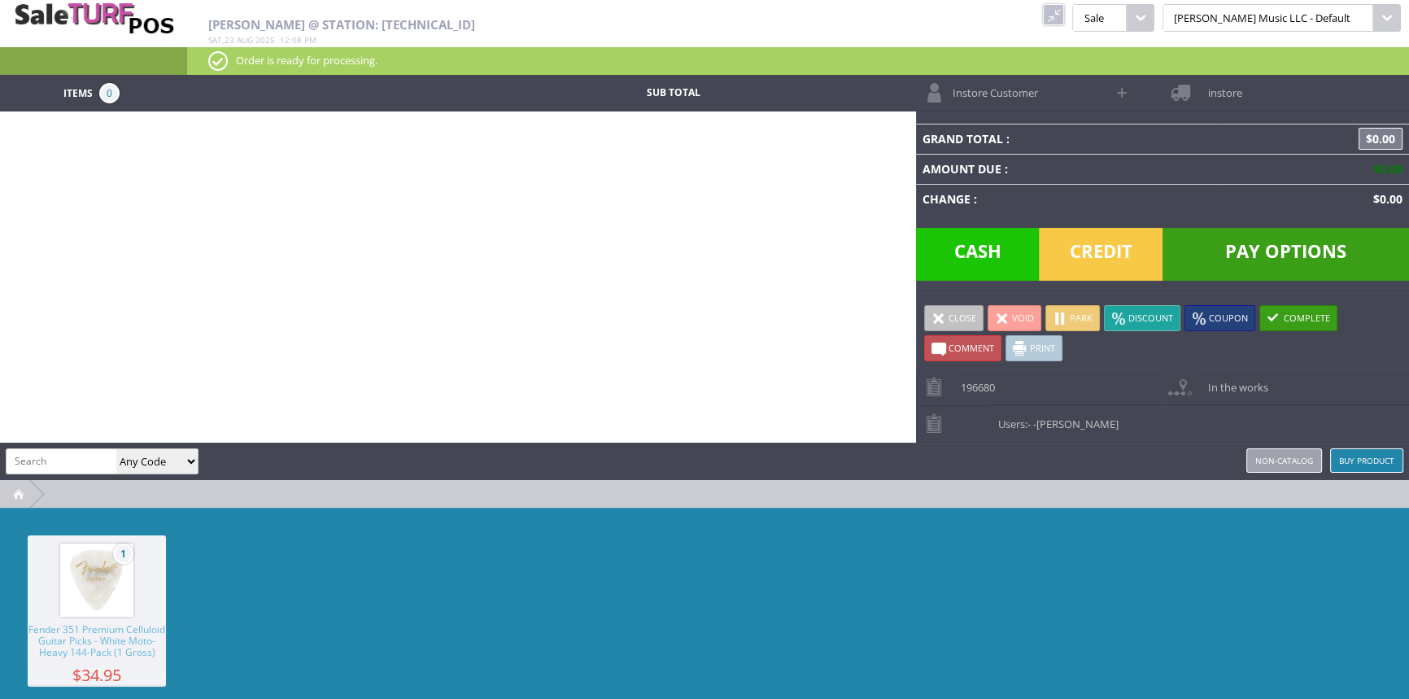
click at [1064, 21] on link at bounding box center [1053, 14] width 21 height 21
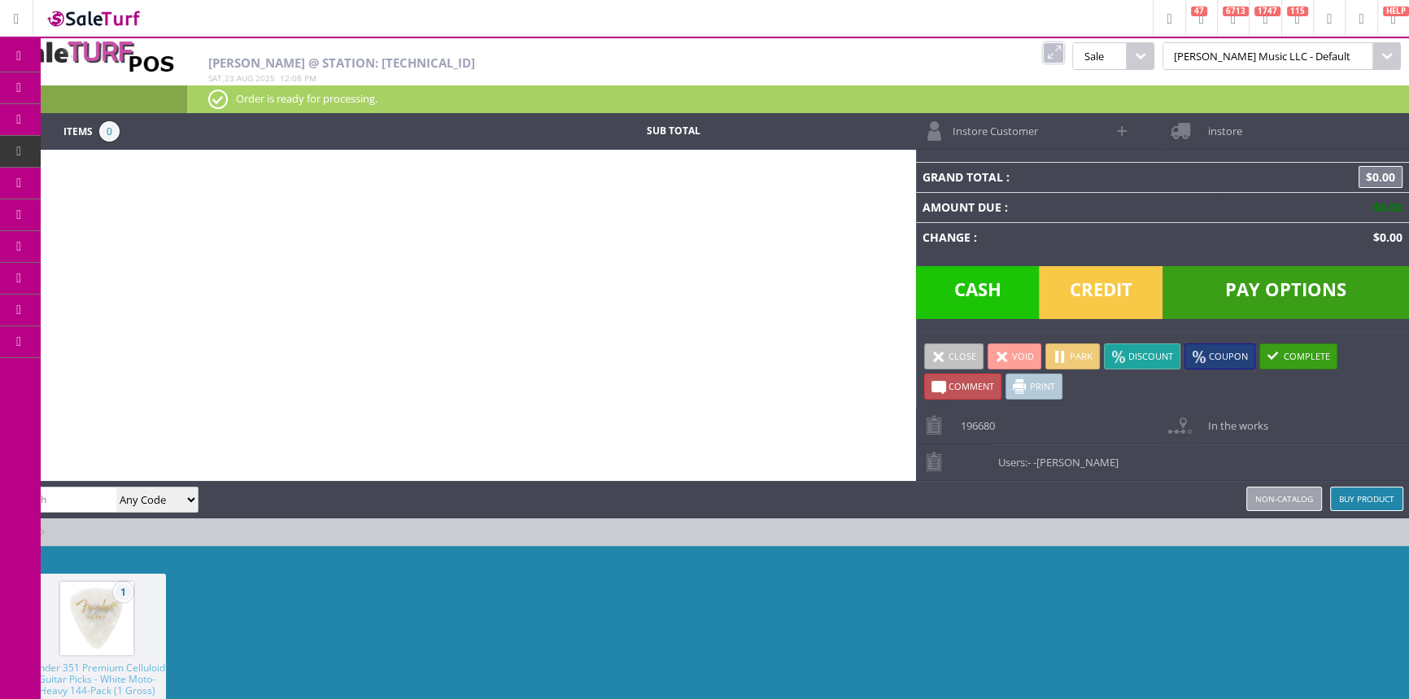
click at [24, 89] on icon at bounding box center [19, 87] width 17 height 13
click at [68, 85] on link "Products" at bounding box center [126, 88] width 171 height 33
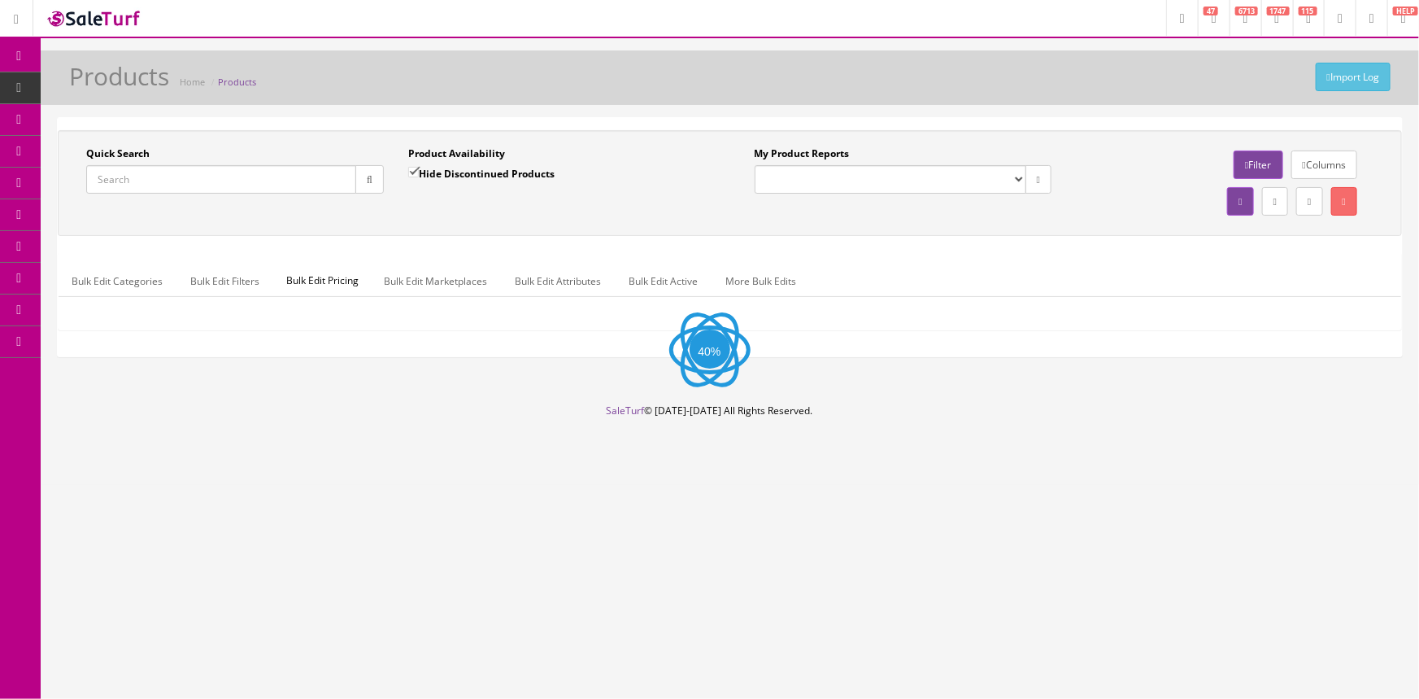
drag, startPoint x: 194, startPoint y: 186, endPoint x: 917, endPoint y: 181, distance: 722.3
click at [195, 186] on input "Quick Search" at bounding box center [221, 179] width 270 height 28
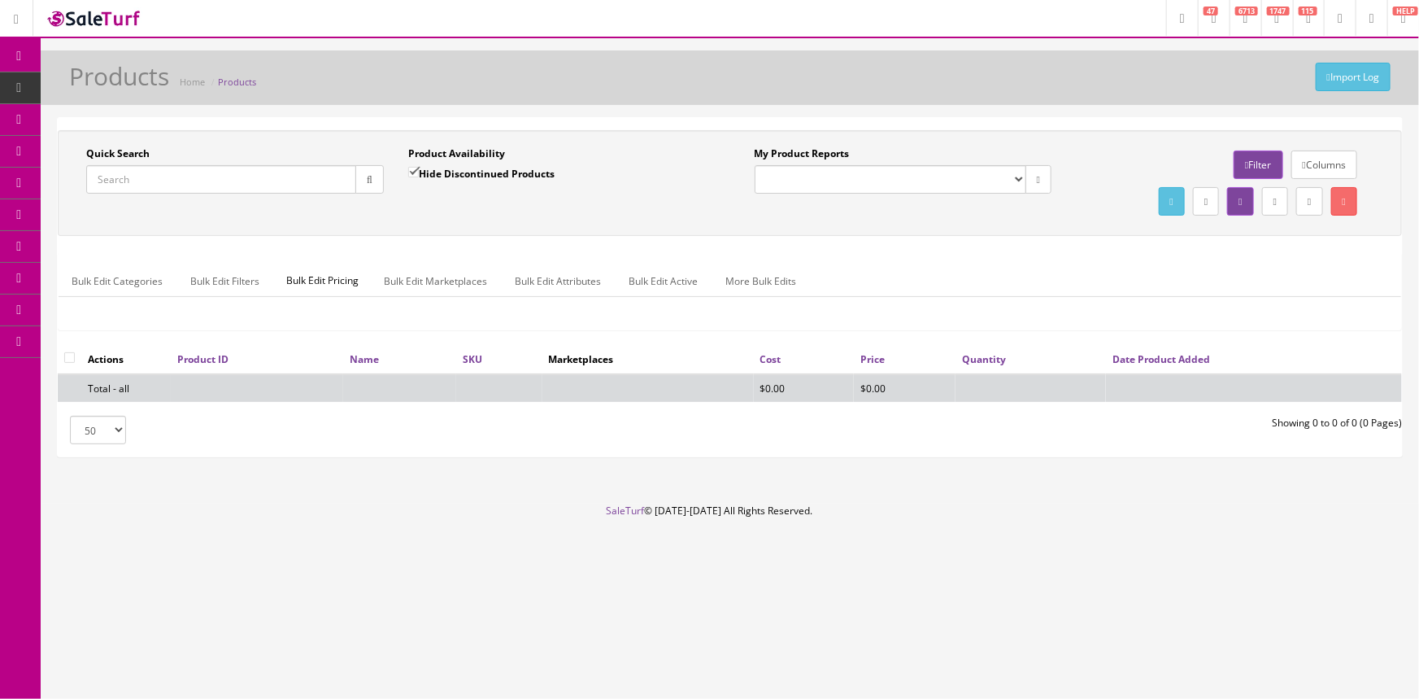
paste input "045587-001277"
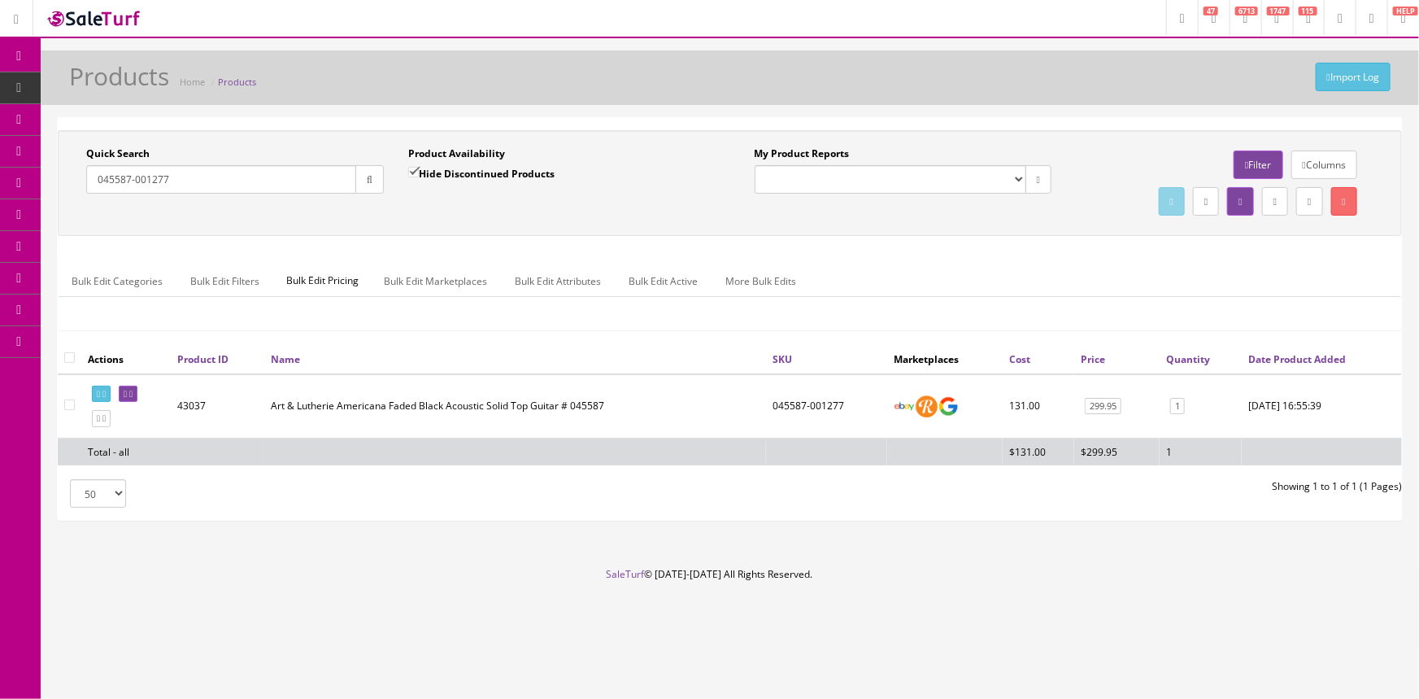
type input "045587-001277"
click at [59, 155] on link "POS Console" at bounding box center [126, 152] width 171 height 32
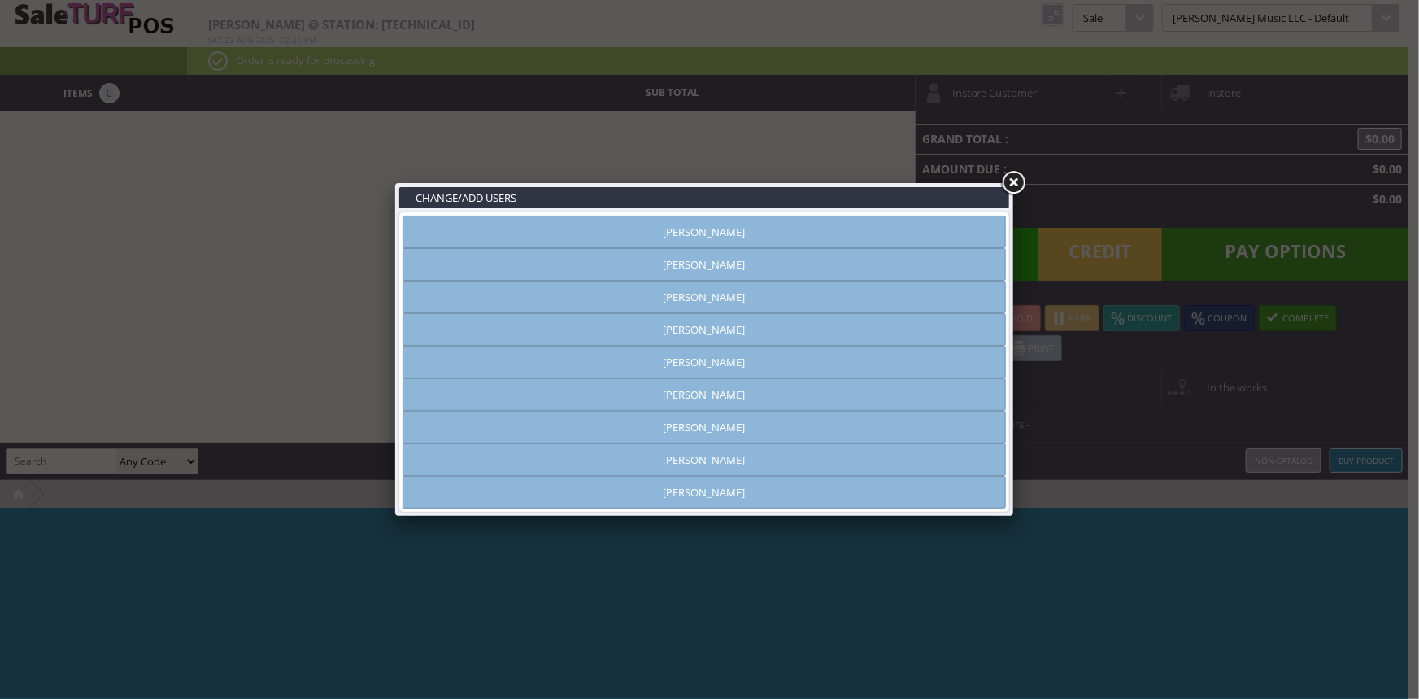
type input "[PERSON_NAME]"
drag, startPoint x: 900, startPoint y: 733, endPoint x: 863, endPoint y: 733, distance: 36.6
